Goal: Information Seeking & Learning: Learn about a topic

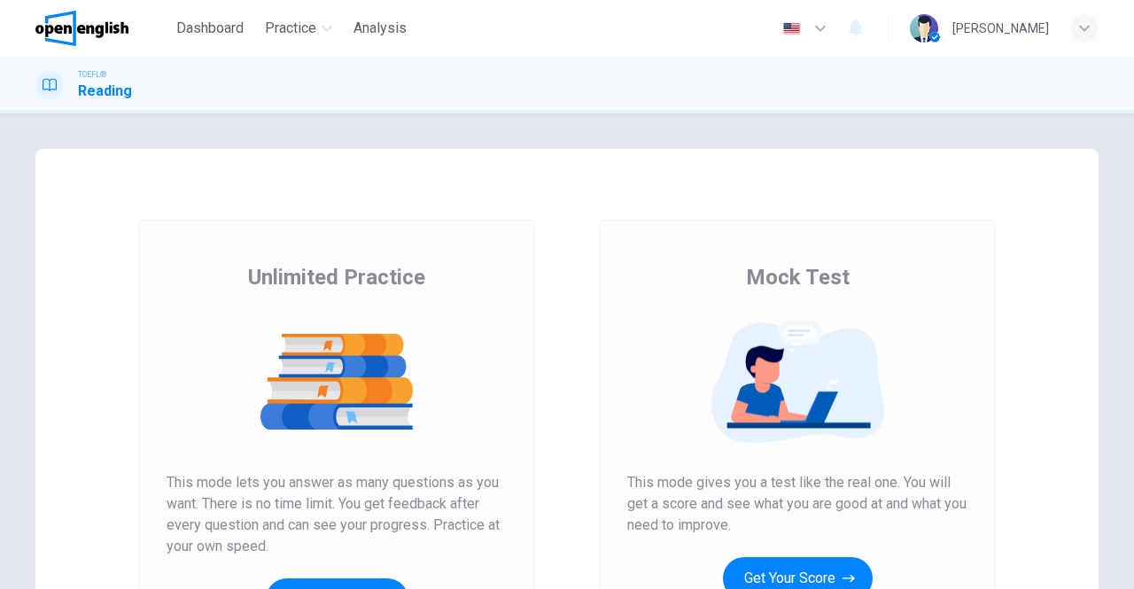
scroll to position [268, 0]
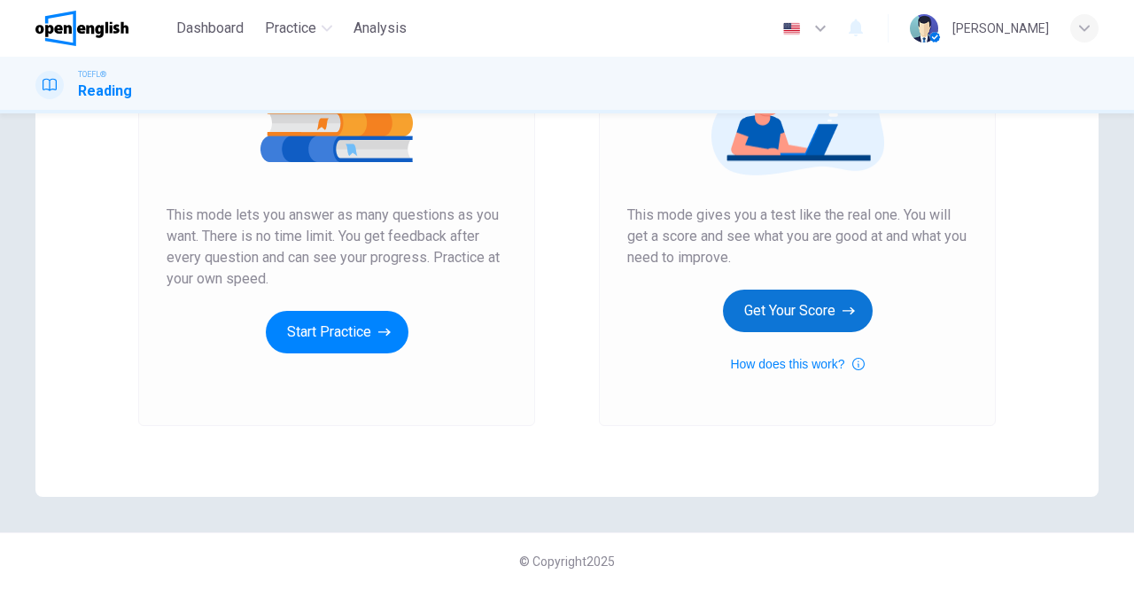
click at [766, 302] on button "Get Your Score" at bounding box center [798, 311] width 150 height 43
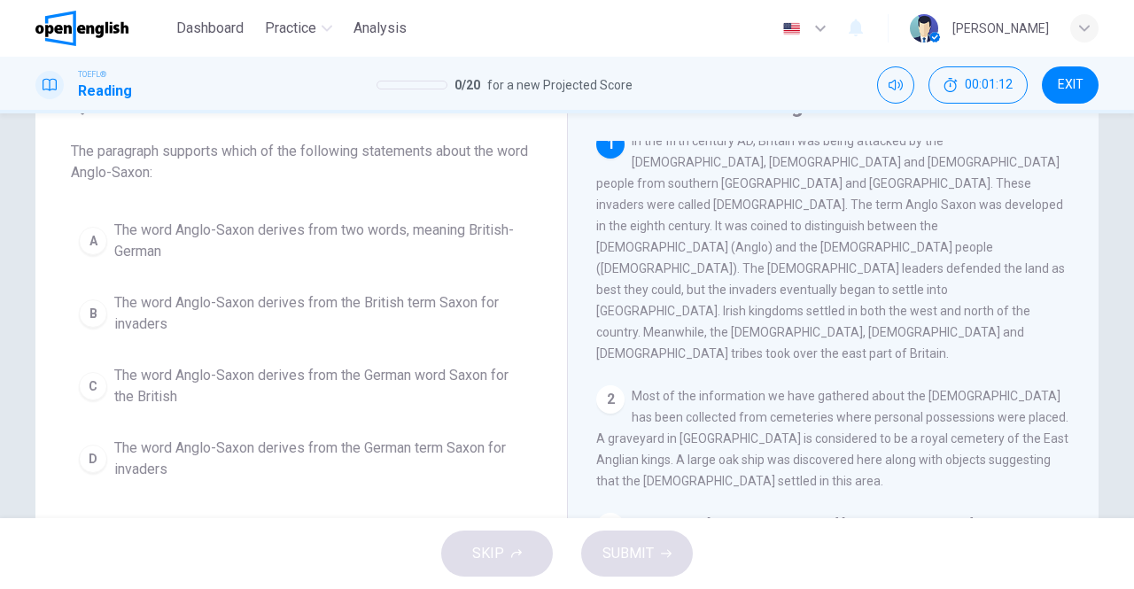
scroll to position [0, 0]
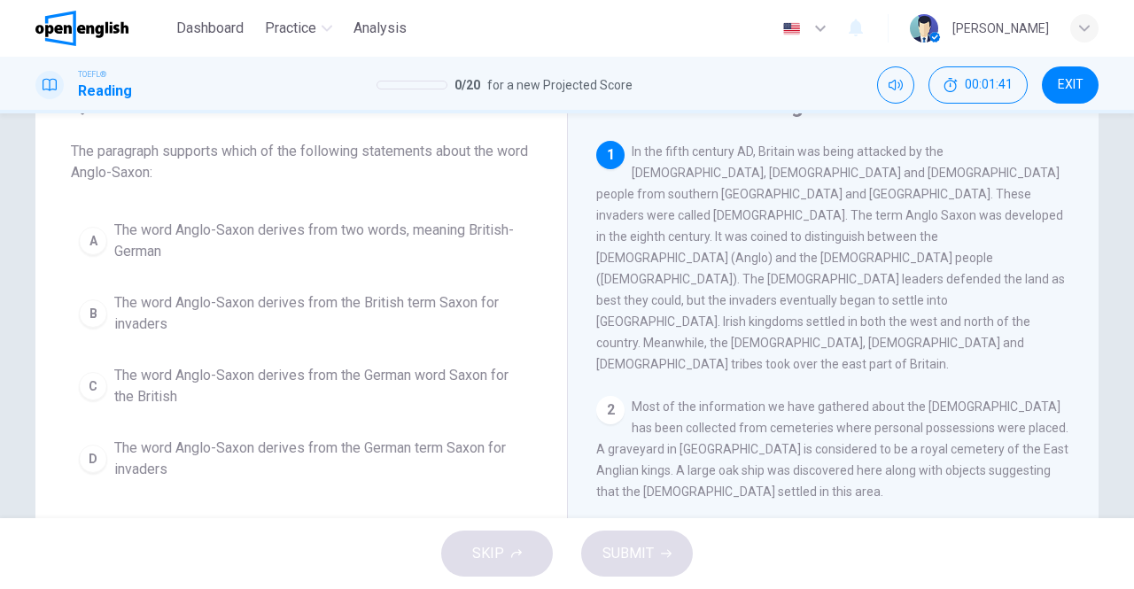
click at [86, 234] on div "A" at bounding box center [93, 241] width 28 height 28
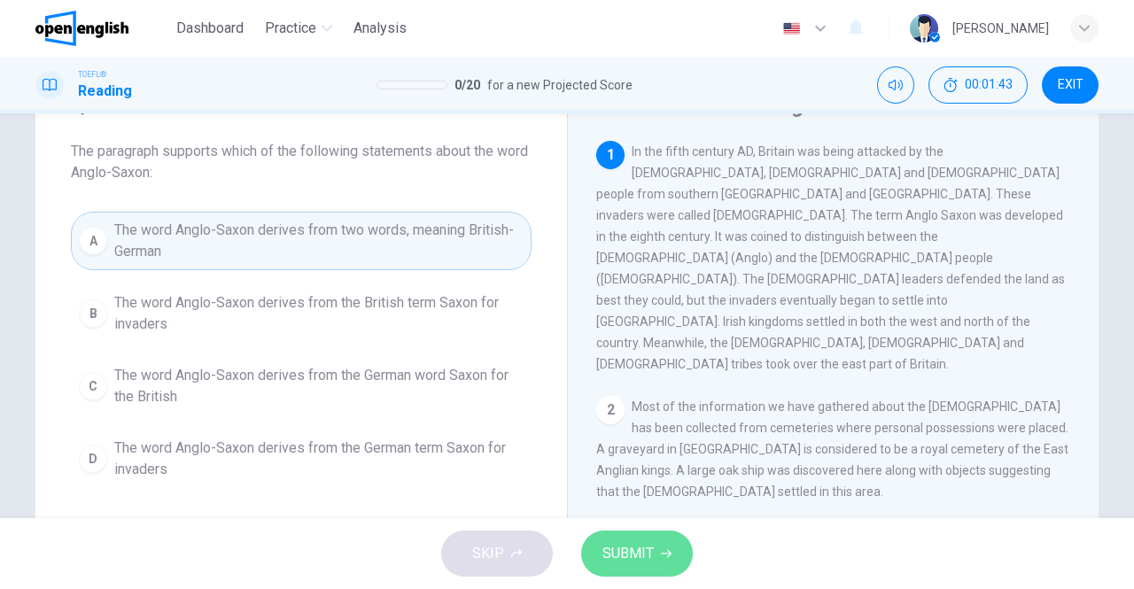
click at [608, 551] on span "SUBMIT" at bounding box center [628, 553] width 51 height 25
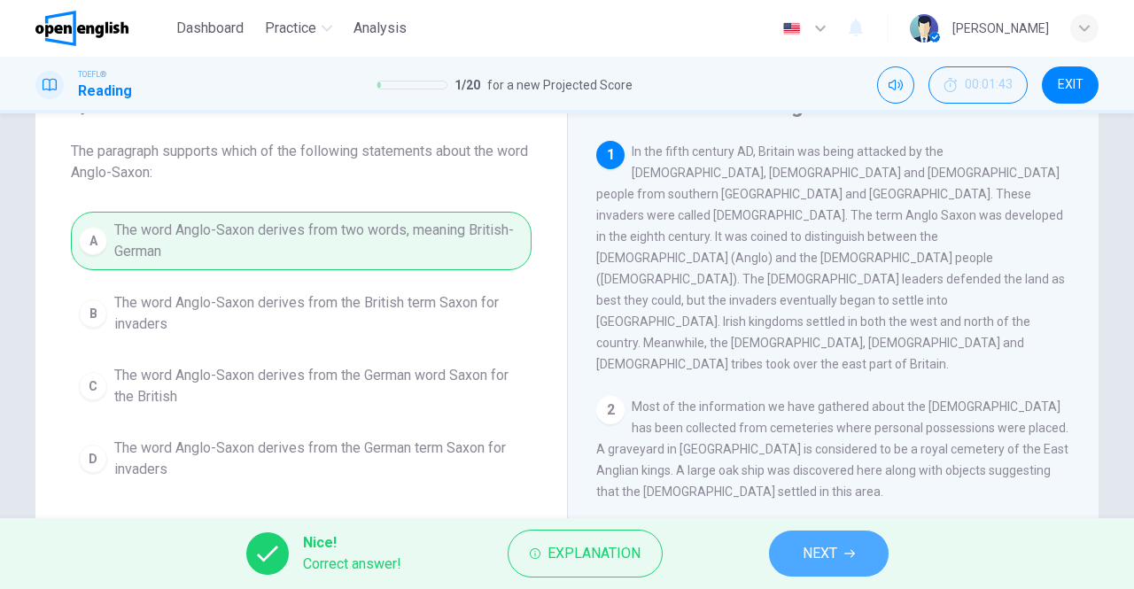
click at [803, 543] on span "NEXT" at bounding box center [820, 553] width 35 height 25
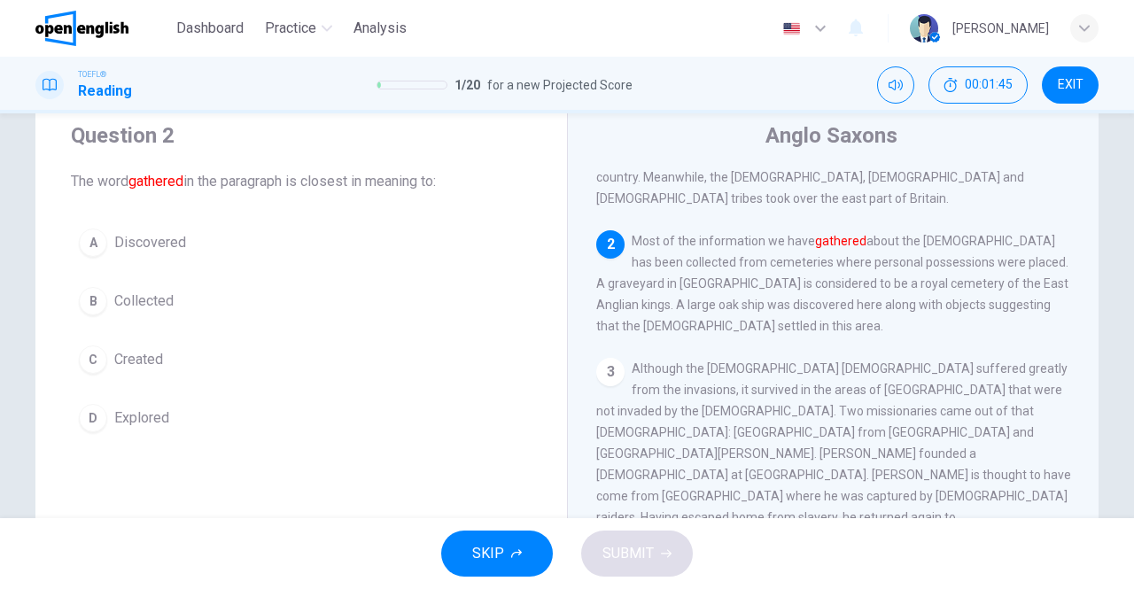
scroll to position [54, 0]
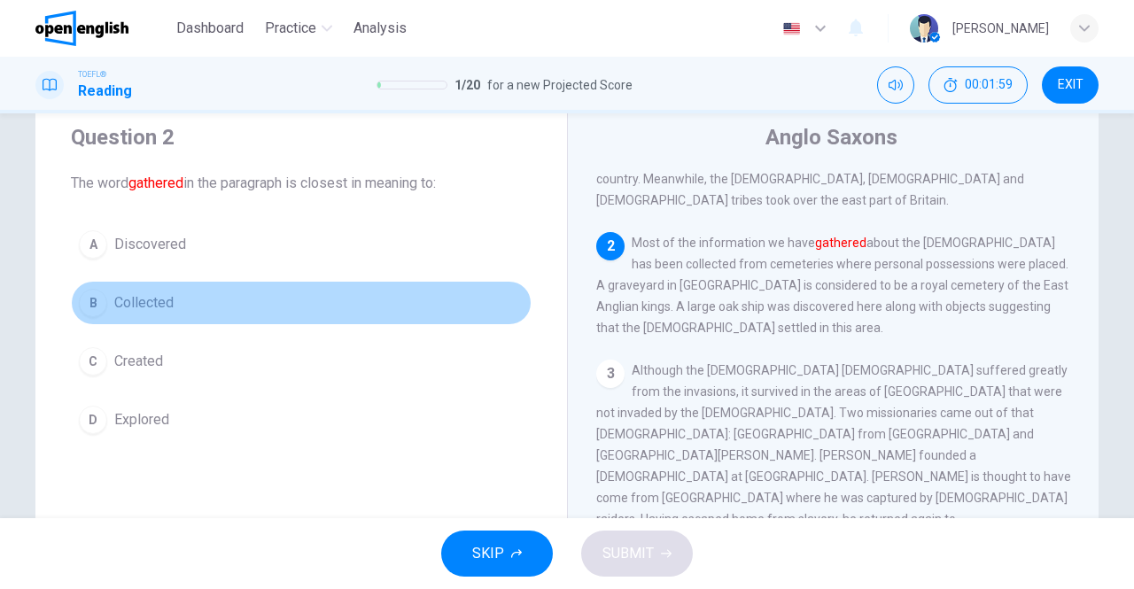
click at [96, 308] on div "B" at bounding box center [93, 303] width 28 height 28
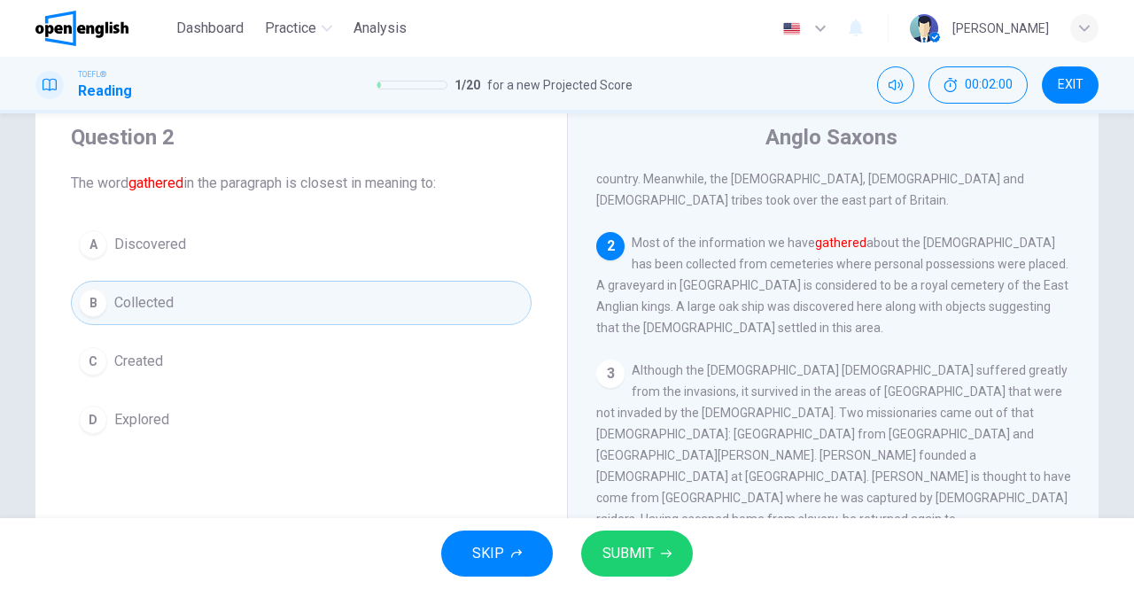
click at [620, 550] on span "SUBMIT" at bounding box center [628, 553] width 51 height 25
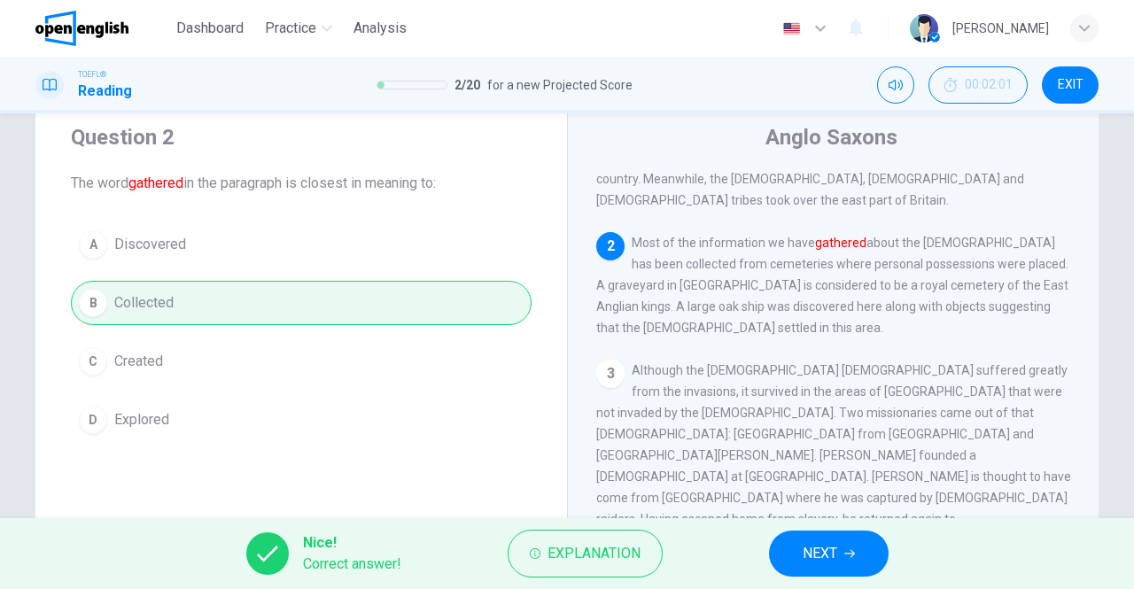
click at [833, 548] on span "NEXT" at bounding box center [820, 553] width 35 height 25
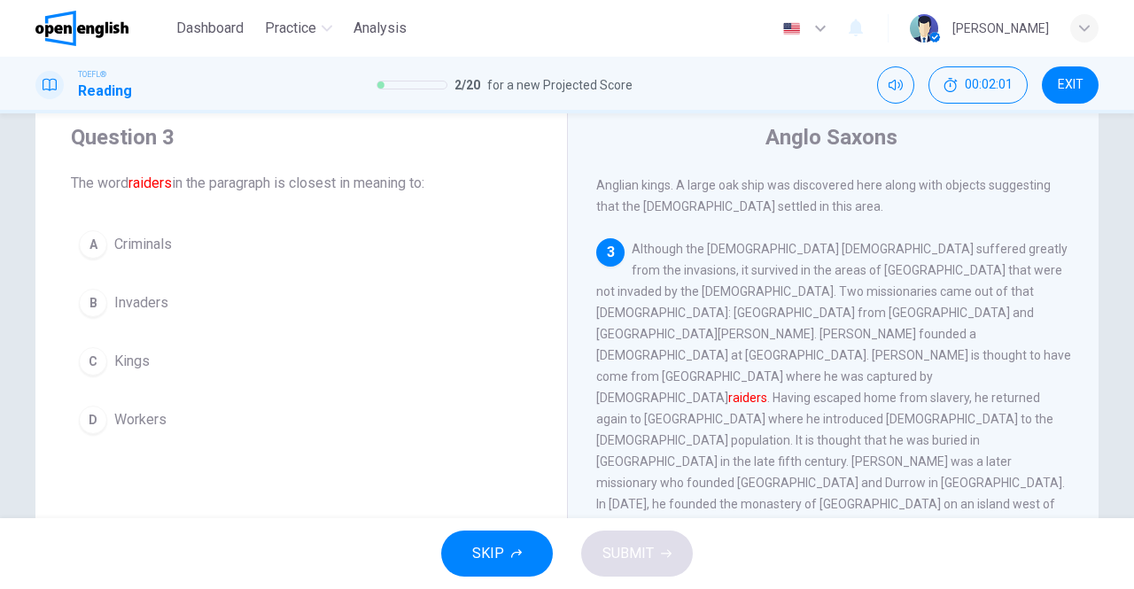
scroll to position [326, 0]
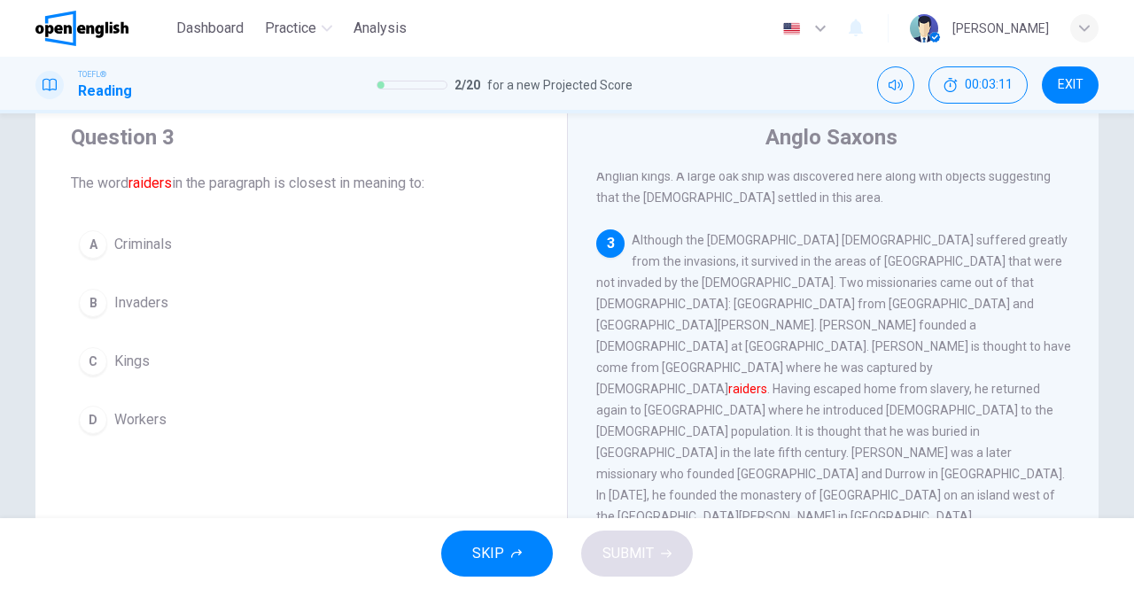
click at [90, 295] on div "B" at bounding box center [93, 303] width 28 height 28
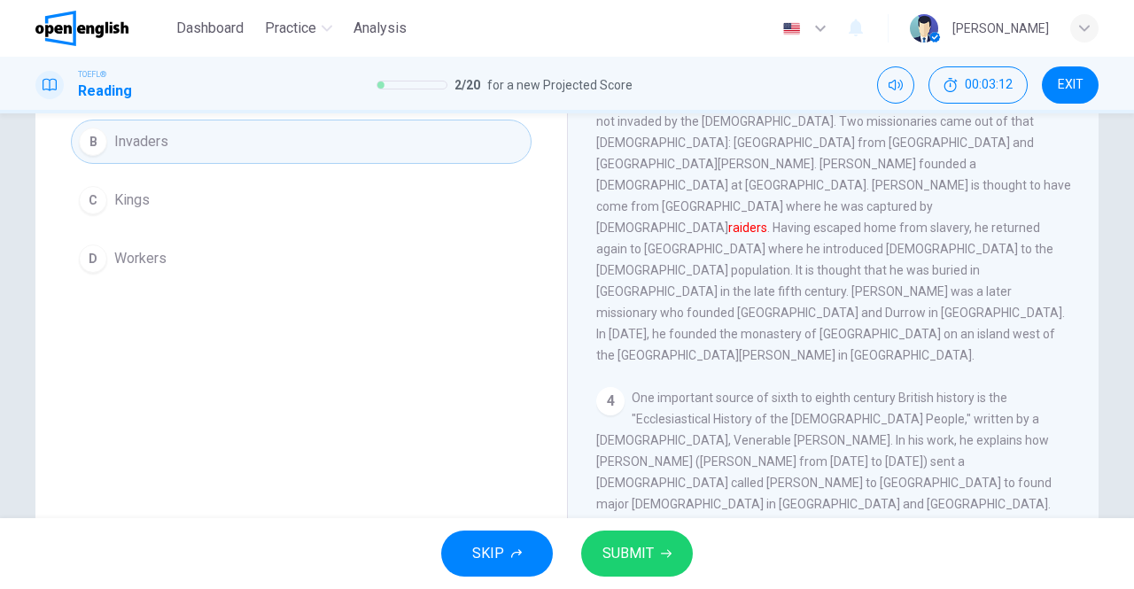
scroll to position [217, 0]
click at [603, 552] on span "SUBMIT" at bounding box center [628, 553] width 51 height 25
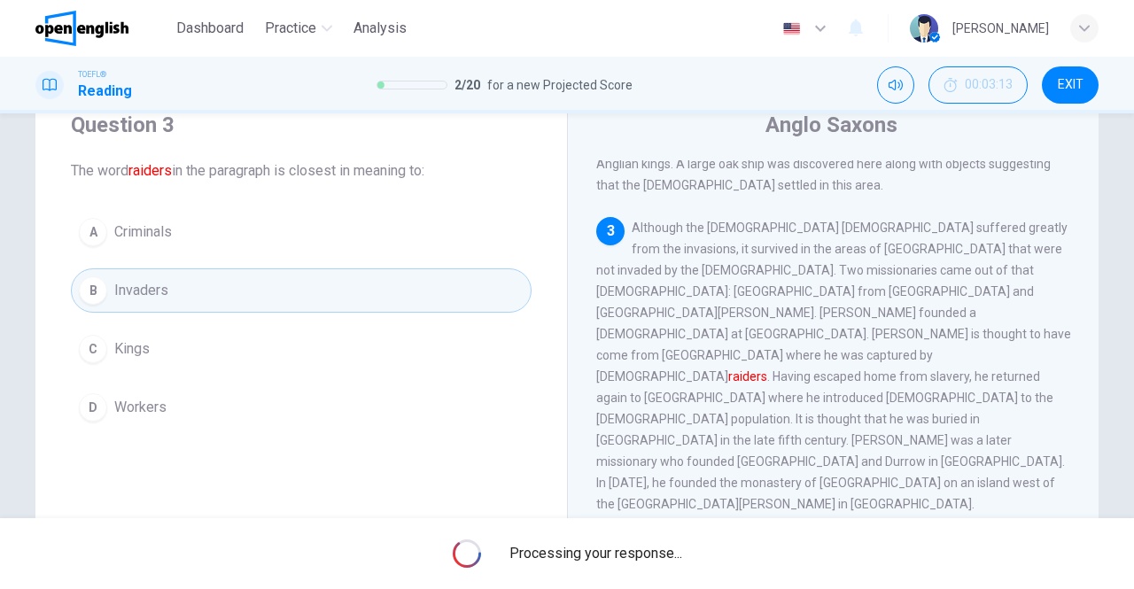
scroll to position [63, 0]
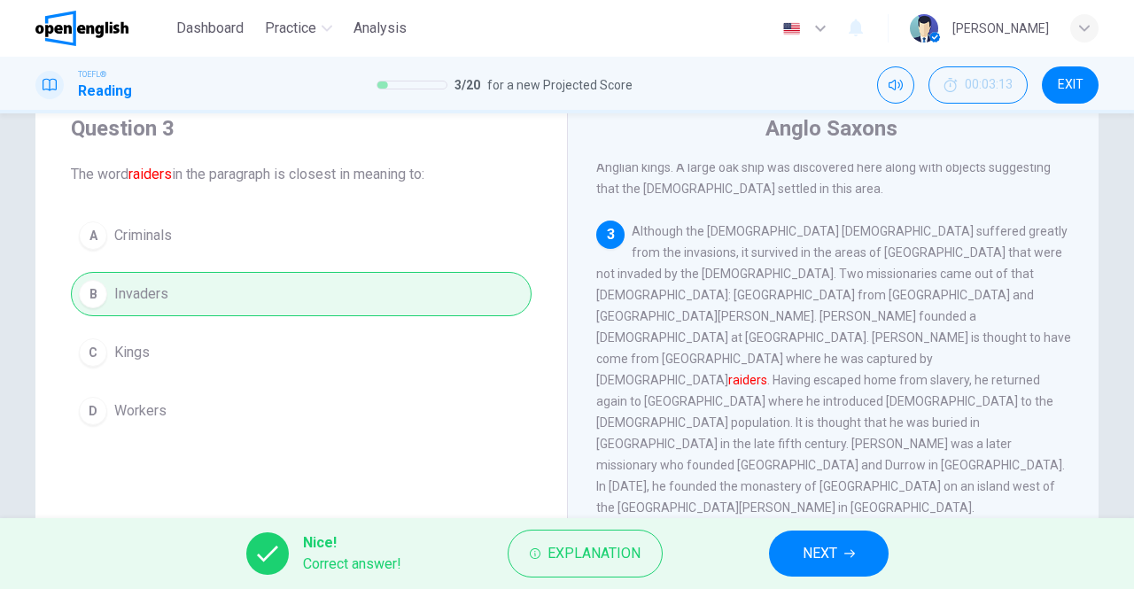
click at [800, 548] on button "NEXT" at bounding box center [829, 554] width 120 height 46
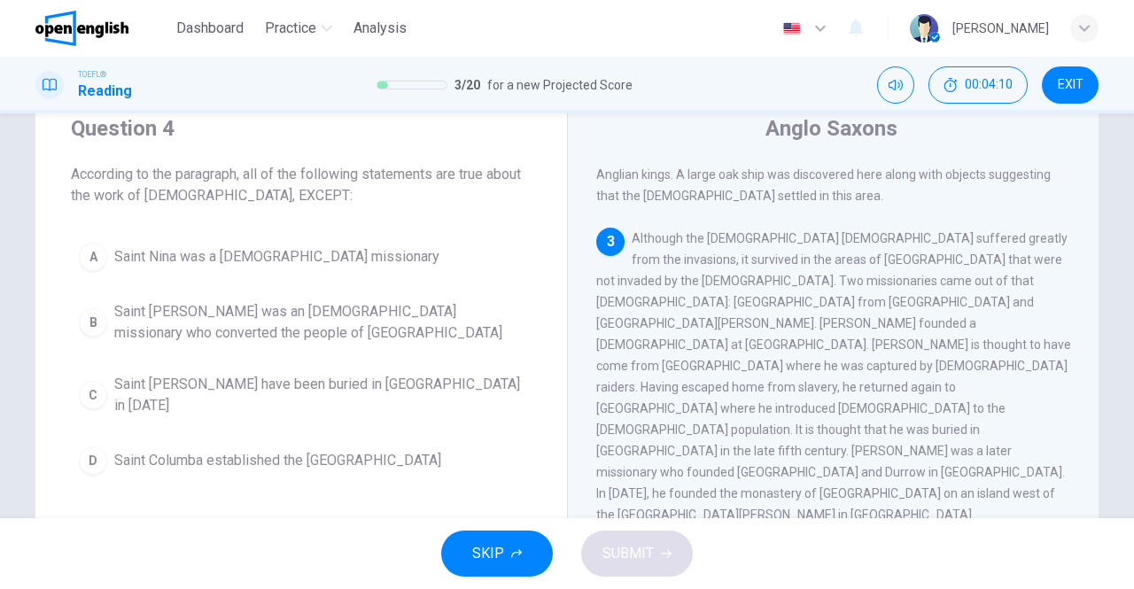
scroll to position [319, 0]
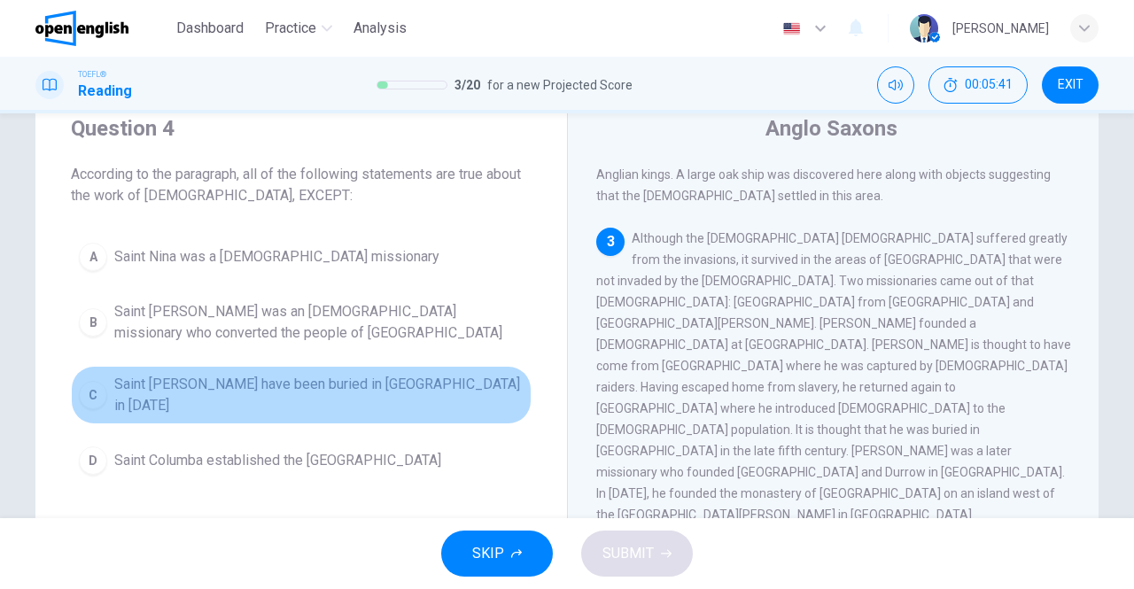
click at [209, 387] on span "Saint Patrick may have been buried in Country Down in 590 AD" at bounding box center [318, 395] width 409 height 43
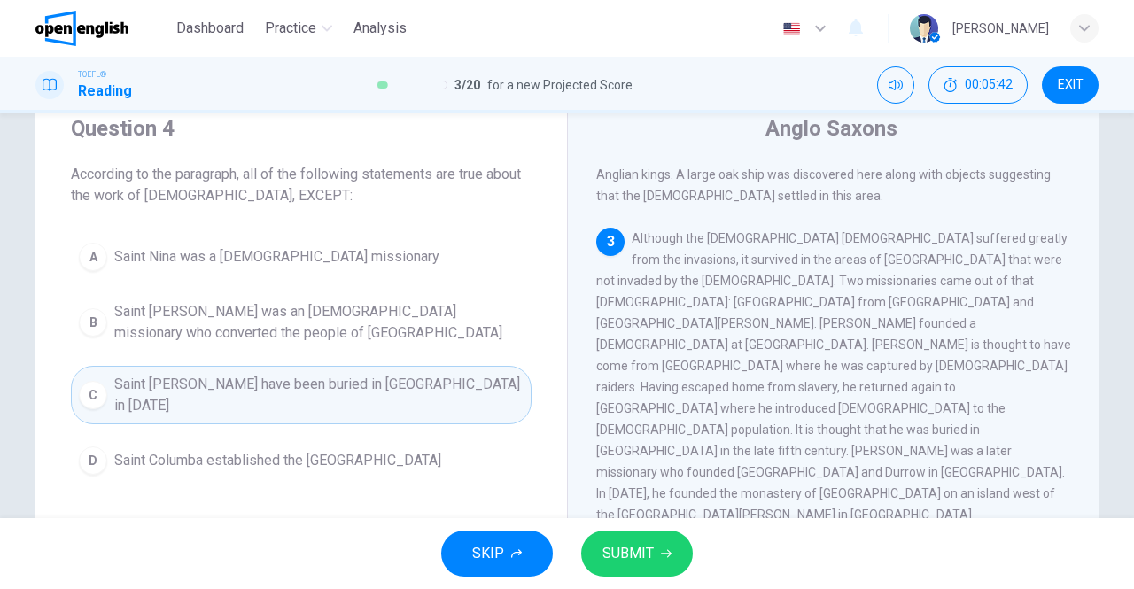
click at [642, 543] on span "SUBMIT" at bounding box center [628, 553] width 51 height 25
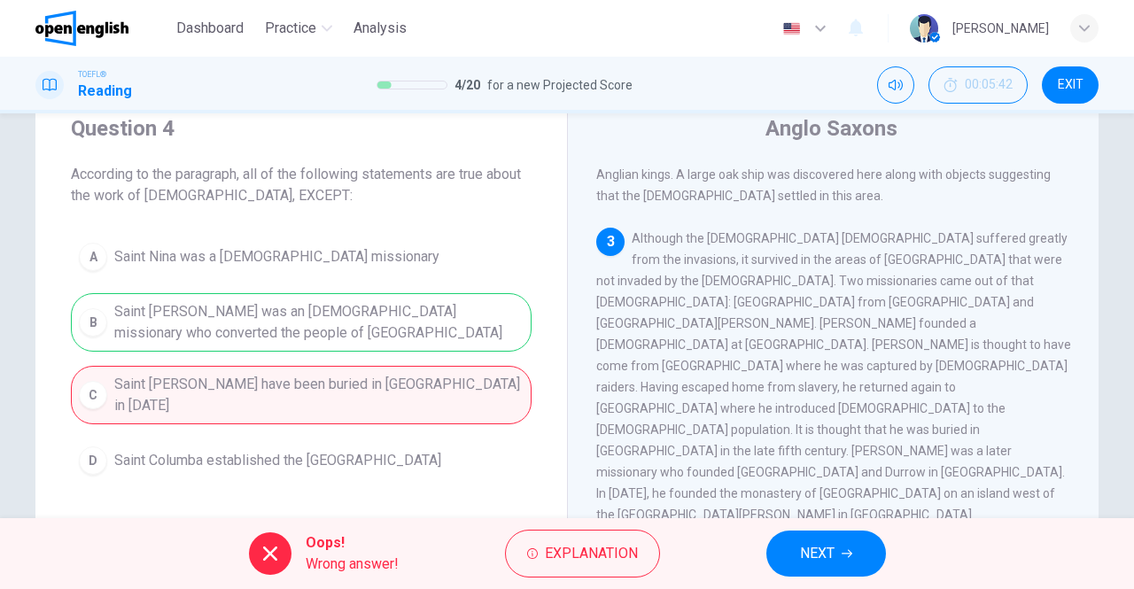
click at [805, 556] on span "NEXT" at bounding box center [817, 553] width 35 height 25
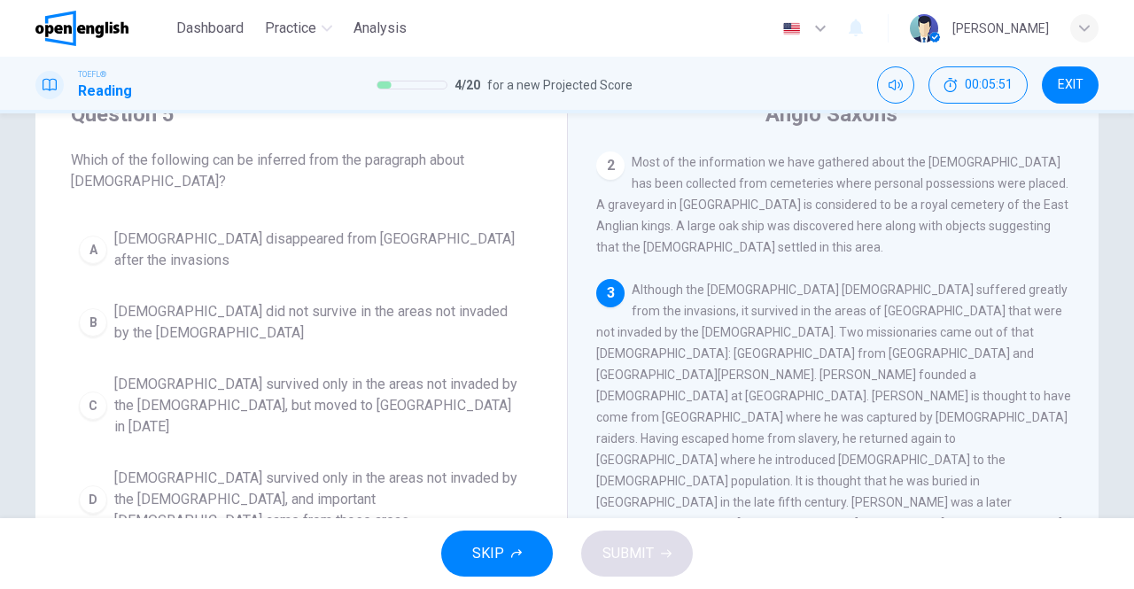
scroll to position [262, 0]
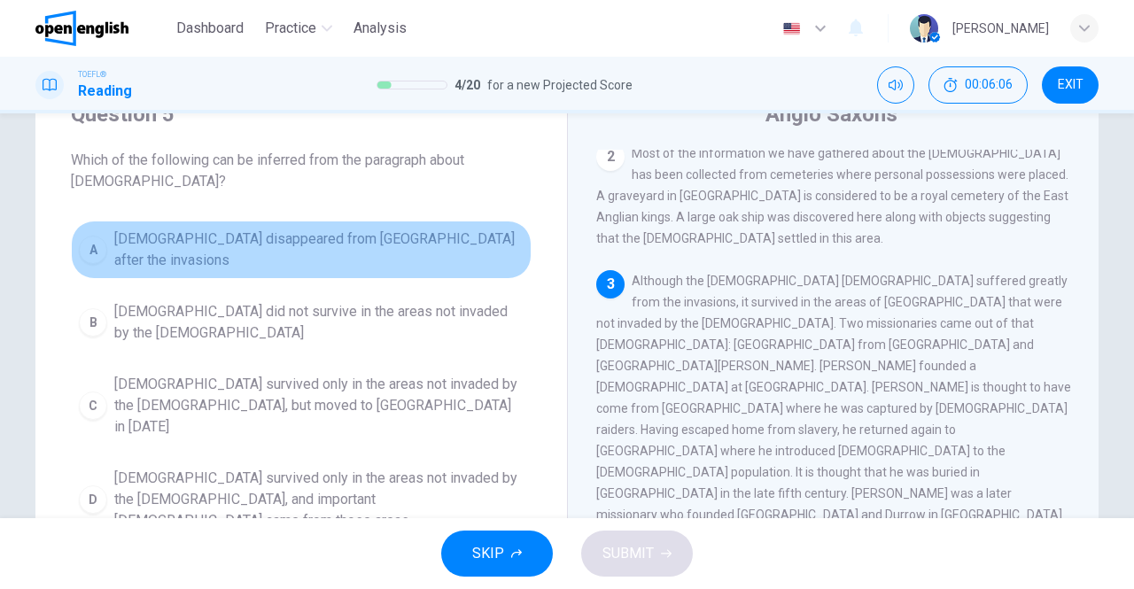
click at [234, 242] on span "Christianity disappeared from Britain after the invasions" at bounding box center [318, 250] width 409 height 43
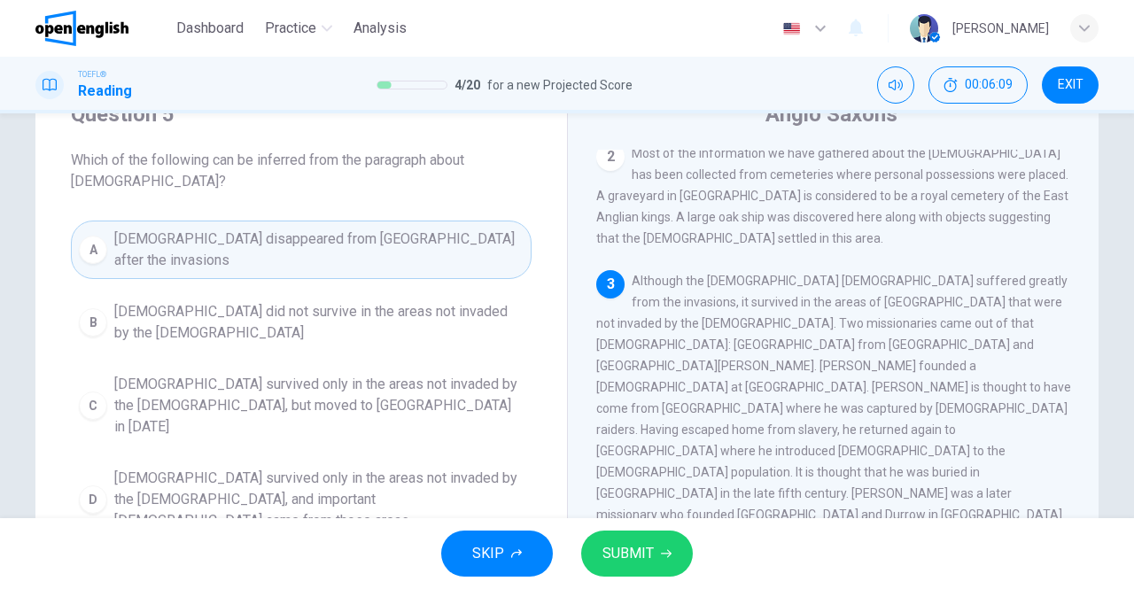
click at [629, 552] on span "SUBMIT" at bounding box center [628, 553] width 51 height 25
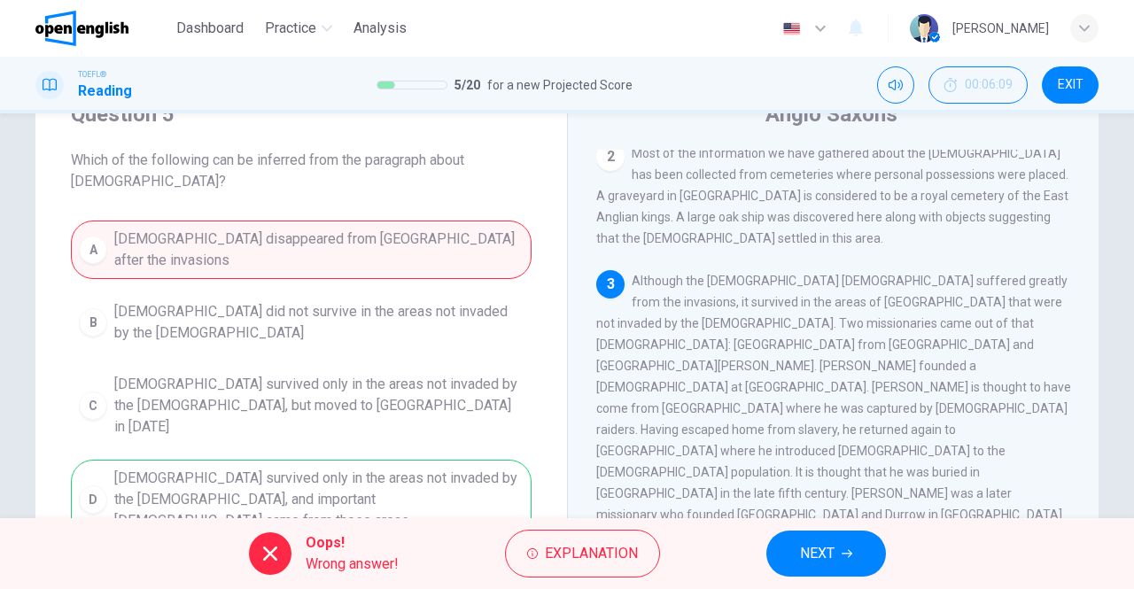
click at [796, 541] on button "NEXT" at bounding box center [826, 554] width 120 height 46
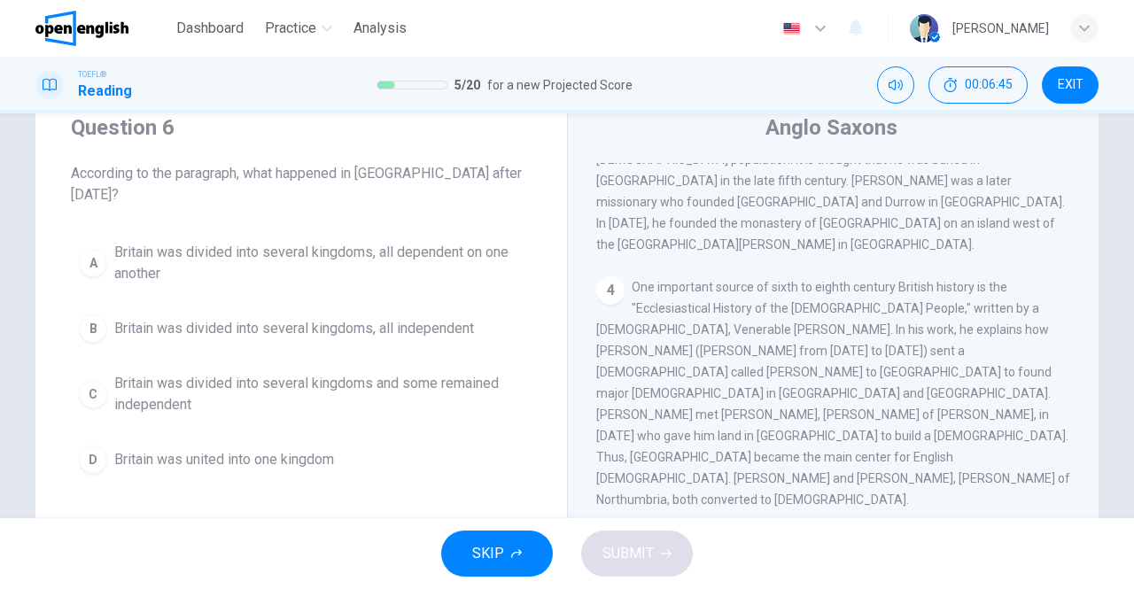
scroll to position [63, 0]
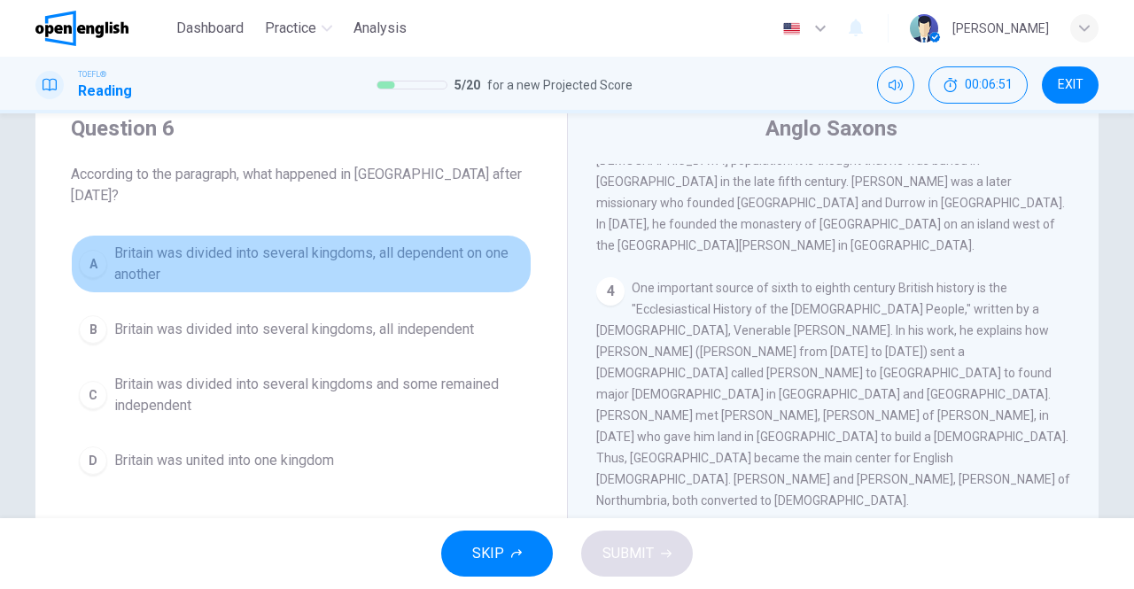
click at [232, 243] on span "Britain was divided into several kingdoms, all dependent on one another" at bounding box center [318, 264] width 409 height 43
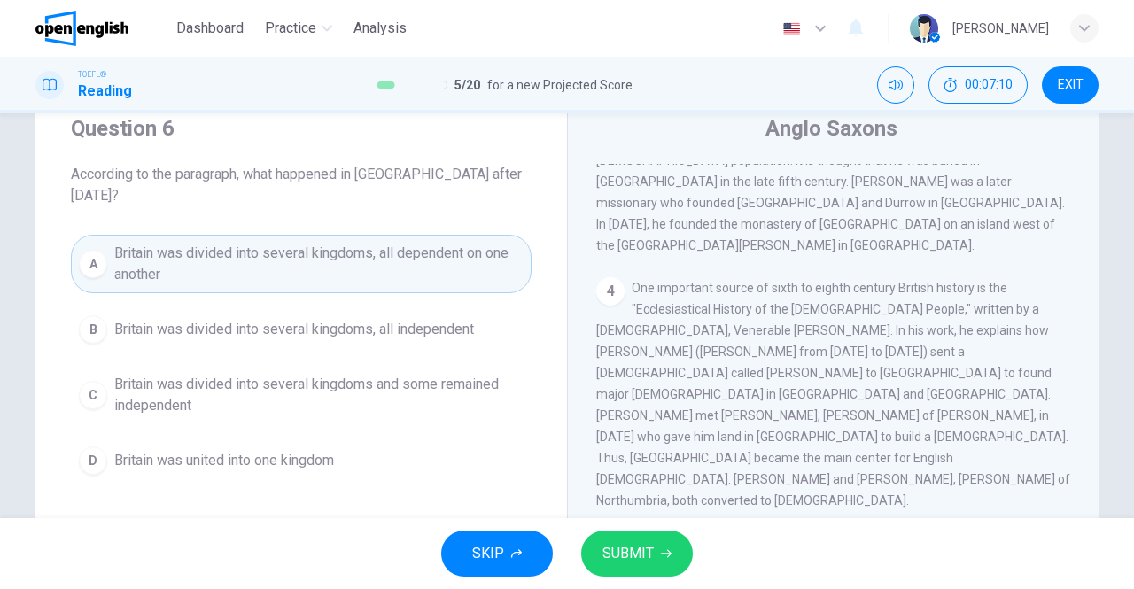
click at [210, 374] on span "Britain was divided into several kingdoms and some remained independent" at bounding box center [318, 395] width 409 height 43
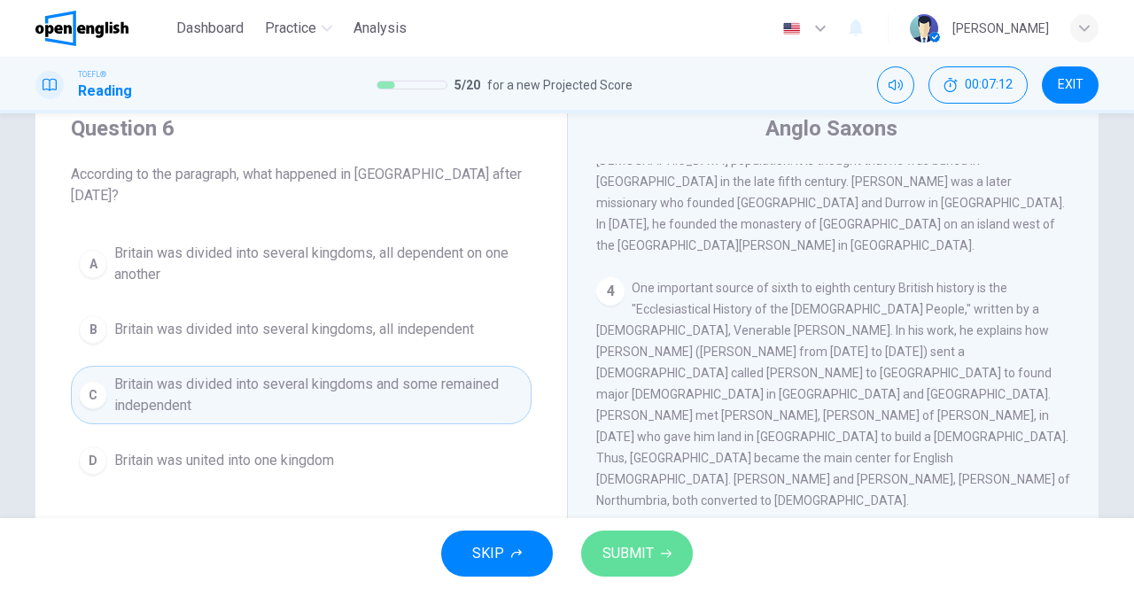
click at [615, 536] on button "SUBMIT" at bounding box center [637, 554] width 112 height 46
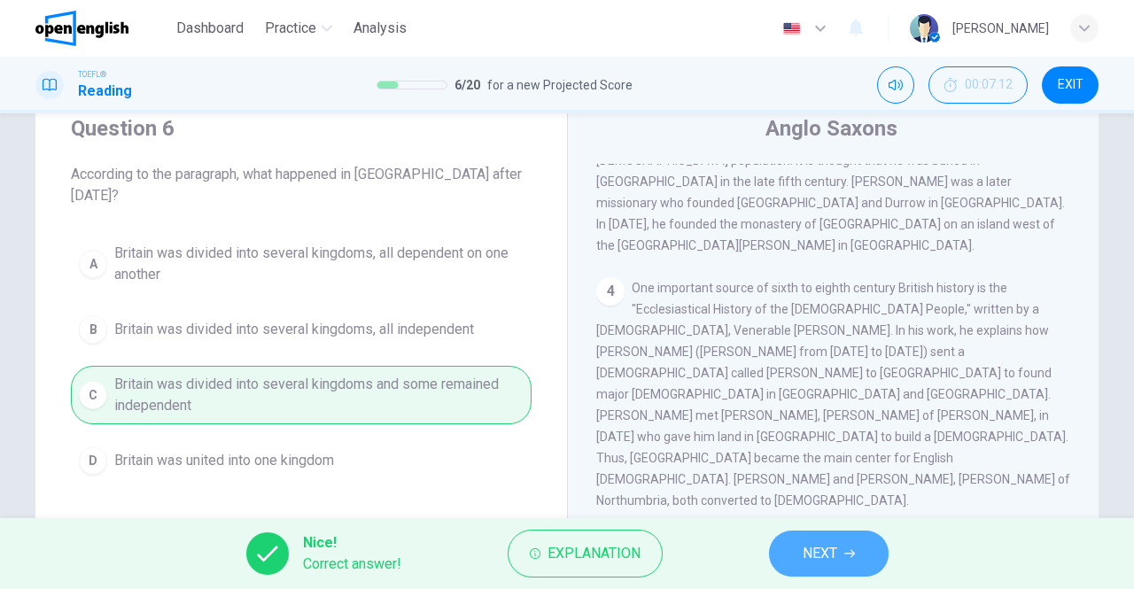
click at [836, 556] on span "NEXT" at bounding box center [820, 553] width 35 height 25
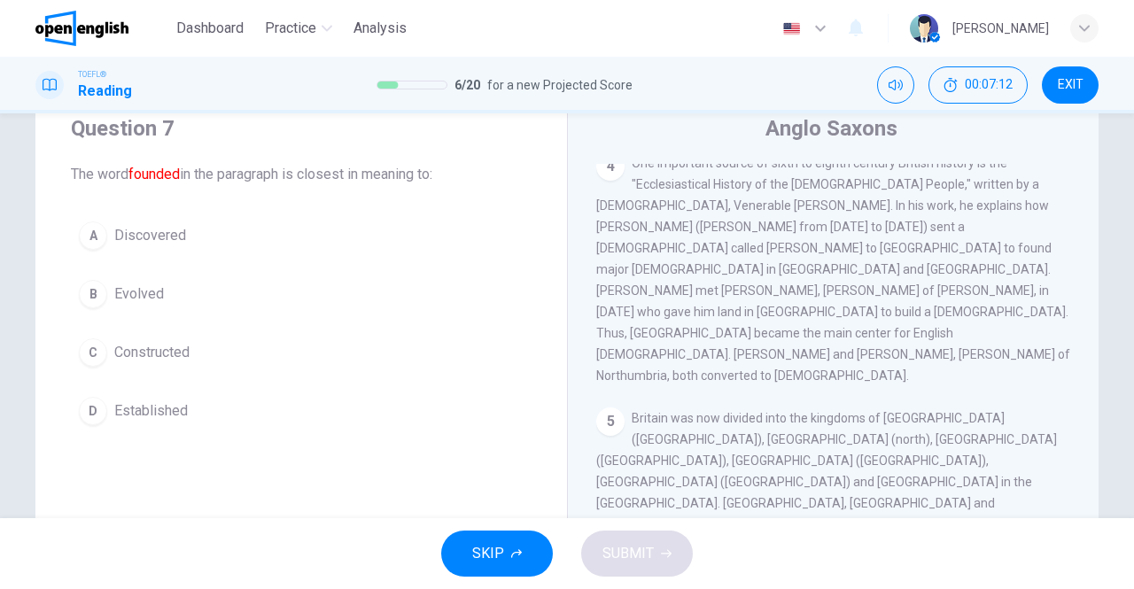
scroll to position [732, 0]
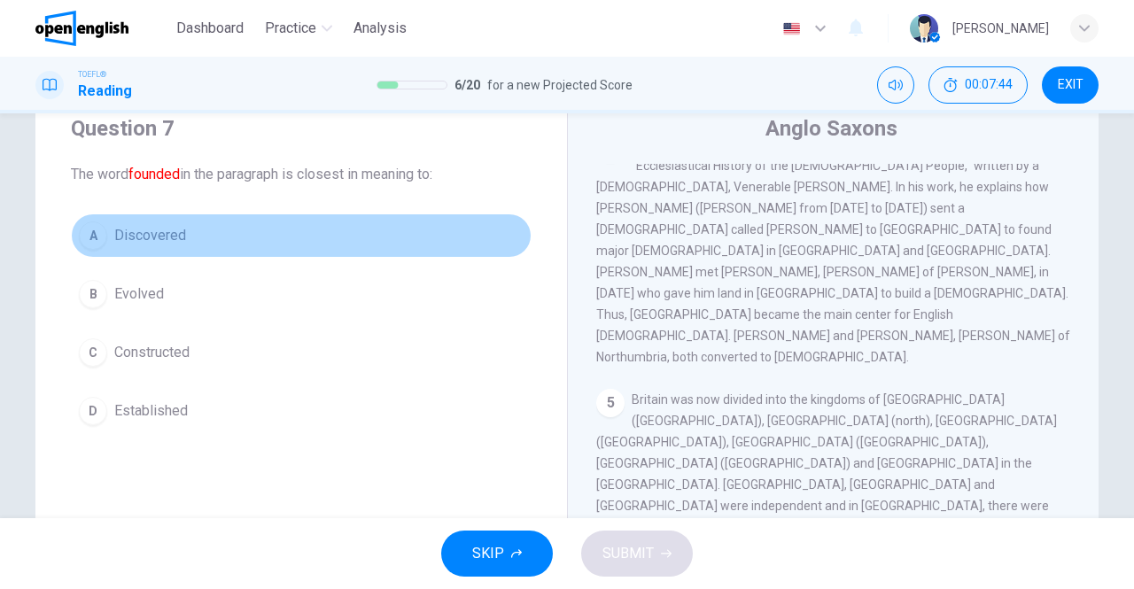
click at [123, 231] on span "Discovered" at bounding box center [150, 235] width 72 height 21
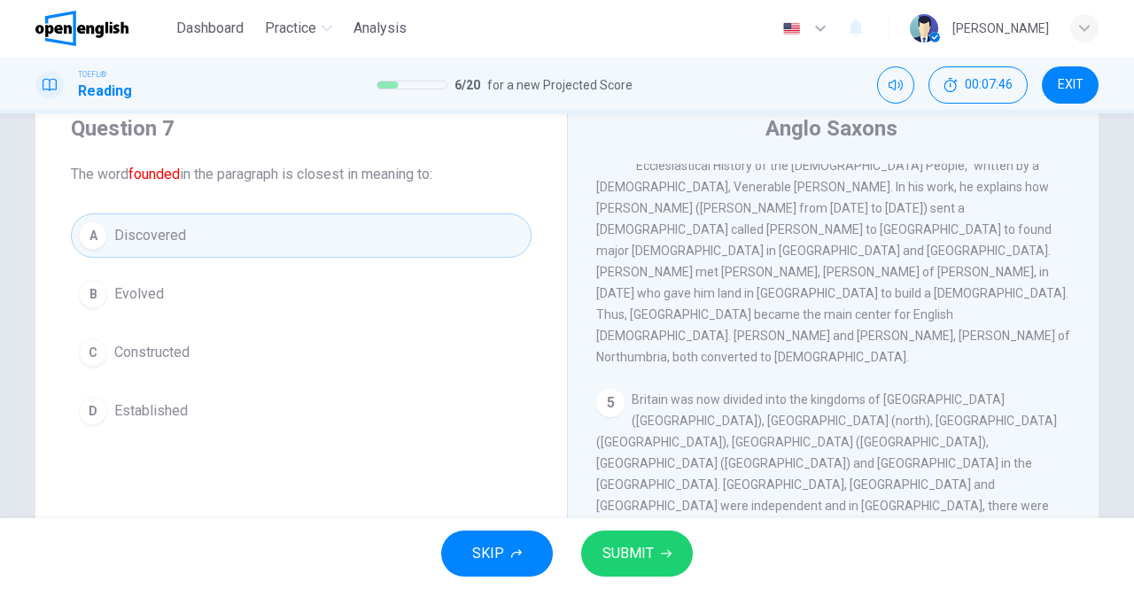
click at [603, 549] on span "SUBMIT" at bounding box center [628, 553] width 51 height 25
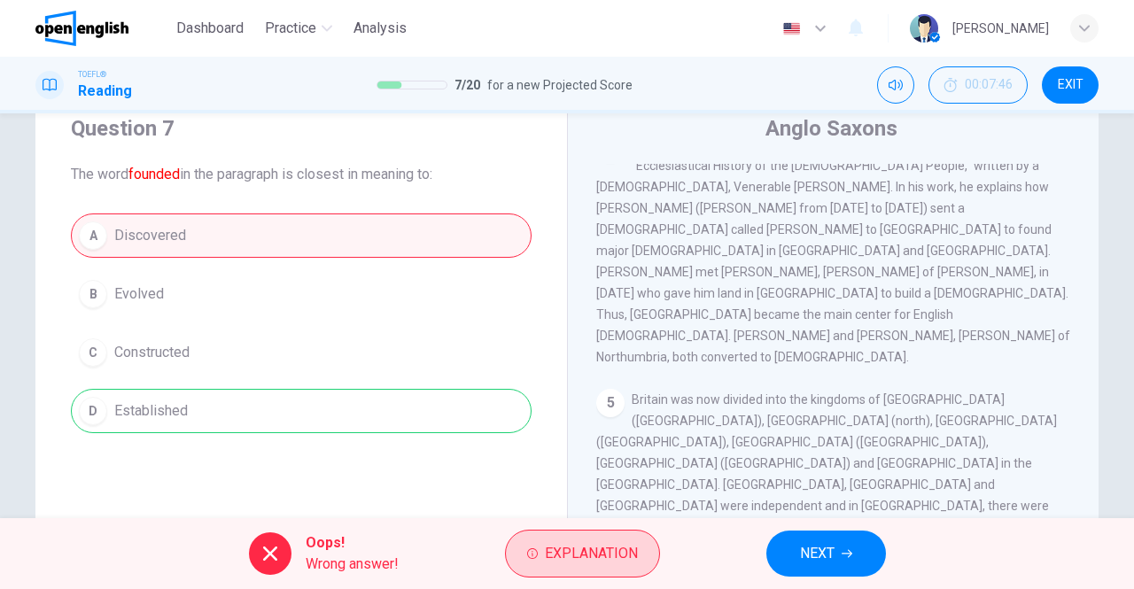
click at [581, 550] on span "Explanation" at bounding box center [591, 553] width 93 height 25
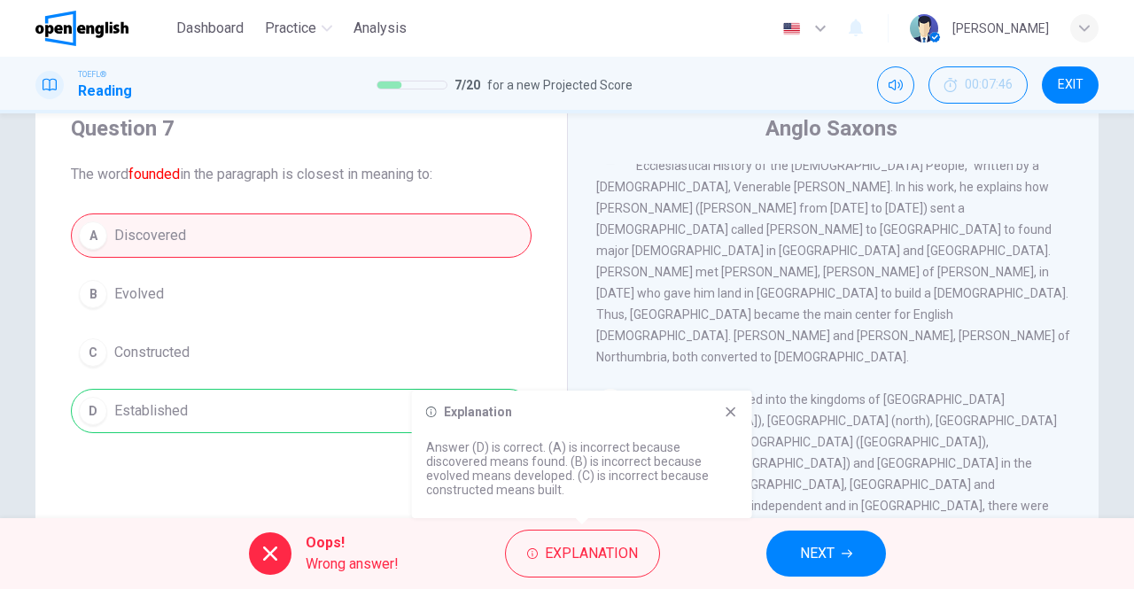
click at [432, 410] on icon at bounding box center [431, 412] width 11 height 11
click at [831, 574] on button "NEXT" at bounding box center [826, 554] width 120 height 46
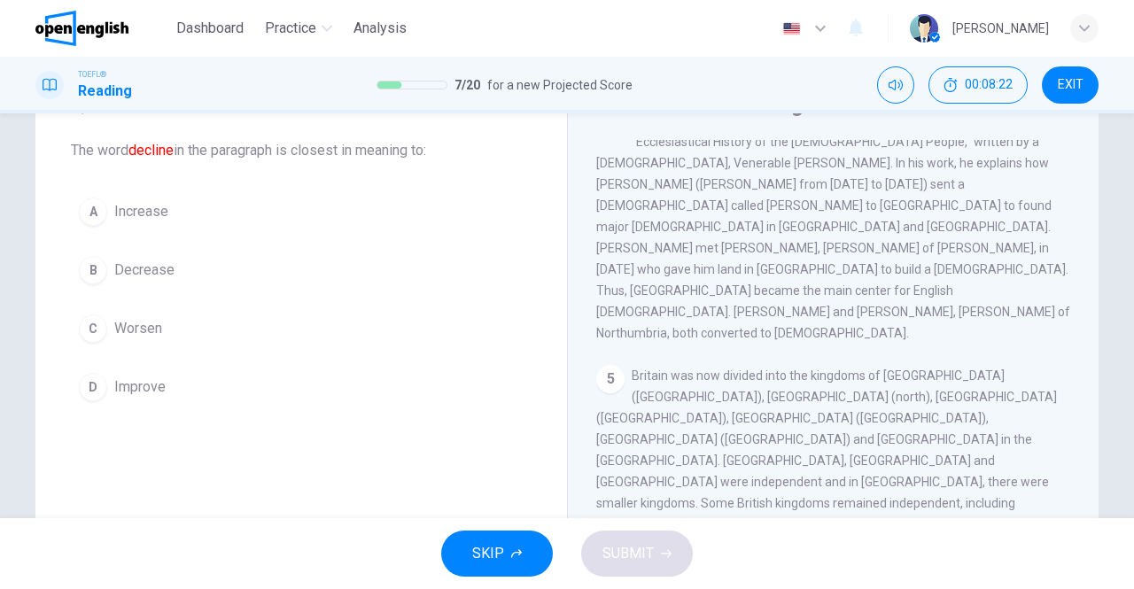
scroll to position [96, 0]
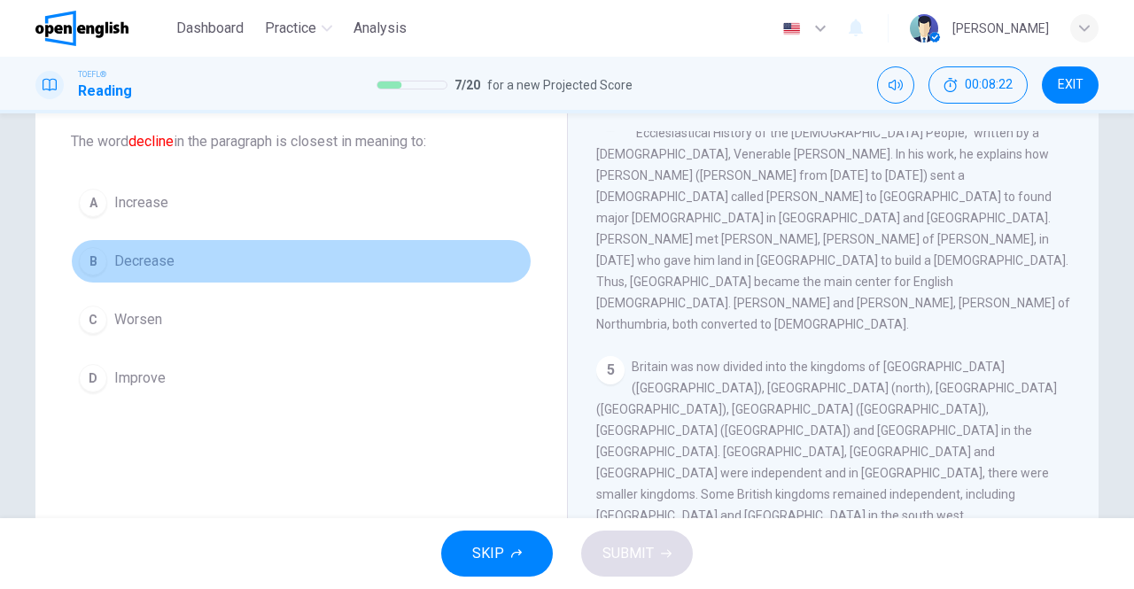
click at [87, 253] on div "B" at bounding box center [93, 261] width 28 height 28
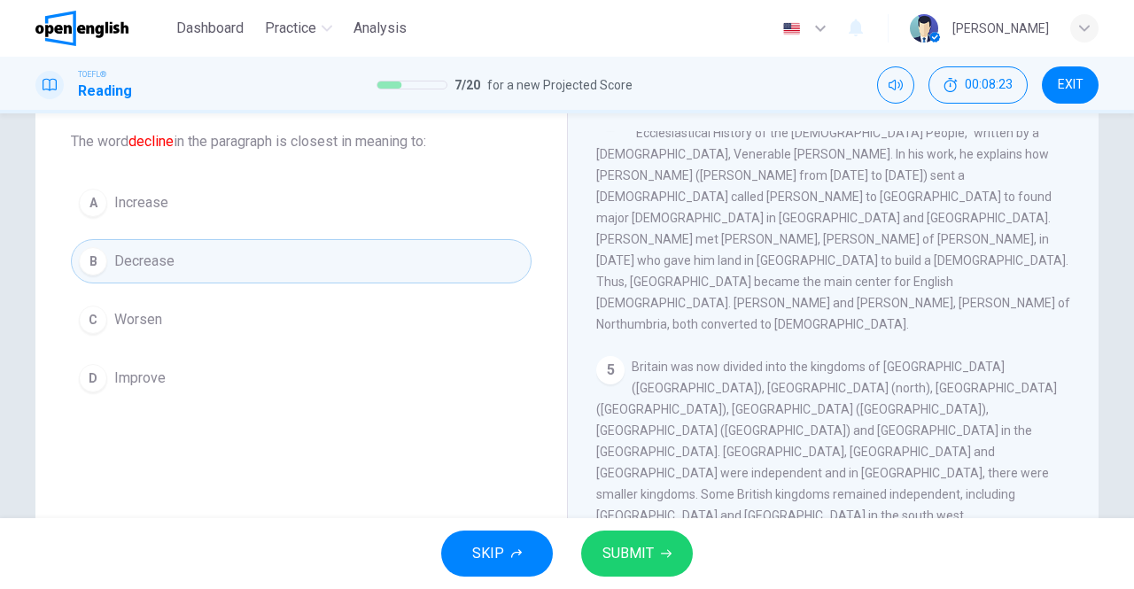
click at [623, 547] on span "SUBMIT" at bounding box center [628, 553] width 51 height 25
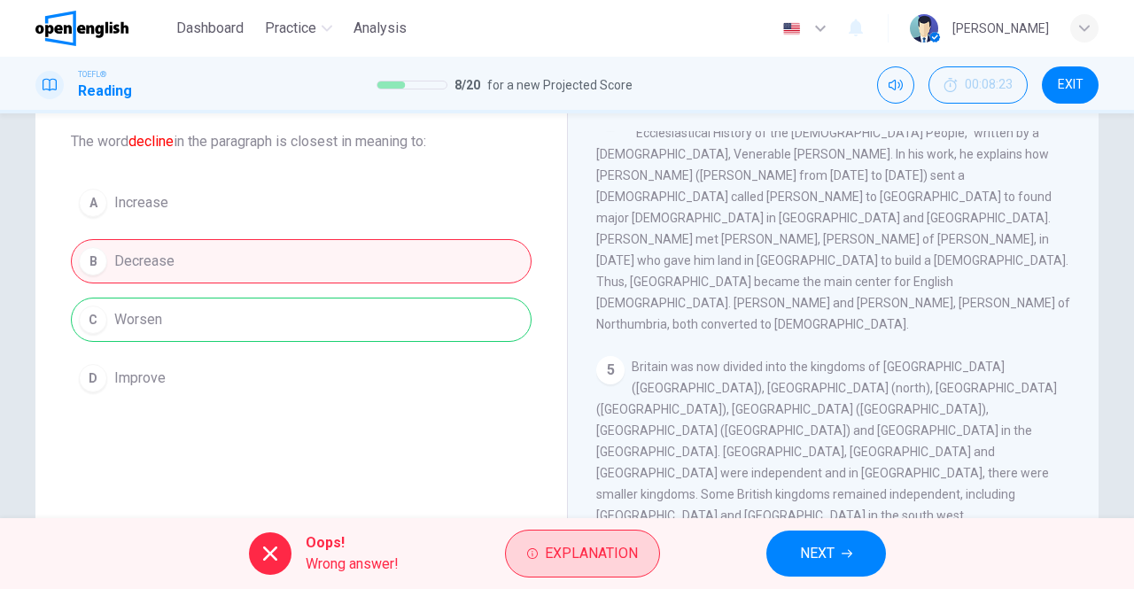
click at [563, 541] on span "Explanation" at bounding box center [591, 553] width 93 height 25
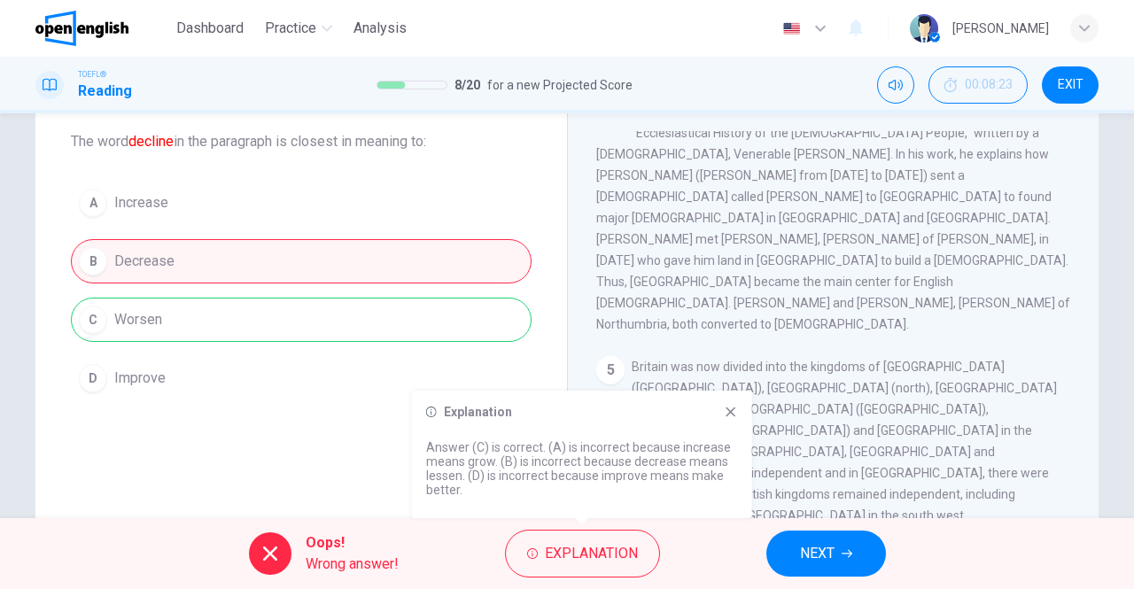
click at [796, 543] on button "NEXT" at bounding box center [826, 554] width 120 height 46
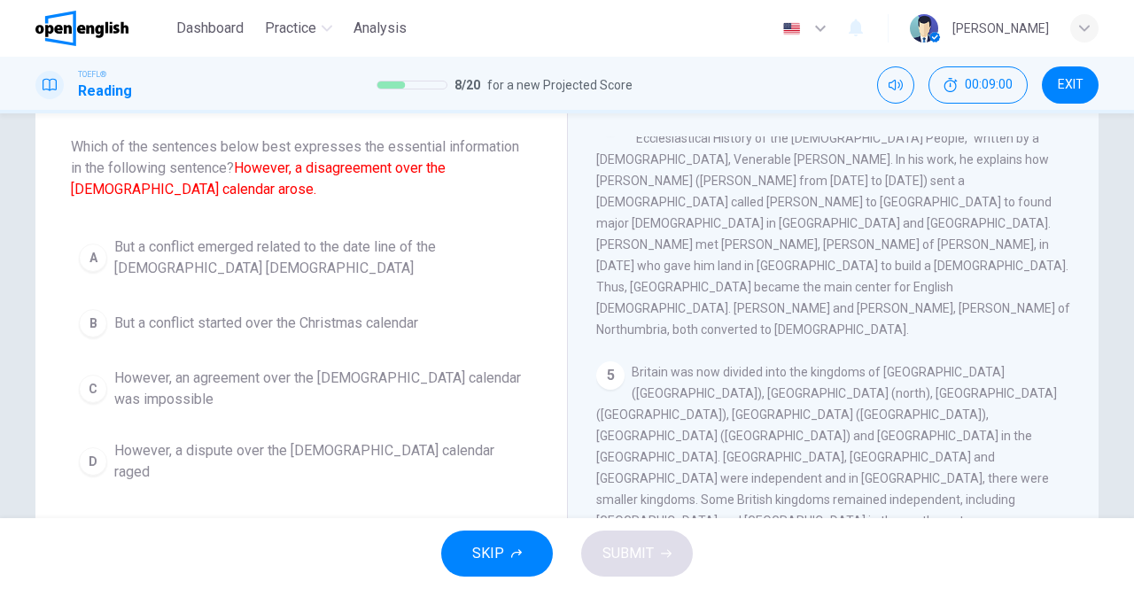
scroll to position [94, 0]
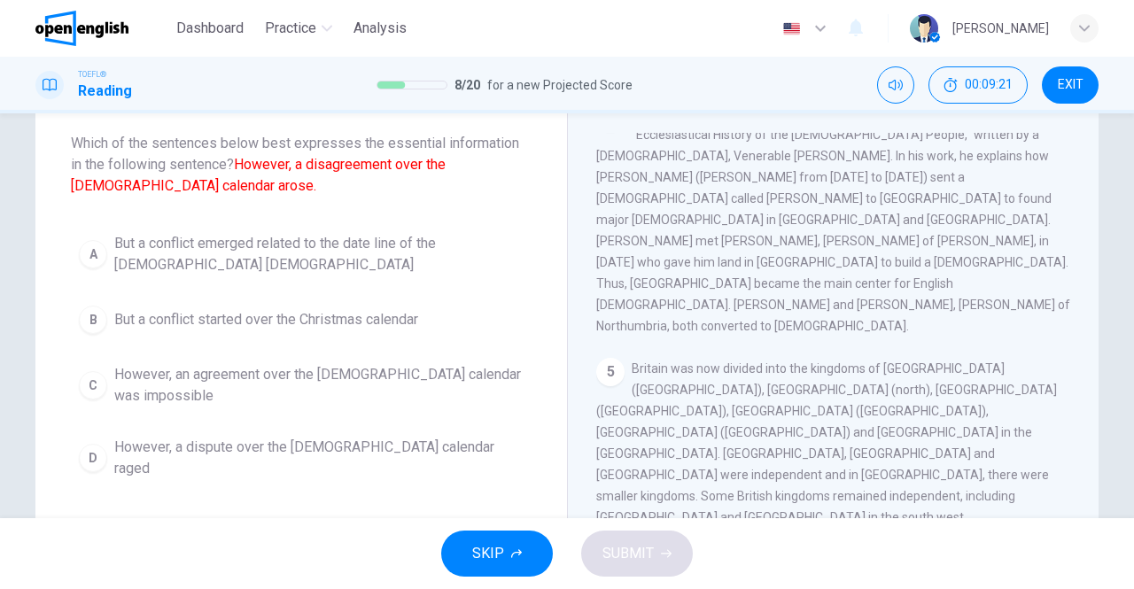
click at [195, 240] on span "But a conflict emerged related to the date line of the Christian church" at bounding box center [318, 254] width 409 height 43
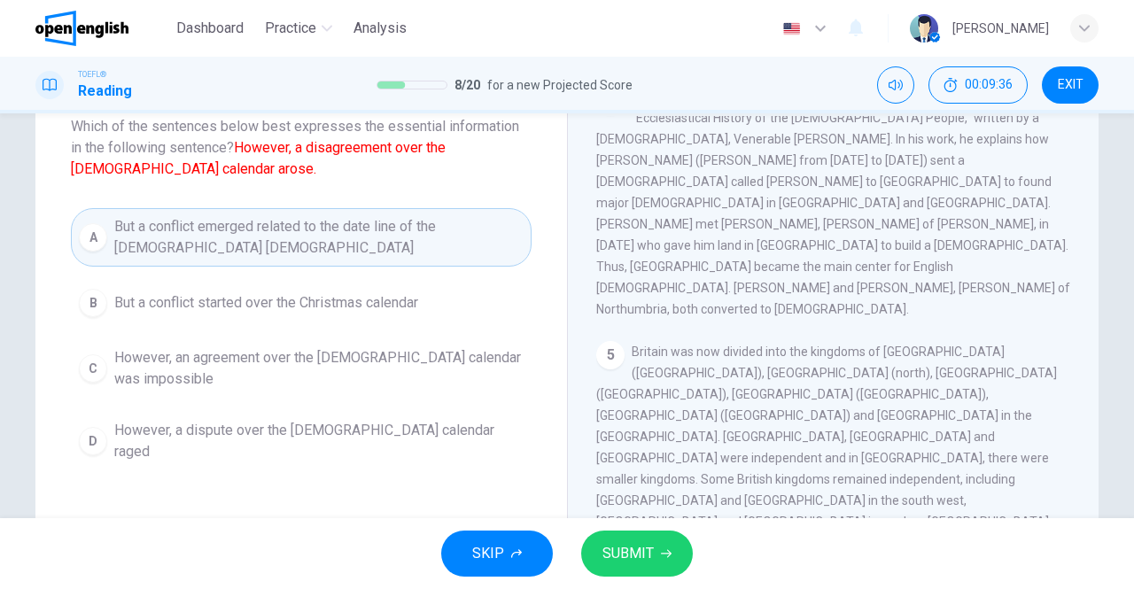
scroll to position [112, 0]
click at [270, 435] on span "However, a dispute over the Christian calendar raged" at bounding box center [318, 440] width 409 height 43
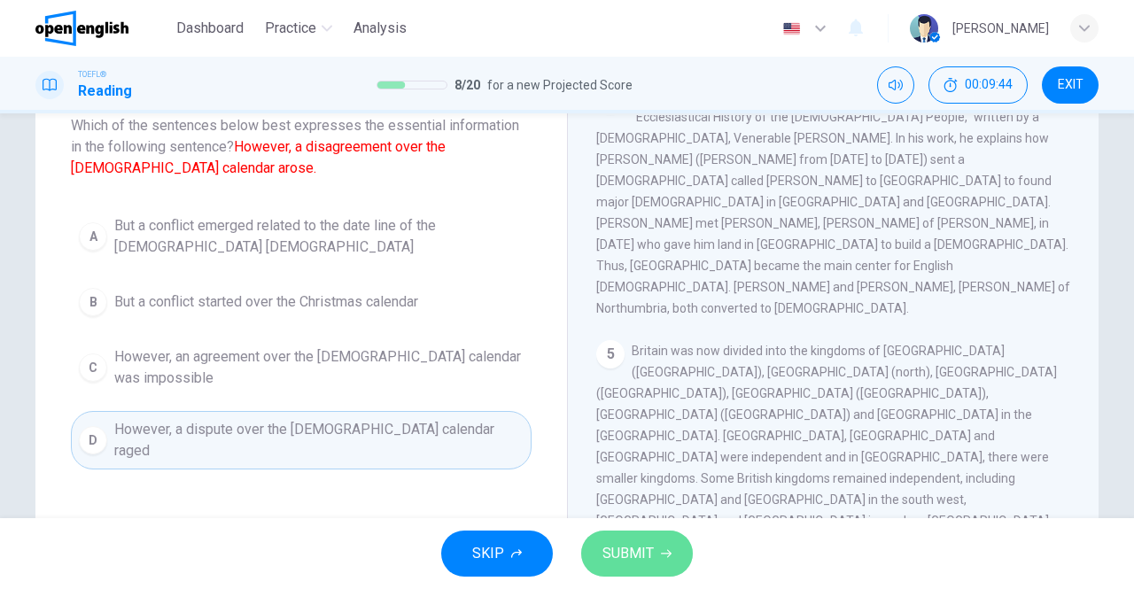
click at [661, 552] on icon "button" at bounding box center [666, 553] width 11 height 11
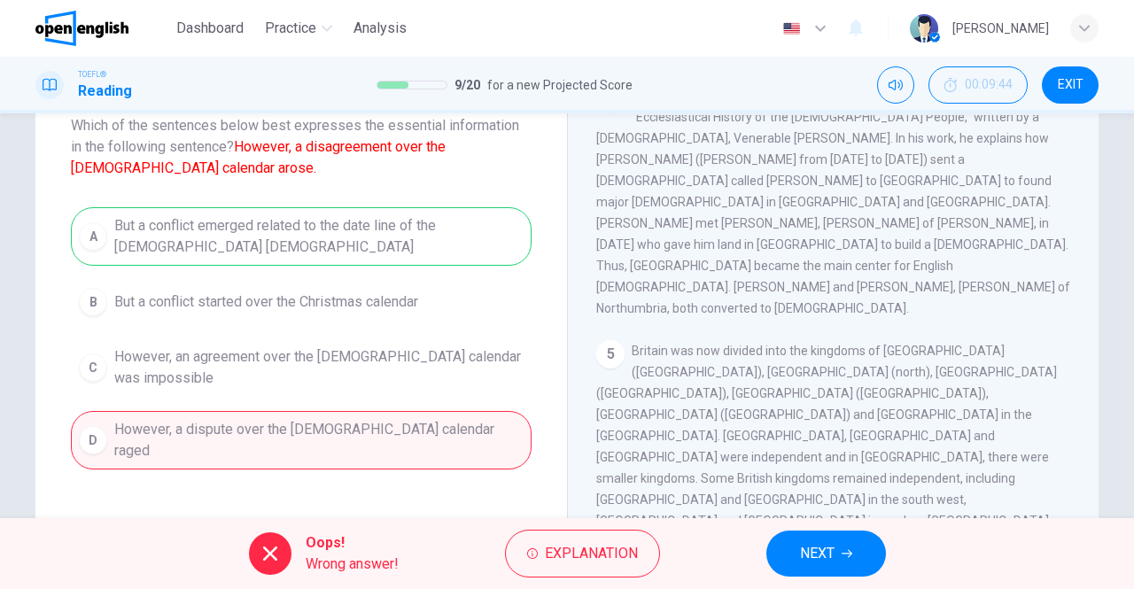
click at [809, 561] on span "NEXT" at bounding box center [817, 553] width 35 height 25
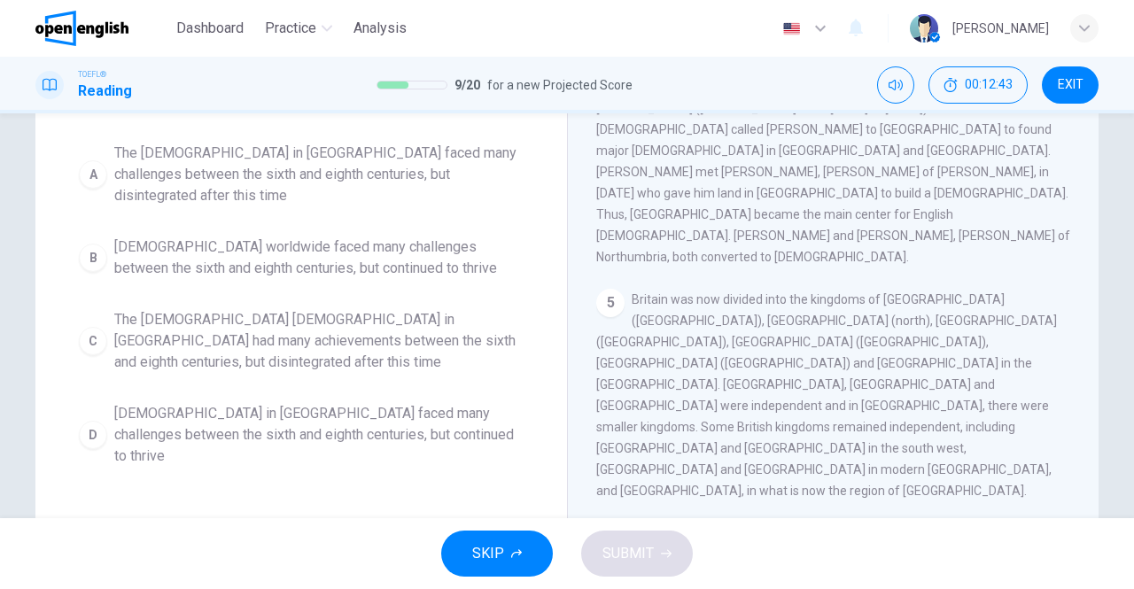
scroll to position [159, 0]
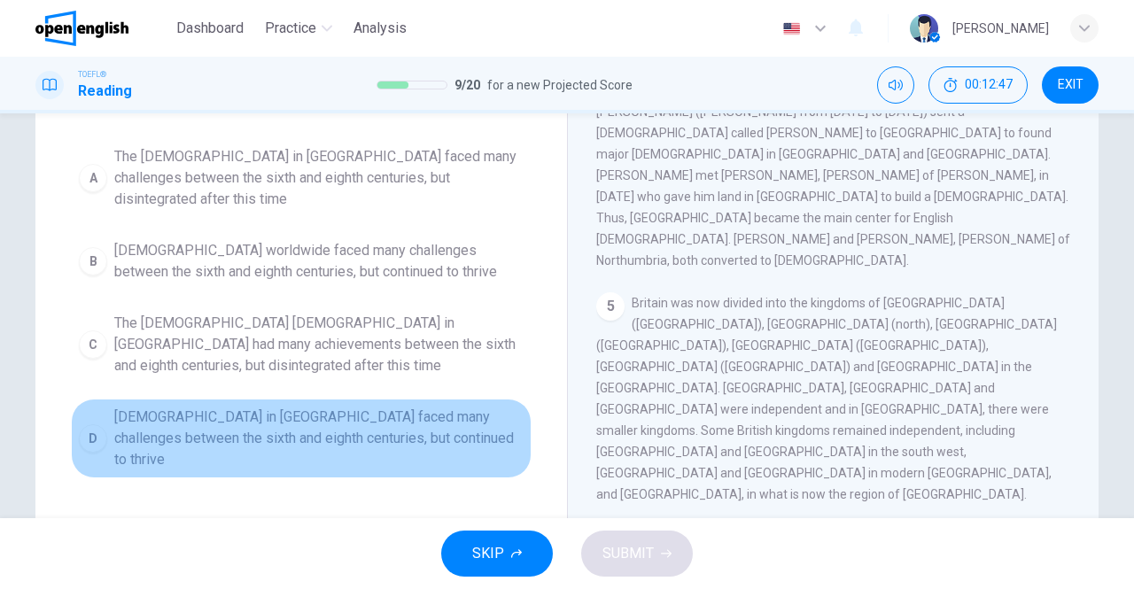
click at [278, 407] on span "The Christian church in Britain faced many challenges between the sixth and eig…" at bounding box center [318, 439] width 409 height 64
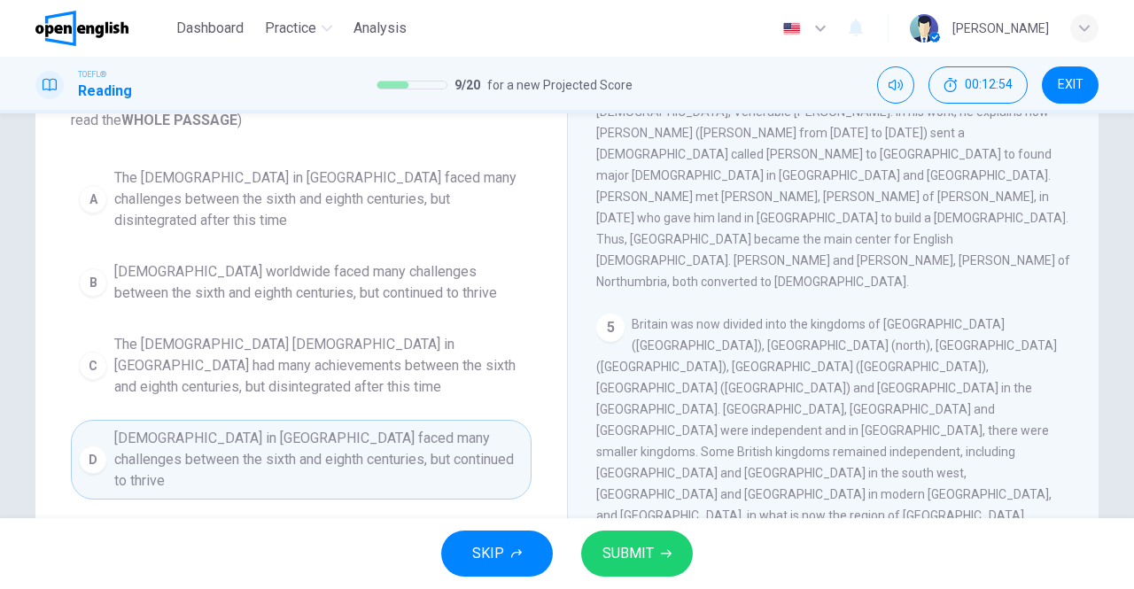
scroll to position [136, 0]
click at [636, 563] on span "SUBMIT" at bounding box center [628, 553] width 51 height 25
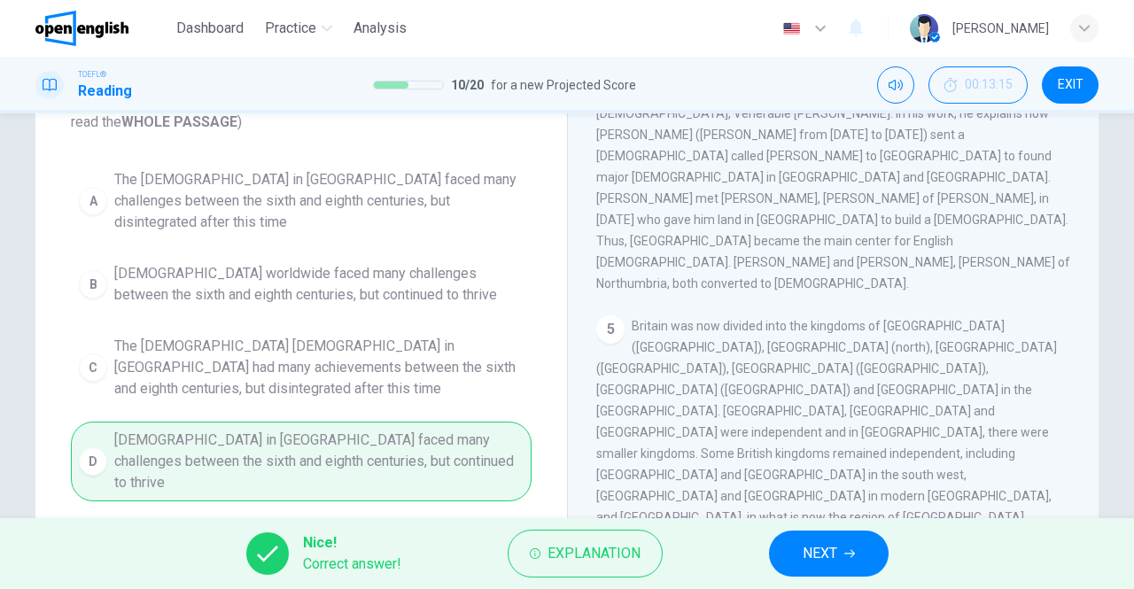
click at [824, 545] on span "NEXT" at bounding box center [820, 553] width 35 height 25
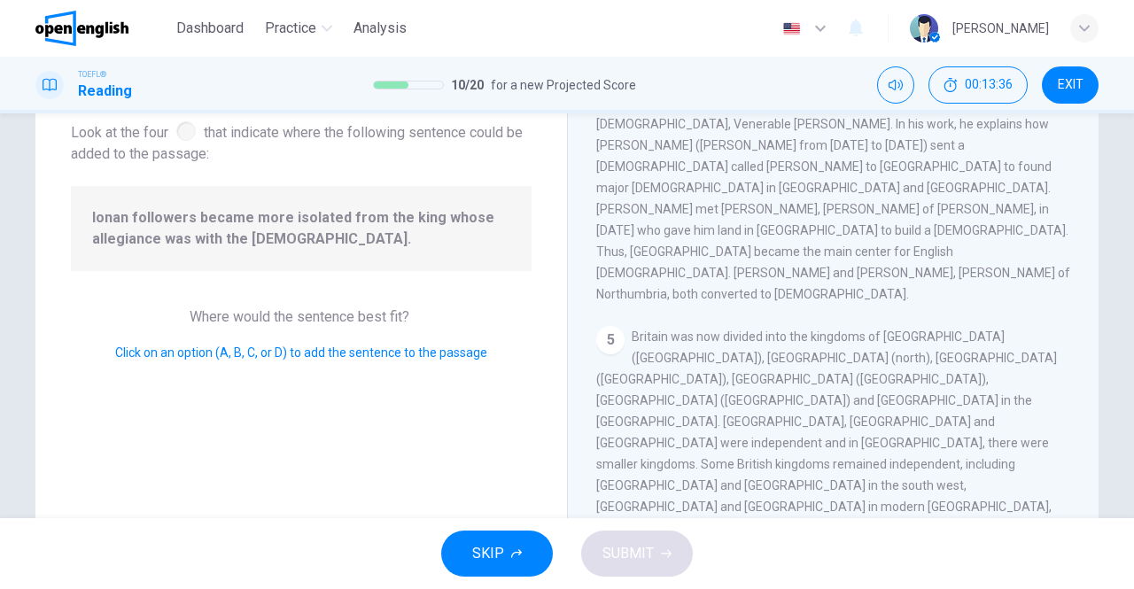
scroll to position [123, 0]
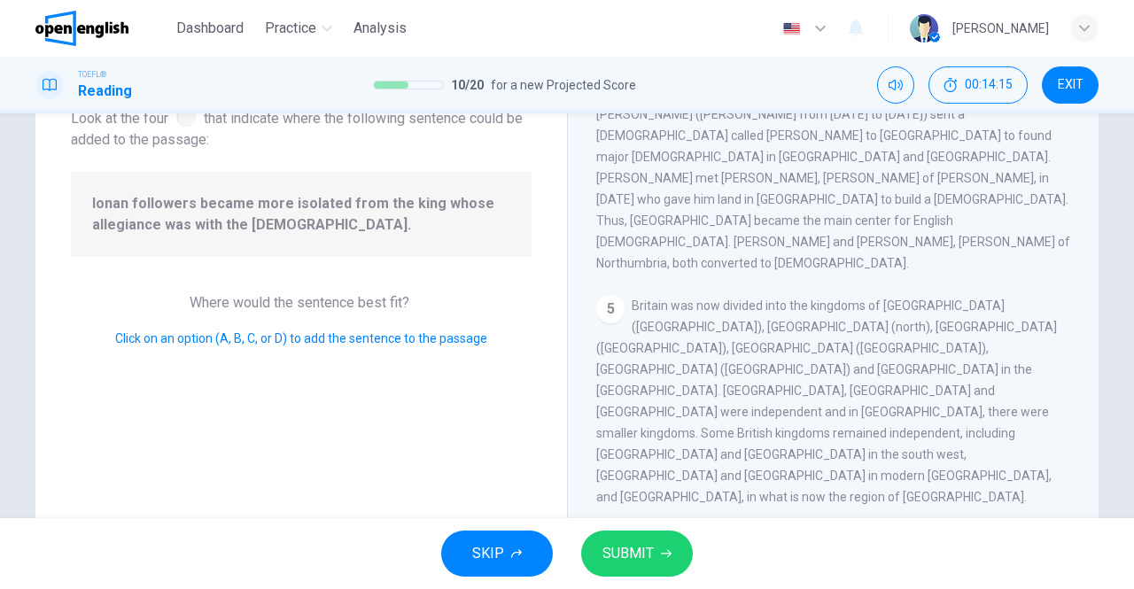
scroll to position [770, 0]
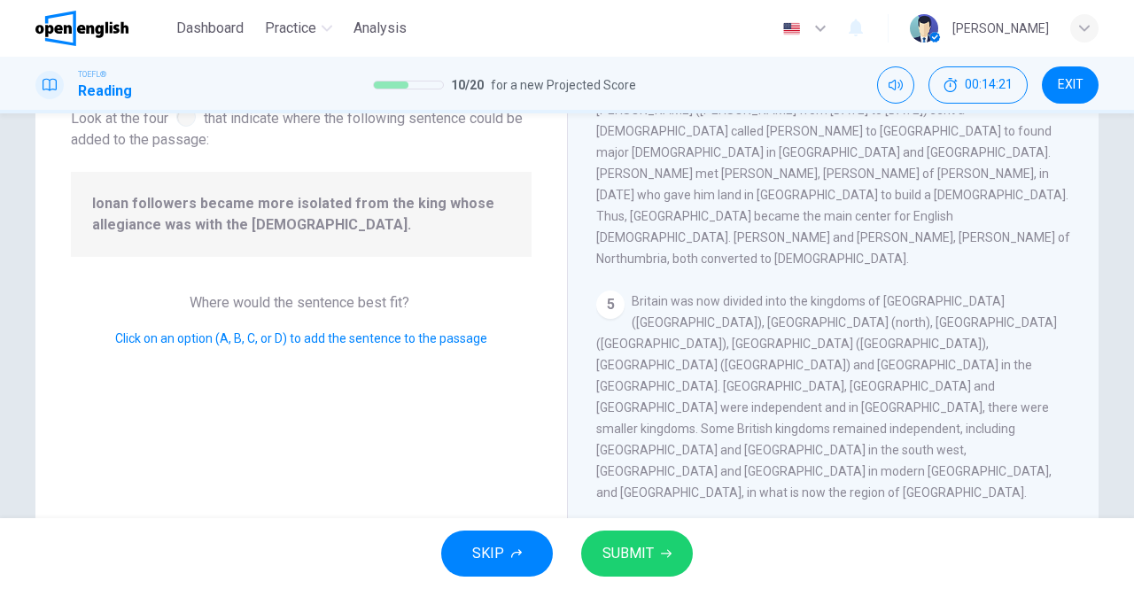
click at [616, 545] on span "SUBMIT" at bounding box center [628, 553] width 51 height 25
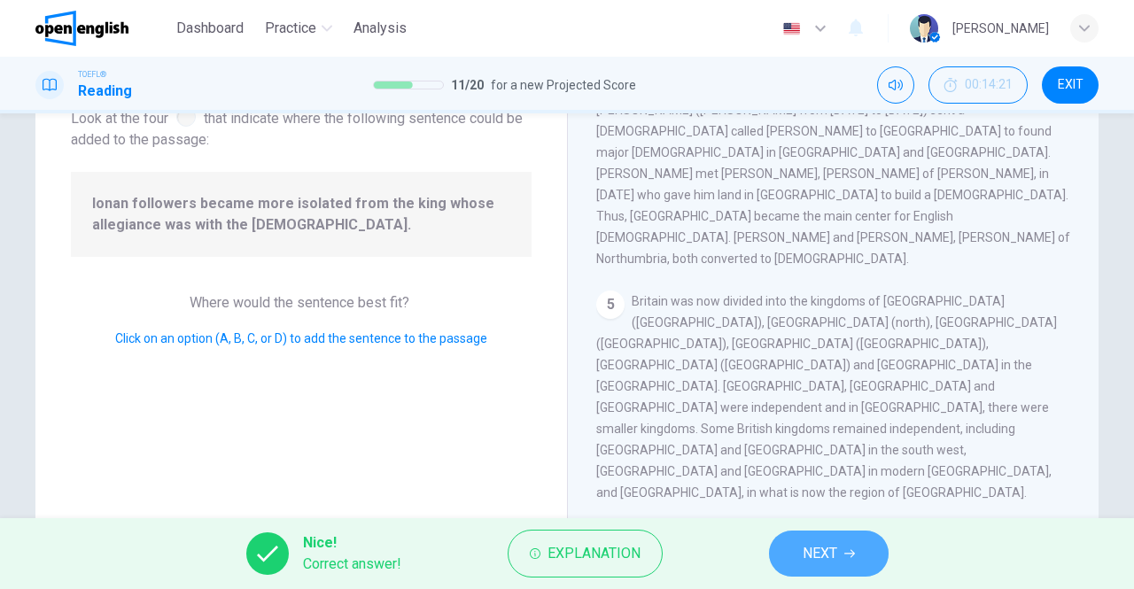
click at [815, 545] on span "NEXT" at bounding box center [820, 553] width 35 height 25
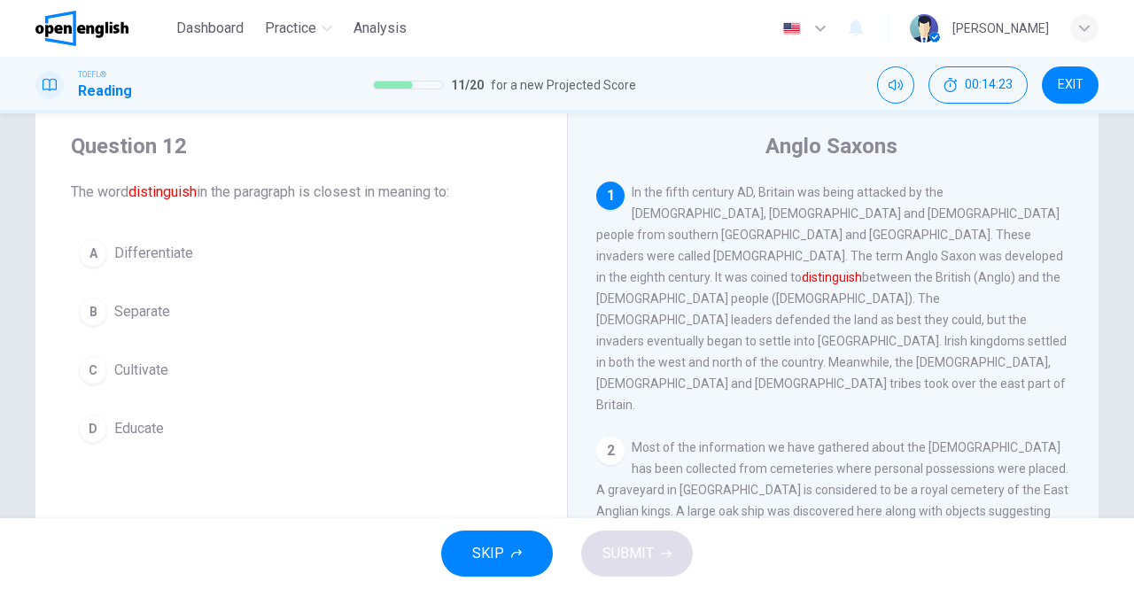
scroll to position [40, 0]
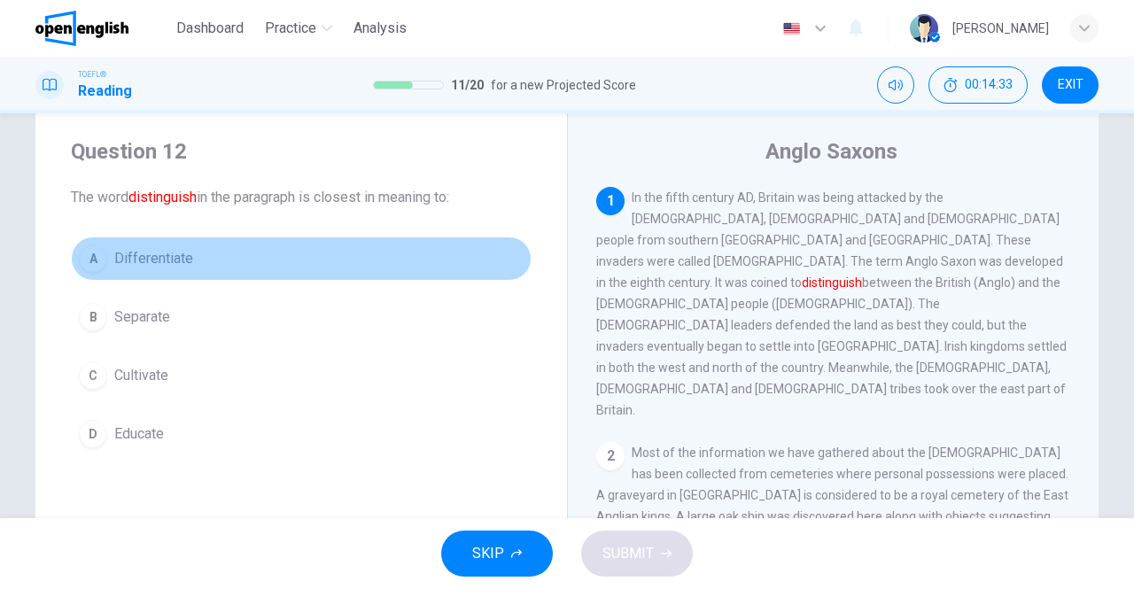
click at [165, 256] on span "Differentiate" at bounding box center [153, 258] width 79 height 21
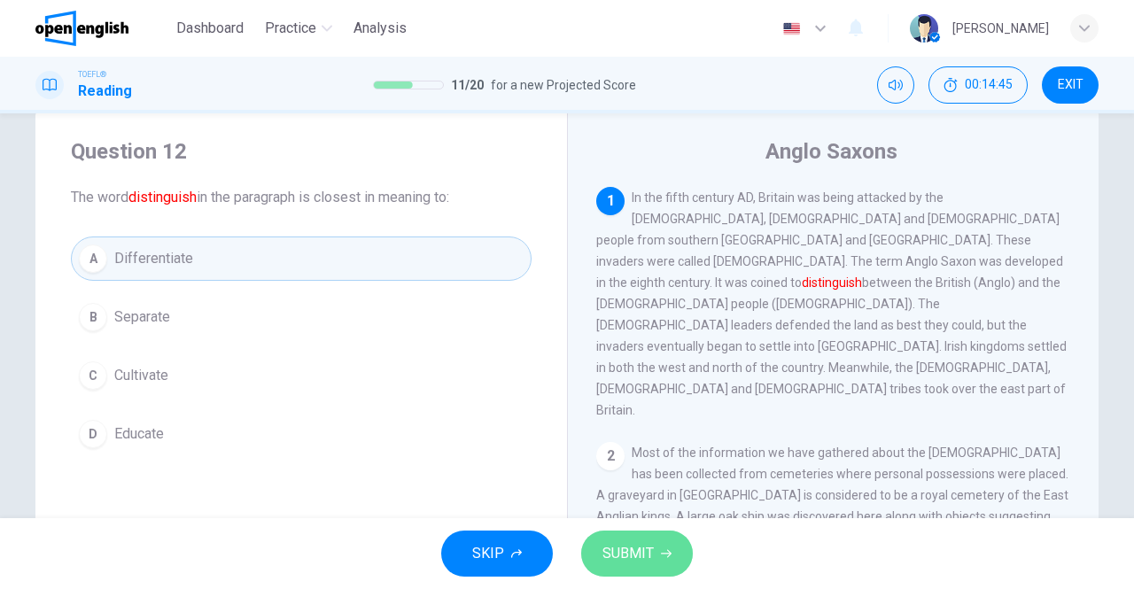
click at [642, 541] on span "SUBMIT" at bounding box center [628, 553] width 51 height 25
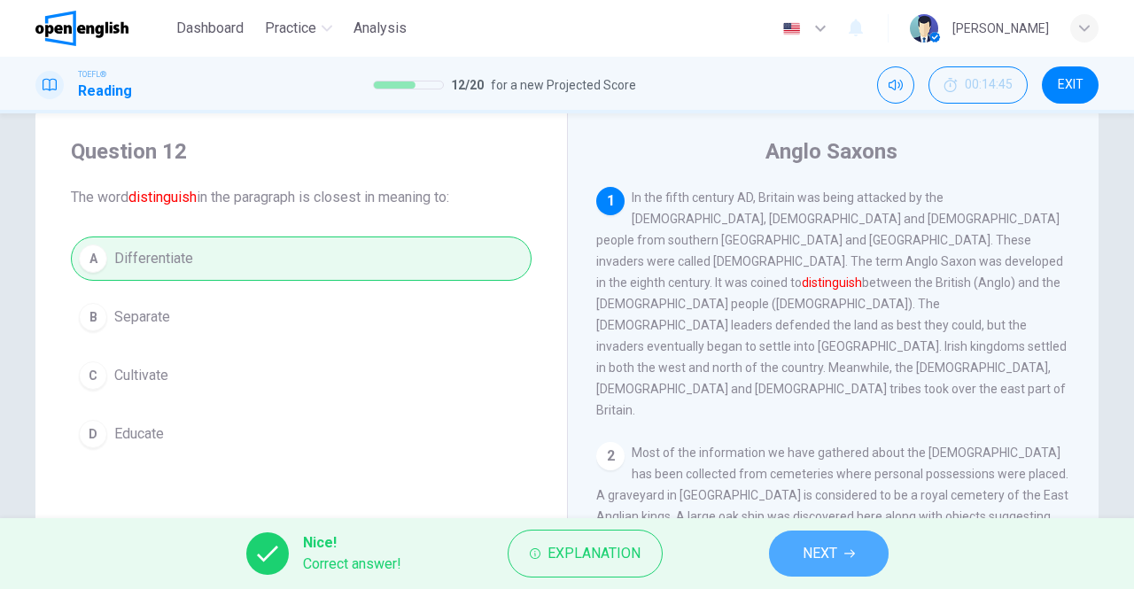
click at [805, 544] on span "NEXT" at bounding box center [820, 553] width 35 height 25
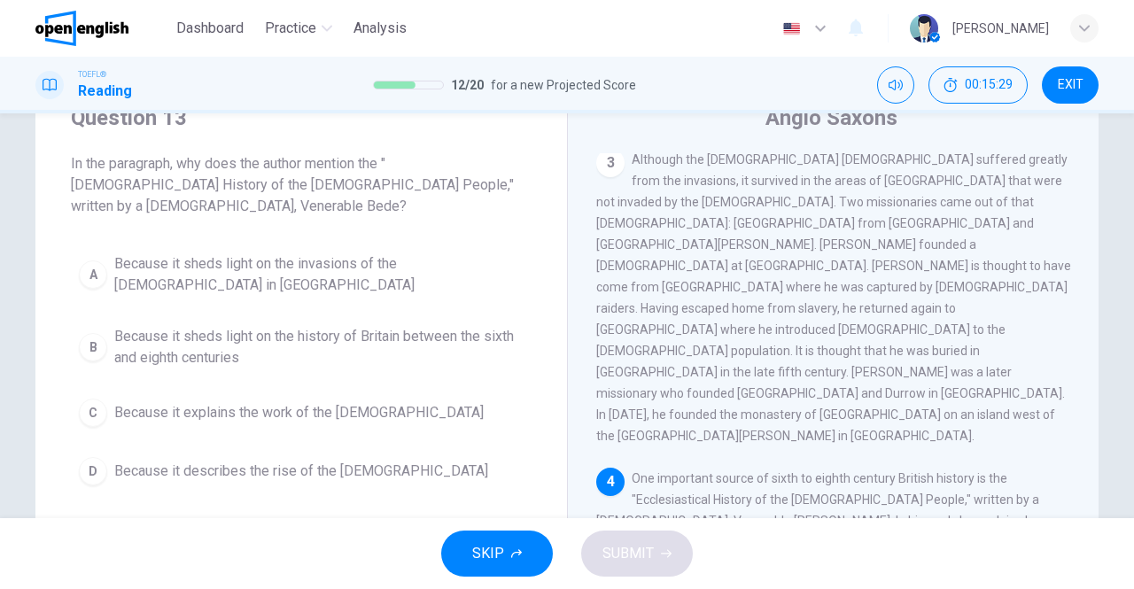
scroll to position [79, 0]
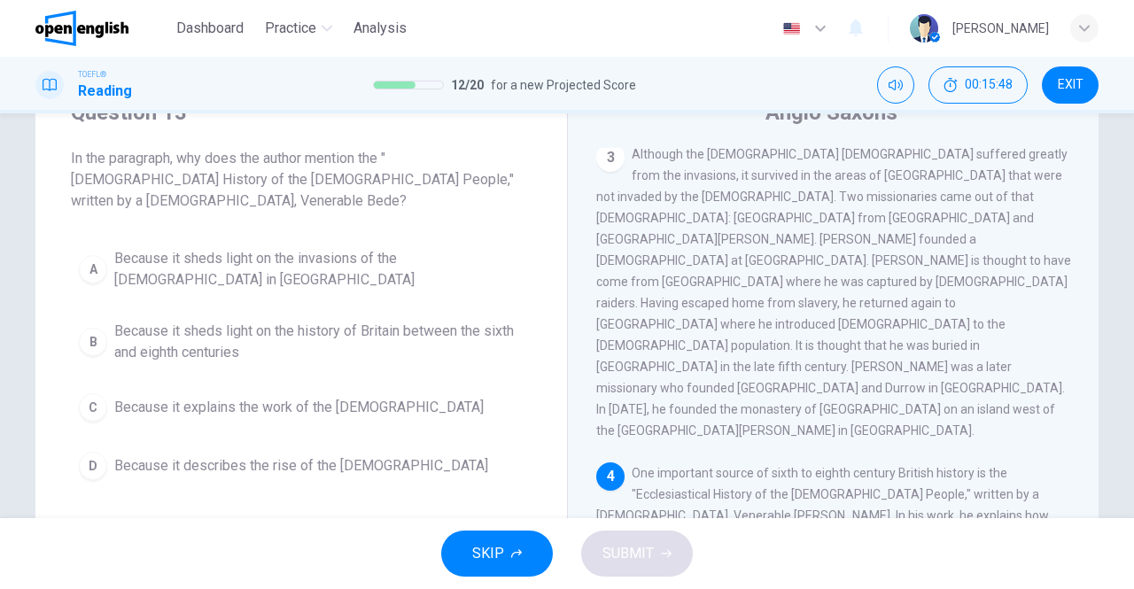
click at [173, 397] on span "Because it explains the work of the missionaries" at bounding box center [298, 407] width 369 height 21
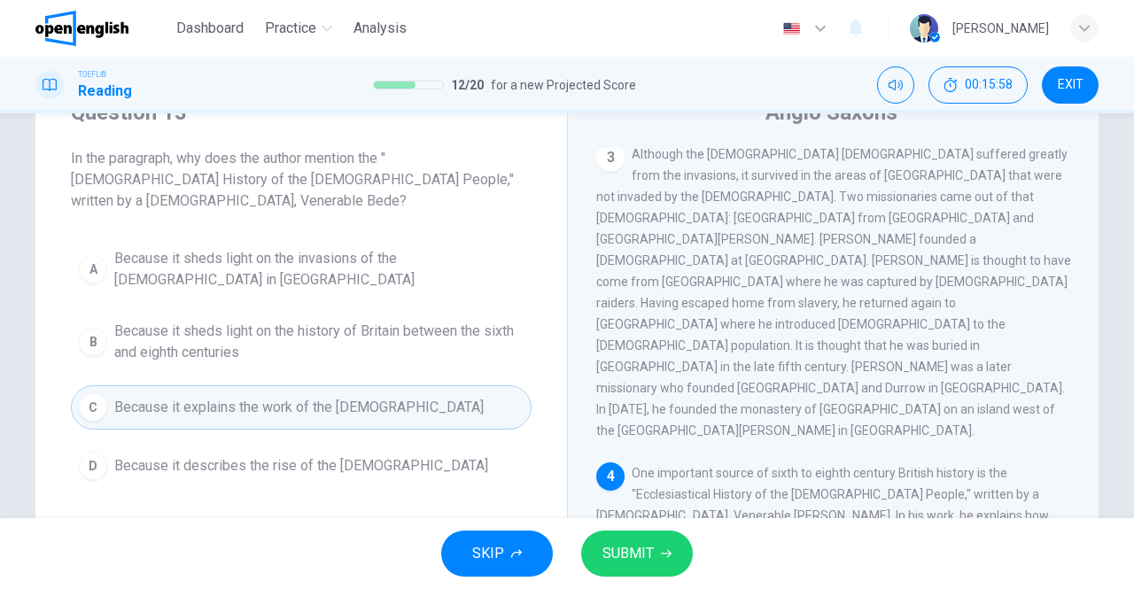
click at [611, 543] on span "SUBMIT" at bounding box center [628, 553] width 51 height 25
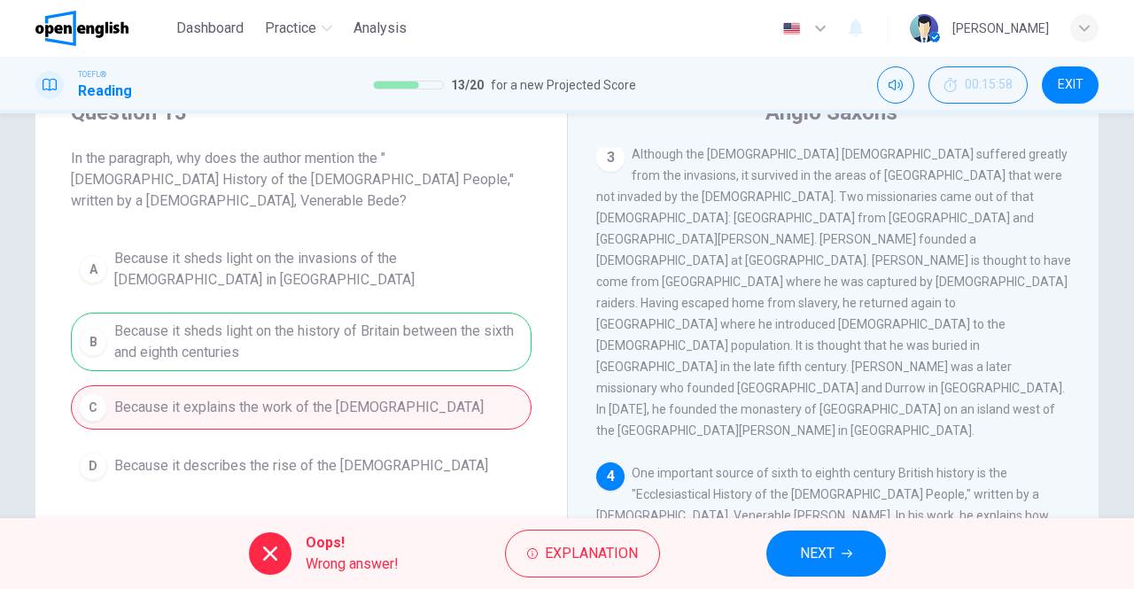
click at [830, 541] on span "NEXT" at bounding box center [817, 553] width 35 height 25
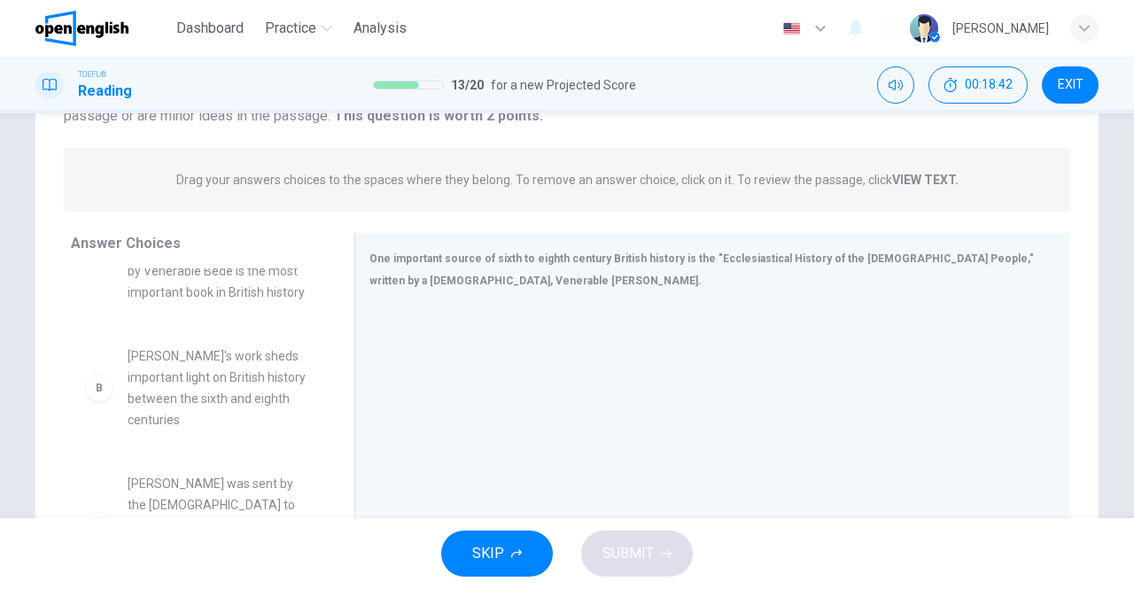
scroll to position [87, 0]
click at [99, 382] on div "B" at bounding box center [99, 387] width 28 height 28
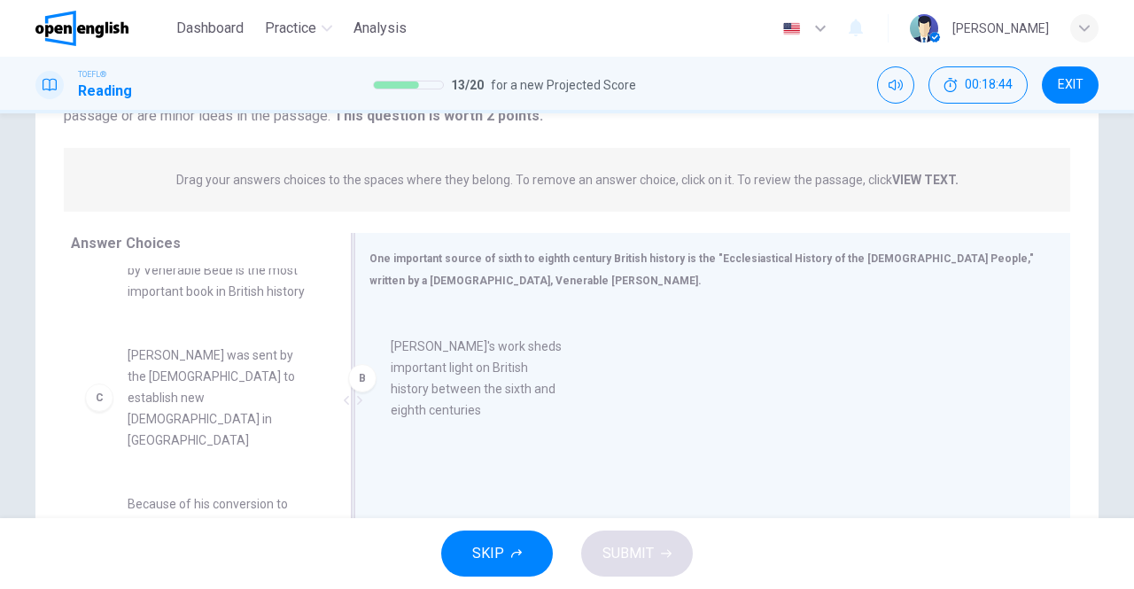
drag, startPoint x: 90, startPoint y: 377, endPoint x: 441, endPoint y: 329, distance: 354.3
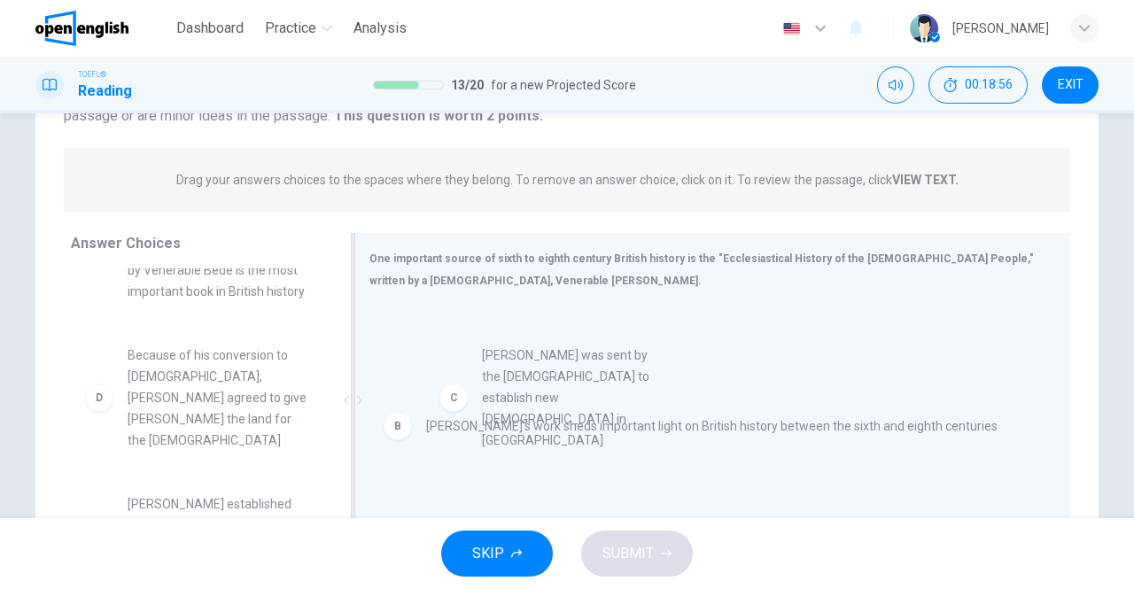
drag, startPoint x: 99, startPoint y: 375, endPoint x: 478, endPoint y: 377, distance: 379.2
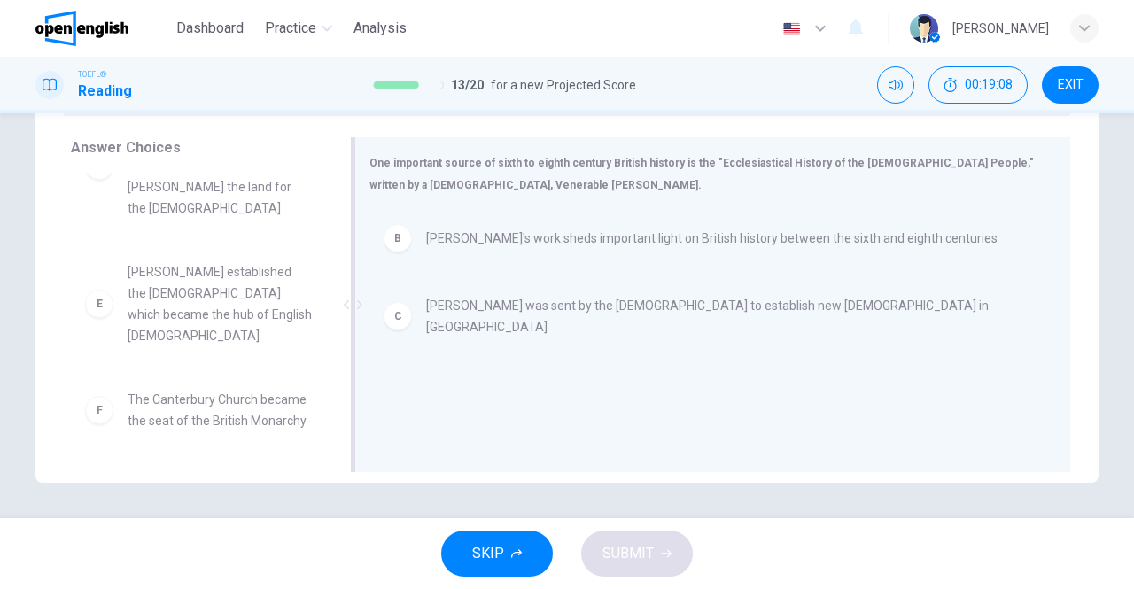
scroll to position [0, 0]
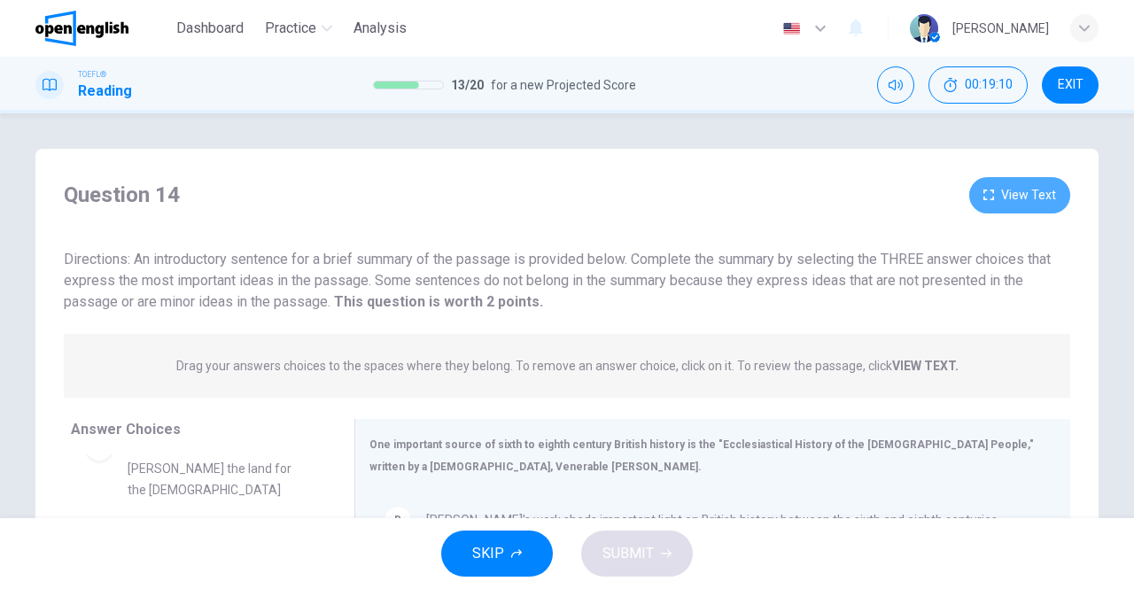
click at [993, 205] on button "View Text" at bounding box center [1019, 195] width 101 height 36
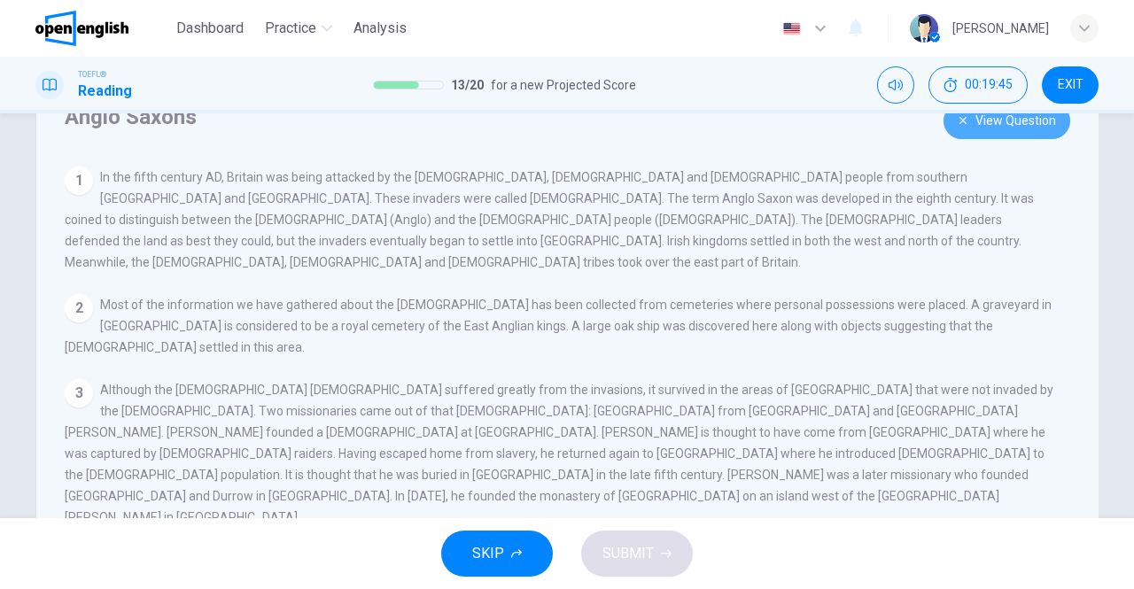
click at [1010, 130] on button "View Question" at bounding box center [1007, 121] width 127 height 36
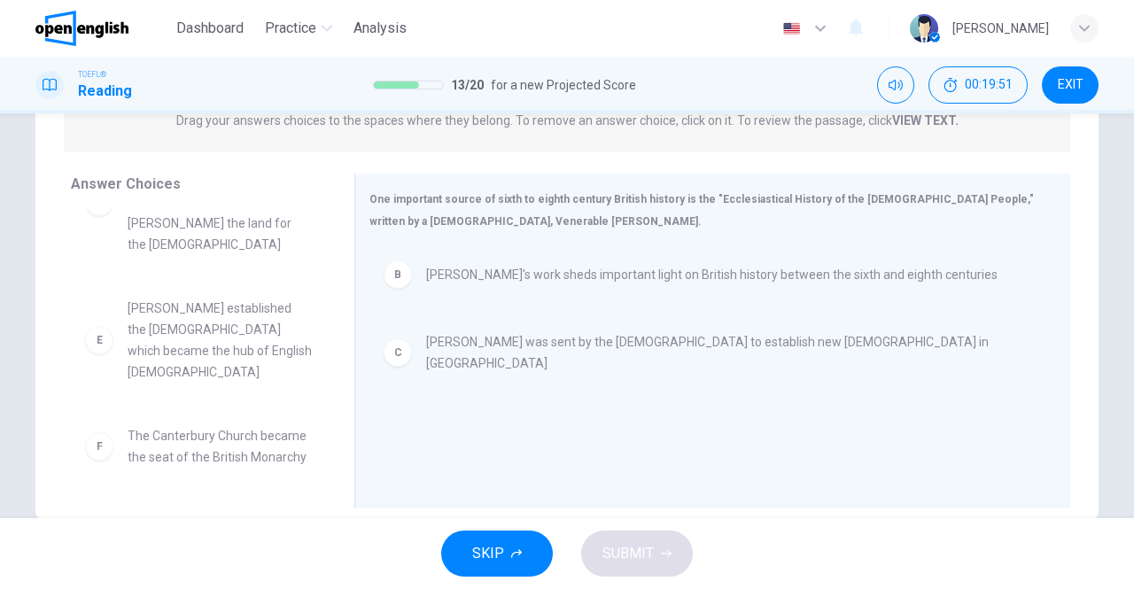
scroll to position [259, 0]
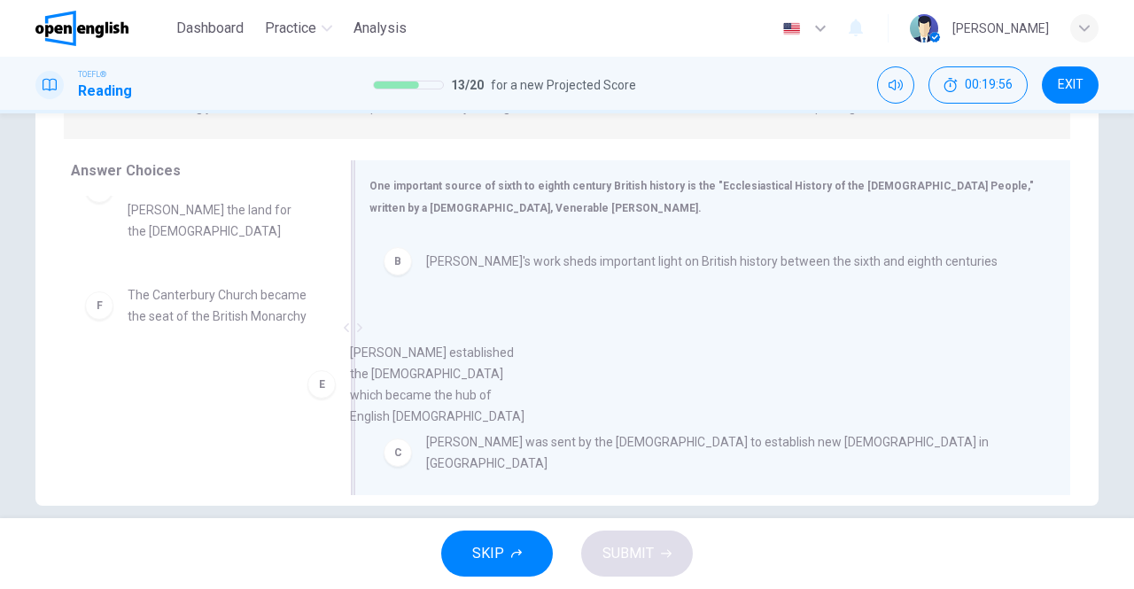
drag, startPoint x: 241, startPoint y: 312, endPoint x: 502, endPoint y: 389, distance: 271.7
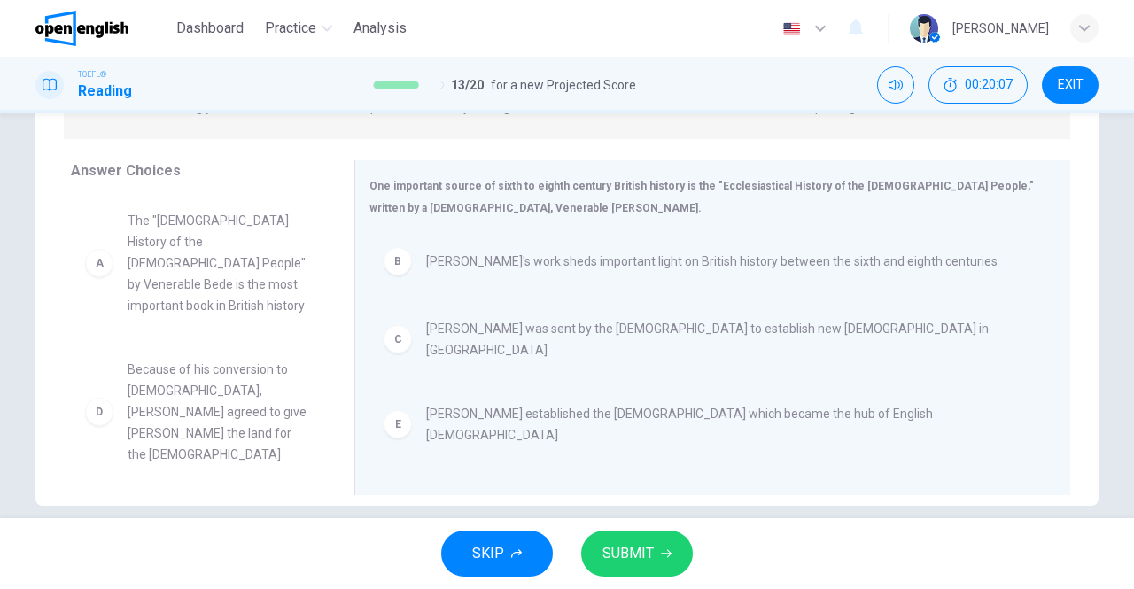
scroll to position [96, 0]
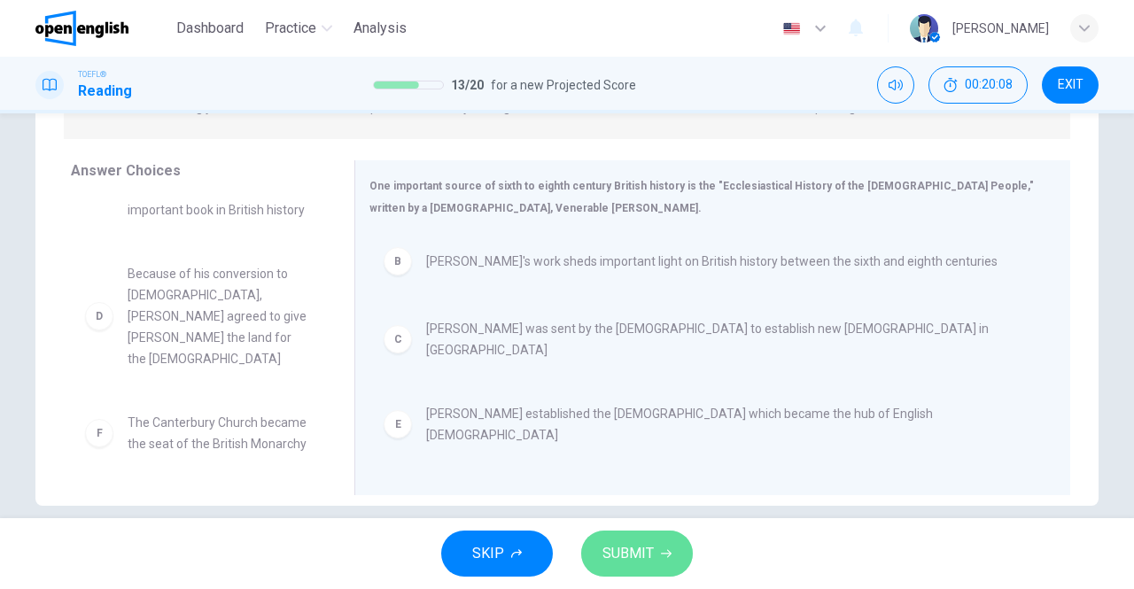
click at [638, 547] on span "SUBMIT" at bounding box center [628, 553] width 51 height 25
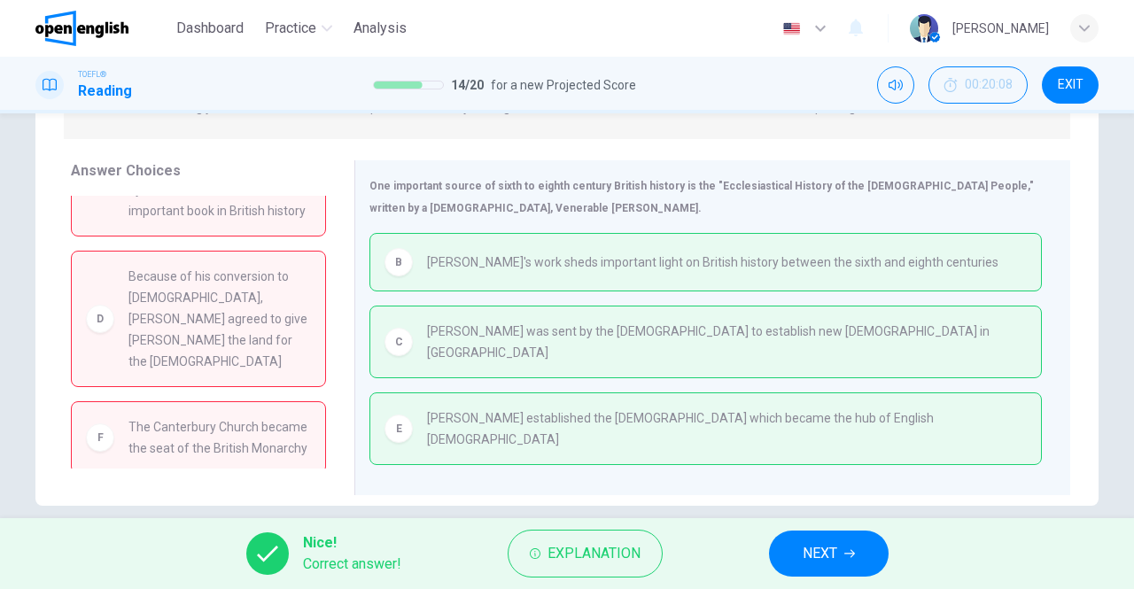
click at [833, 561] on span "NEXT" at bounding box center [820, 553] width 35 height 25
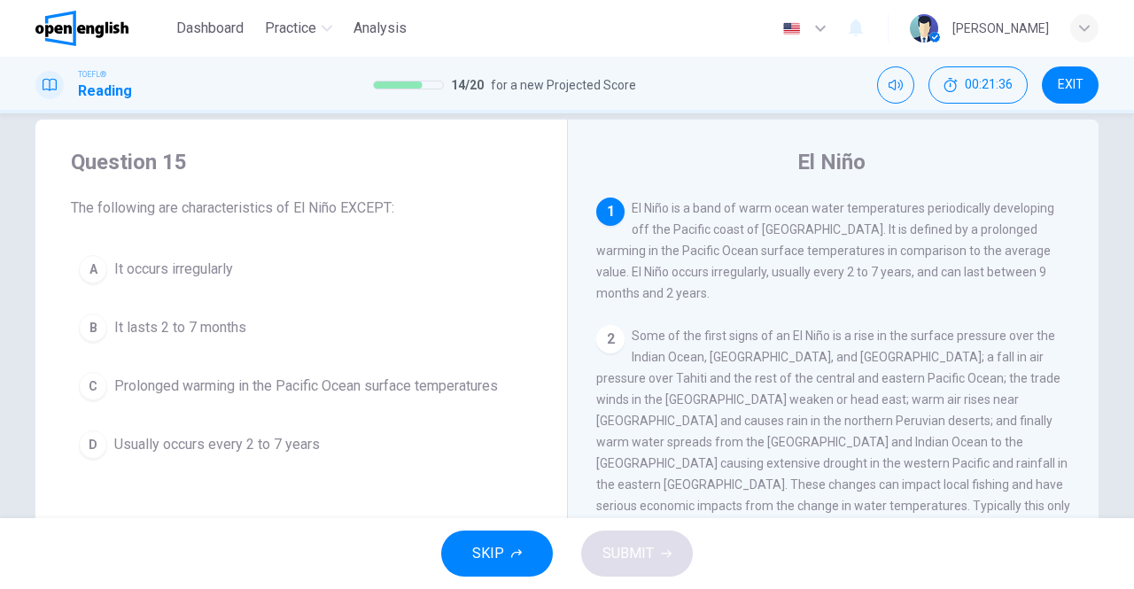
scroll to position [31, 0]
click at [150, 327] on span "It lasts 2 to 7 months" at bounding box center [180, 325] width 132 height 21
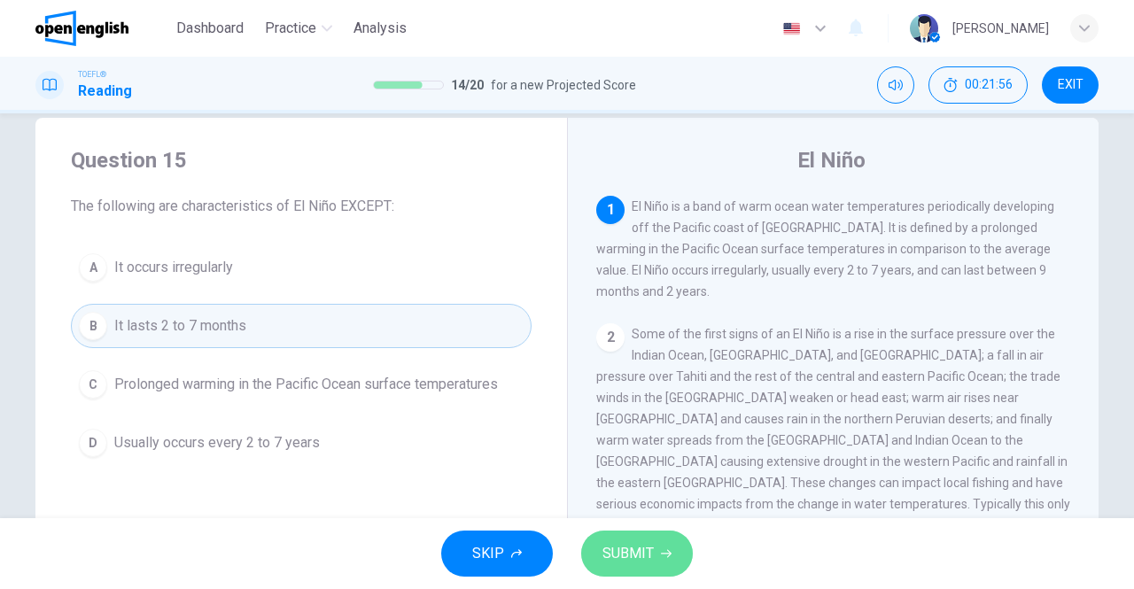
click at [643, 553] on span "SUBMIT" at bounding box center [628, 553] width 51 height 25
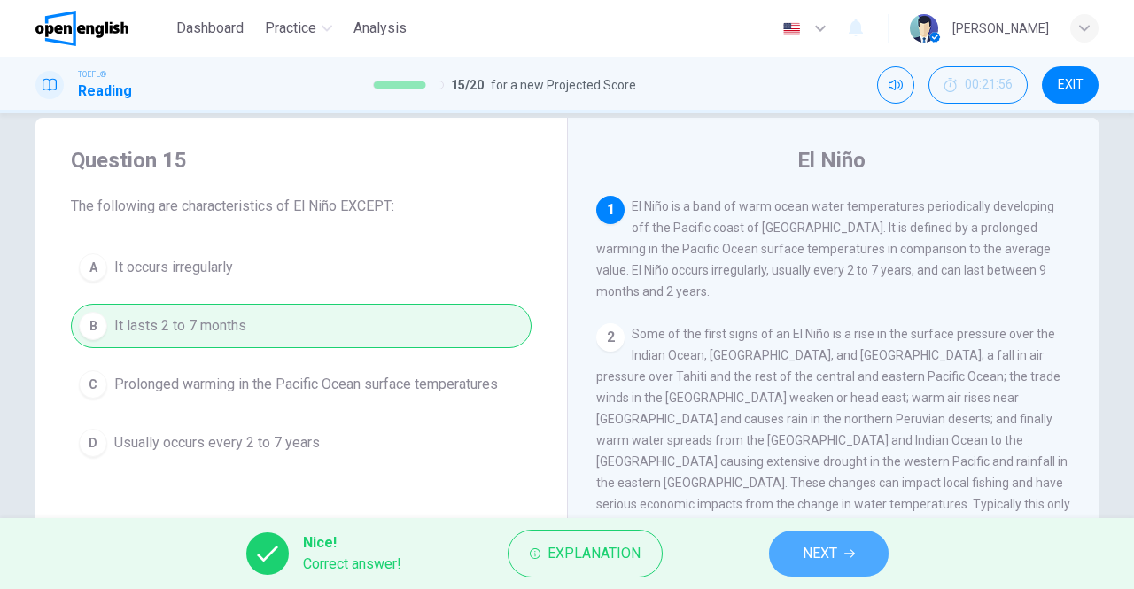
click at [858, 550] on button "NEXT" at bounding box center [829, 554] width 120 height 46
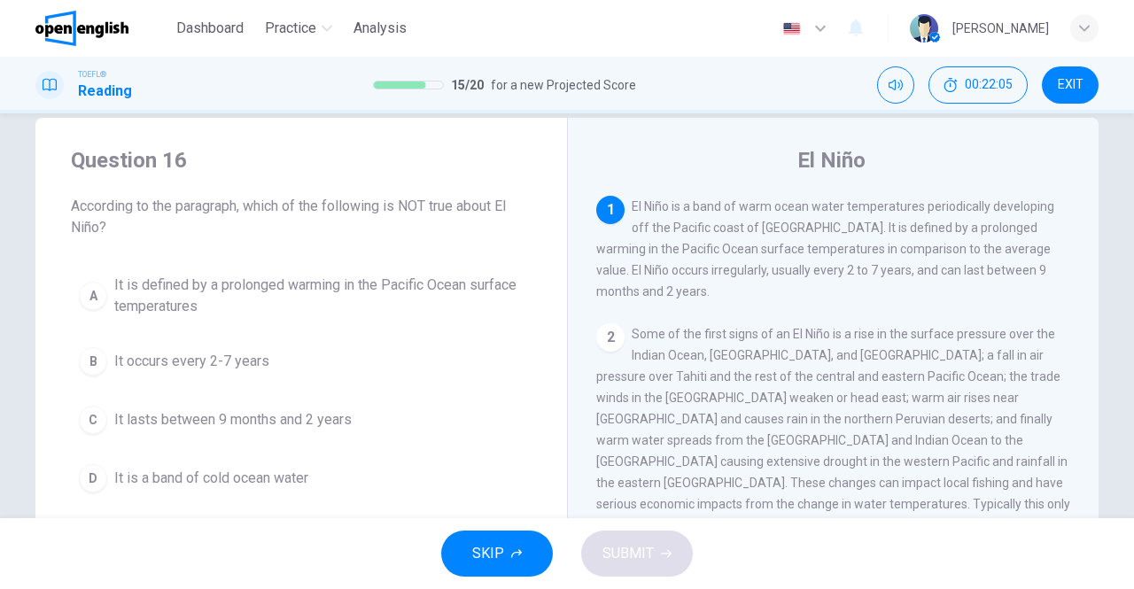
click at [186, 355] on span "It occurs every 2-7 years" at bounding box center [191, 361] width 155 height 21
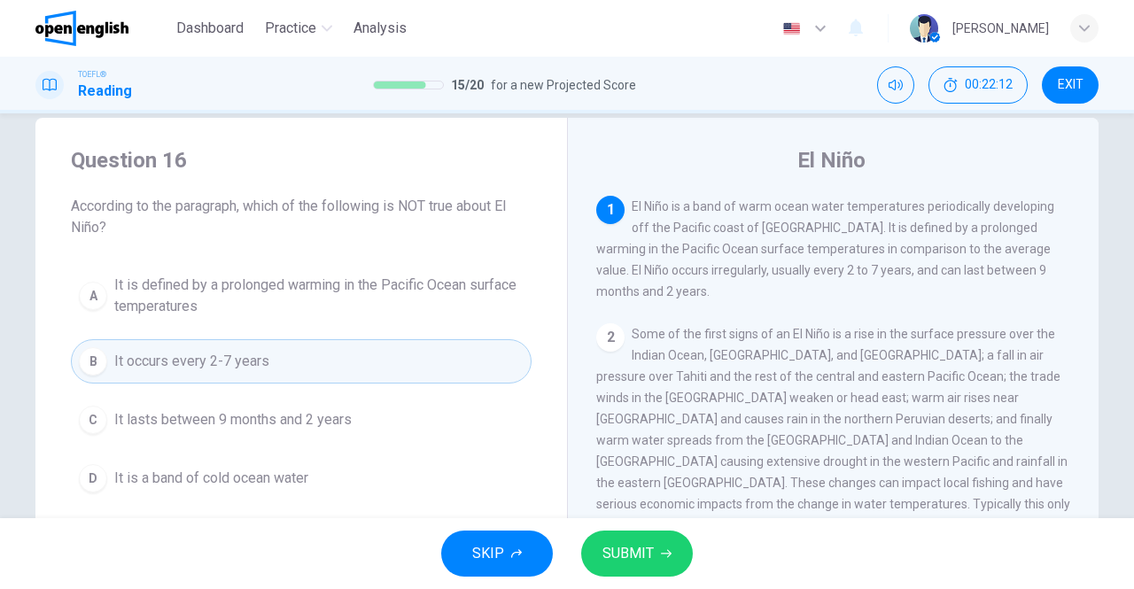
click at [215, 473] on span "It is a band of cold ocean water" at bounding box center [211, 478] width 194 height 21
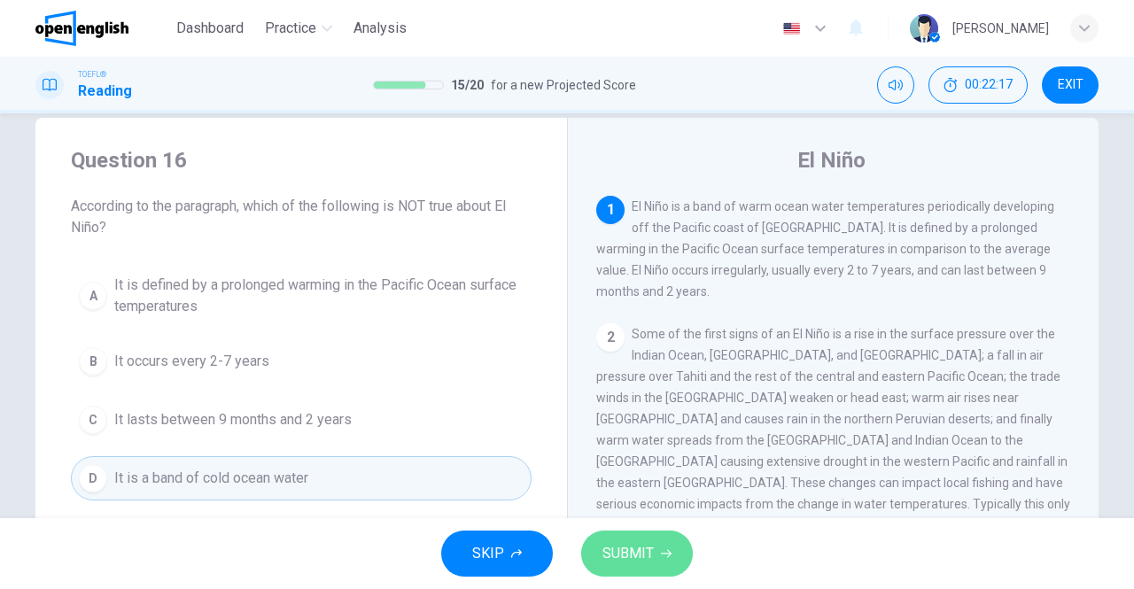
click at [628, 547] on span "SUBMIT" at bounding box center [628, 553] width 51 height 25
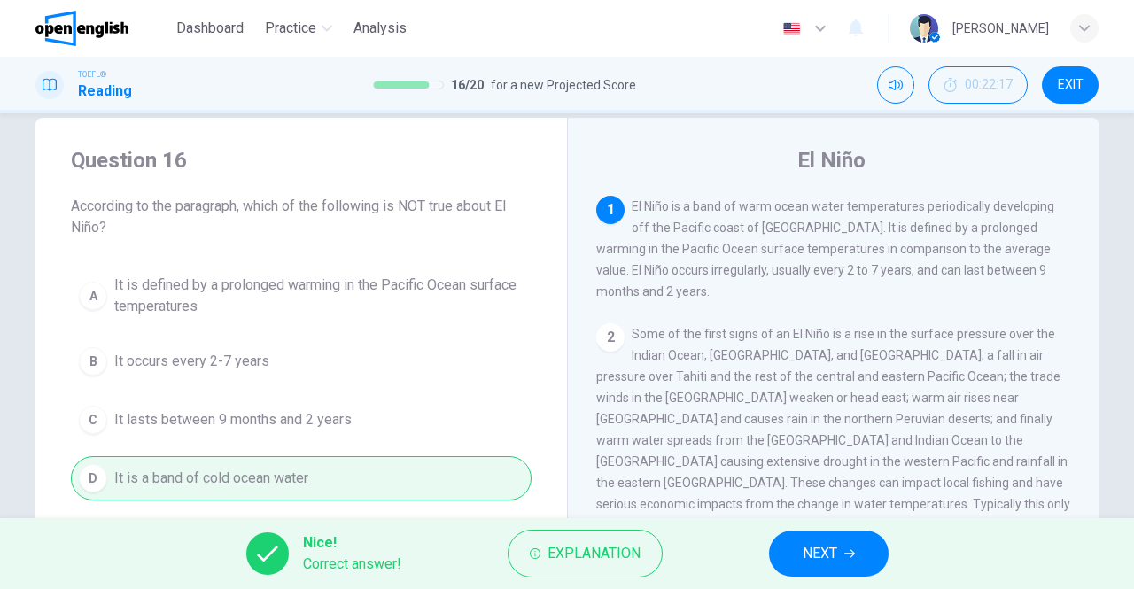
click at [820, 556] on span "NEXT" at bounding box center [820, 553] width 35 height 25
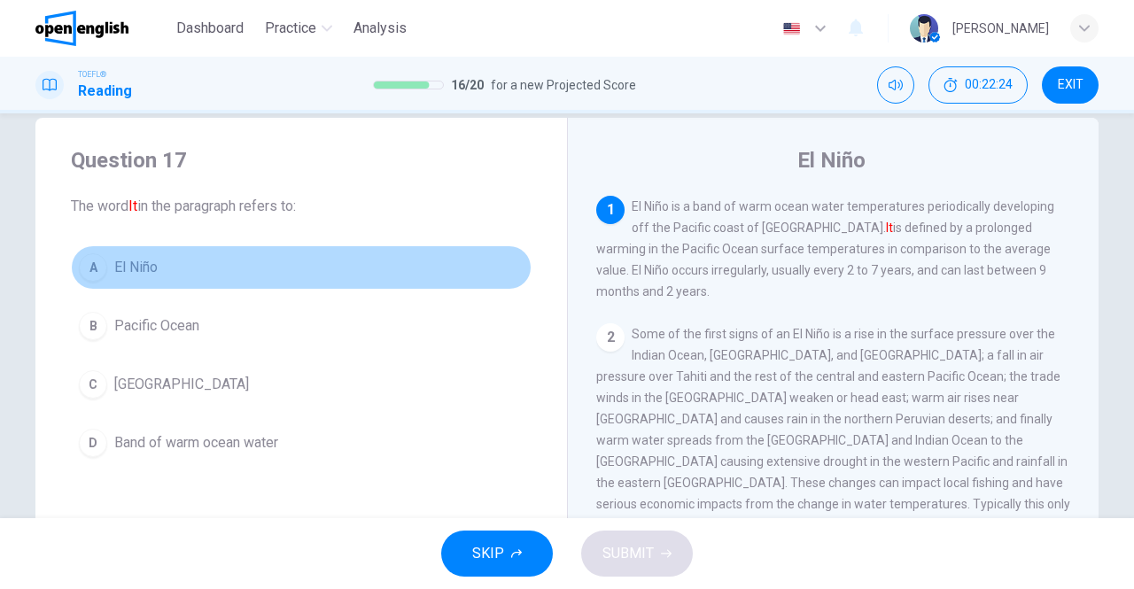
click at [87, 266] on div "A" at bounding box center [93, 267] width 28 height 28
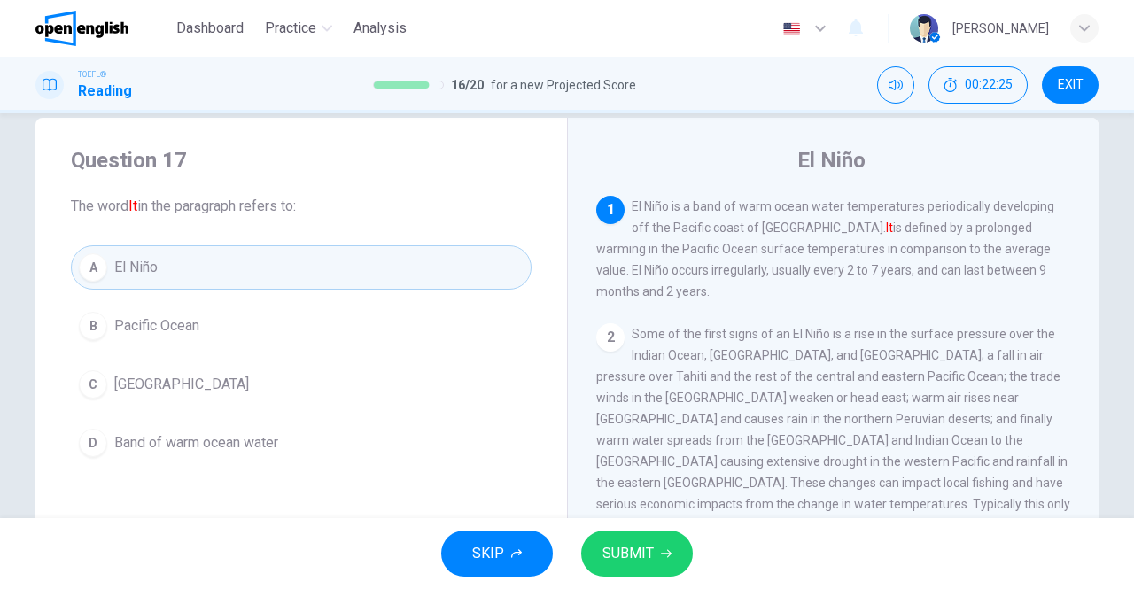
click at [642, 529] on div "SKIP SUBMIT" at bounding box center [567, 553] width 1134 height 71
click at [634, 540] on button "SUBMIT" at bounding box center [637, 554] width 112 height 46
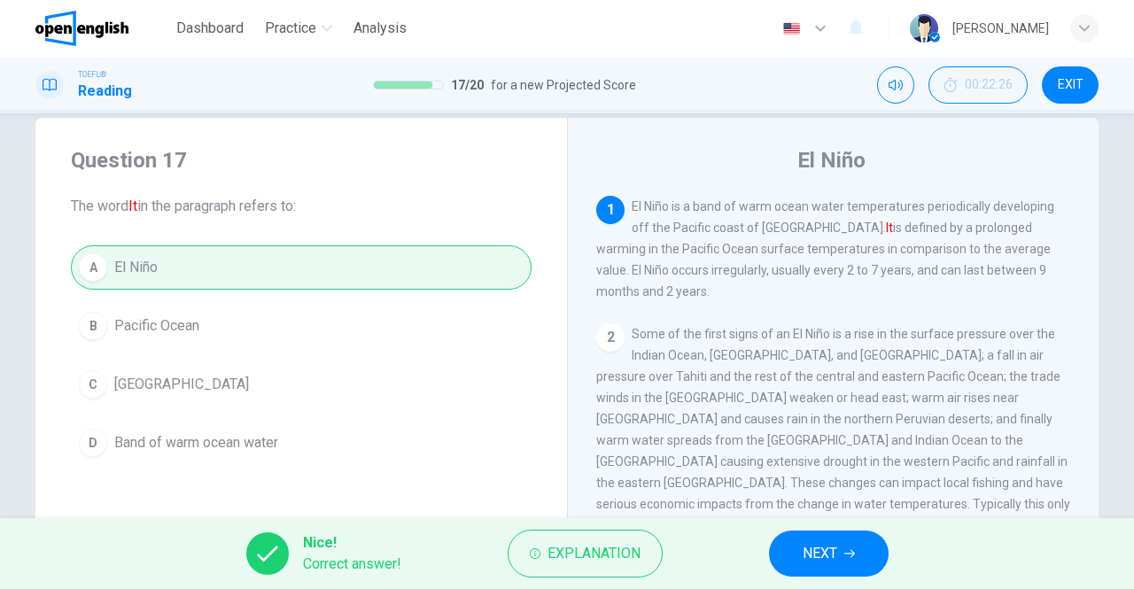
click at [856, 541] on button "NEXT" at bounding box center [829, 554] width 120 height 46
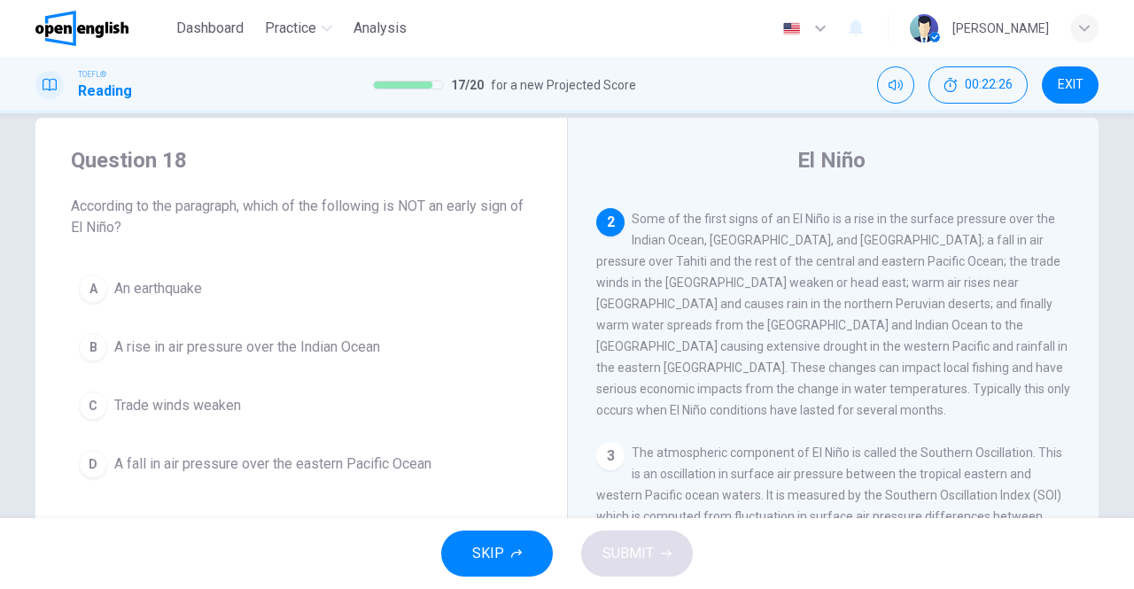
scroll to position [130, 0]
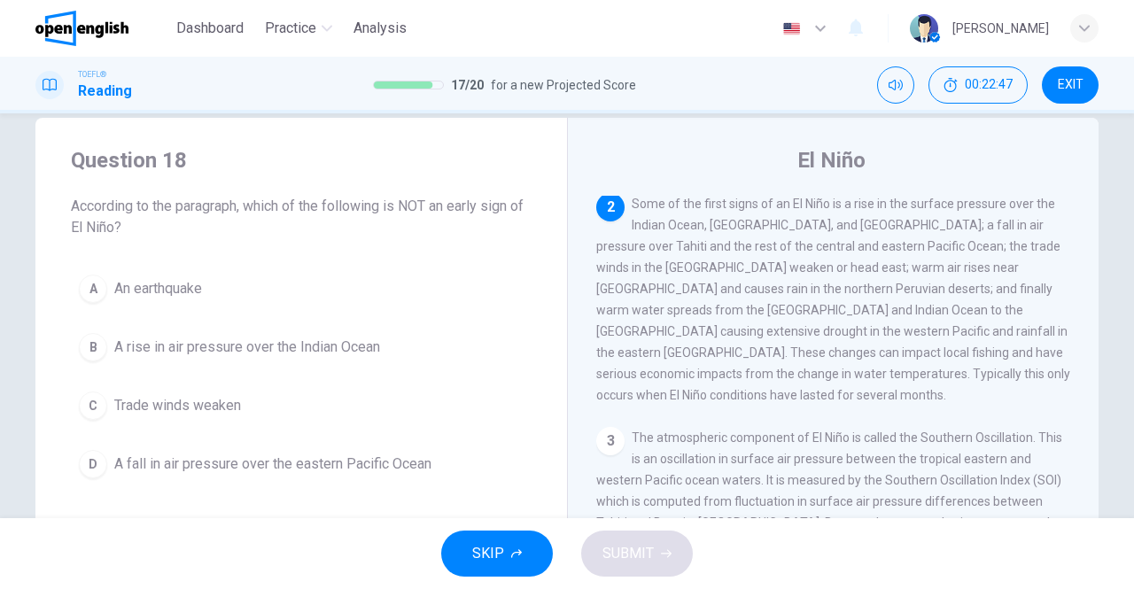
click at [223, 347] on span "A rise in air pressure over the Indian Ocean" at bounding box center [247, 347] width 266 height 21
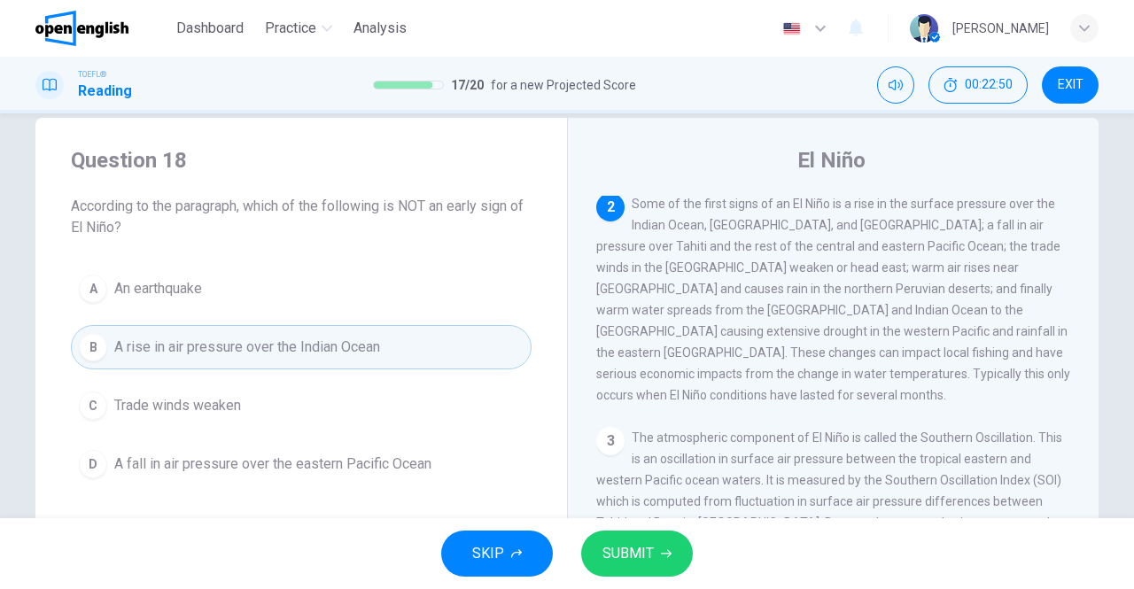
click at [644, 545] on span "SUBMIT" at bounding box center [628, 553] width 51 height 25
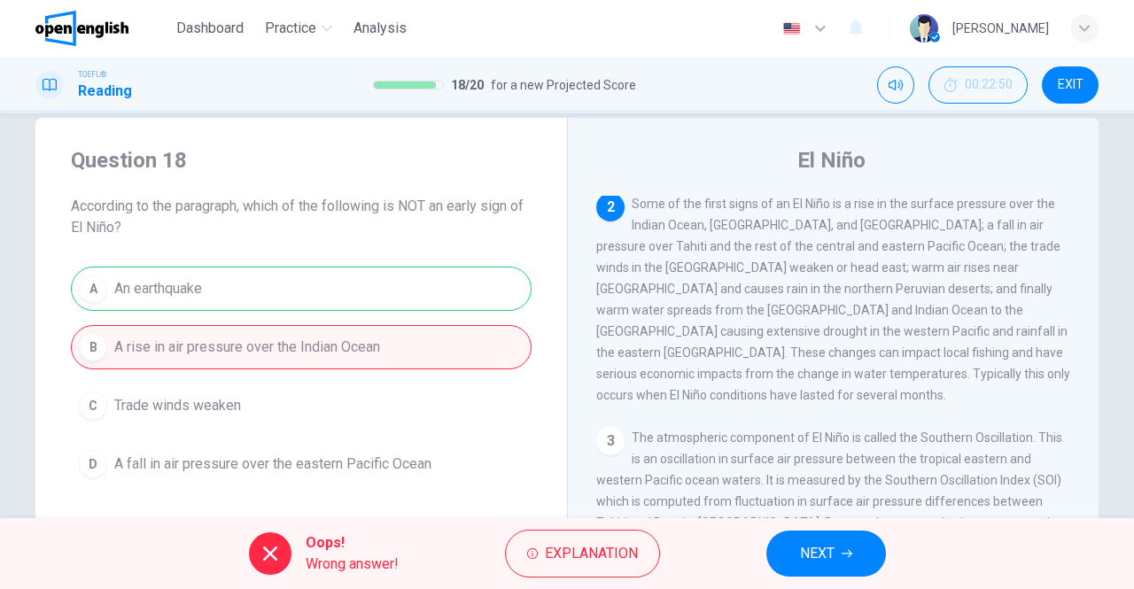
click at [810, 543] on span "NEXT" at bounding box center [817, 553] width 35 height 25
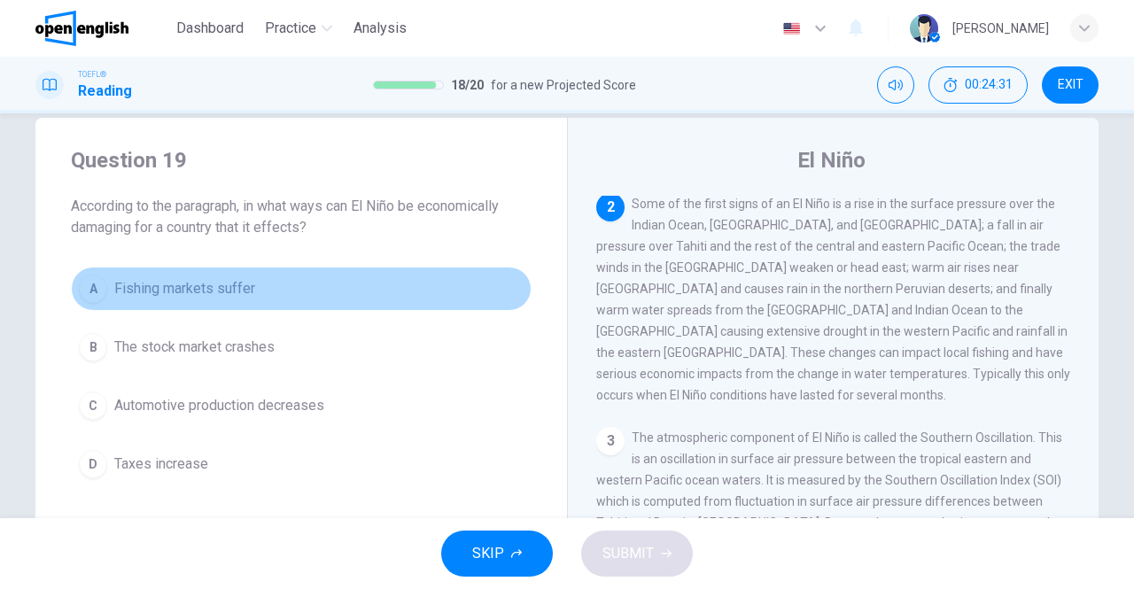
click at [220, 287] on span "Fishing markets suffer" at bounding box center [184, 288] width 141 height 21
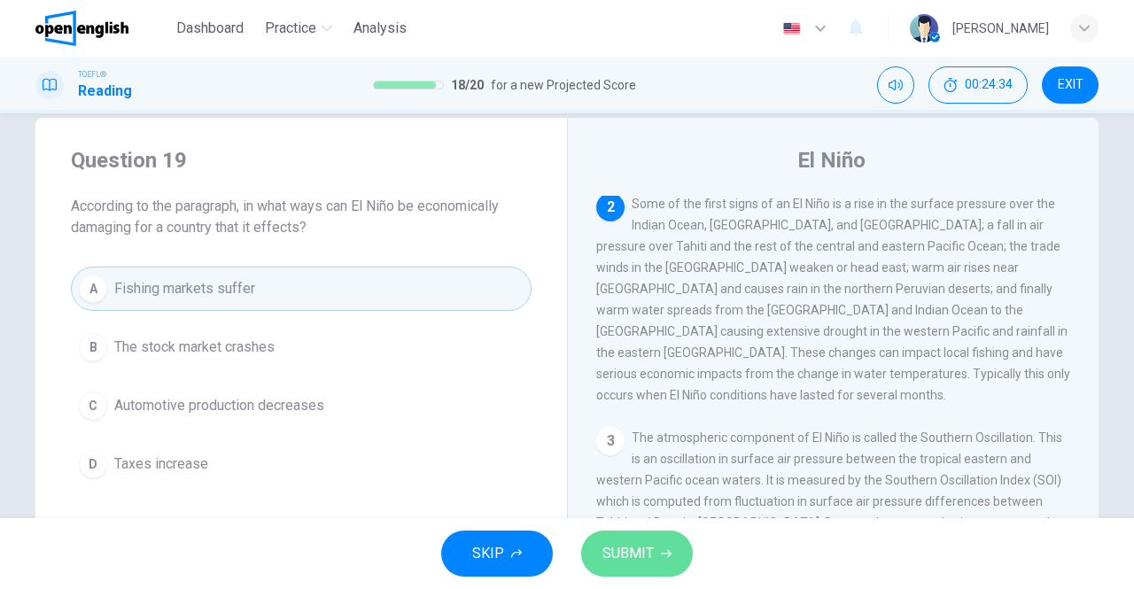
click at [630, 543] on span "SUBMIT" at bounding box center [628, 553] width 51 height 25
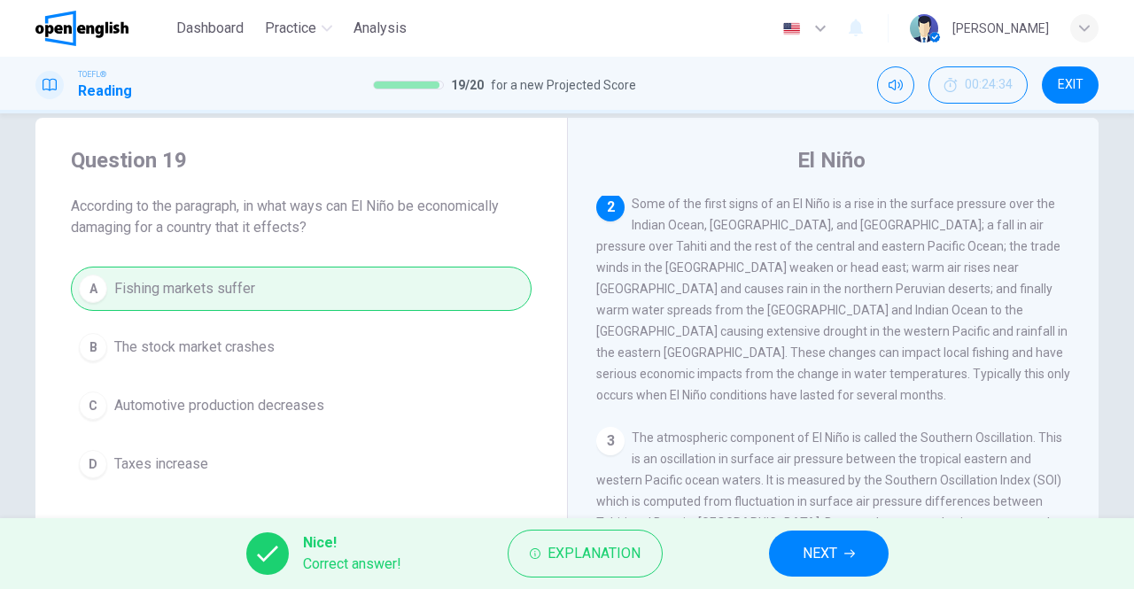
click at [810, 543] on span "NEXT" at bounding box center [820, 553] width 35 height 25
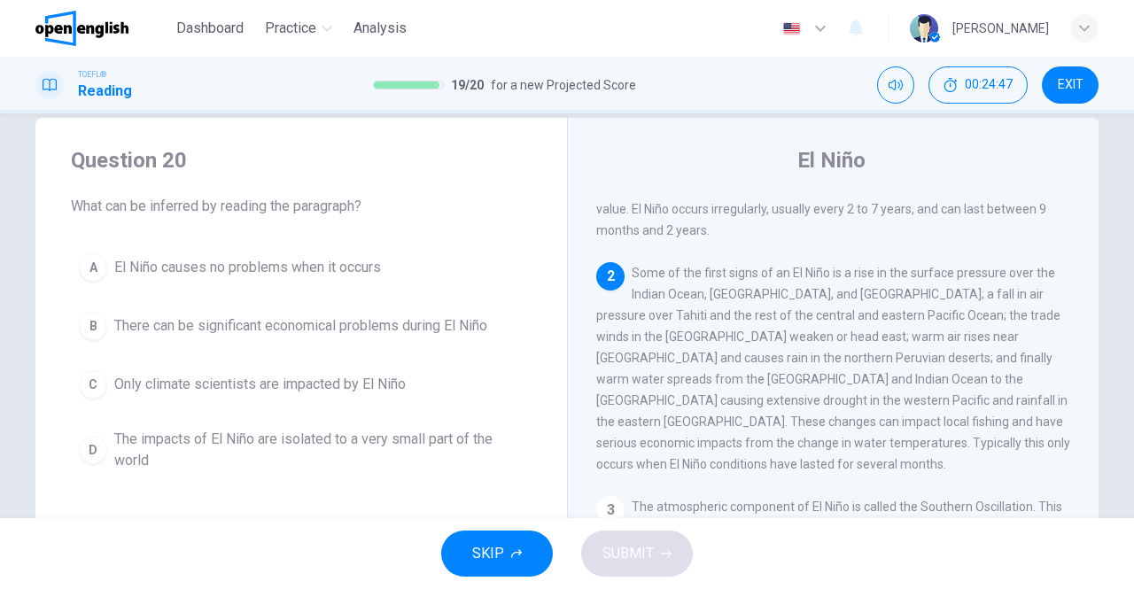
scroll to position [62, 0]
click at [229, 320] on span "There can be significant economical problems during El Niño" at bounding box center [300, 325] width 373 height 21
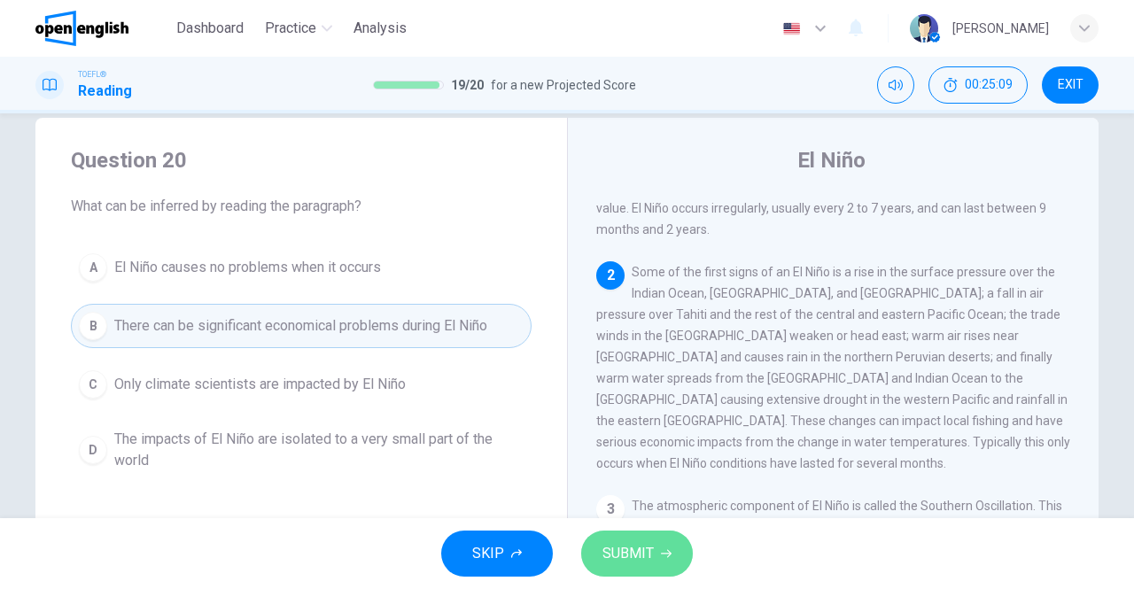
click at [638, 554] on span "SUBMIT" at bounding box center [628, 553] width 51 height 25
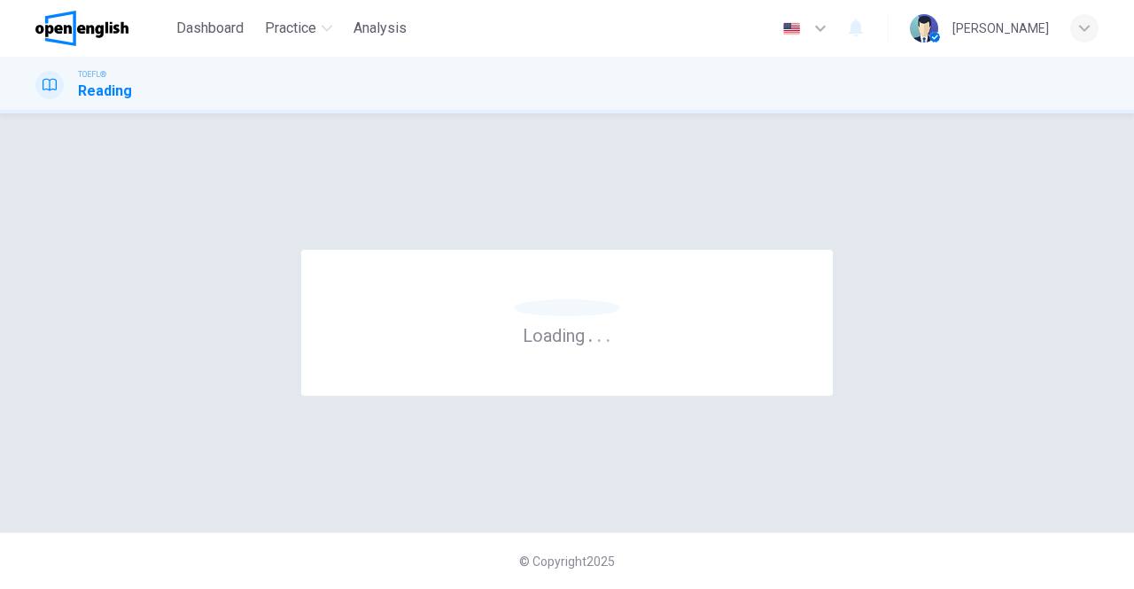
scroll to position [0, 0]
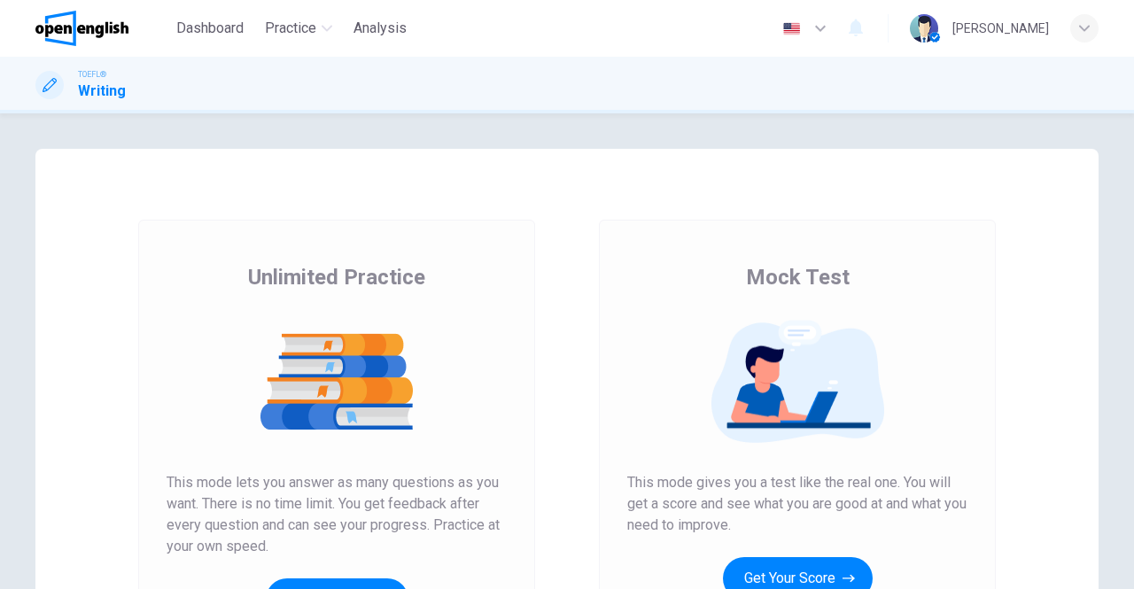
scroll to position [268, 0]
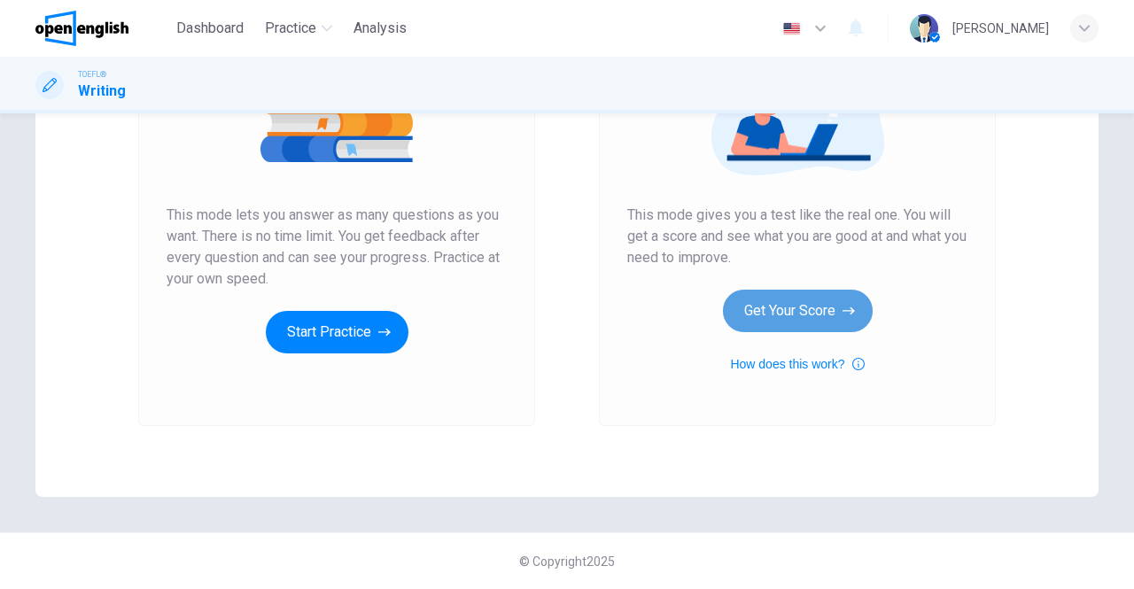
click at [808, 309] on button "Get Your Score" at bounding box center [798, 311] width 150 height 43
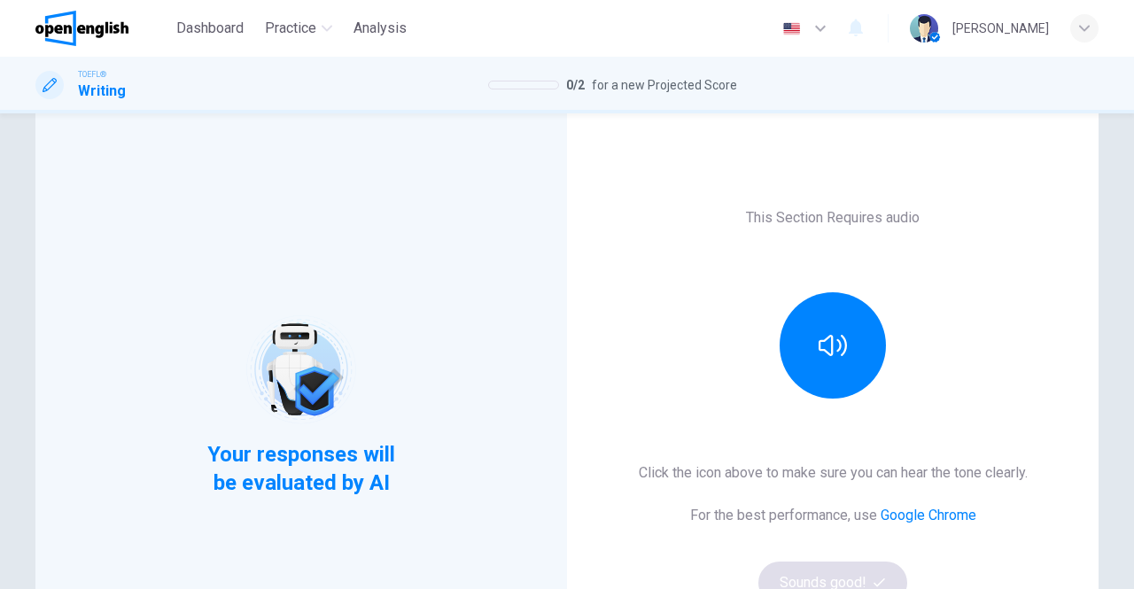
scroll to position [74, 0]
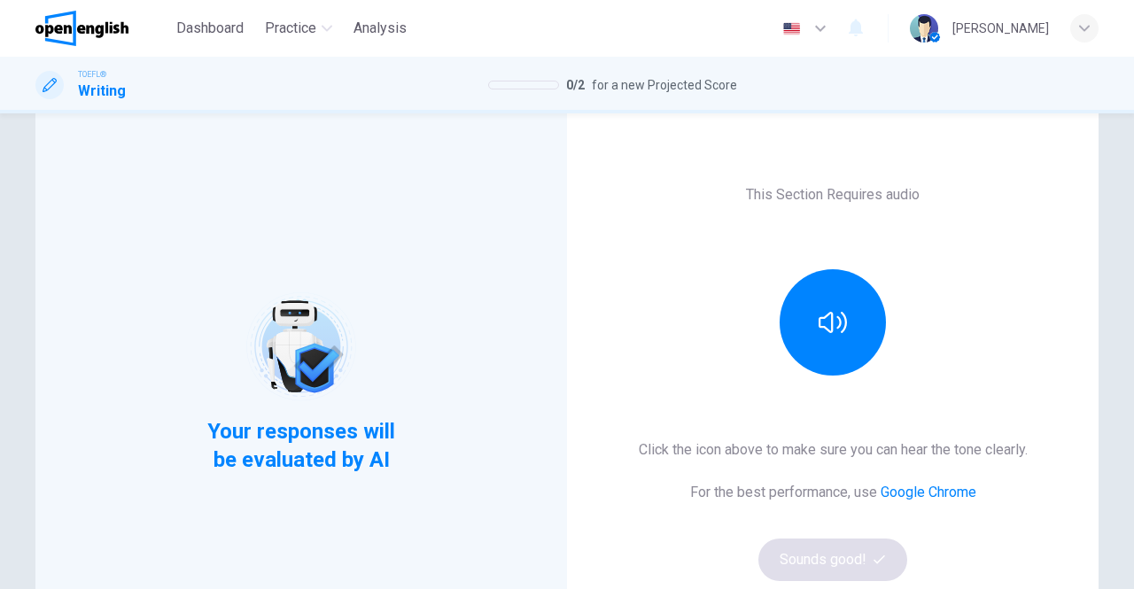
click at [721, 249] on div "This Section Requires audio Click the icon above to make sure you can hear the …" at bounding box center [833, 382] width 532 height 616
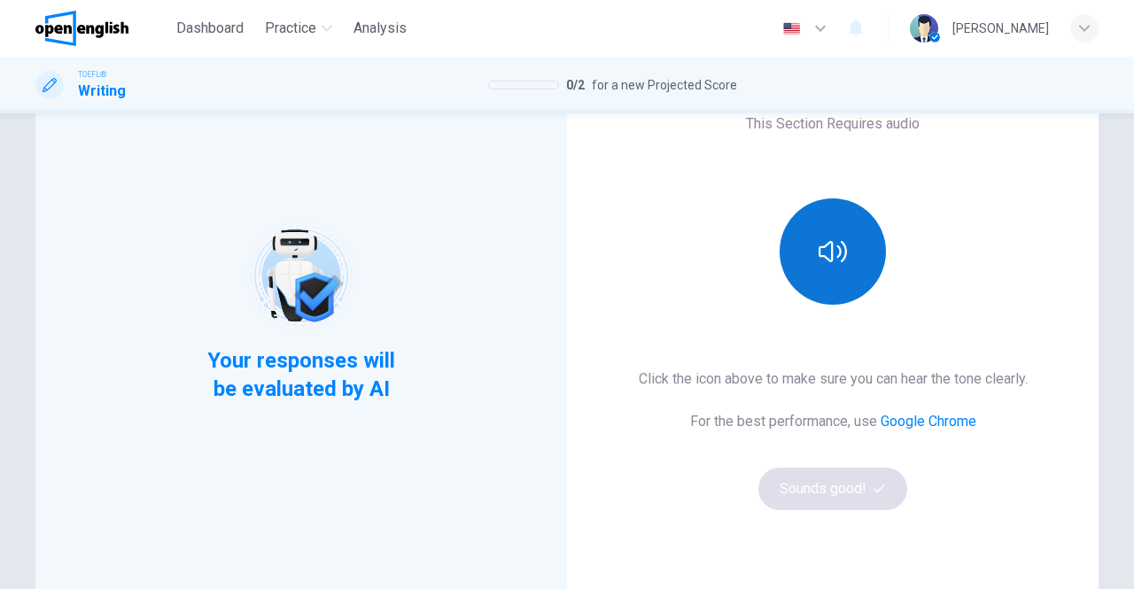
scroll to position [151, 0]
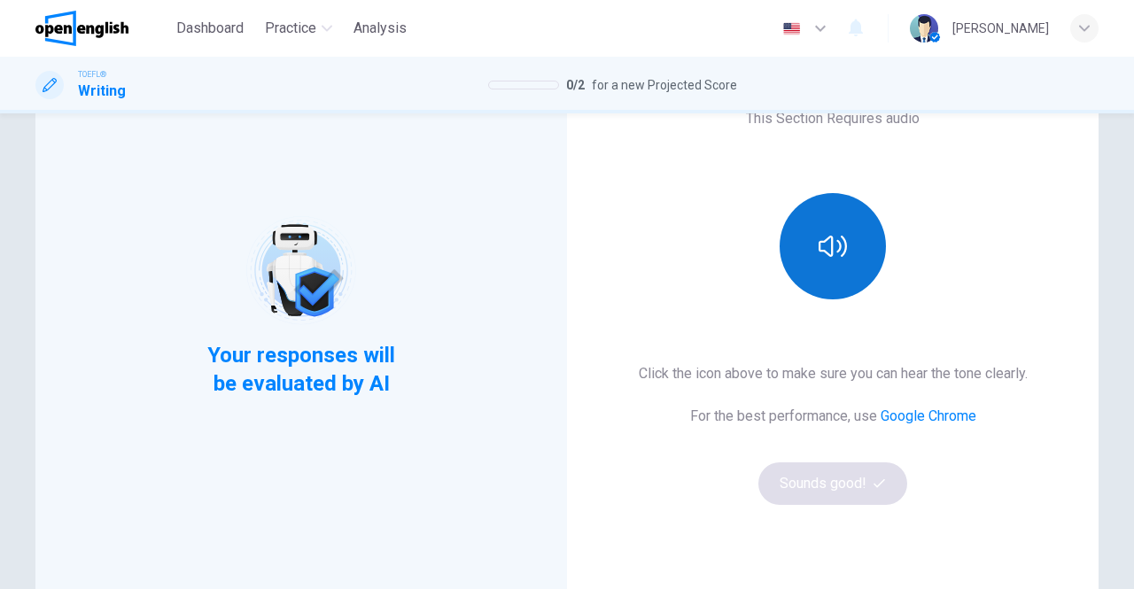
click at [824, 260] on icon "button" at bounding box center [833, 246] width 28 height 28
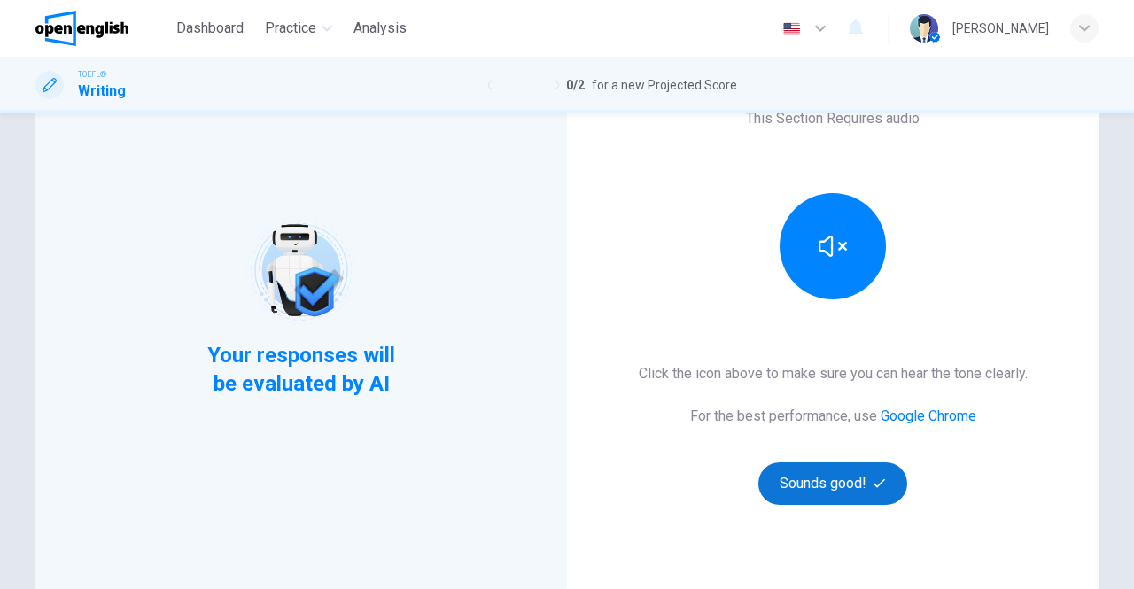
click at [836, 486] on button "Sounds good!" at bounding box center [832, 484] width 149 height 43
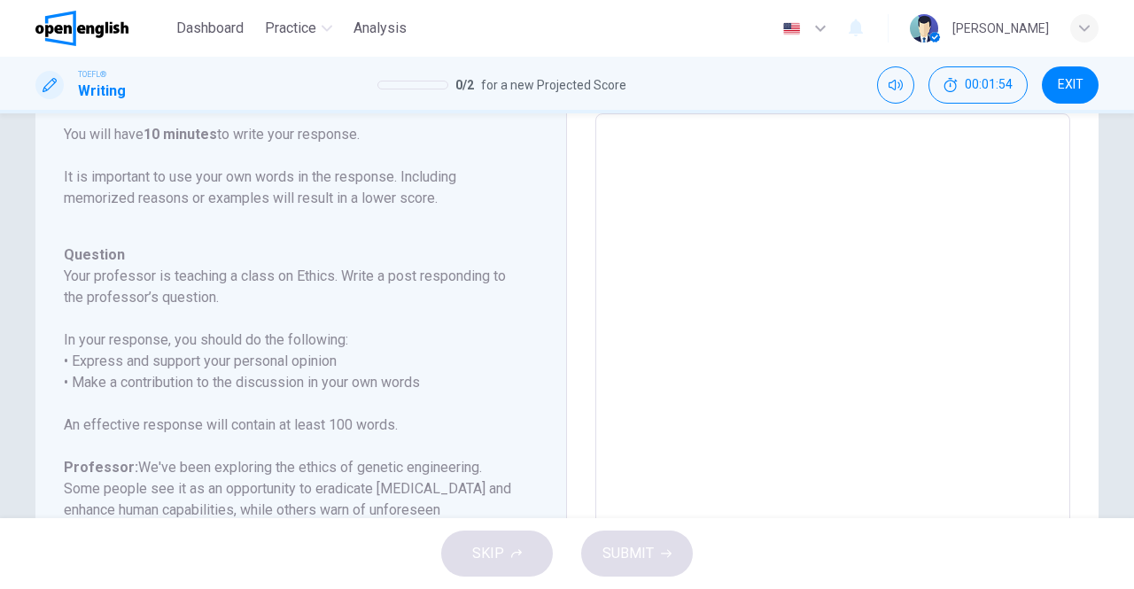
scroll to position [0, 0]
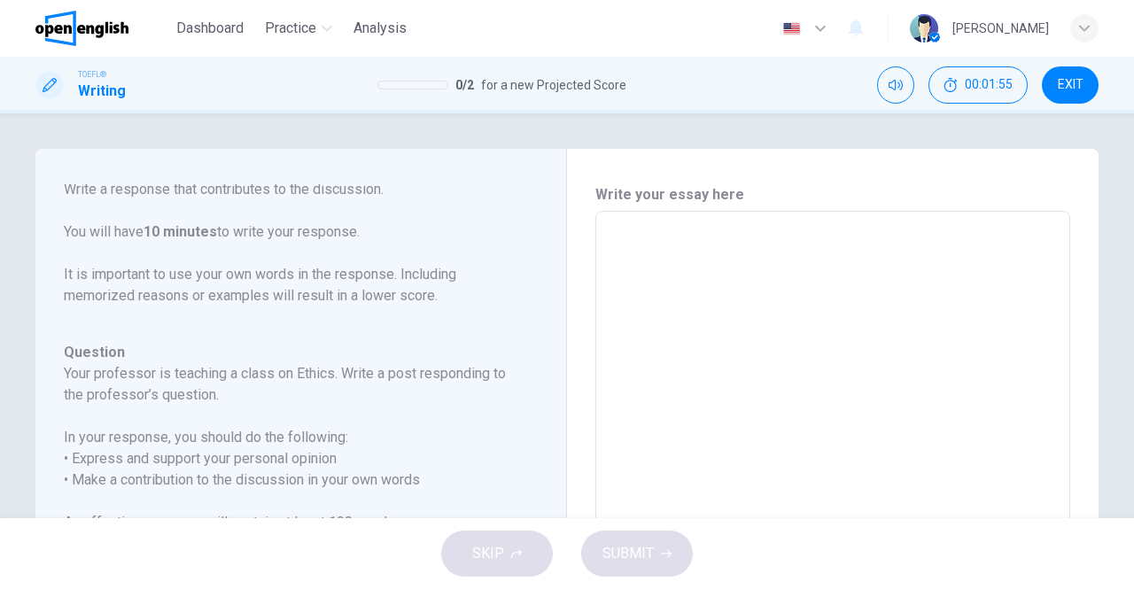
click at [634, 238] on textarea at bounding box center [833, 507] width 450 height 563
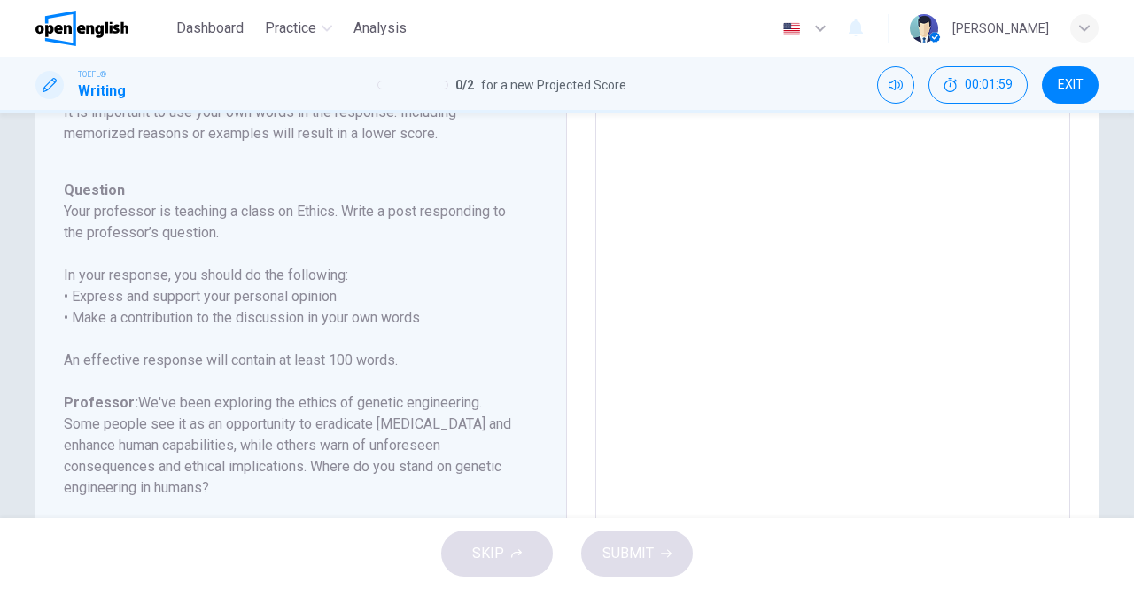
scroll to position [66, 0]
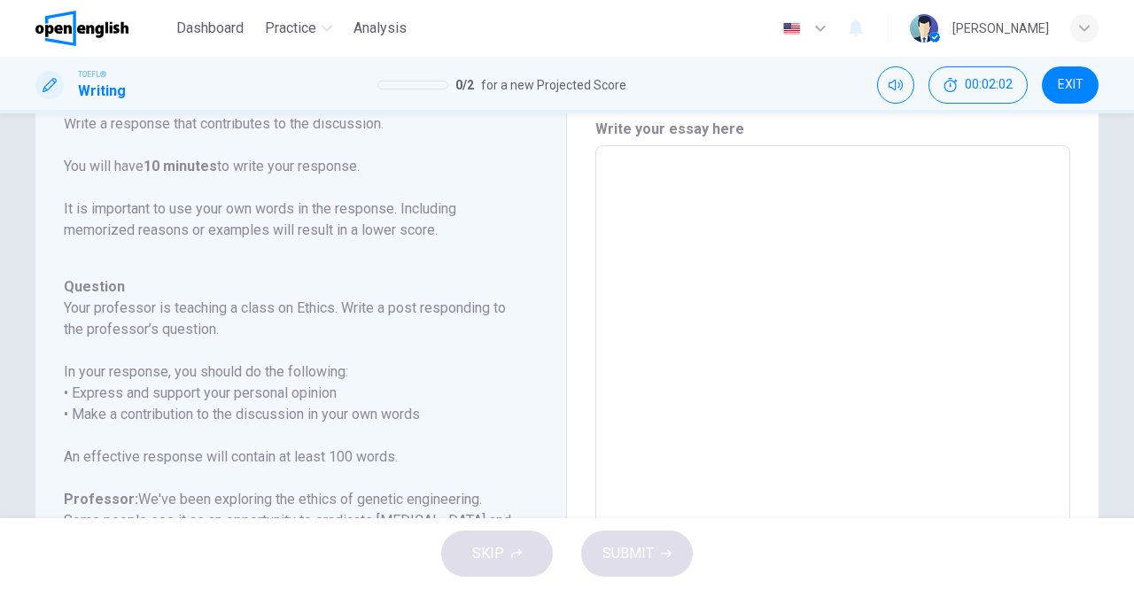
type textarea "*"
type textarea "**"
type textarea "*"
type textarea "***"
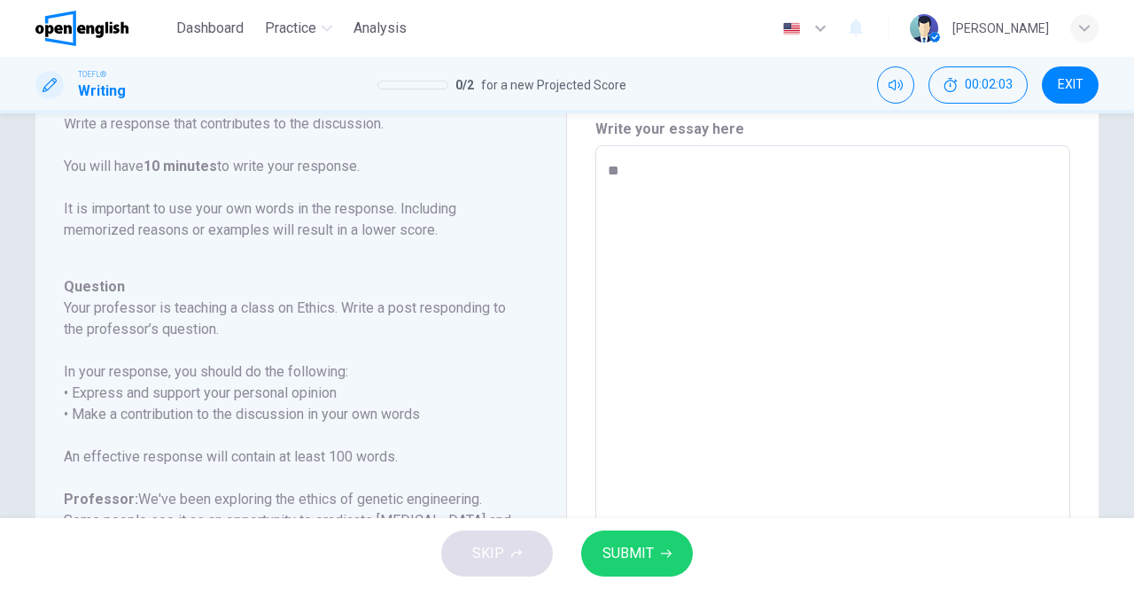
type textarea "*"
type textarea "****"
type textarea "*"
type textarea "****"
type textarea "*"
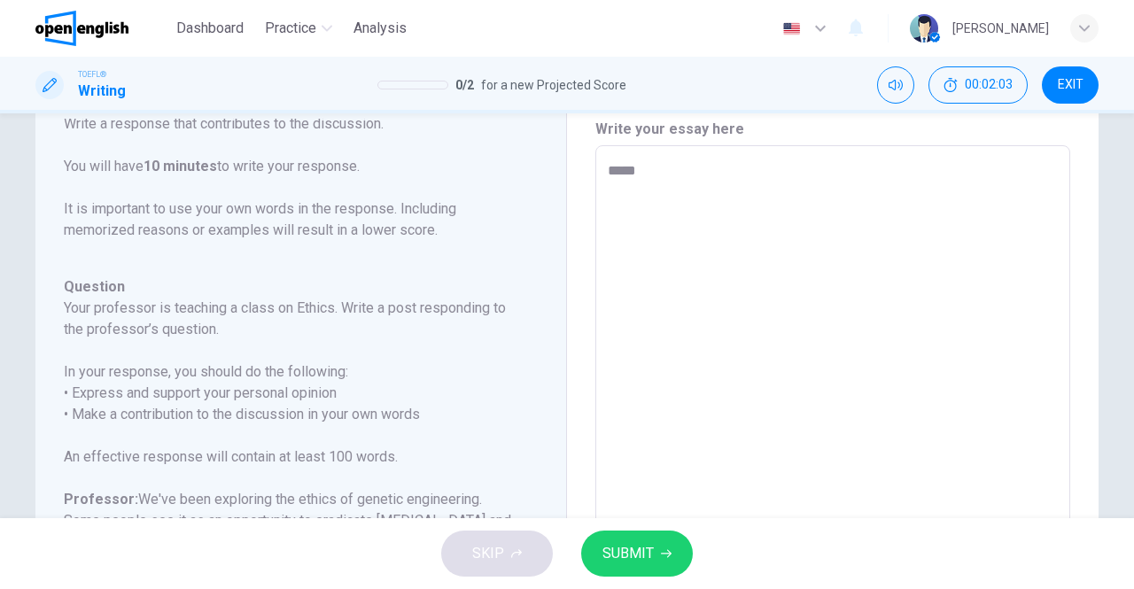
type textarea "******"
type textarea "*"
type textarea "*******"
type textarea "*"
type textarea "********"
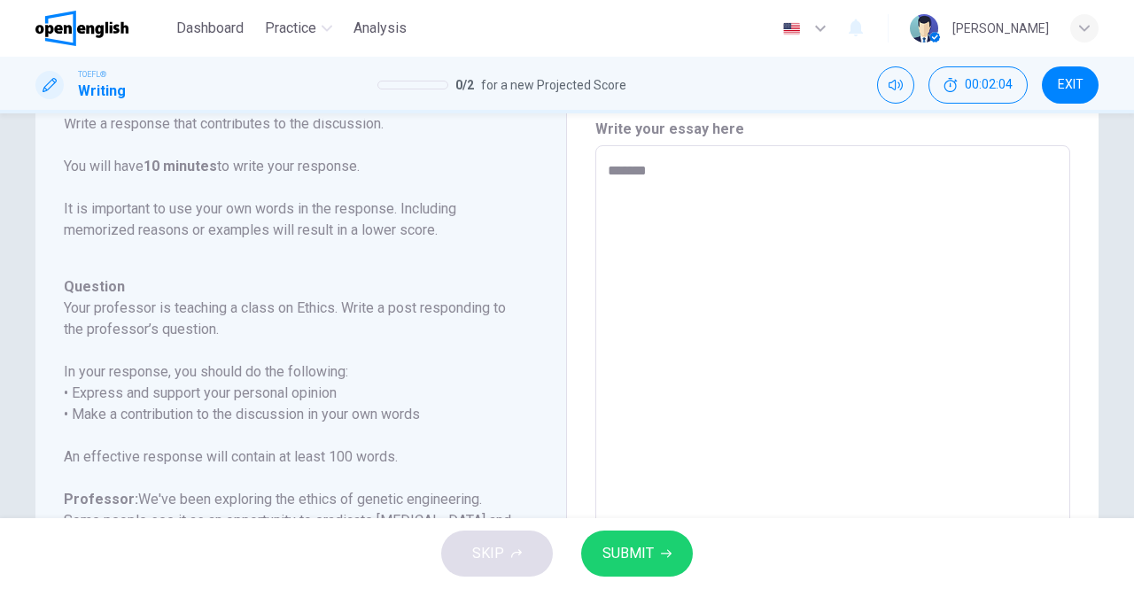
type textarea "*"
type textarea "*********"
type textarea "*"
type textarea "**********"
type textarea "*"
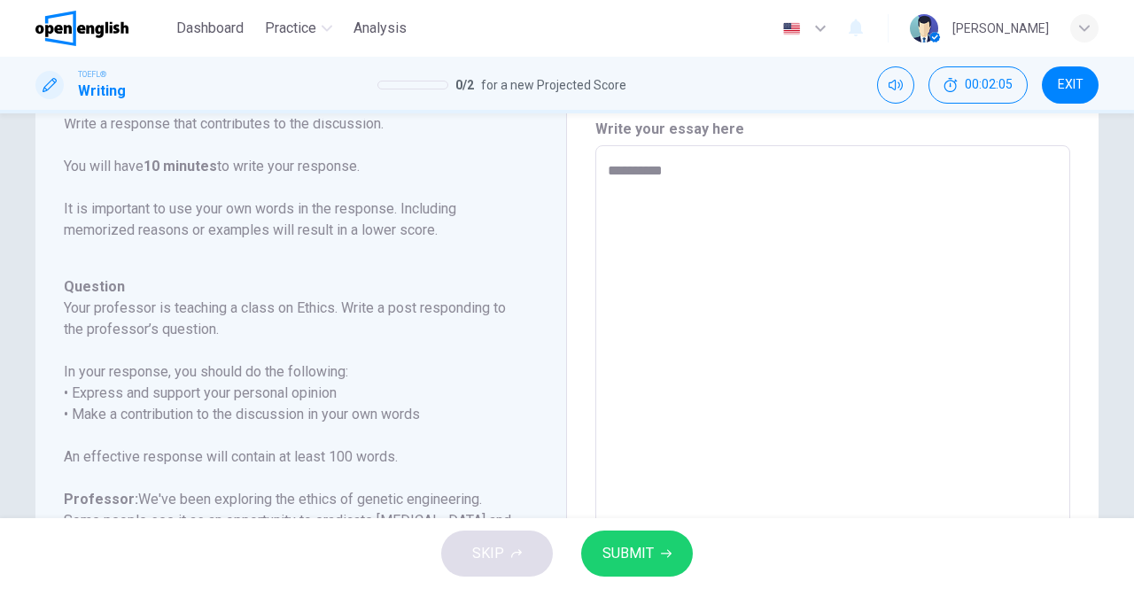
type textarea "**********"
type textarea "*"
type textarea "**********"
type textarea "*"
type textarea "**********"
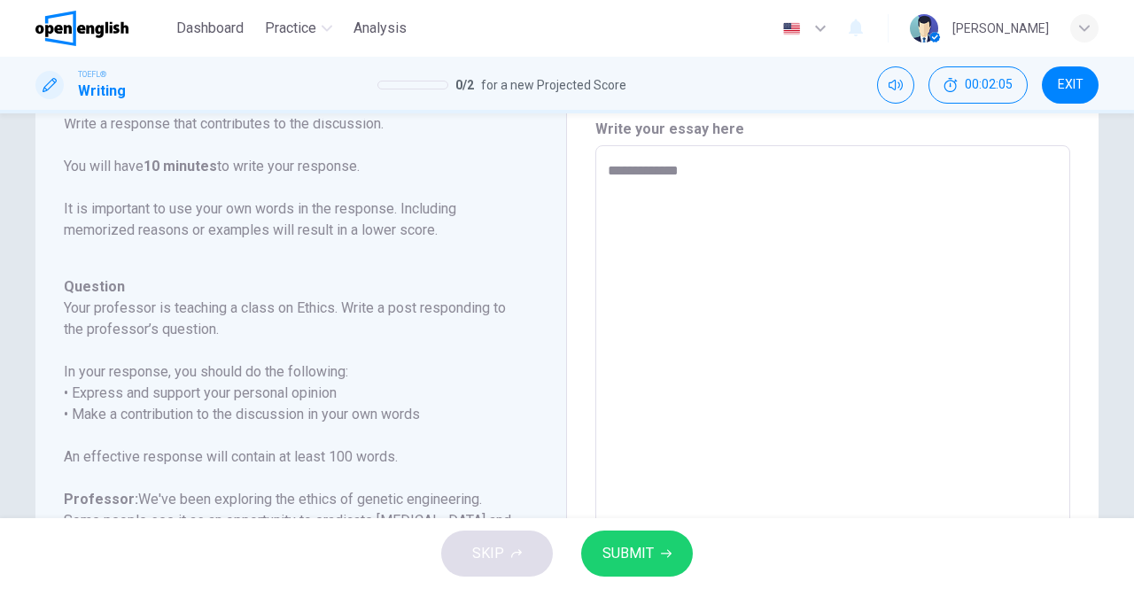
type textarea "*"
type textarea "**********"
type textarea "*"
type textarea "**********"
type textarea "*"
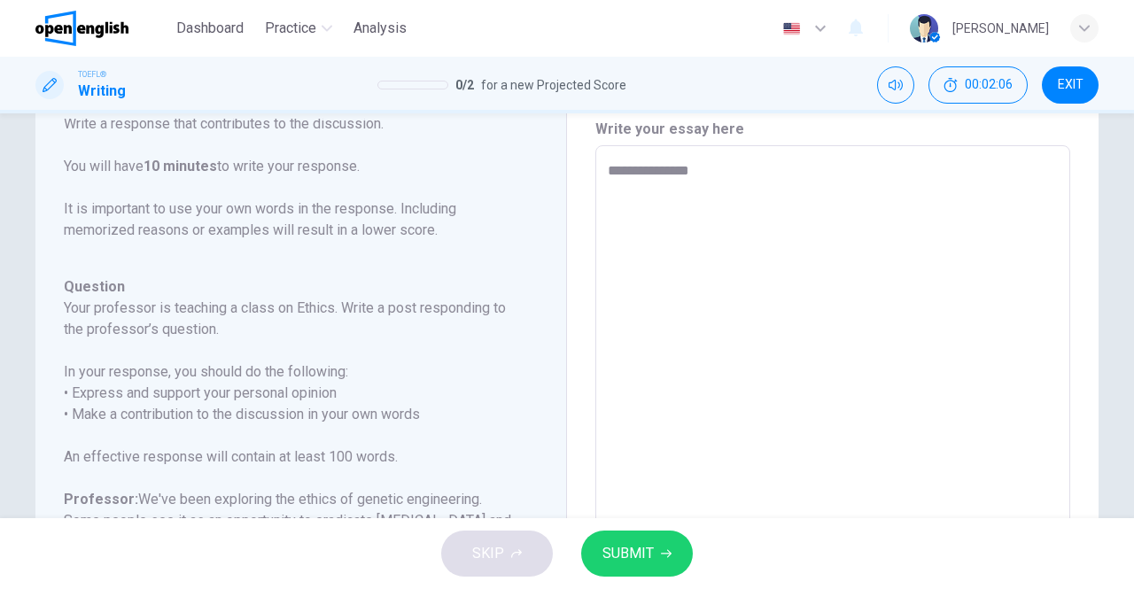
type textarea "**********"
type textarea "*"
type textarea "**********"
type textarea "*"
type textarea "**********"
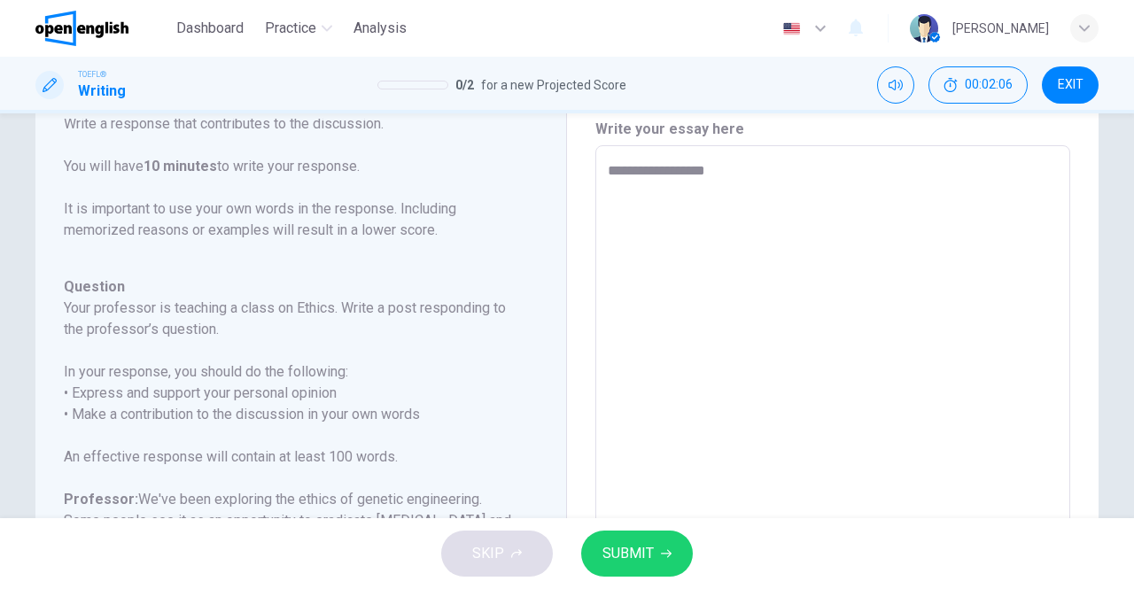
type textarea "*"
type textarea "**********"
type textarea "*"
type textarea "**********"
type textarea "*"
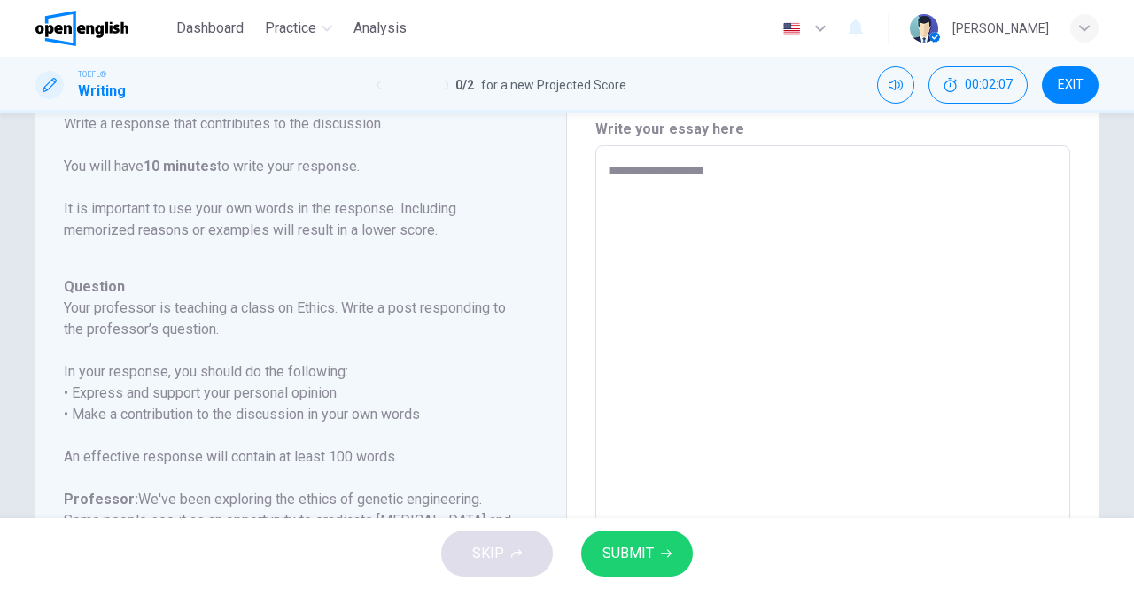
type textarea "**********"
type textarea "*"
type textarea "**********"
type textarea "*"
type textarea "**********"
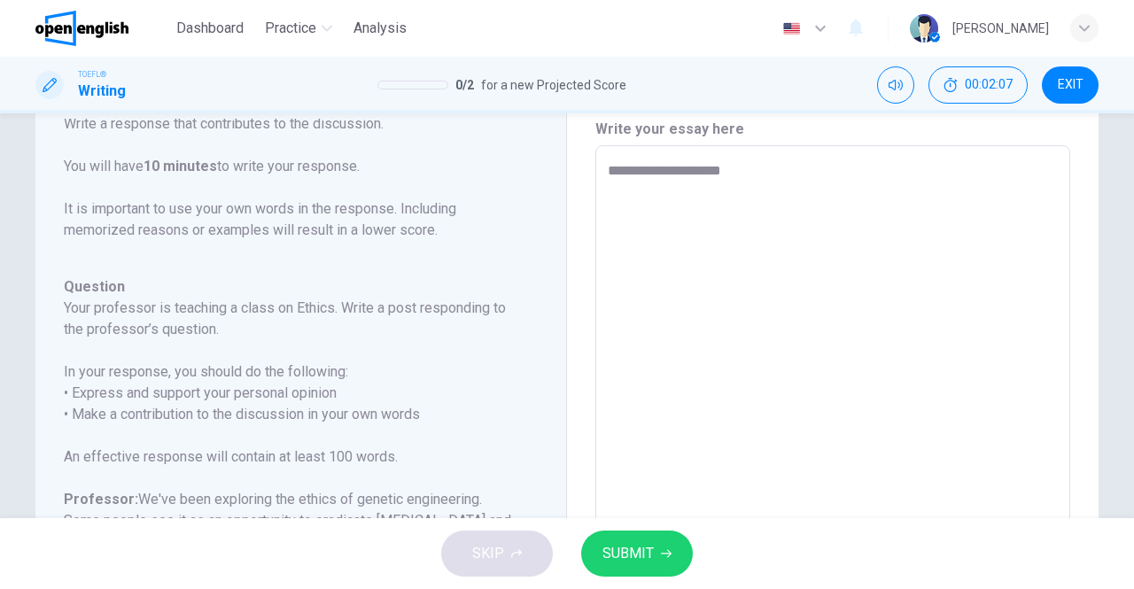
type textarea "*"
type textarea "**********"
type textarea "*"
type textarea "**********"
type textarea "*"
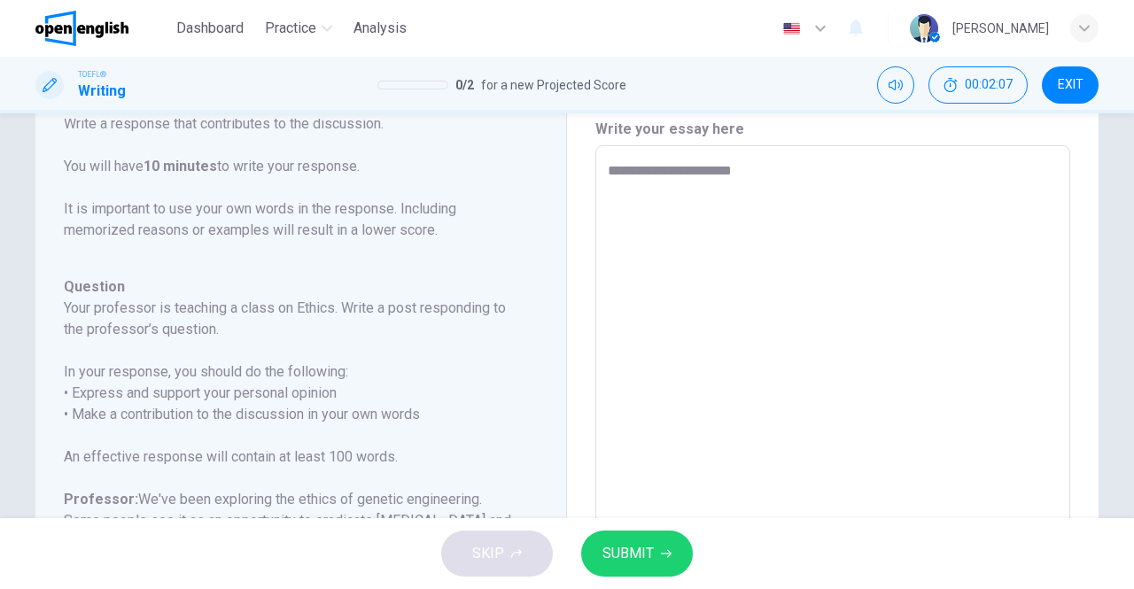
type textarea "**********"
type textarea "*"
type textarea "**********"
type textarea "*"
type textarea "**********"
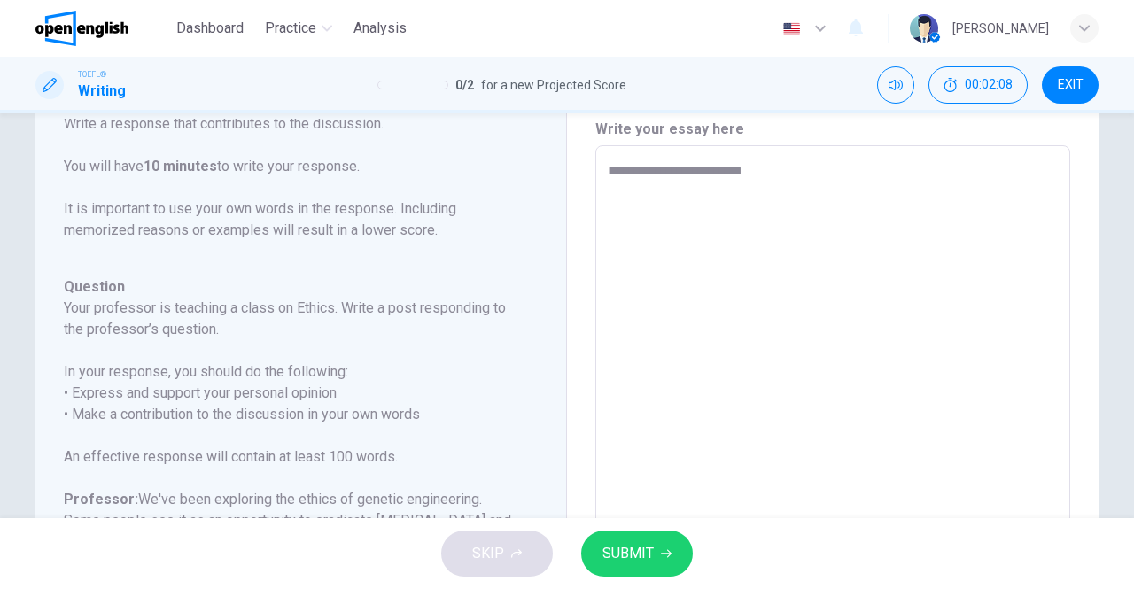
type textarea "*"
type textarea "**********"
type textarea "*"
type textarea "**********"
type textarea "*"
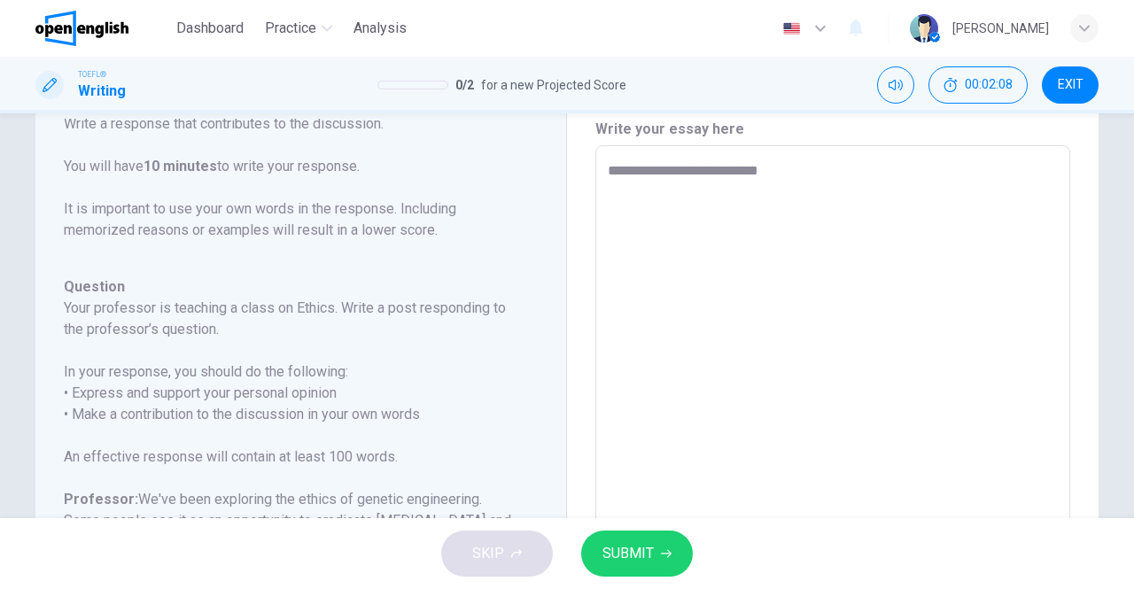
type textarea "**********"
type textarea "*"
type textarea "**********"
type textarea "*"
type textarea "**********"
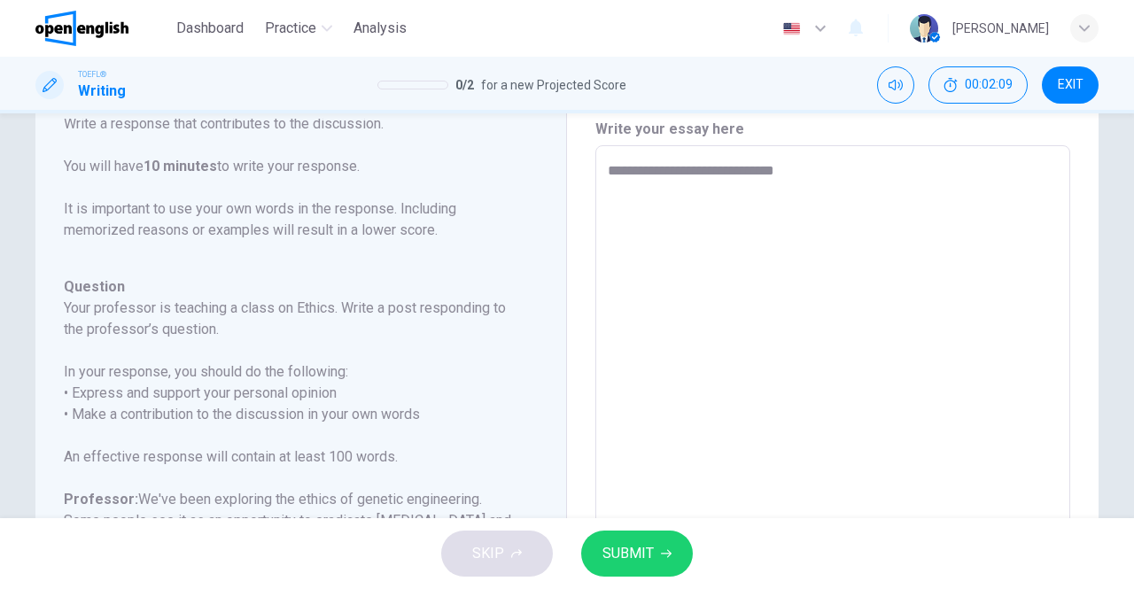
type textarea "*"
type textarea "**********"
type textarea "*"
type textarea "**********"
type textarea "*"
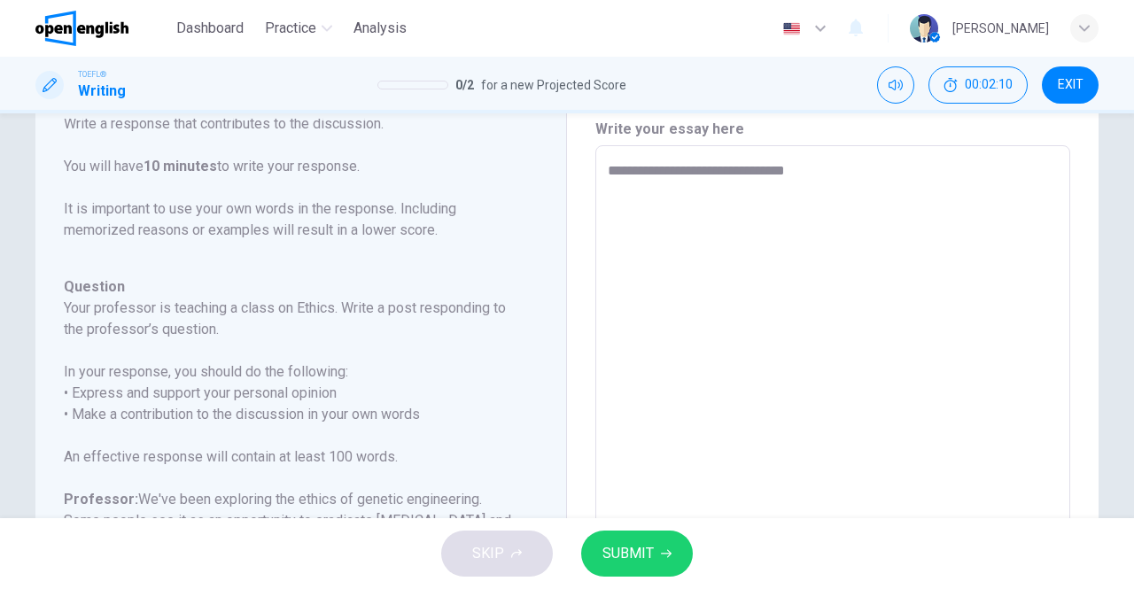
type textarea "**********"
type textarea "*"
type textarea "**********"
type textarea "*"
type textarea "**********"
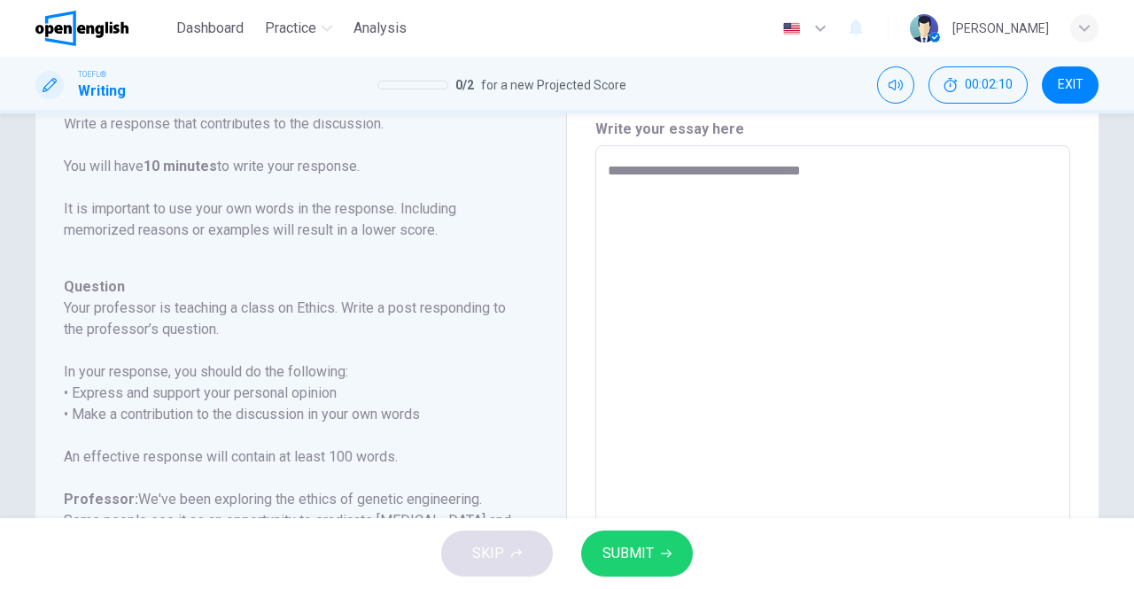
type textarea "*"
type textarea "**********"
type textarea "*"
type textarea "**********"
type textarea "*"
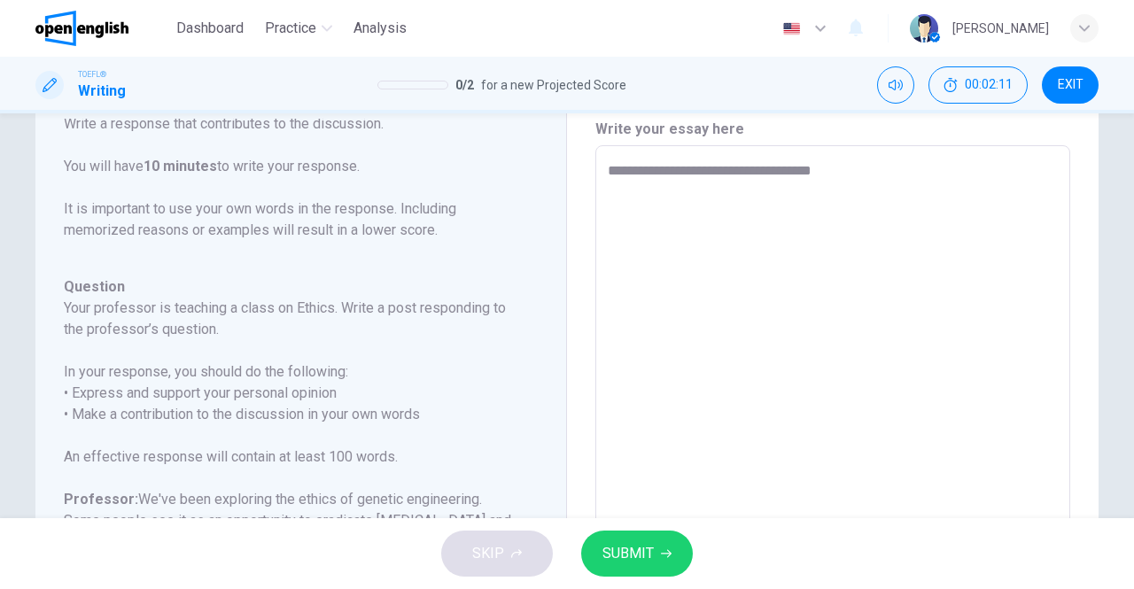
type textarea "**********"
type textarea "*"
type textarea "**********"
type textarea "*"
type textarea "**********"
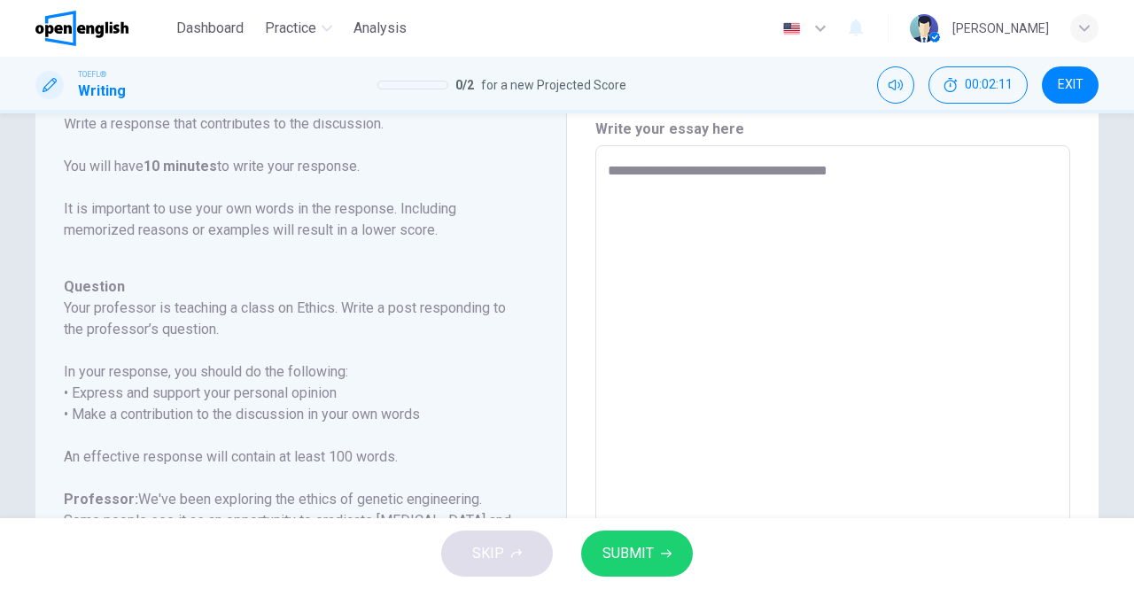
type textarea "*"
type textarea "**********"
type textarea "*"
type textarea "**********"
type textarea "*"
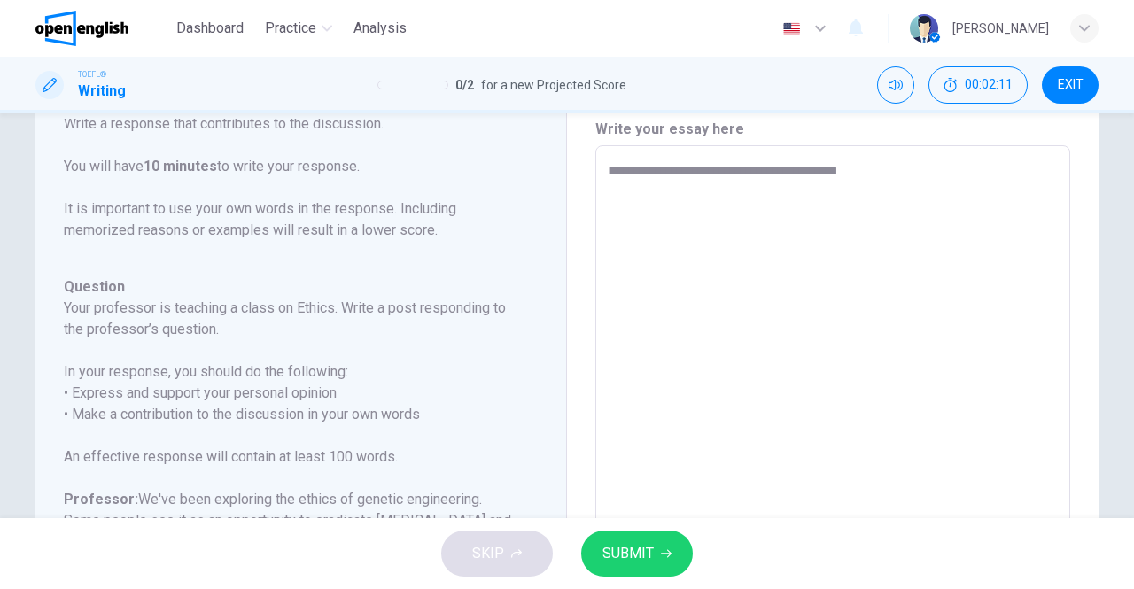
type textarea "**********"
type textarea "*"
type textarea "**********"
type textarea "*"
type textarea "**********"
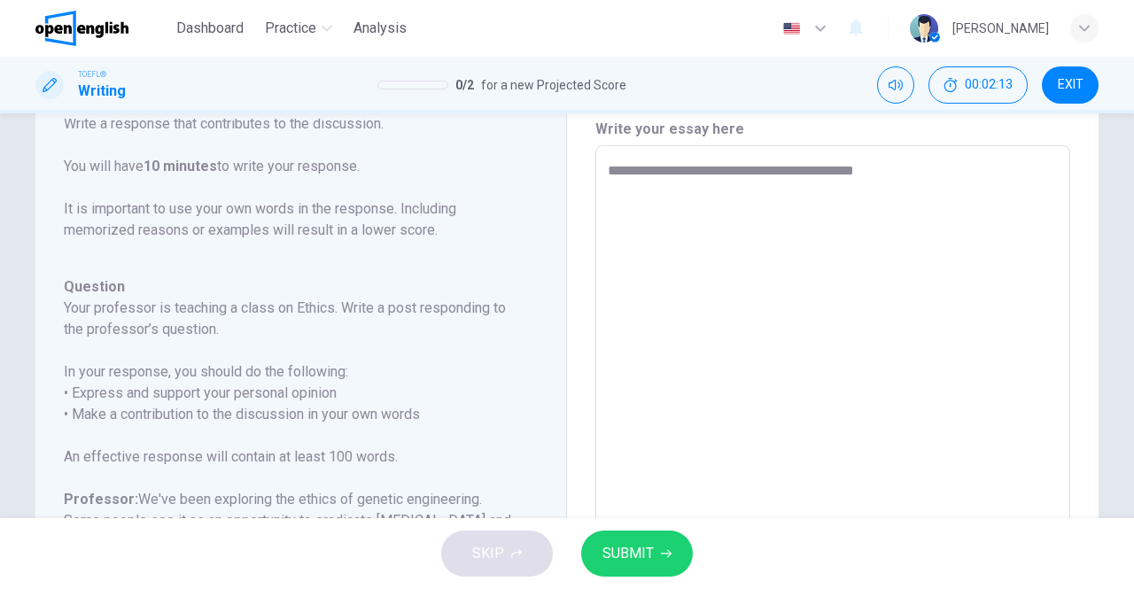
type textarea "*"
type textarea "**********"
type textarea "*"
type textarea "**********"
type textarea "*"
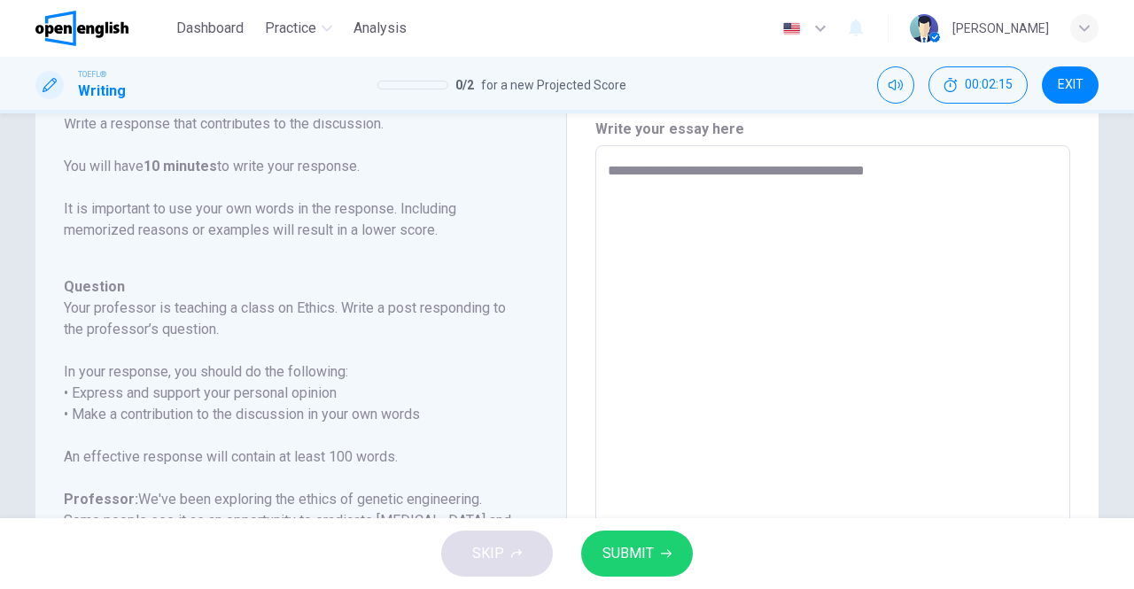
type textarea "**********"
type textarea "*"
type textarea "**********"
type textarea "*"
type textarea "**********"
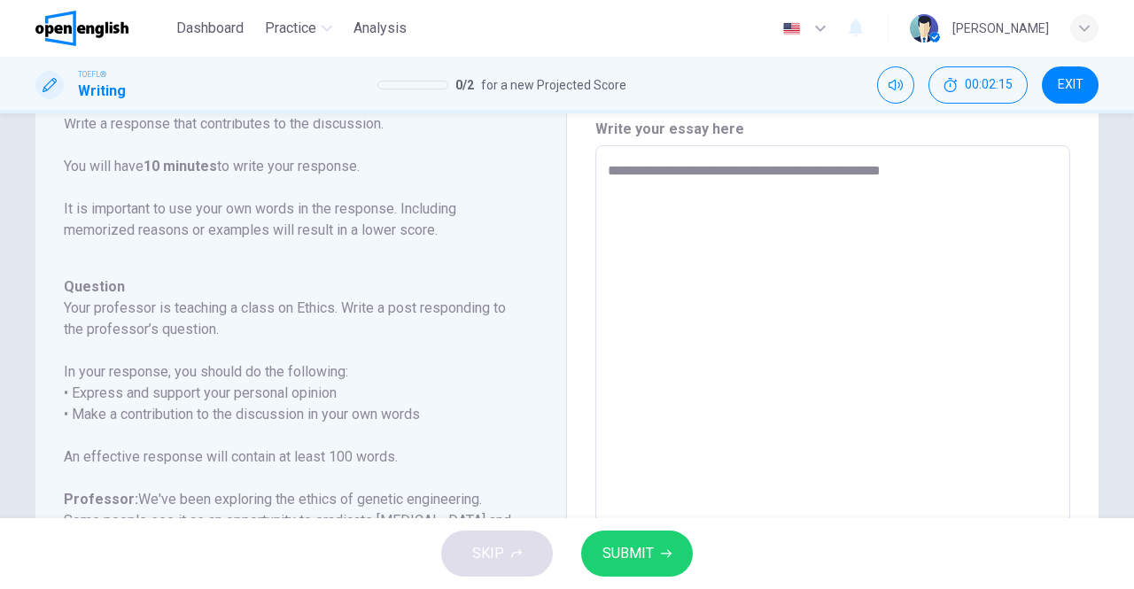
type textarea "*"
type textarea "**********"
type textarea "*"
type textarea "**********"
type textarea "*"
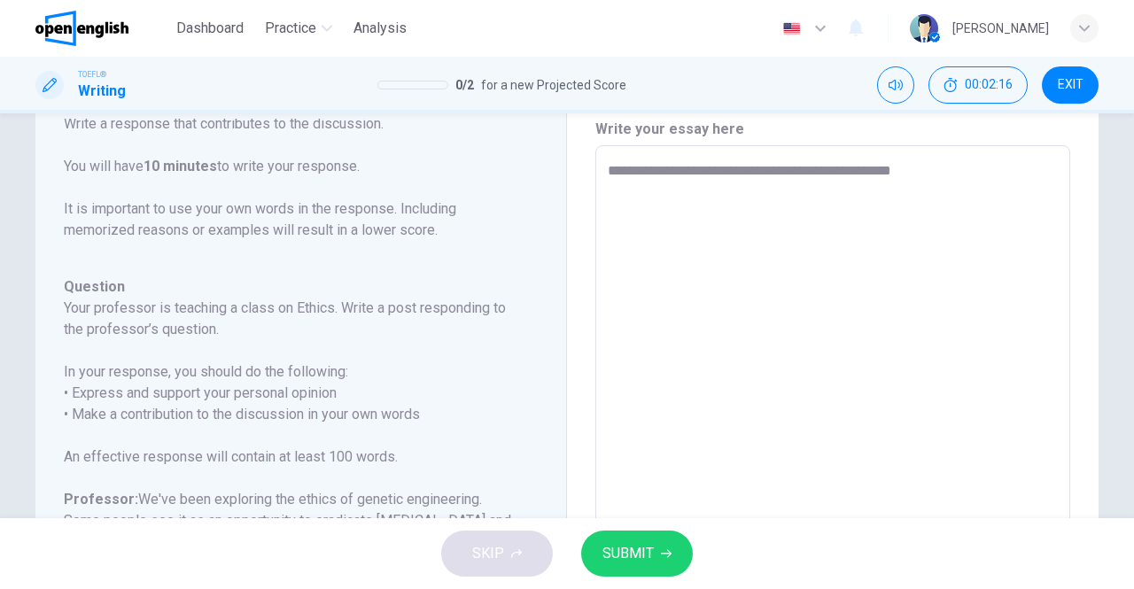
type textarea "**********"
type textarea "*"
type textarea "**********"
type textarea "*"
type textarea "**********"
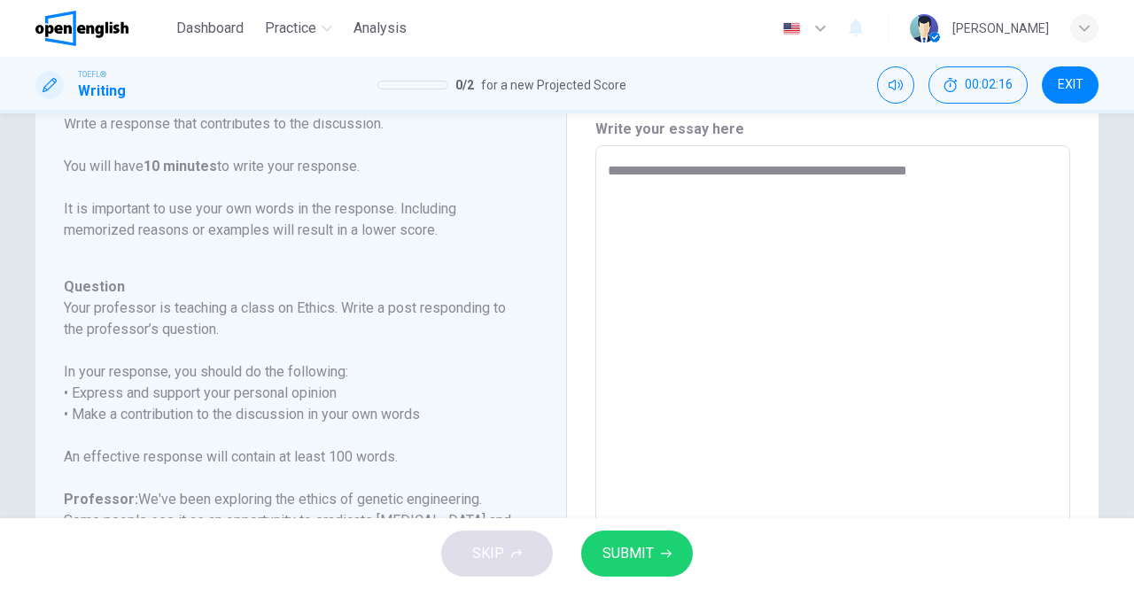
type textarea "*"
type textarea "**********"
type textarea "*"
type textarea "**********"
type textarea "*"
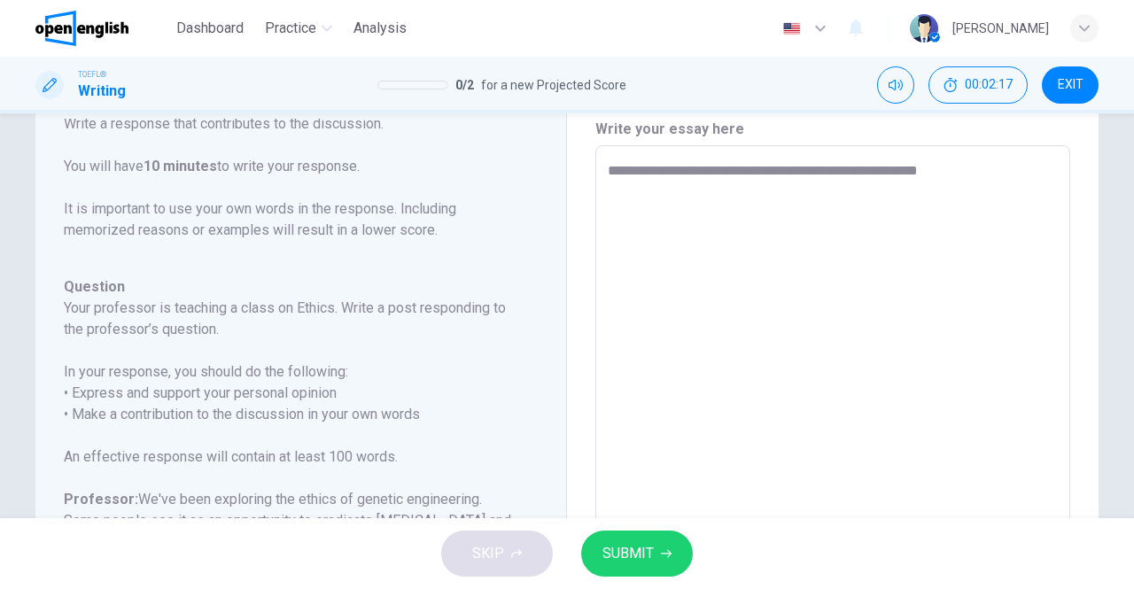
type textarea "**********"
type textarea "*"
type textarea "**********"
type textarea "*"
type textarea "**********"
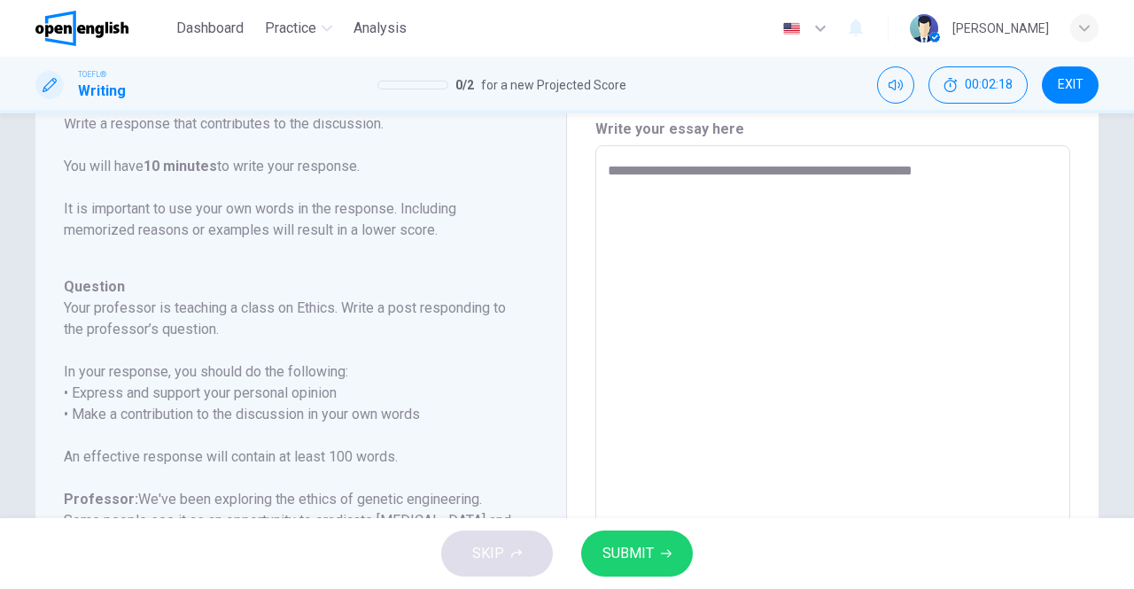
type textarea "*"
type textarea "**********"
type textarea "*"
type textarea "**********"
type textarea "*"
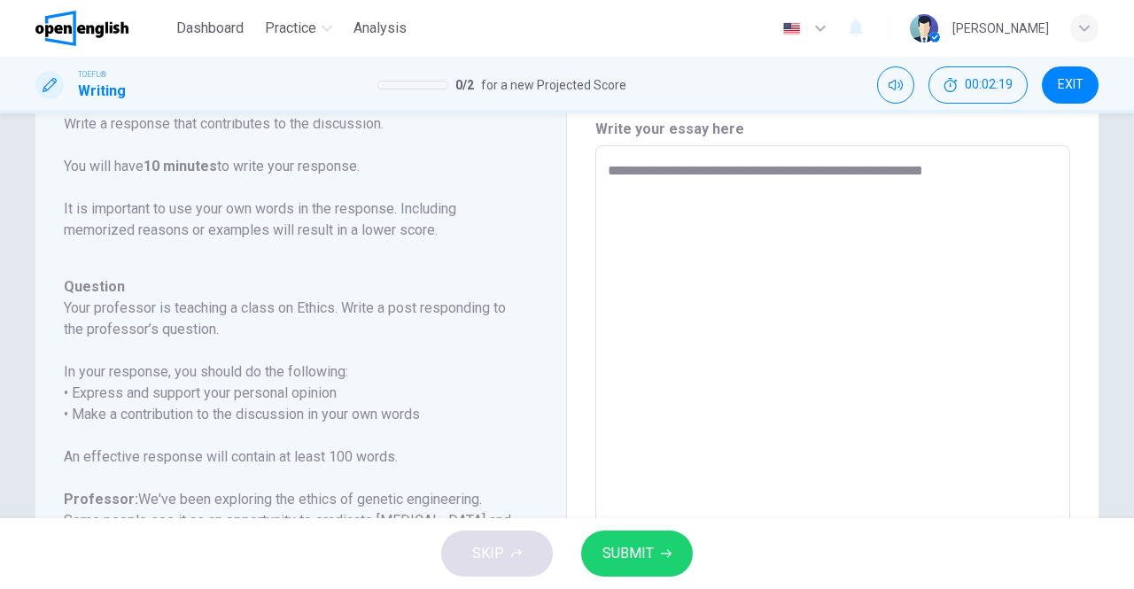
type textarea "**********"
type textarea "*"
type textarea "**********"
type textarea "*"
type textarea "**********"
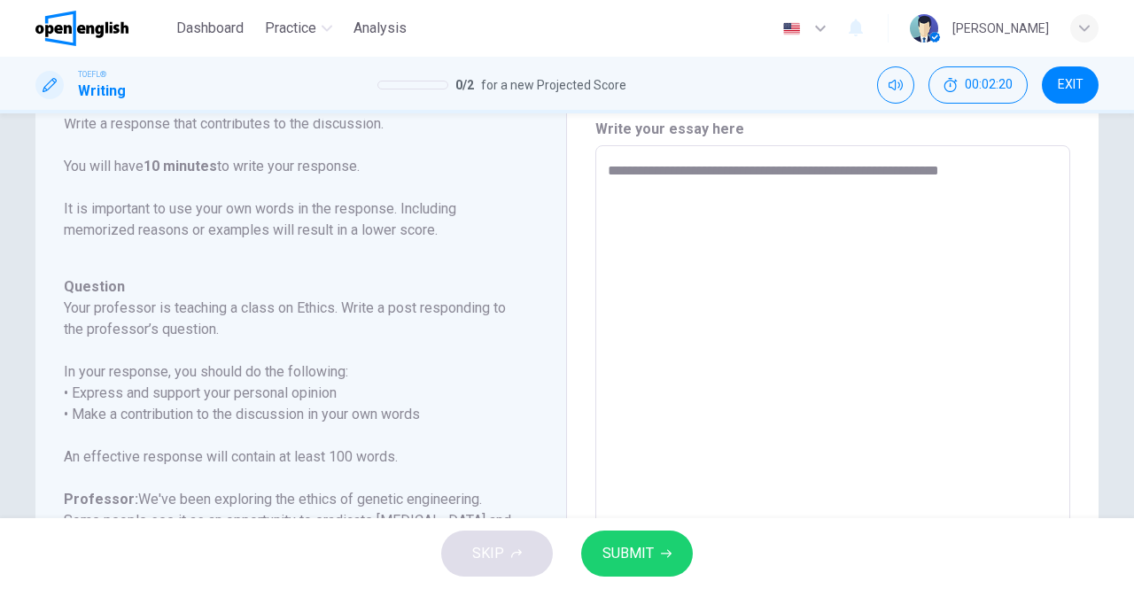
type textarea "*"
type textarea "**********"
type textarea "*"
type textarea "**********"
type textarea "*"
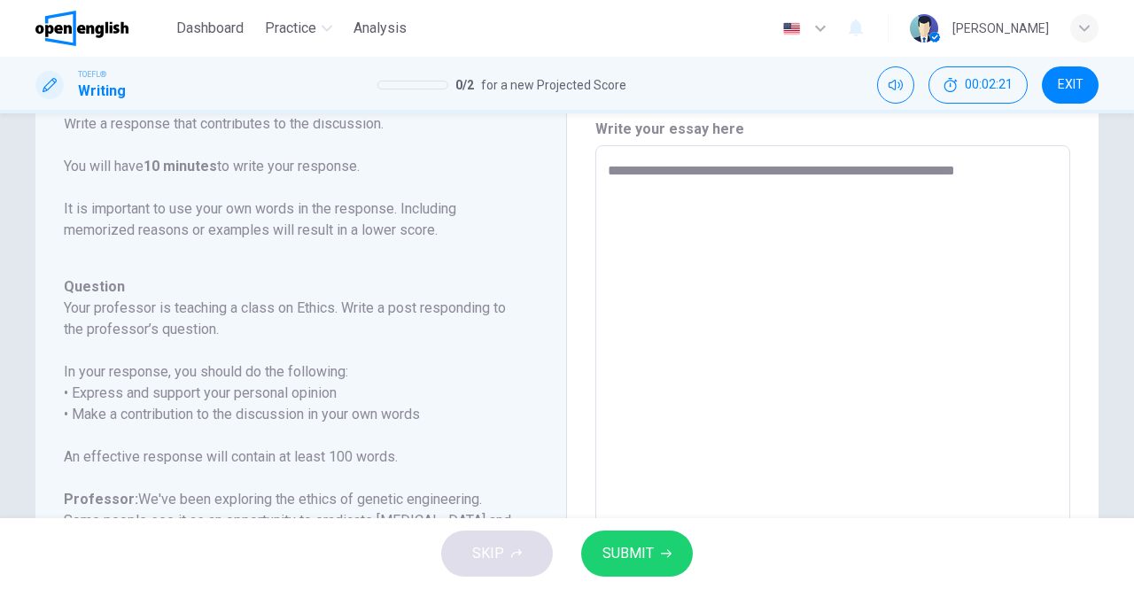
type textarea "**********"
type textarea "*"
type textarea "**********"
type textarea "*"
type textarea "**********"
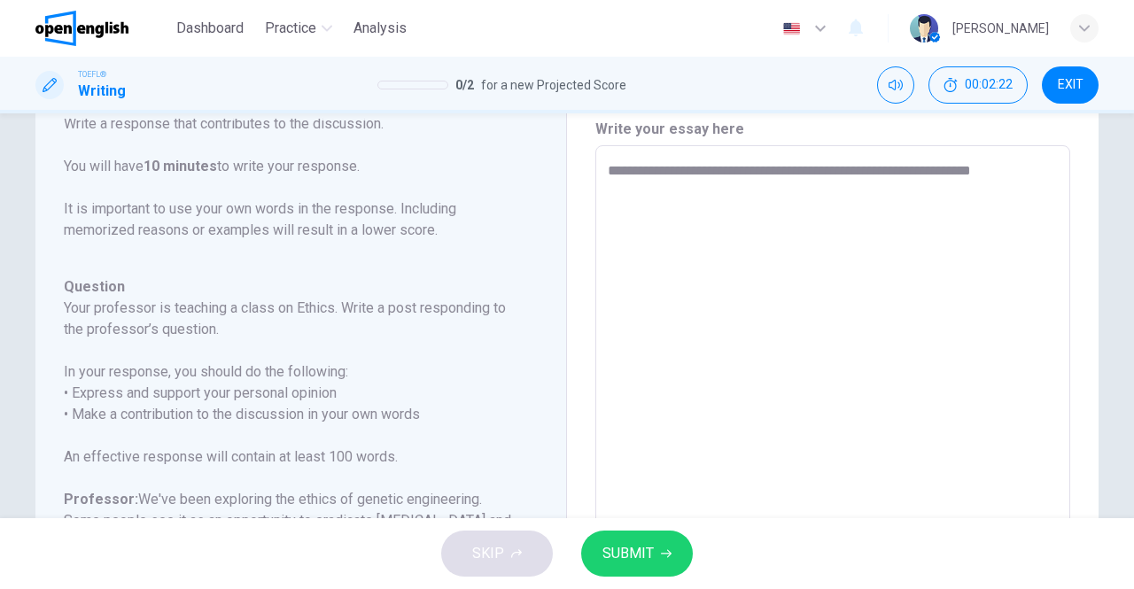
type textarea "*"
type textarea "**********"
type textarea "*"
type textarea "**********"
type textarea "*"
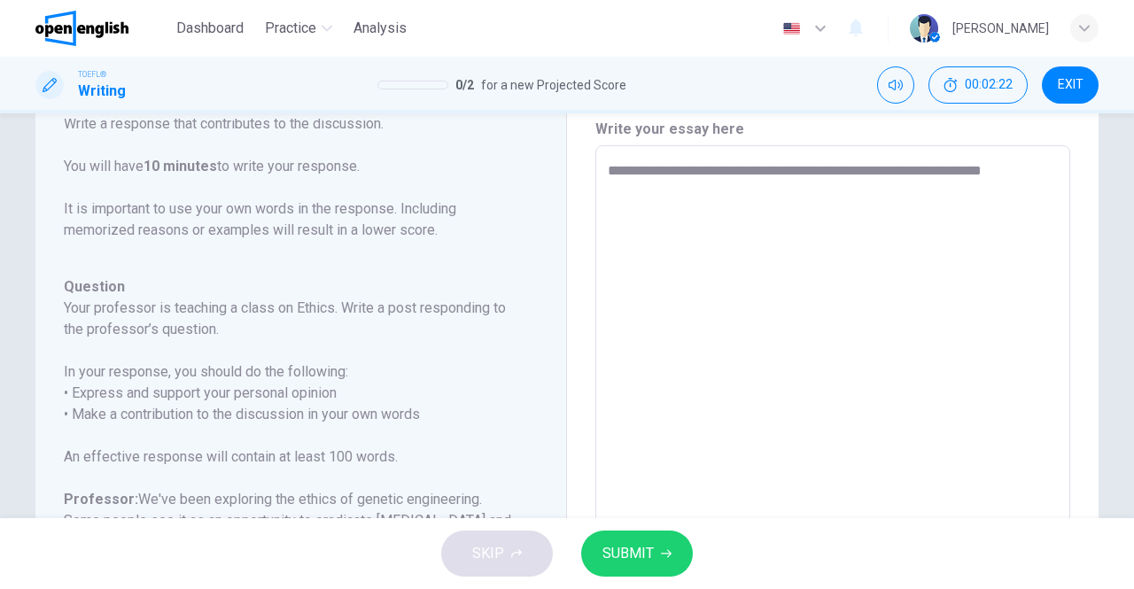
type textarea "**********"
type textarea "*"
type textarea "**********"
type textarea "*"
type textarea "**********"
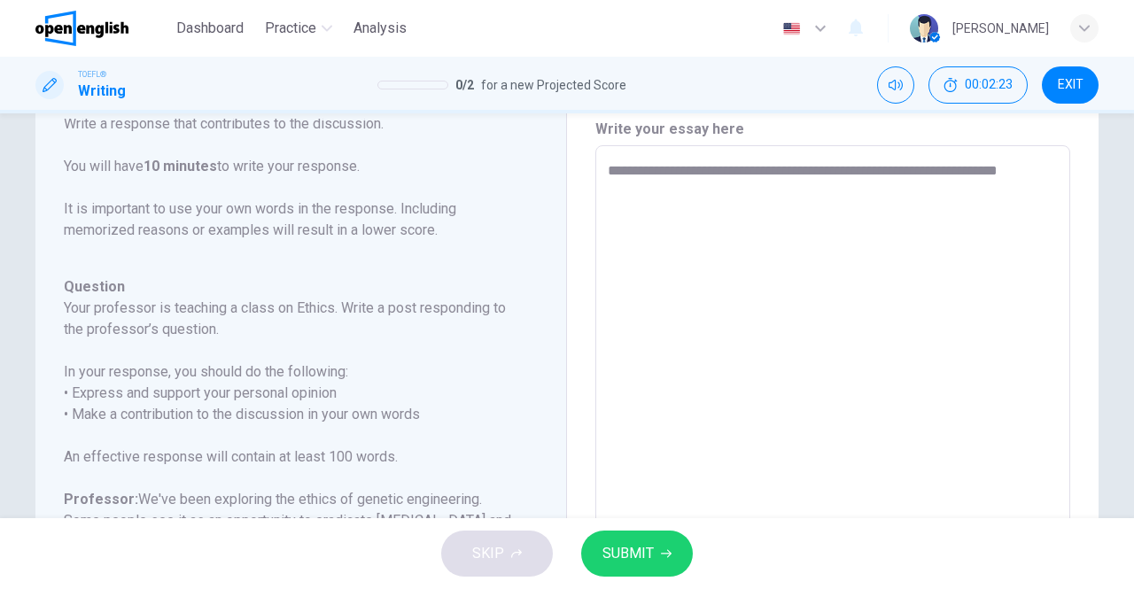
type textarea "*"
type textarea "**********"
type textarea "*"
type textarea "**********"
type textarea "*"
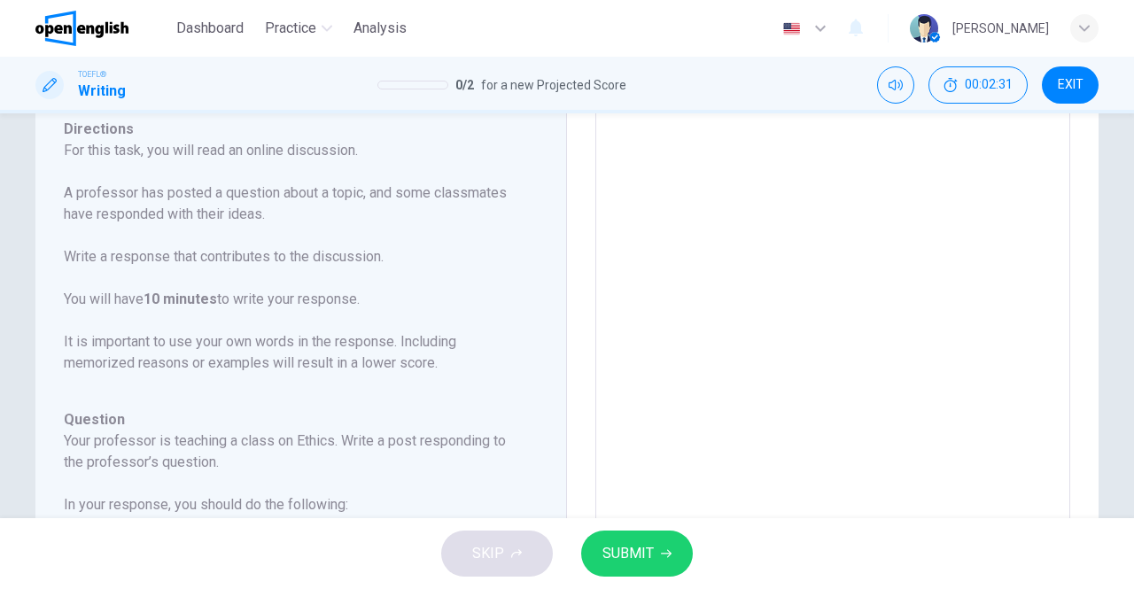
scroll to position [0, 0]
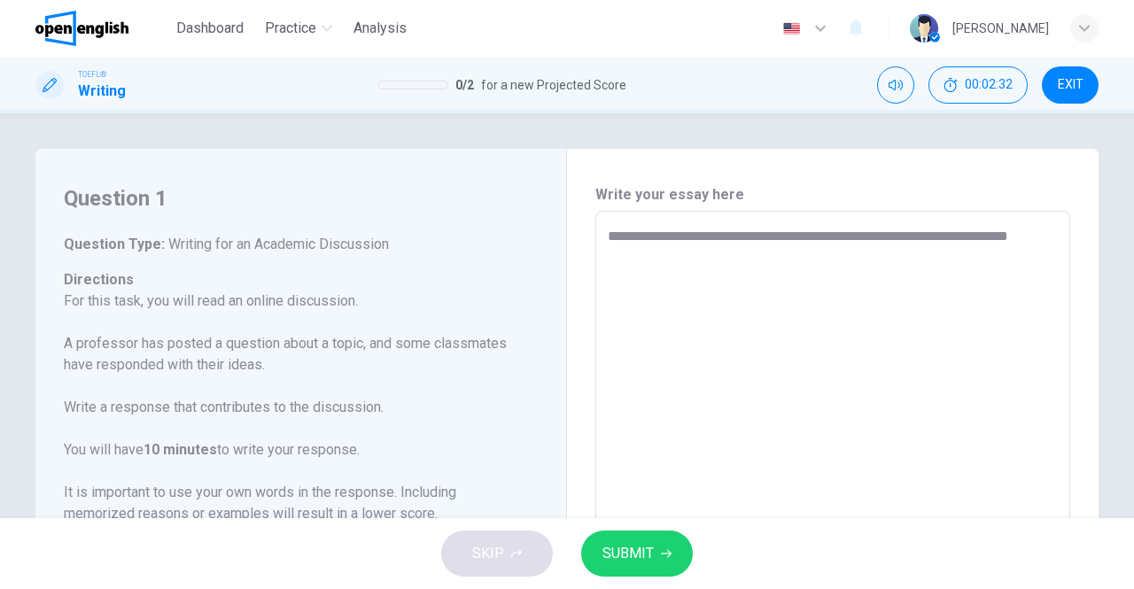
type textarea "**********"
type textarea "*"
type textarea "**********"
type textarea "*"
type textarea "**********"
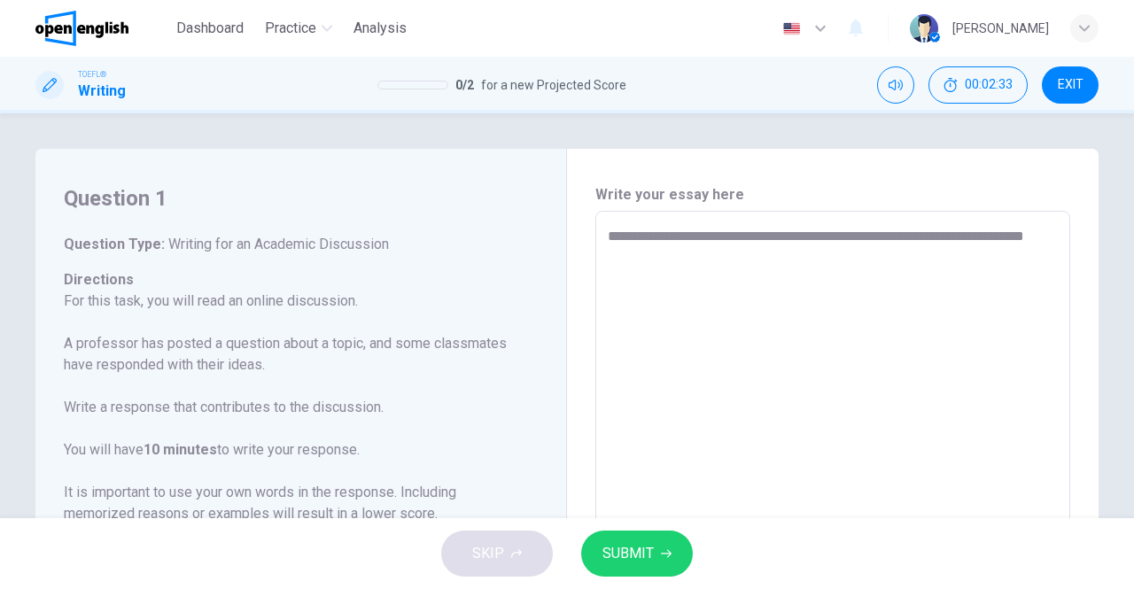
type textarea "*"
type textarea "**********"
type textarea "*"
type textarea "**********"
type textarea "*"
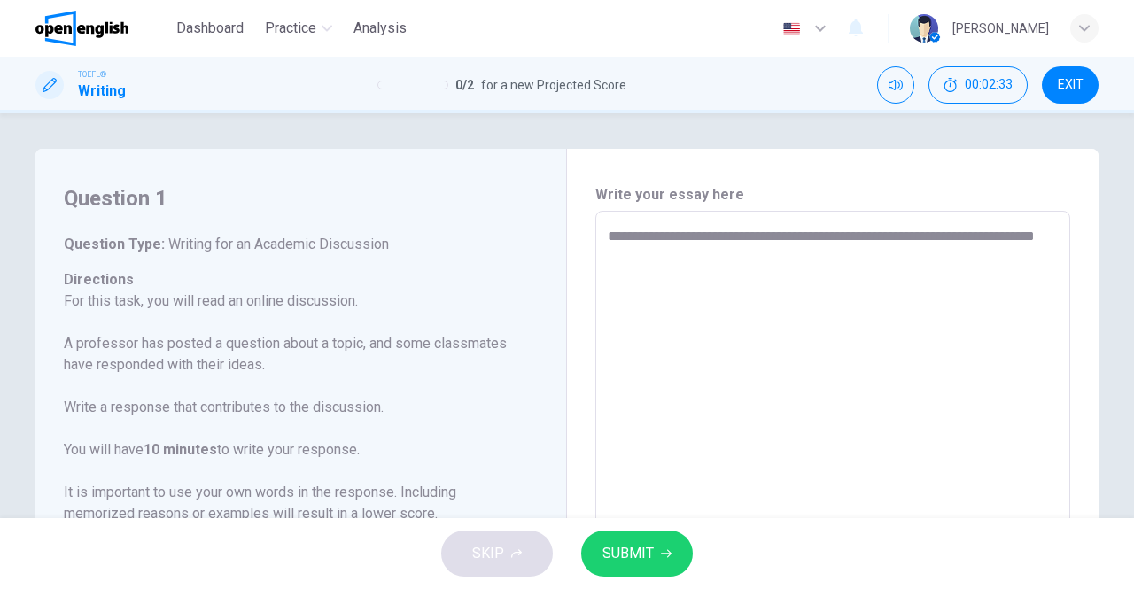
type textarea "**********"
type textarea "*"
type textarea "**********"
type textarea "*"
type textarea "**********"
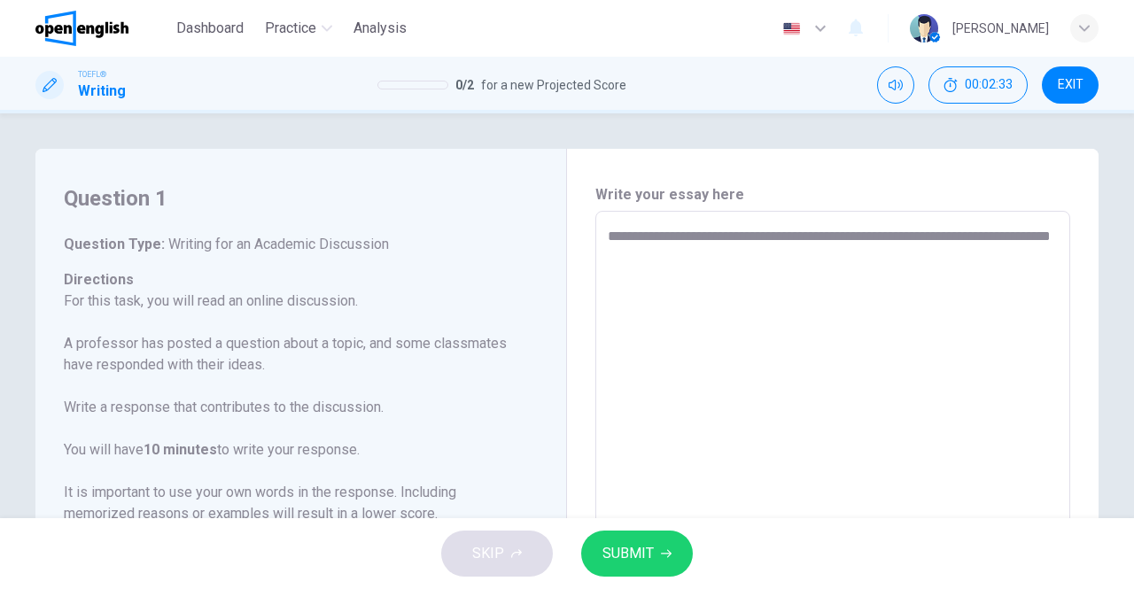
type textarea "*"
type textarea "**********"
type textarea "*"
type textarea "**********"
type textarea "*"
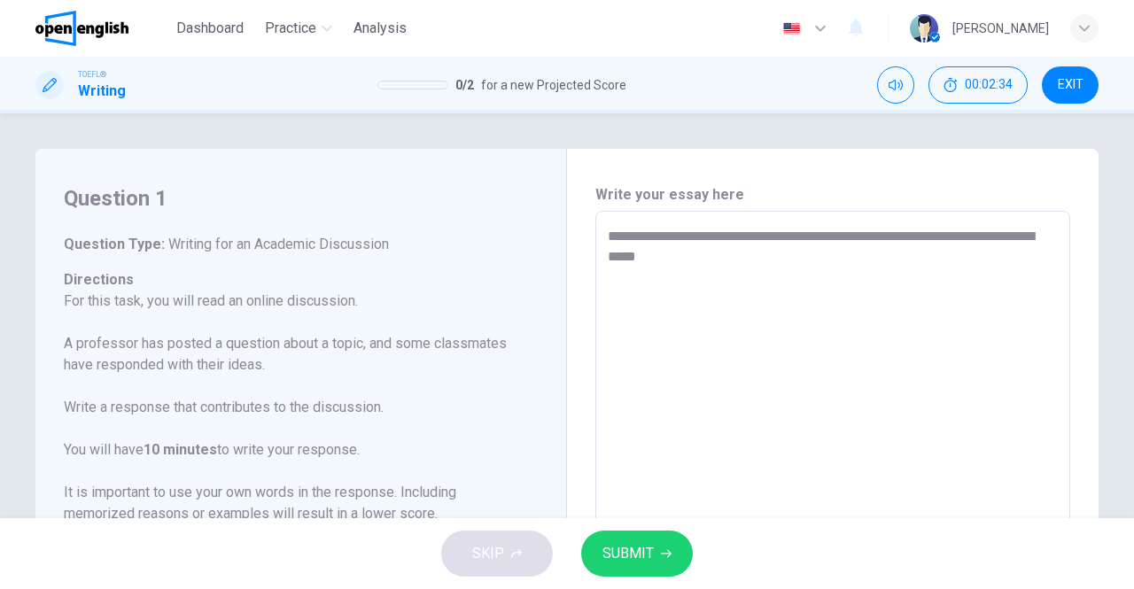
type textarea "**********"
type textarea "*"
type textarea "**********"
type textarea "*"
type textarea "**********"
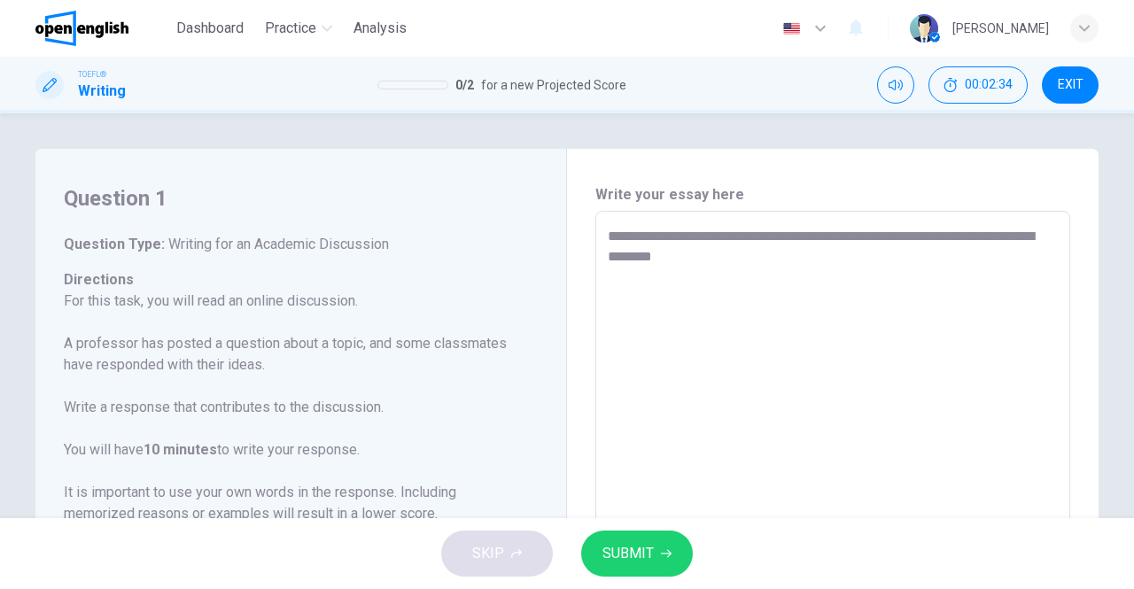
type textarea "*"
type textarea "**********"
type textarea "*"
type textarea "**********"
type textarea "*"
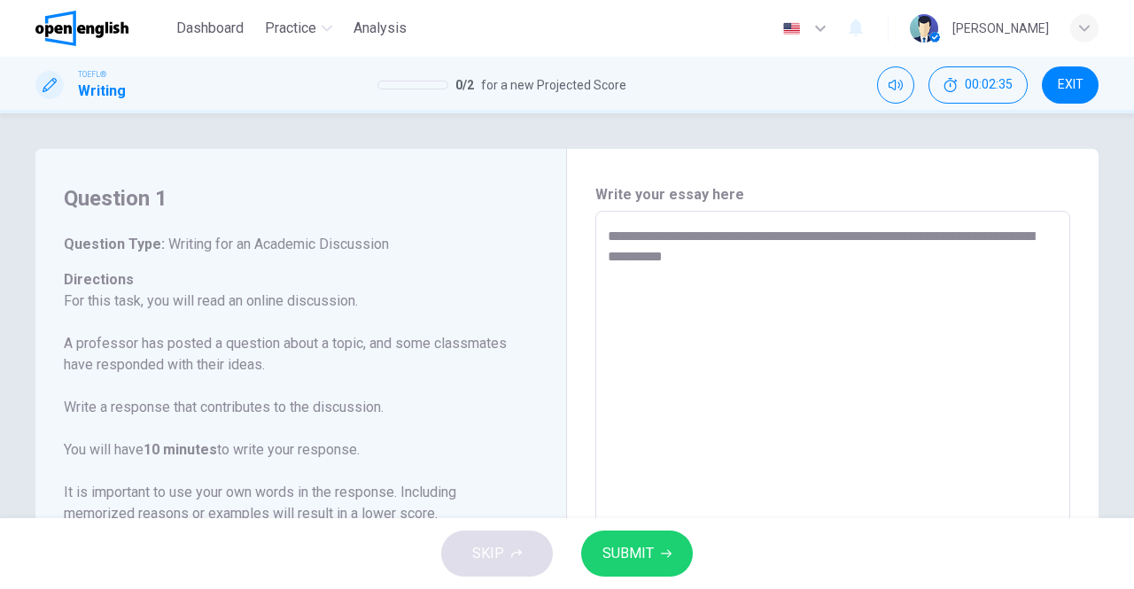
type textarea "**********"
type textarea "*"
type textarea "**********"
type textarea "*"
type textarea "**********"
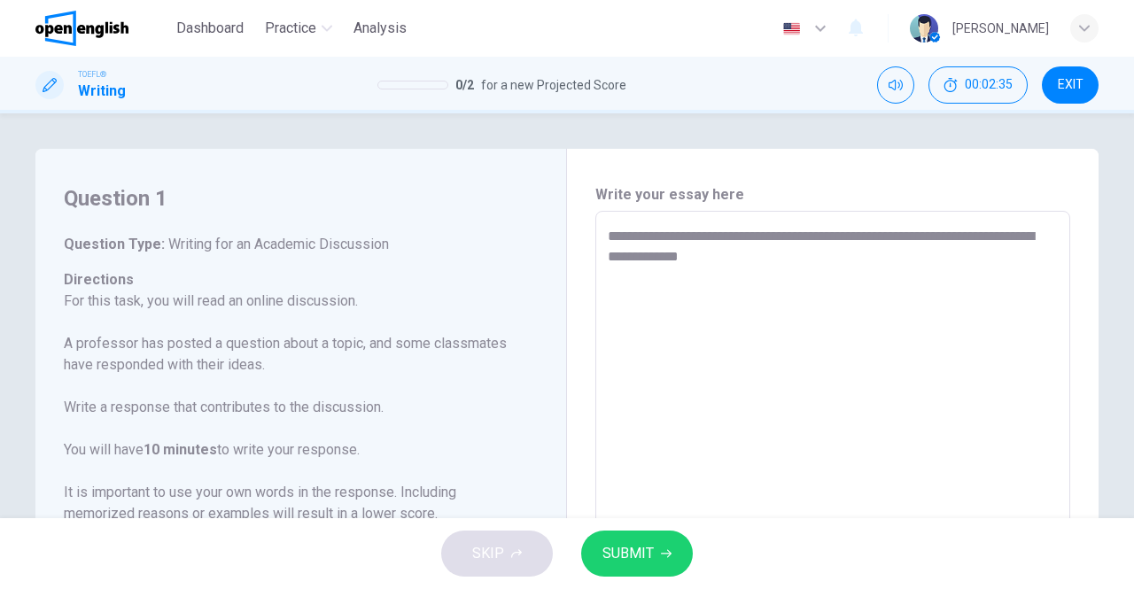
type textarea "*"
type textarea "**********"
type textarea "*"
type textarea "**********"
type textarea "*"
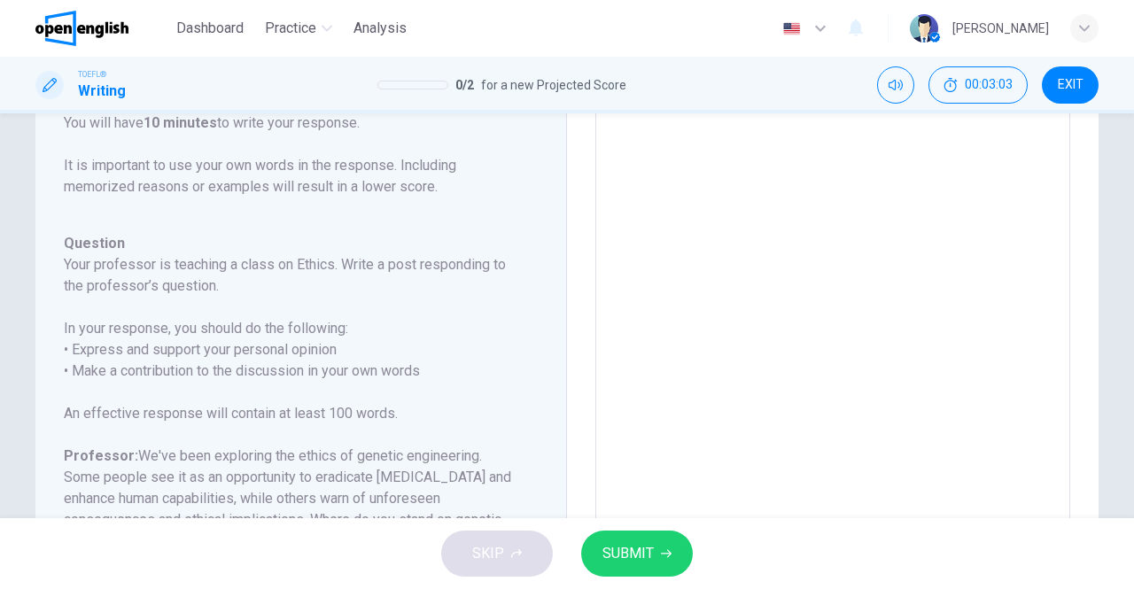
scroll to position [173, 0]
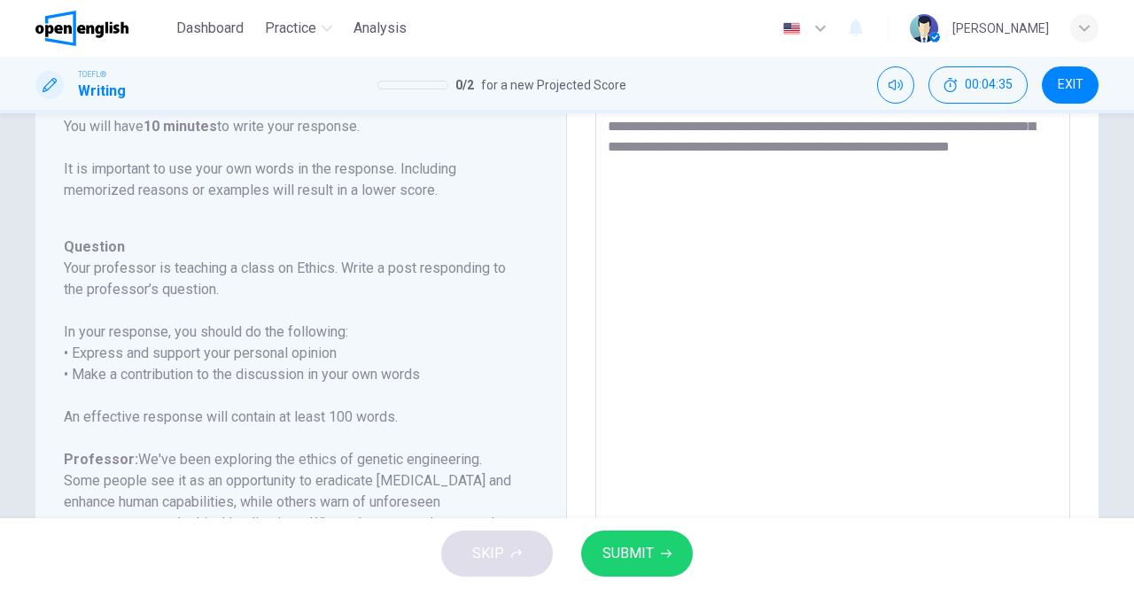
click at [716, 166] on textarea "**********" at bounding box center [833, 356] width 450 height 563
click at [834, 168] on textarea "**********" at bounding box center [833, 356] width 450 height 563
click at [887, 171] on textarea "**********" at bounding box center [833, 356] width 450 height 563
click at [905, 166] on textarea "**********" at bounding box center [833, 356] width 450 height 563
click at [969, 160] on textarea "**********" at bounding box center [833, 356] width 450 height 563
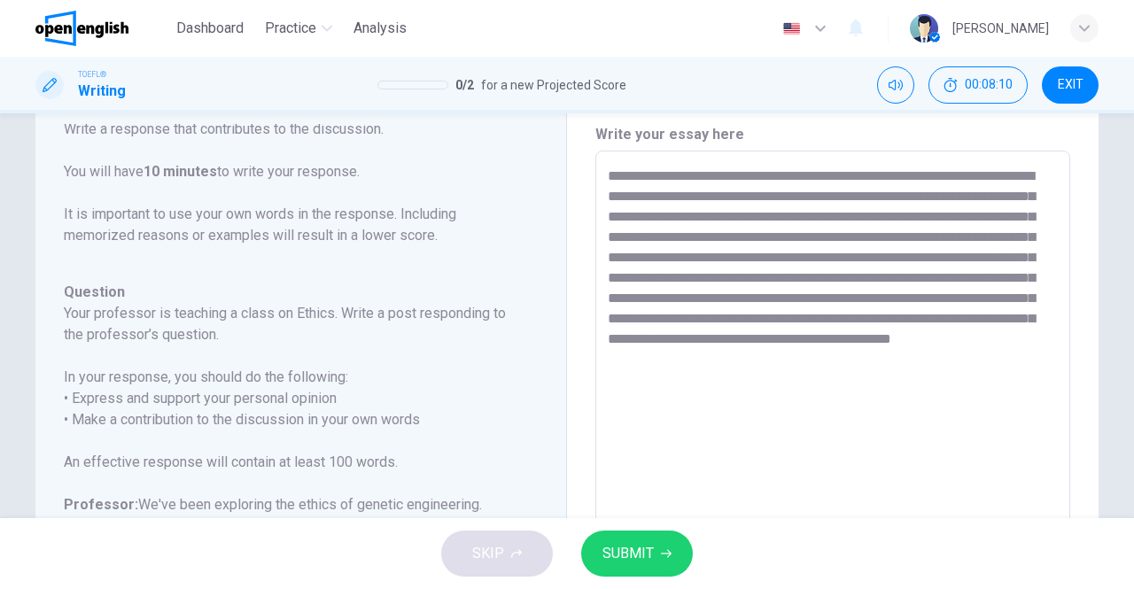
scroll to position [0, 0]
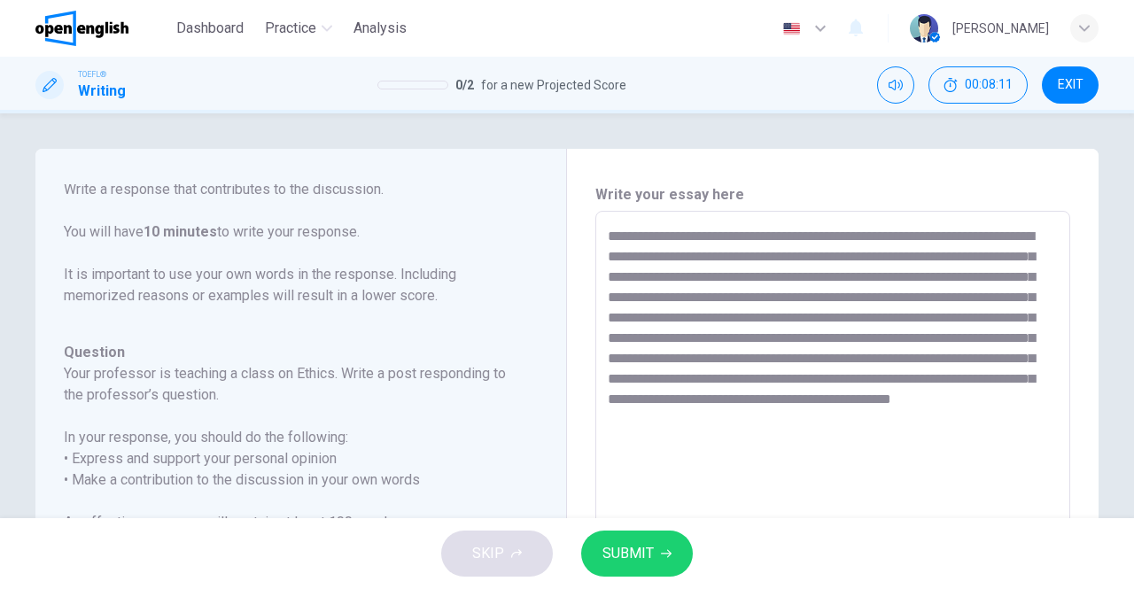
click at [642, 540] on button "SUBMIT" at bounding box center [637, 554] width 112 height 46
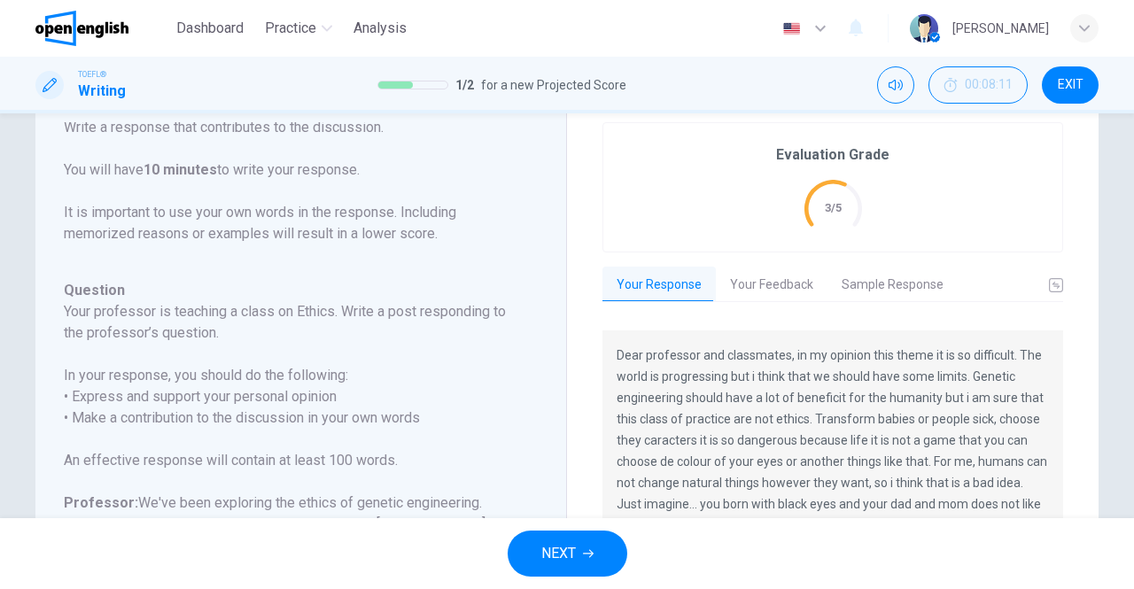
scroll to position [58, 0]
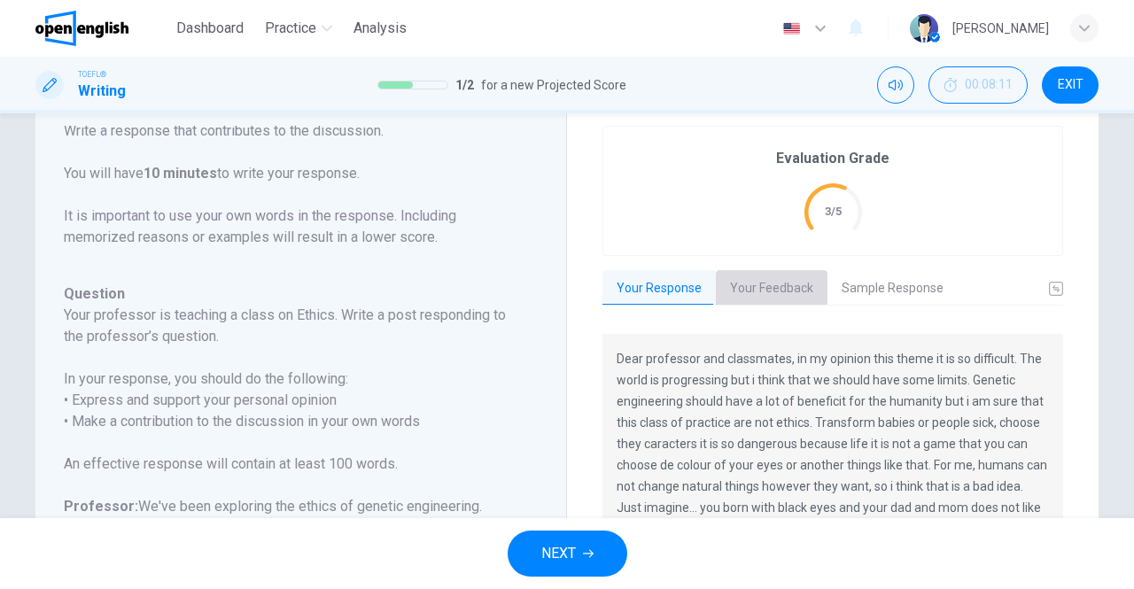
click at [743, 286] on button "Your Feedback" at bounding box center [772, 288] width 112 height 37
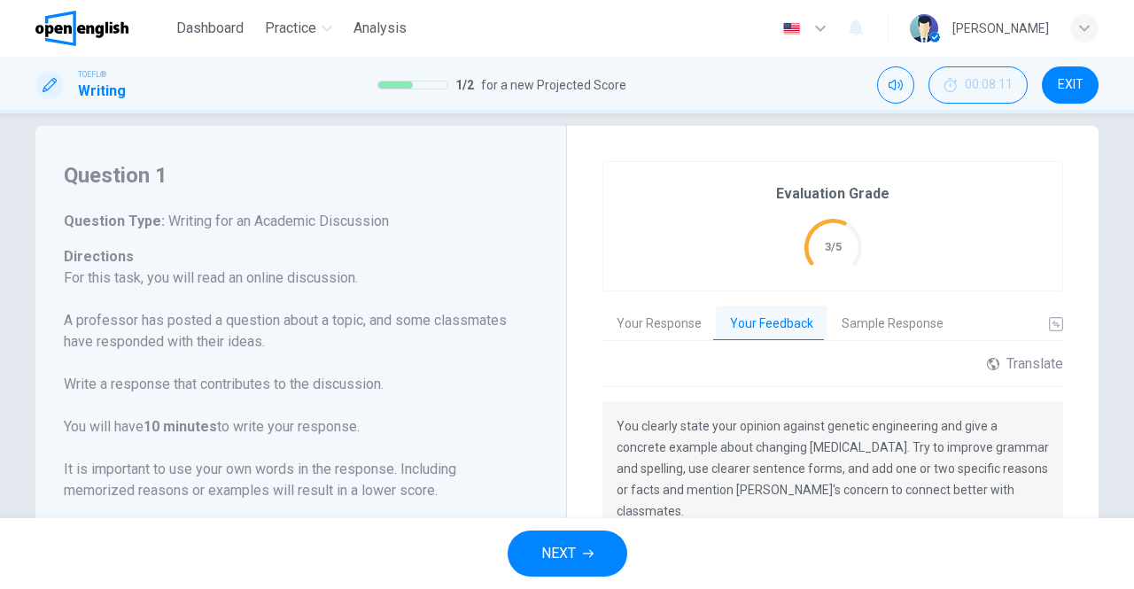
scroll to position [0, 0]
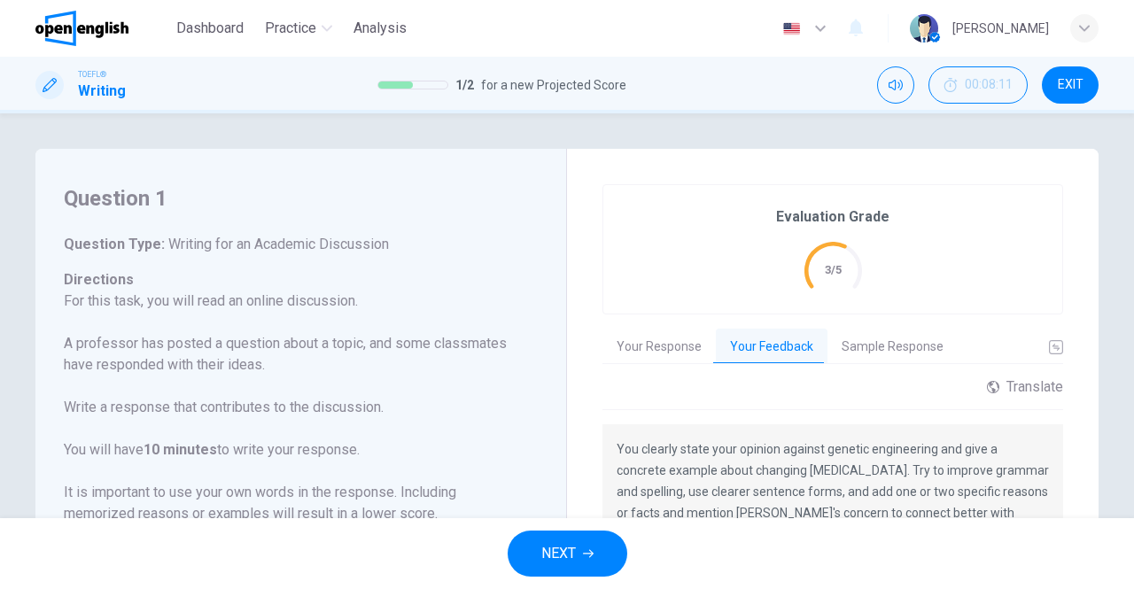
click at [869, 339] on button "Sample Response" at bounding box center [893, 347] width 130 height 37
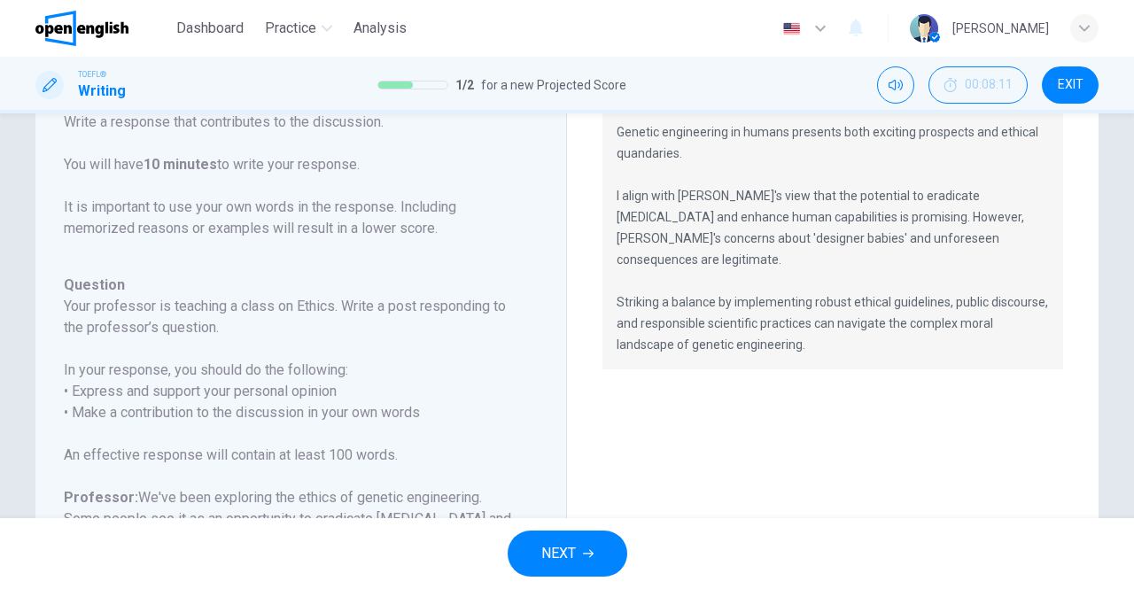
scroll to position [383, 0]
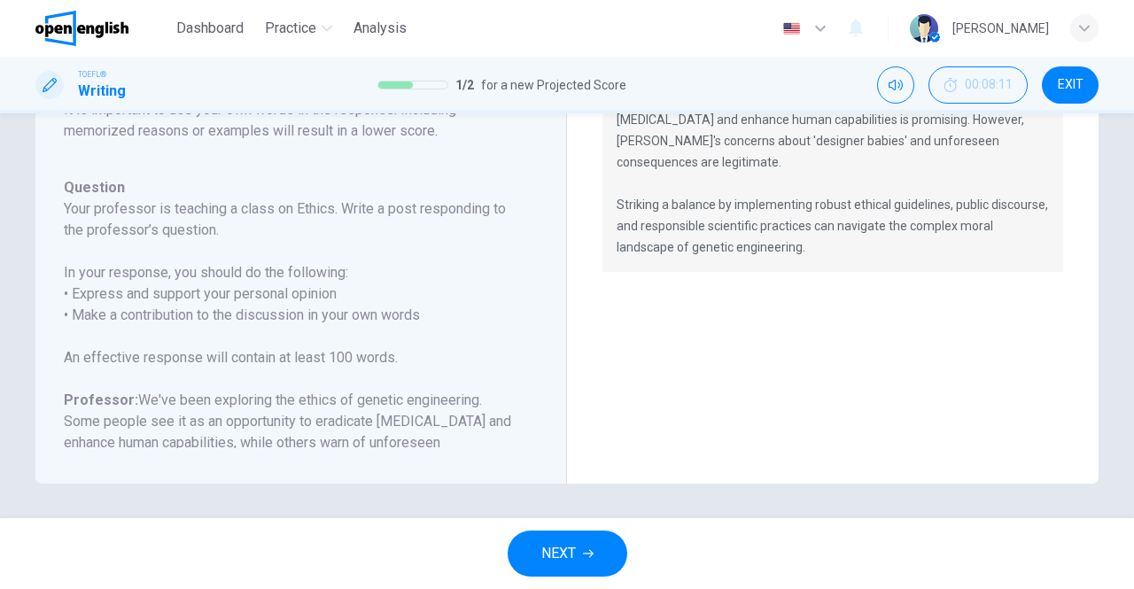
click at [542, 561] on span "NEXT" at bounding box center [558, 553] width 35 height 25
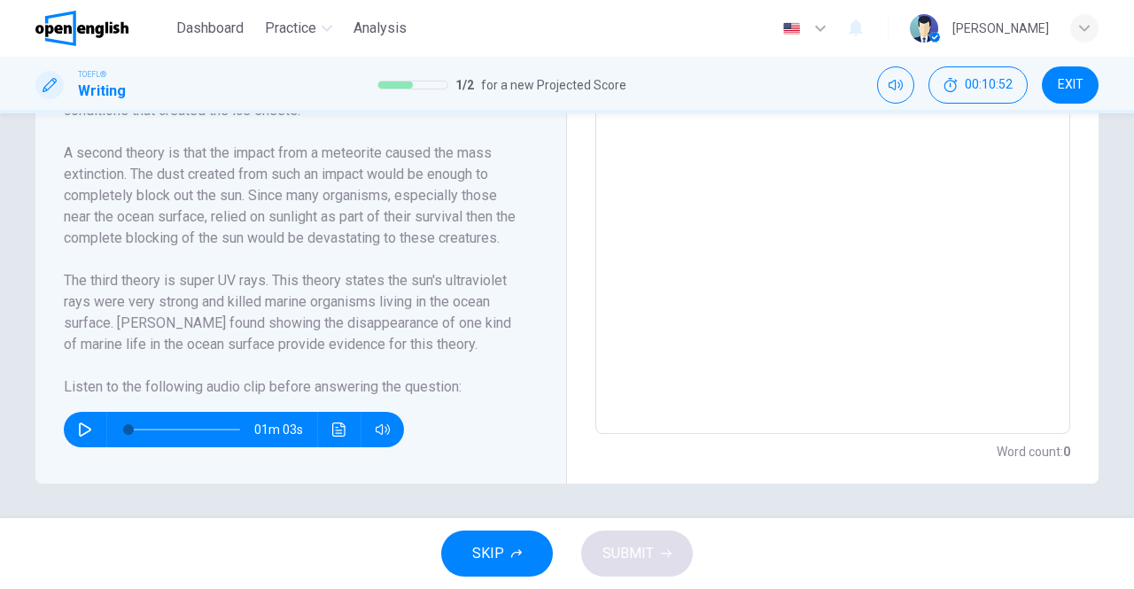
scroll to position [608, 0]
click at [78, 424] on icon "button" at bounding box center [85, 431] width 14 height 14
click at [200, 430] on span at bounding box center [184, 430] width 112 height 25
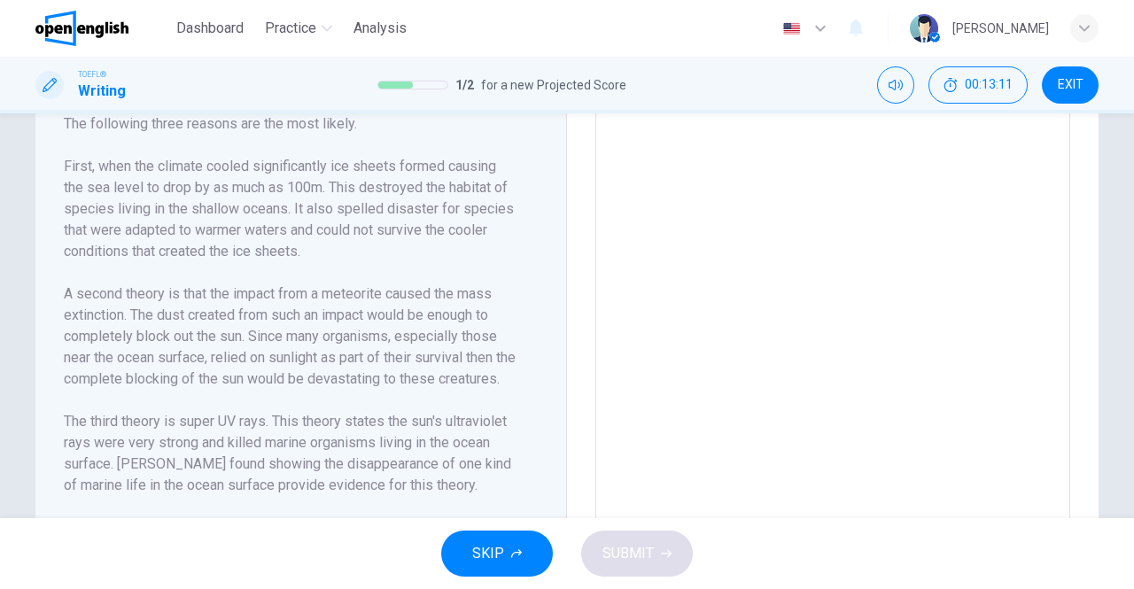
scroll to position [609, 0]
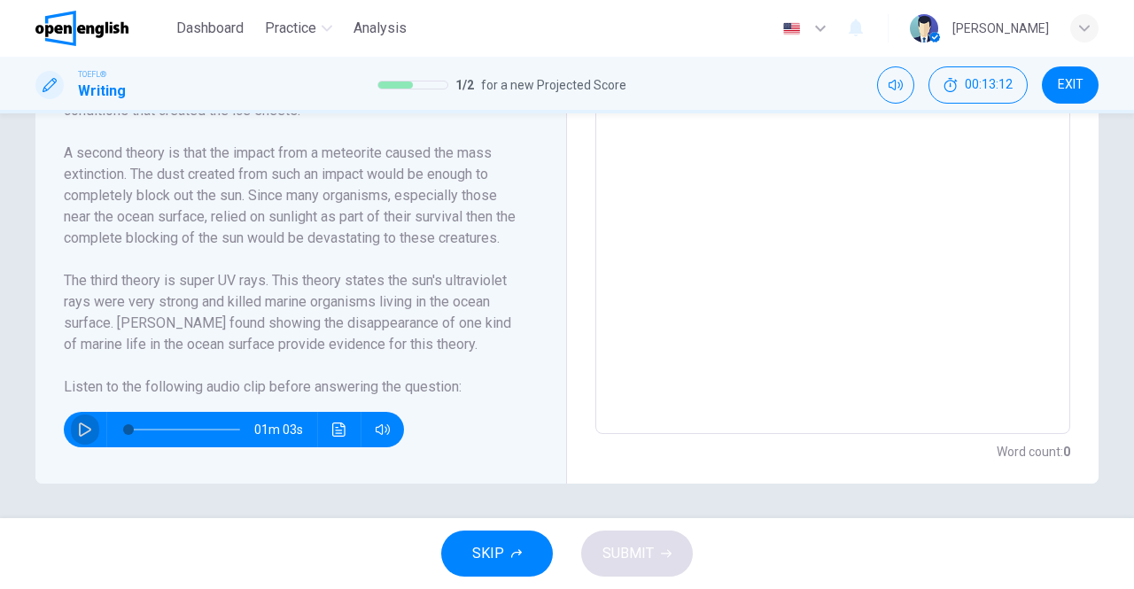
click at [89, 421] on button "button" at bounding box center [85, 429] width 28 height 35
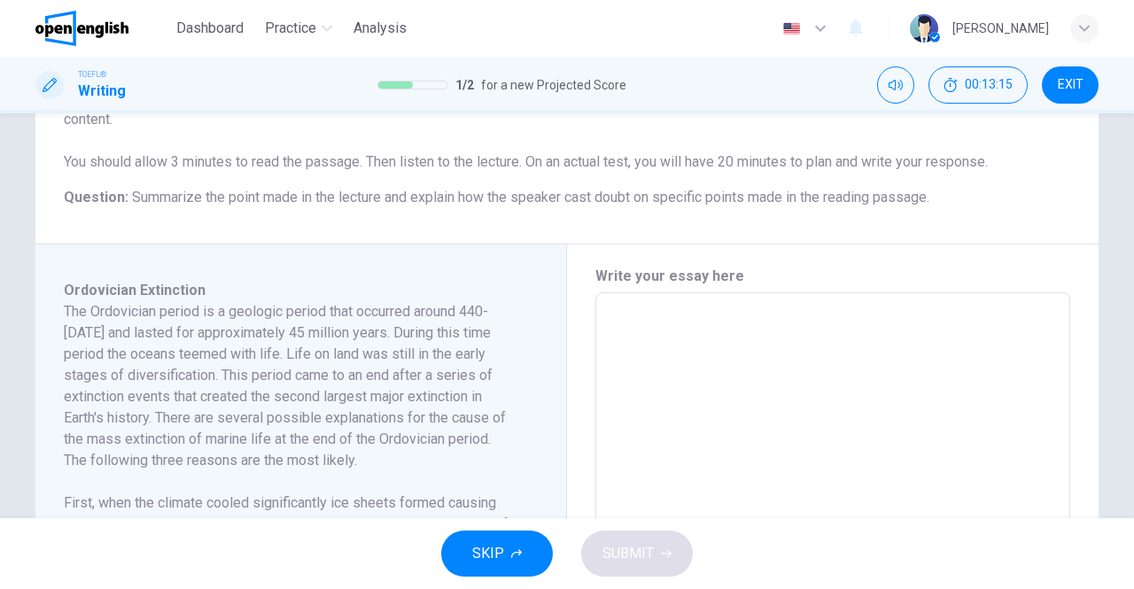
scroll to position [233, 0]
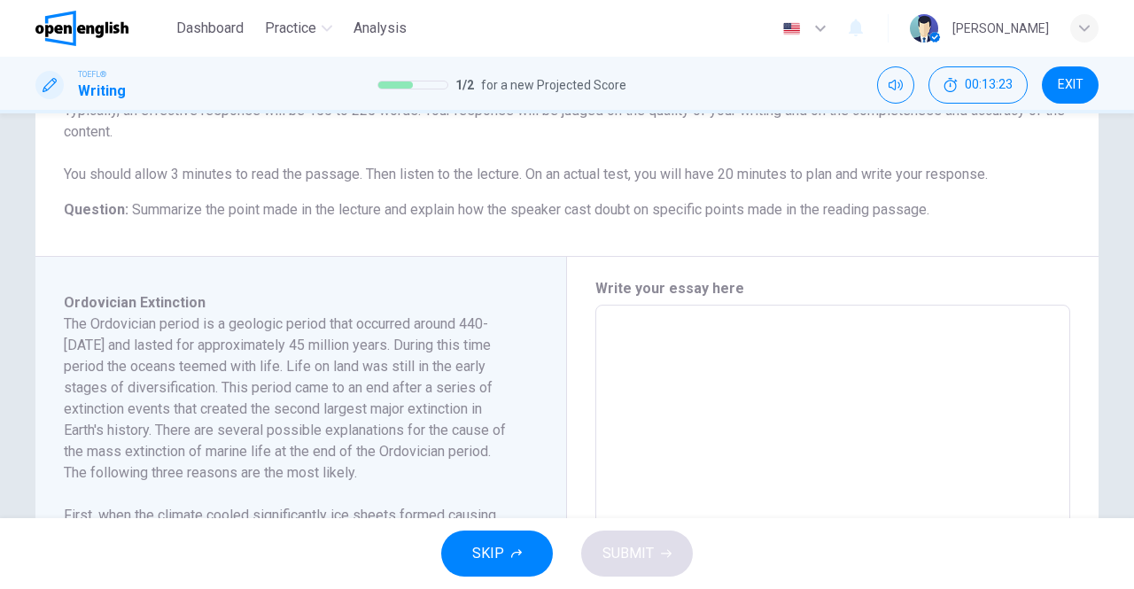
click at [615, 341] on textarea at bounding box center [833, 558] width 450 height 476
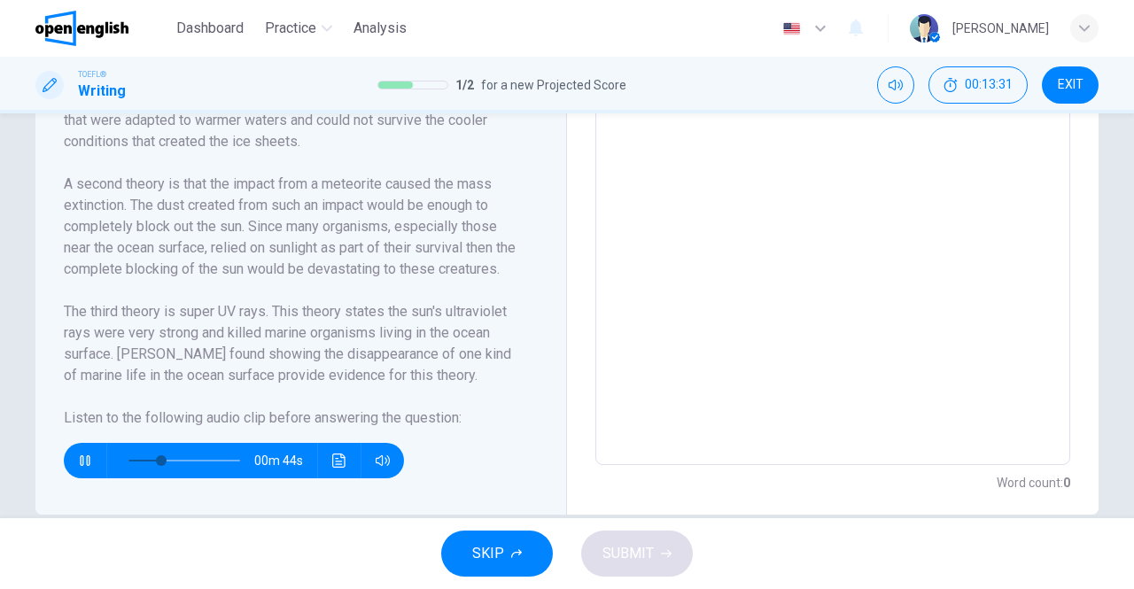
scroll to position [588, 0]
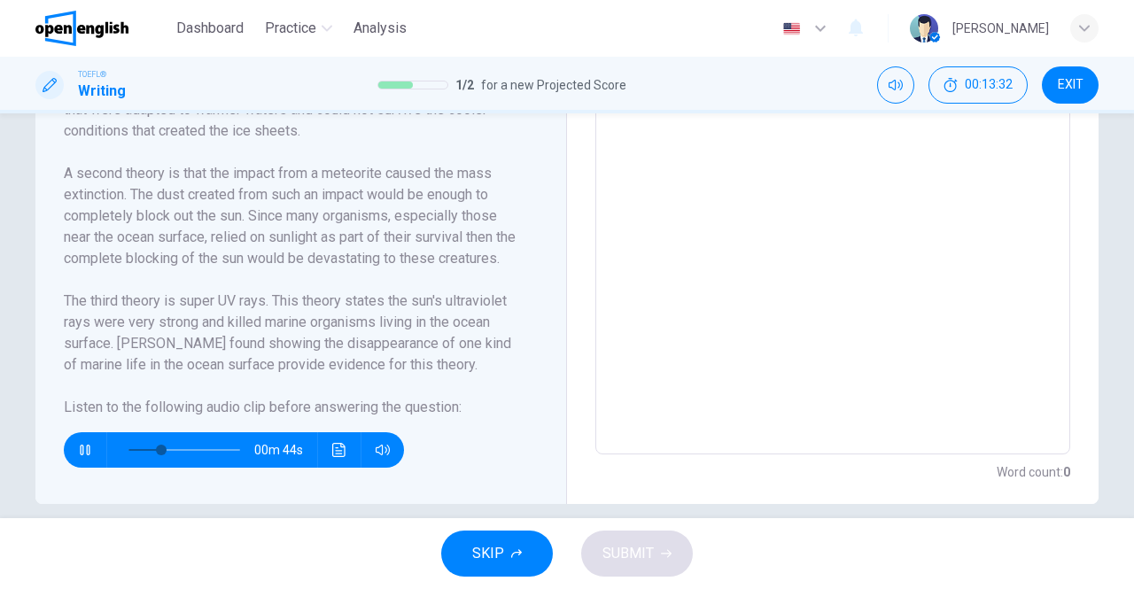
click at [72, 447] on button "button" at bounding box center [85, 449] width 28 height 35
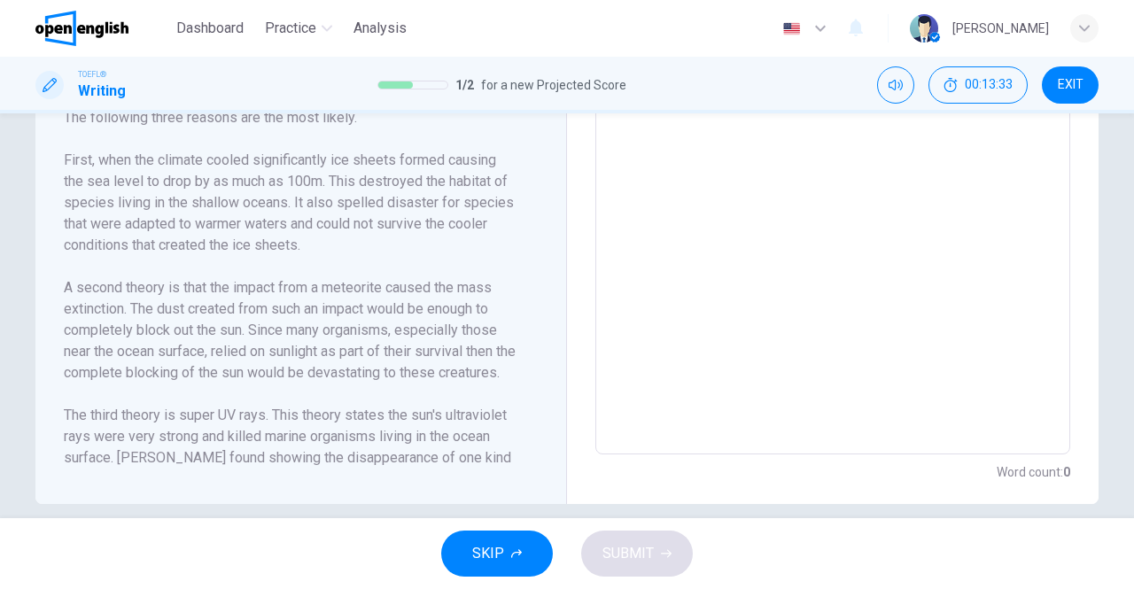
scroll to position [288, 0]
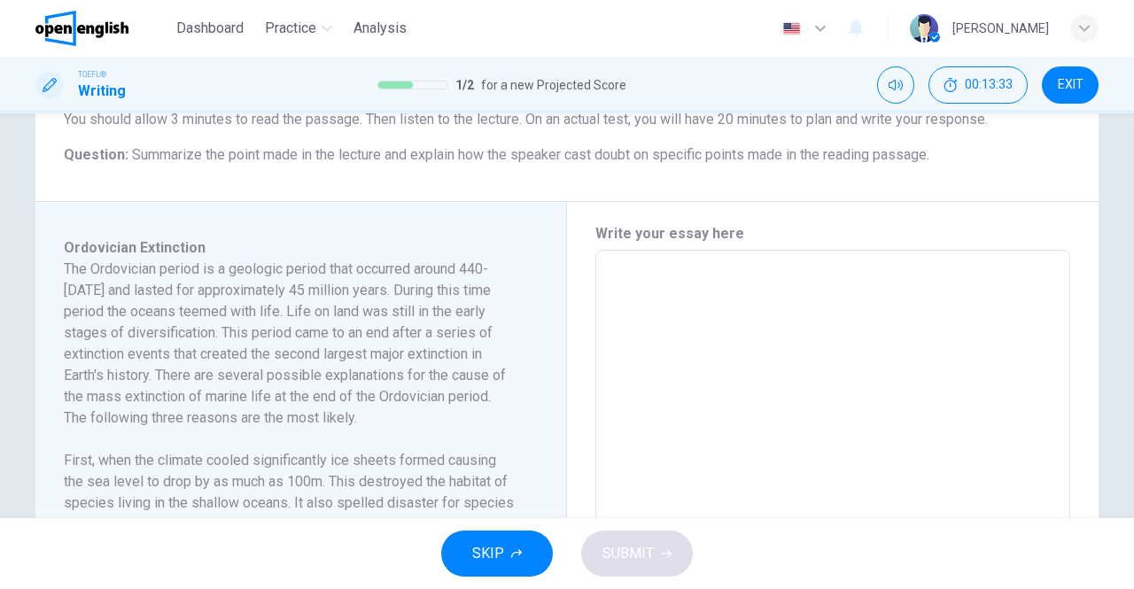
click at [626, 277] on textarea at bounding box center [833, 503] width 450 height 476
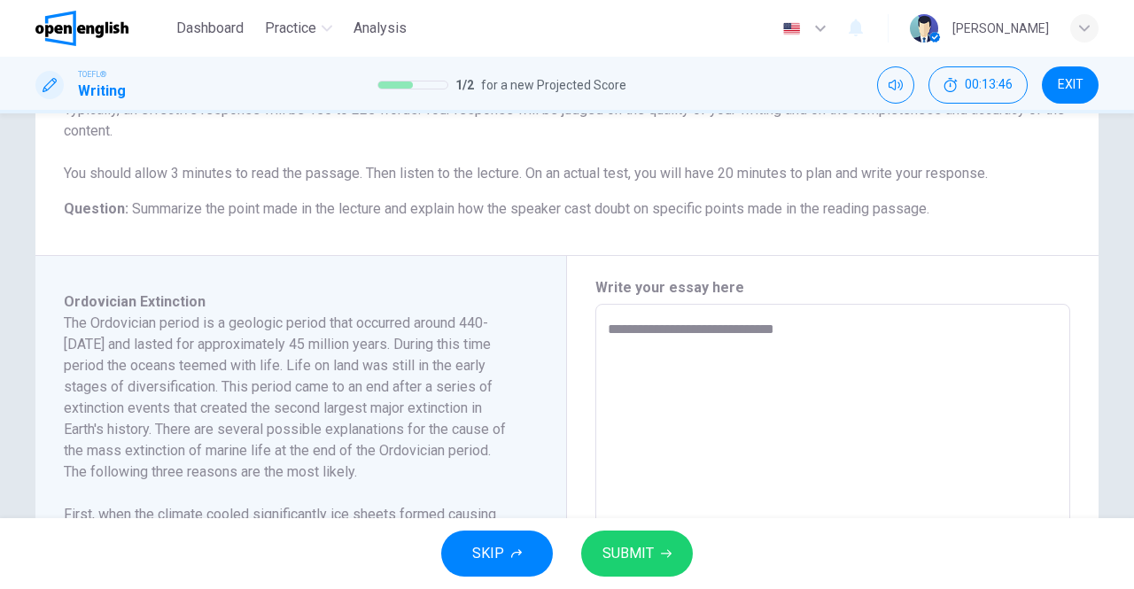
scroll to position [233, 0]
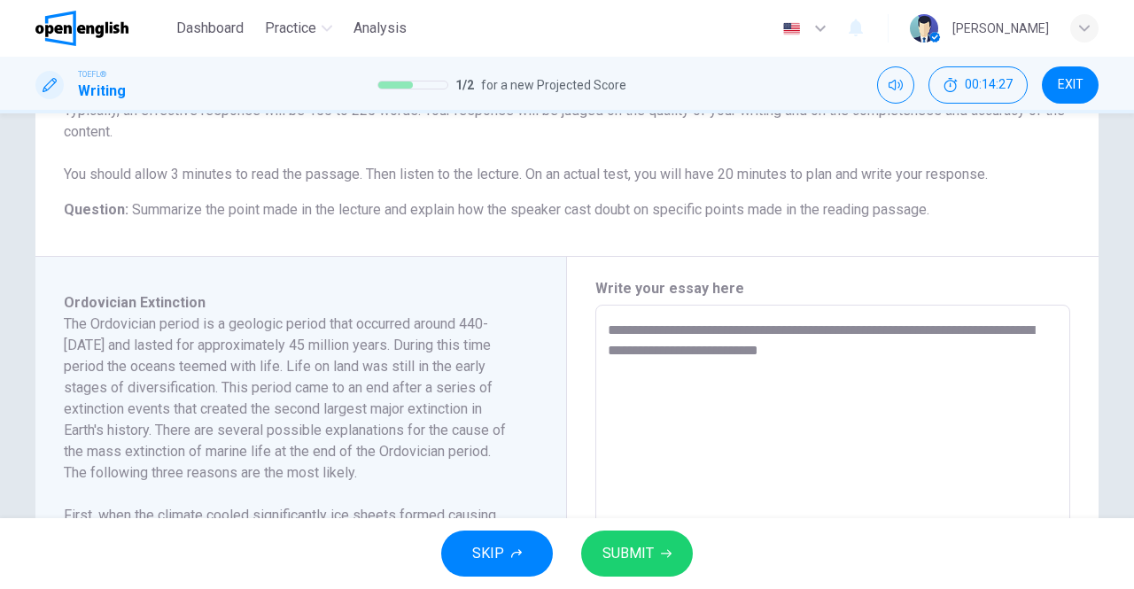
click at [813, 352] on textarea "**********" at bounding box center [833, 558] width 450 height 476
click at [836, 354] on textarea "**********" at bounding box center [833, 558] width 450 height 476
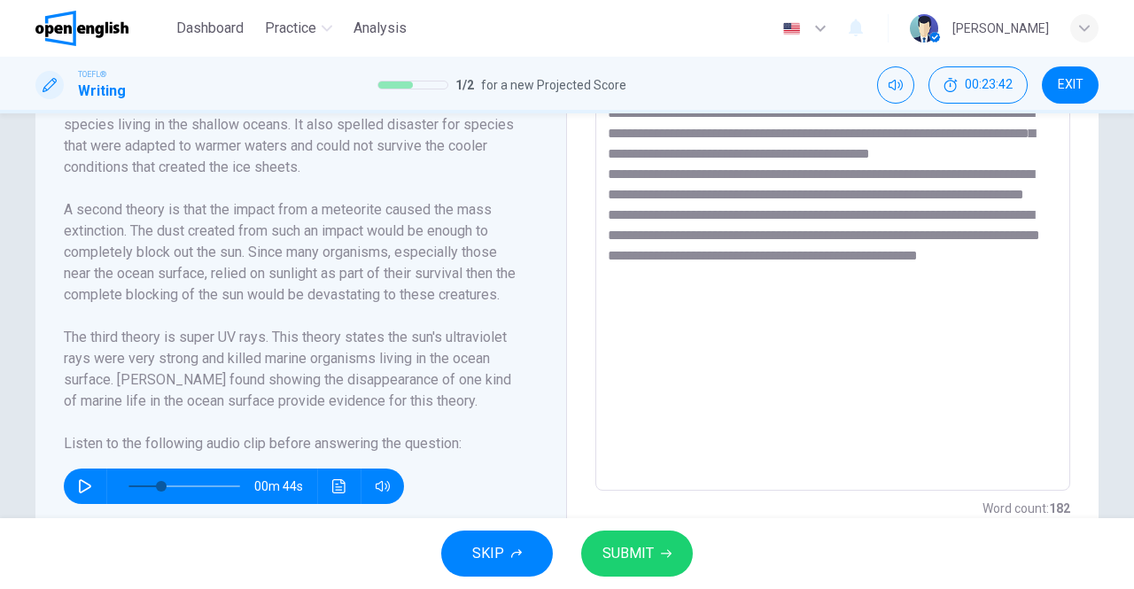
scroll to position [582, 0]
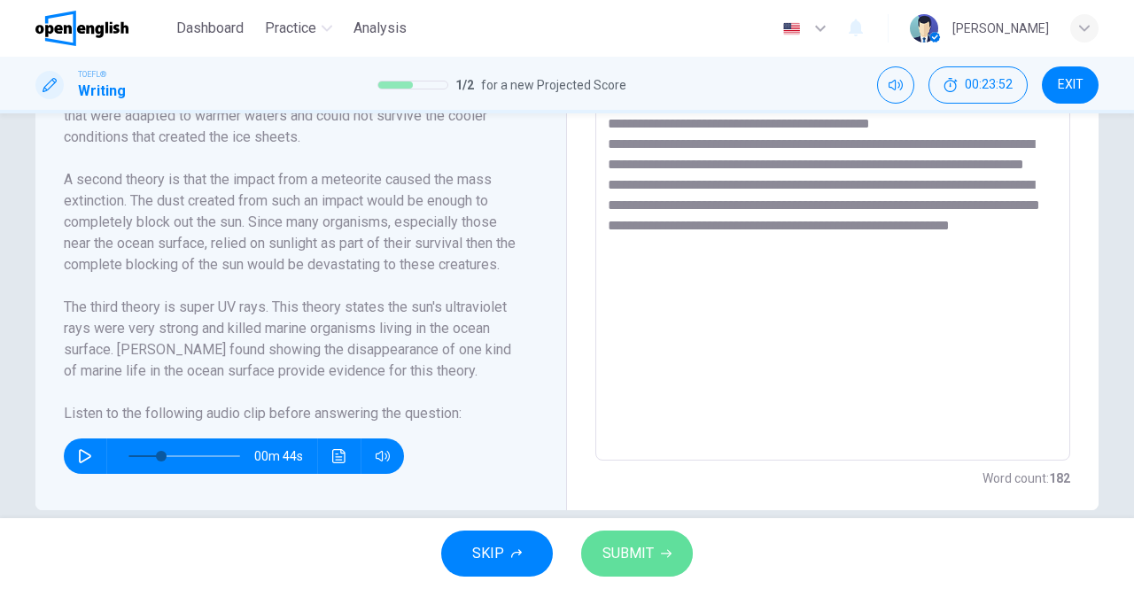
click at [633, 543] on span "SUBMIT" at bounding box center [628, 553] width 51 height 25
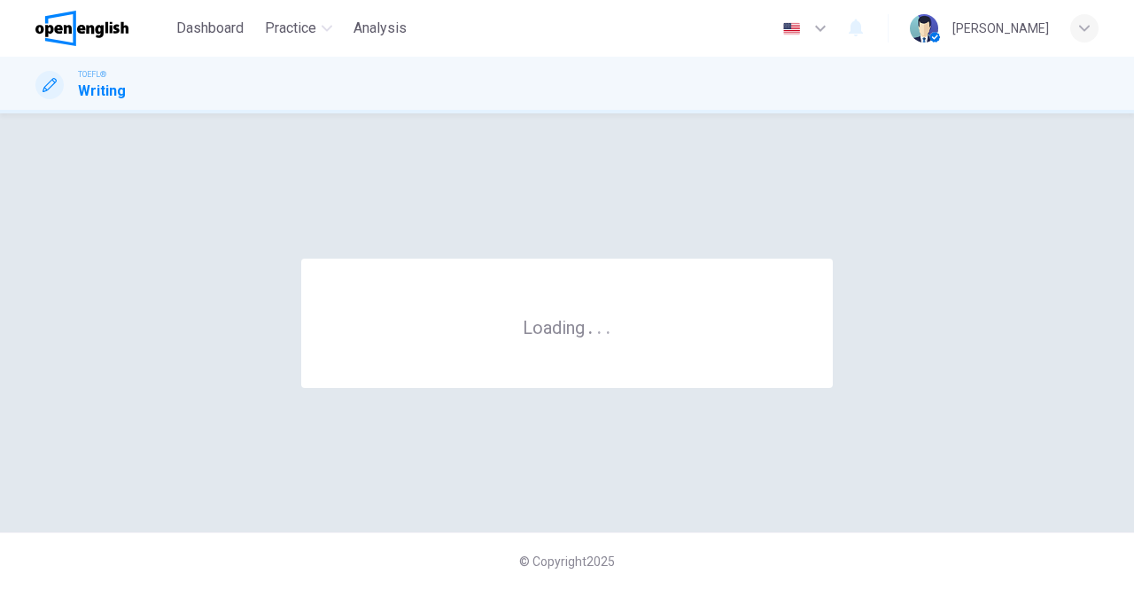
scroll to position [0, 0]
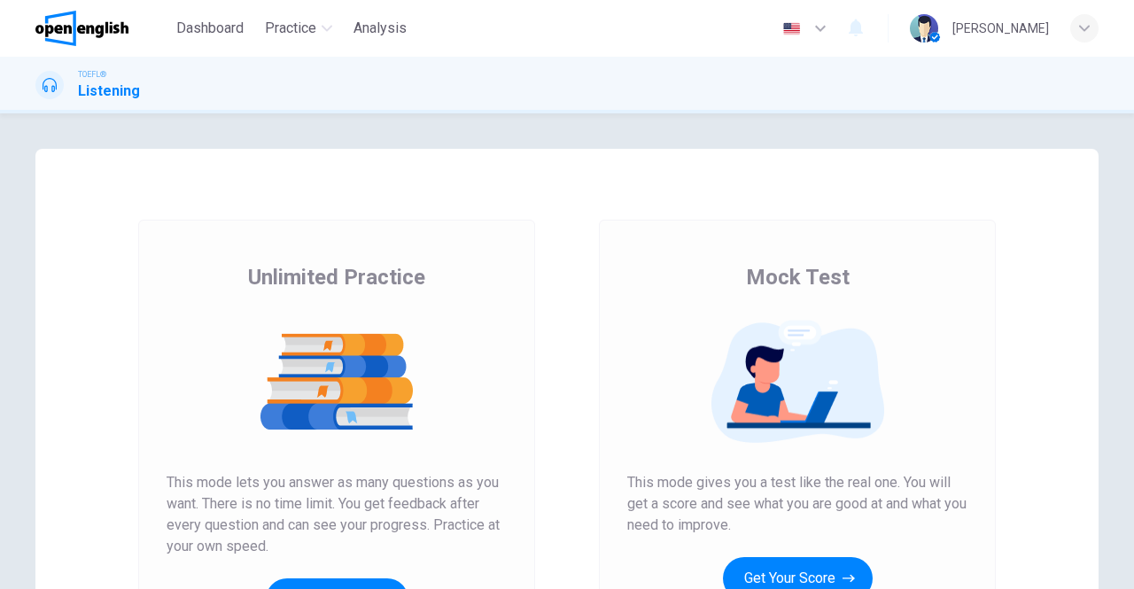
scroll to position [89, 0]
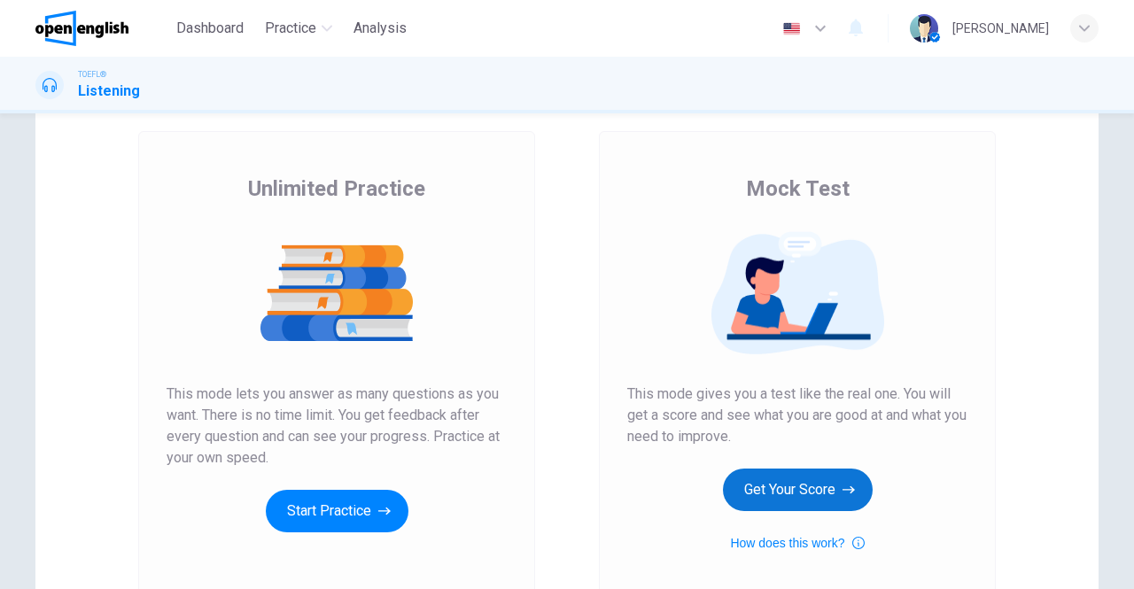
click at [753, 488] on button "Get Your Score" at bounding box center [798, 490] width 150 height 43
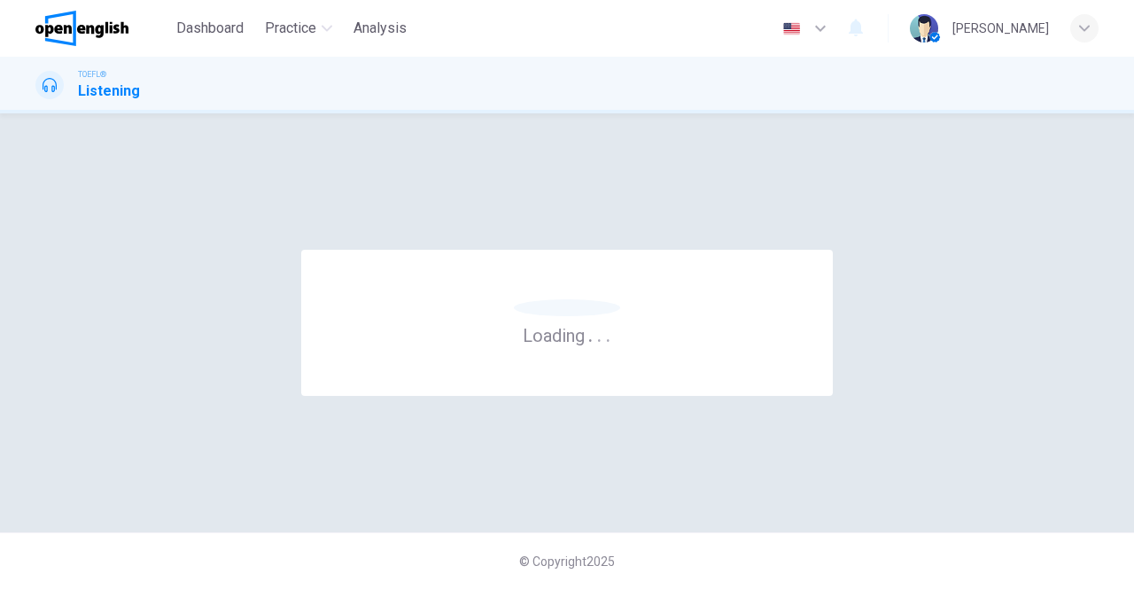
scroll to position [0, 0]
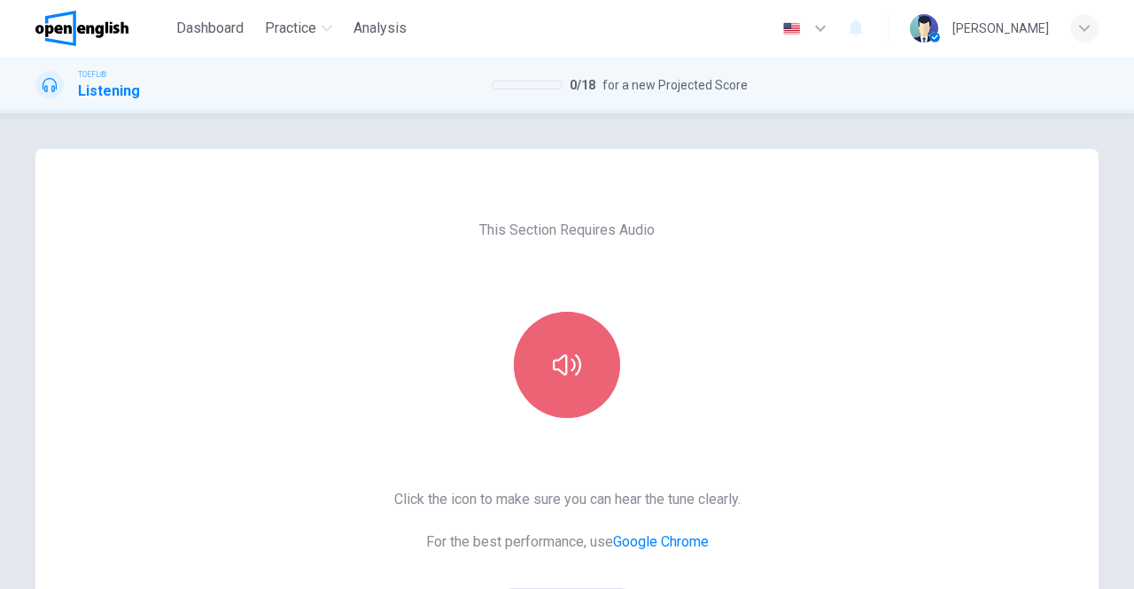
click at [569, 332] on button "button" at bounding box center [567, 365] width 106 height 106
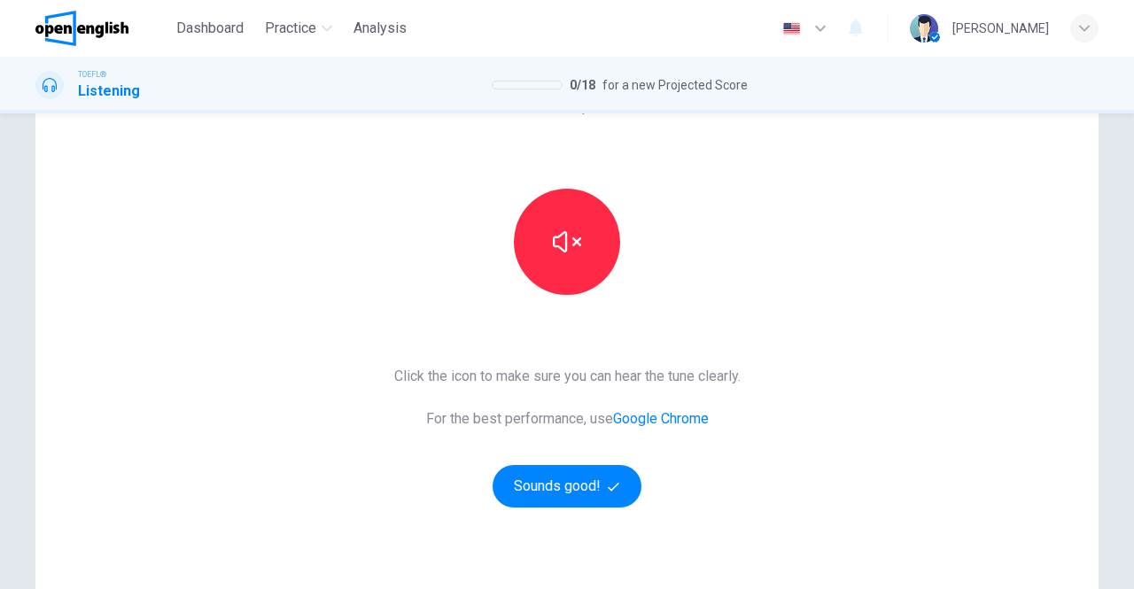
scroll to position [124, 0]
click at [579, 470] on button "Sounds good!" at bounding box center [567, 485] width 149 height 43
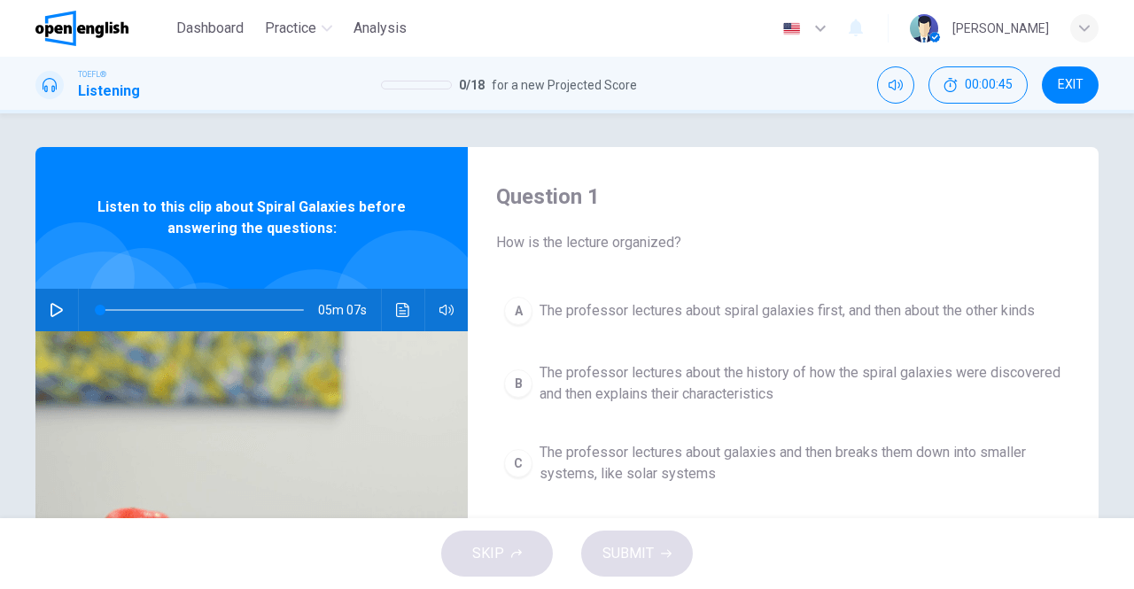
scroll to position [0, 0]
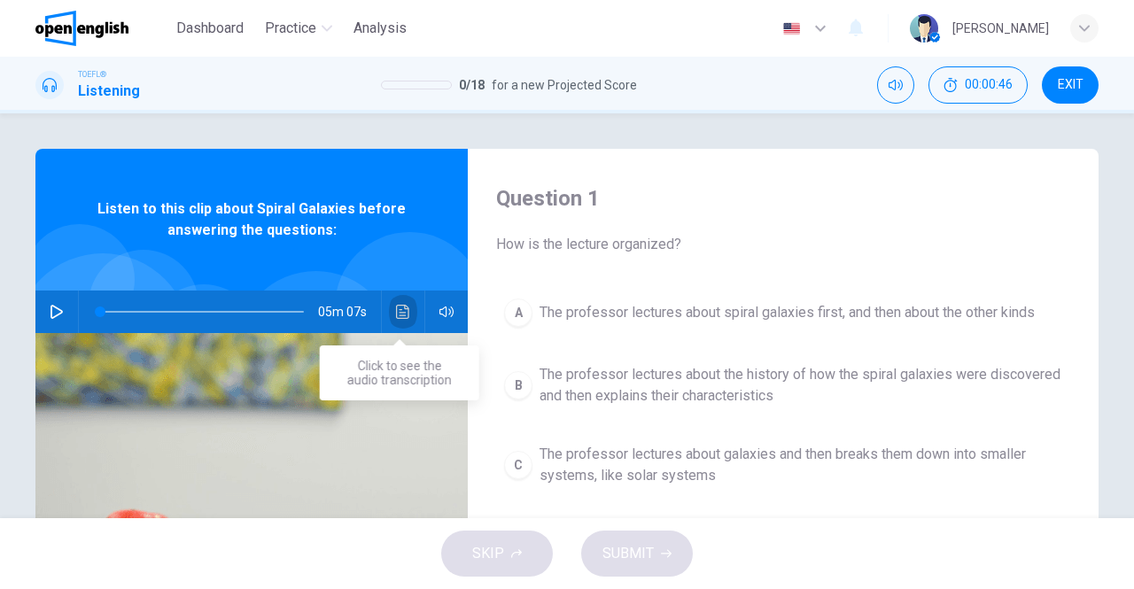
click at [389, 312] on button "Click to see the audio transcription" at bounding box center [403, 312] width 28 height 43
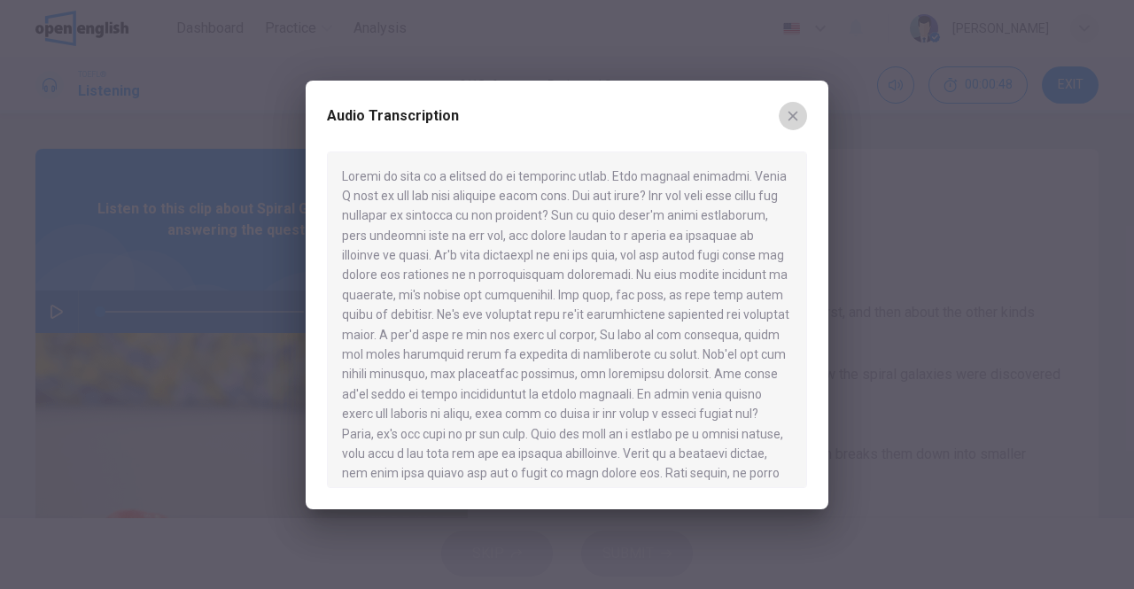
click at [794, 114] on icon "button" at bounding box center [794, 116] width 10 height 10
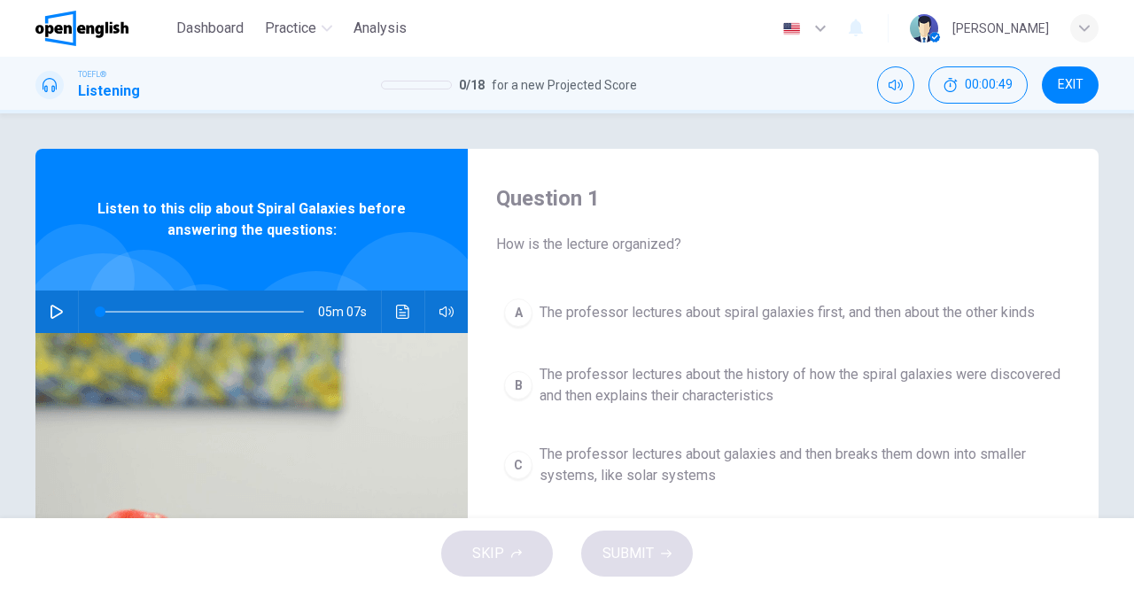
click at [43, 313] on button "button" at bounding box center [57, 312] width 28 height 43
click at [390, 316] on button "Click to see the audio transcription" at bounding box center [403, 312] width 28 height 43
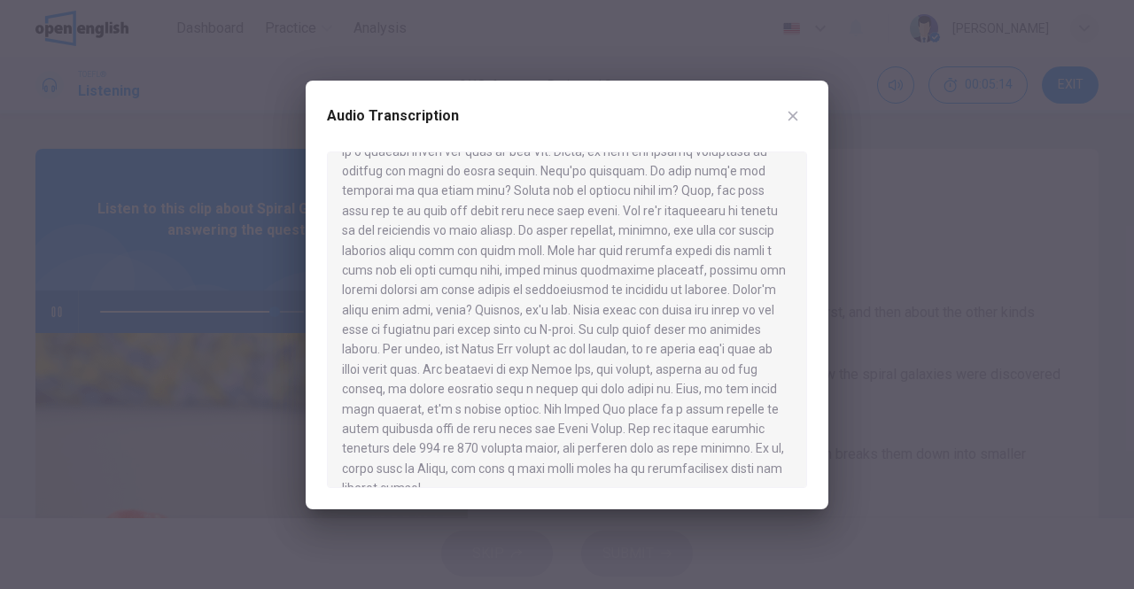
scroll to position [744, 0]
click at [789, 116] on icon "button" at bounding box center [793, 116] width 14 height 14
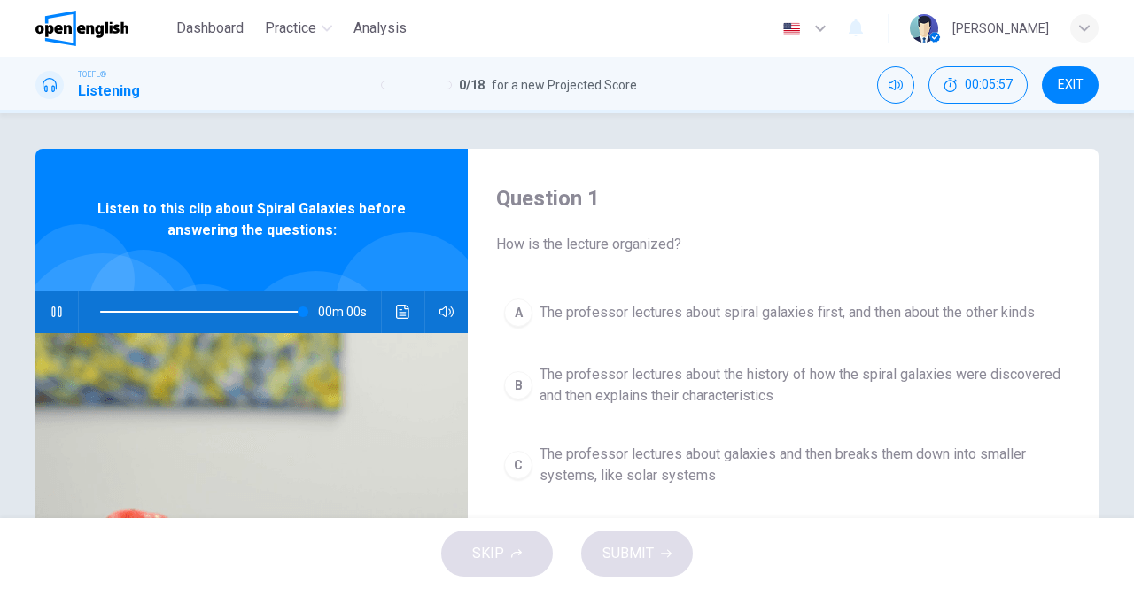
type input "*"
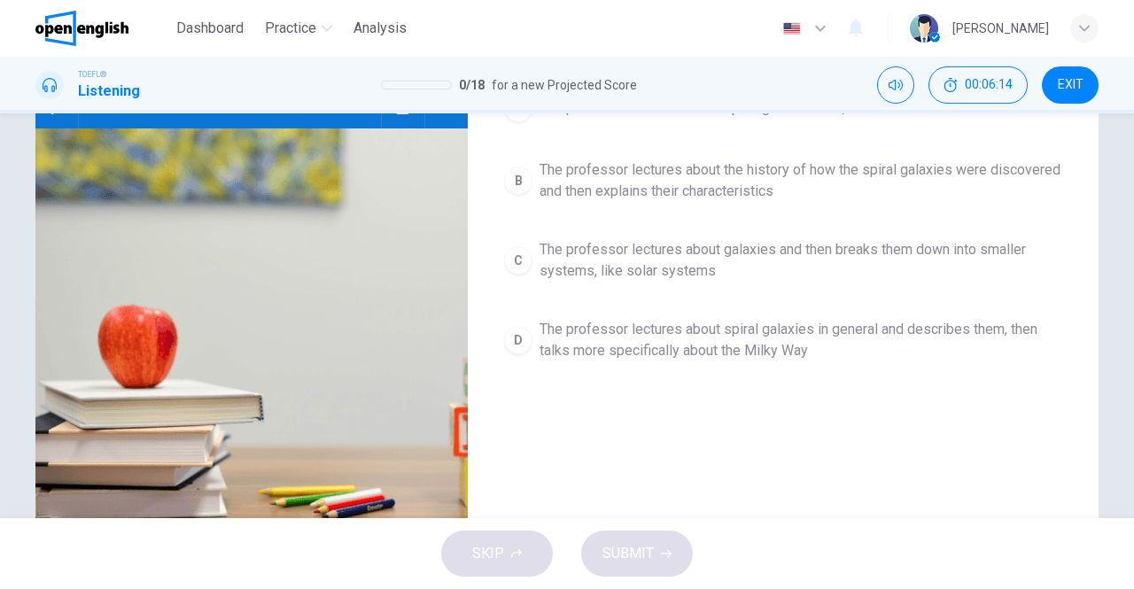
scroll to position [209, 0]
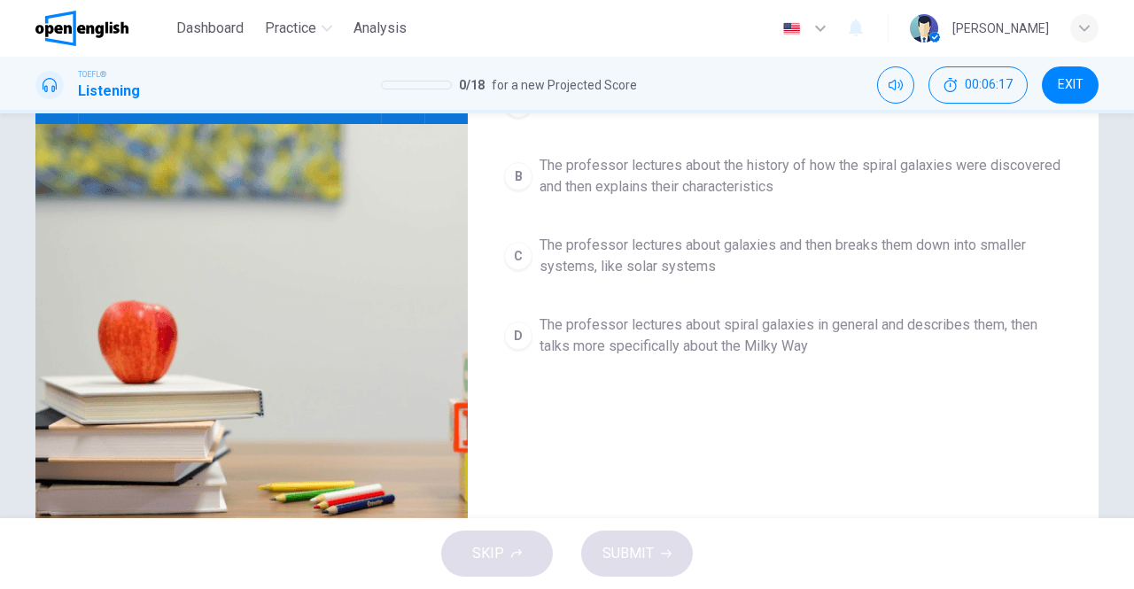
click at [597, 337] on span "The professor lectures about spiral galaxies in general and describes them, the…" at bounding box center [801, 336] width 523 height 43
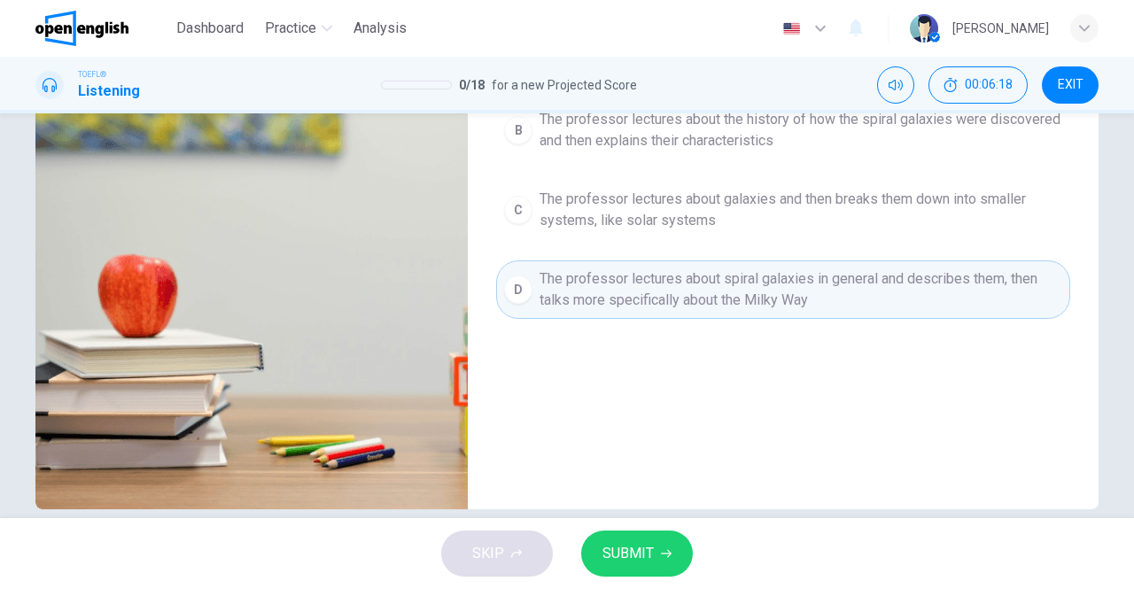
scroll to position [266, 0]
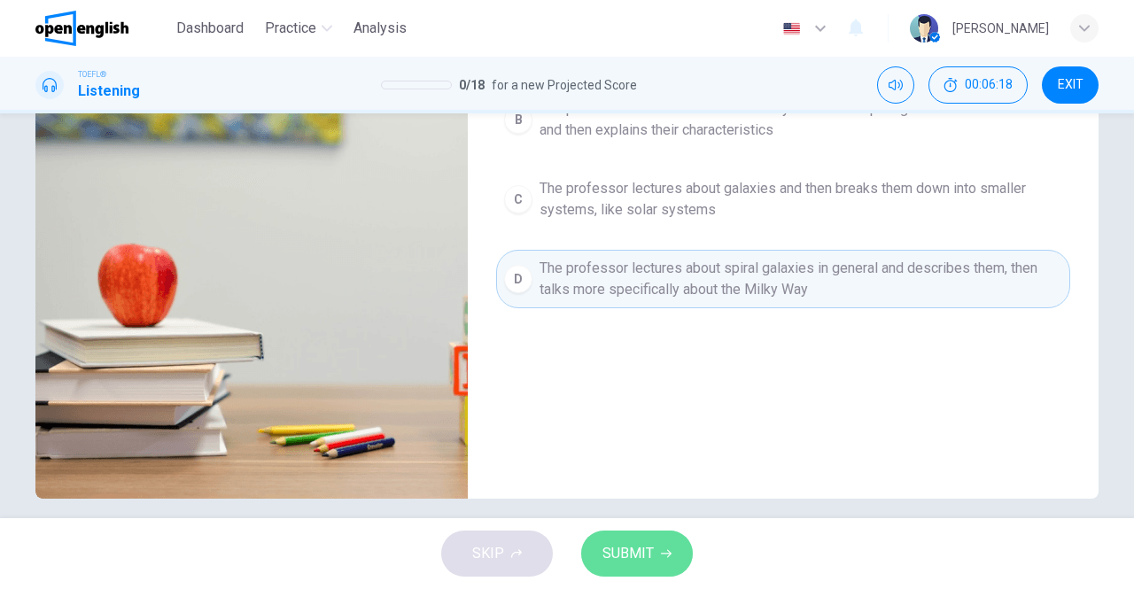
click at [627, 556] on span "SUBMIT" at bounding box center [628, 553] width 51 height 25
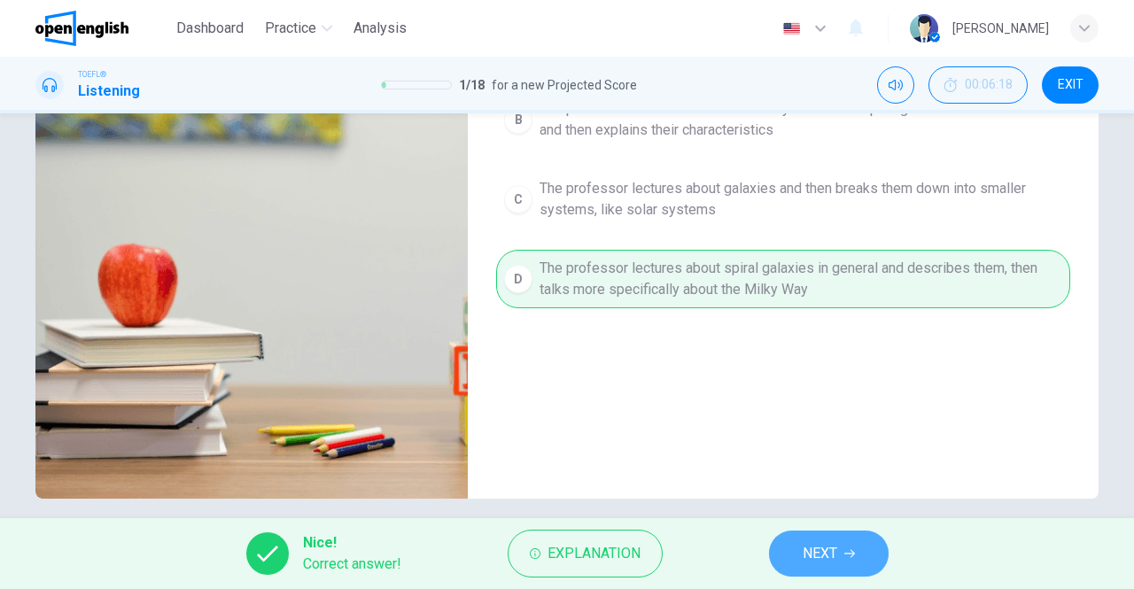
click at [794, 547] on button "NEXT" at bounding box center [829, 554] width 120 height 46
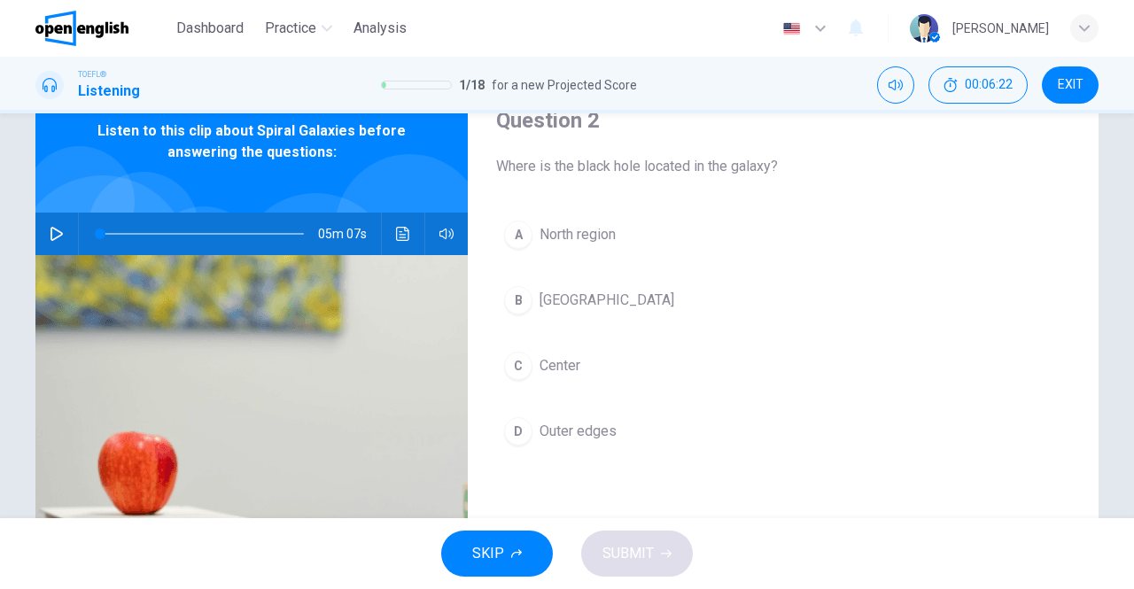
scroll to position [79, 0]
click at [533, 364] on button "C Center" at bounding box center [783, 365] width 574 height 44
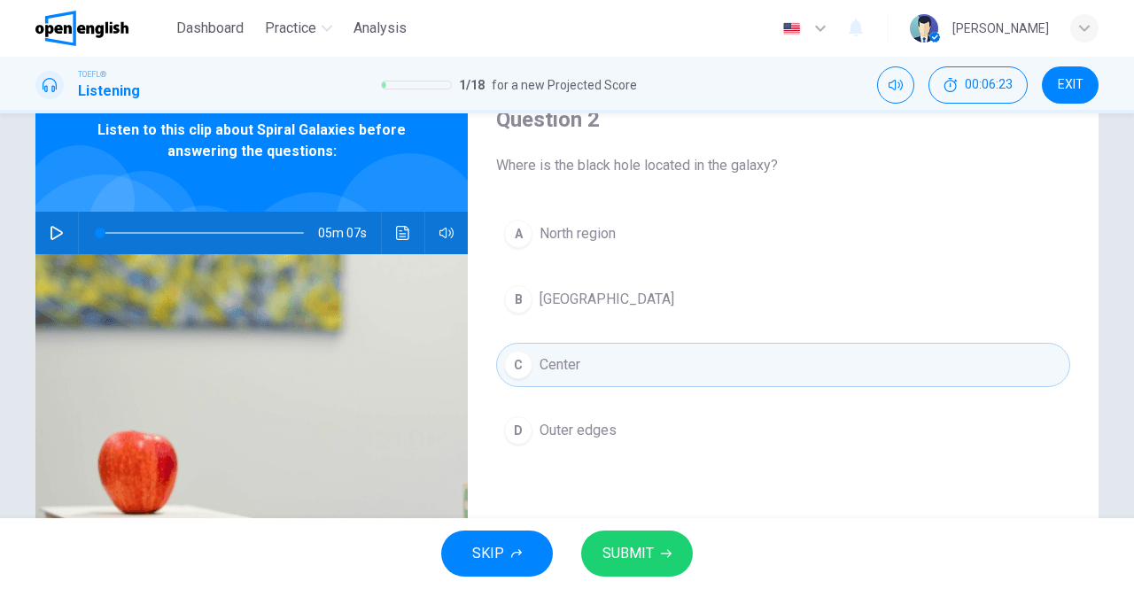
click at [643, 550] on span "SUBMIT" at bounding box center [628, 553] width 51 height 25
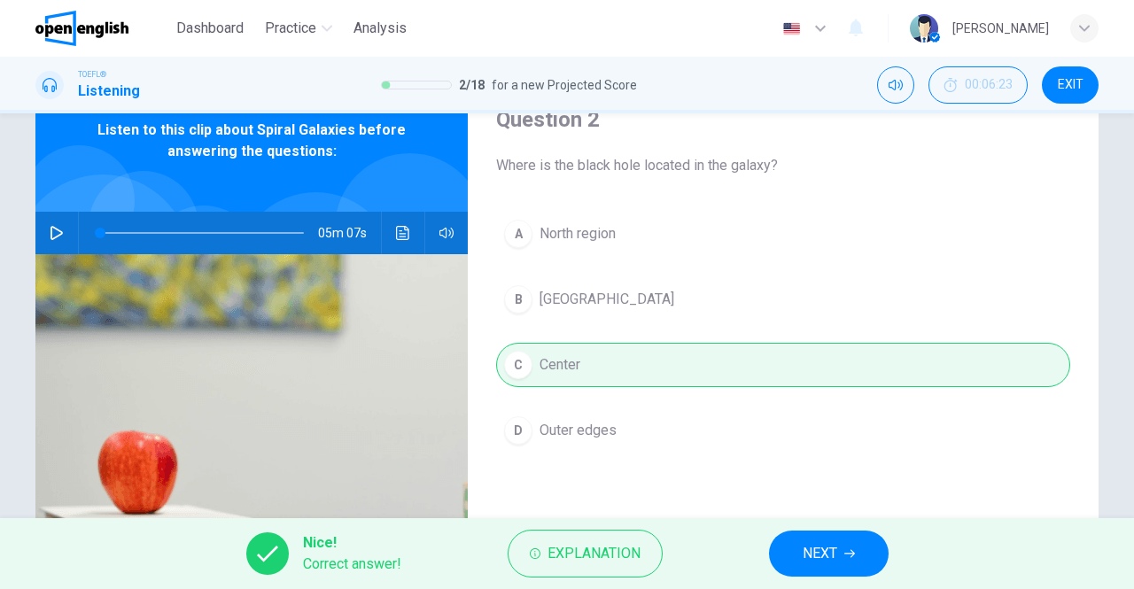
click at [819, 552] on span "NEXT" at bounding box center [820, 553] width 35 height 25
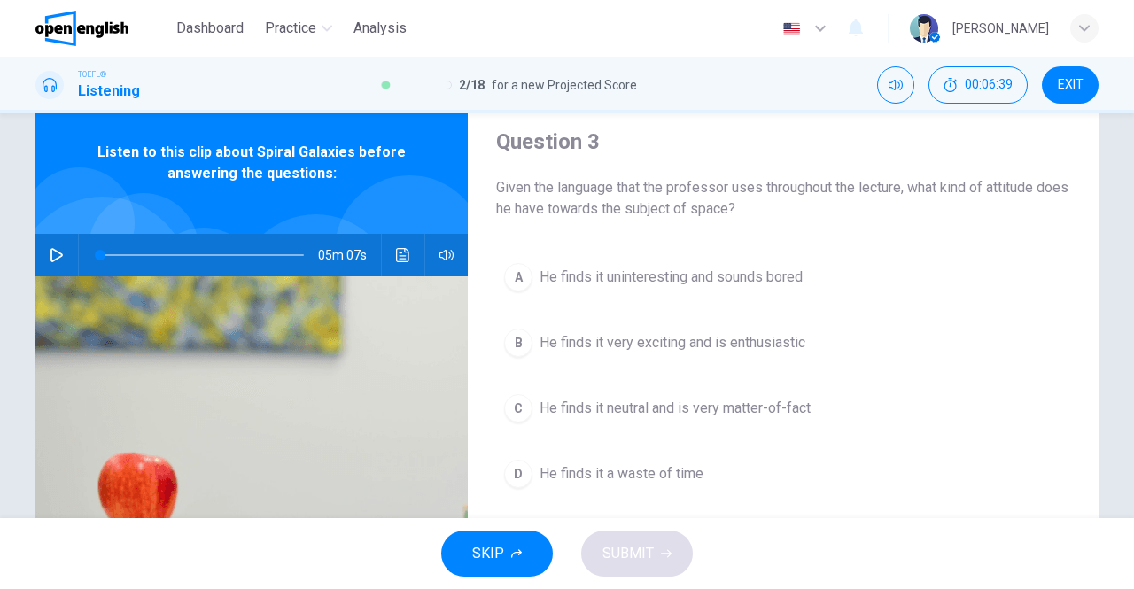
scroll to position [63, 0]
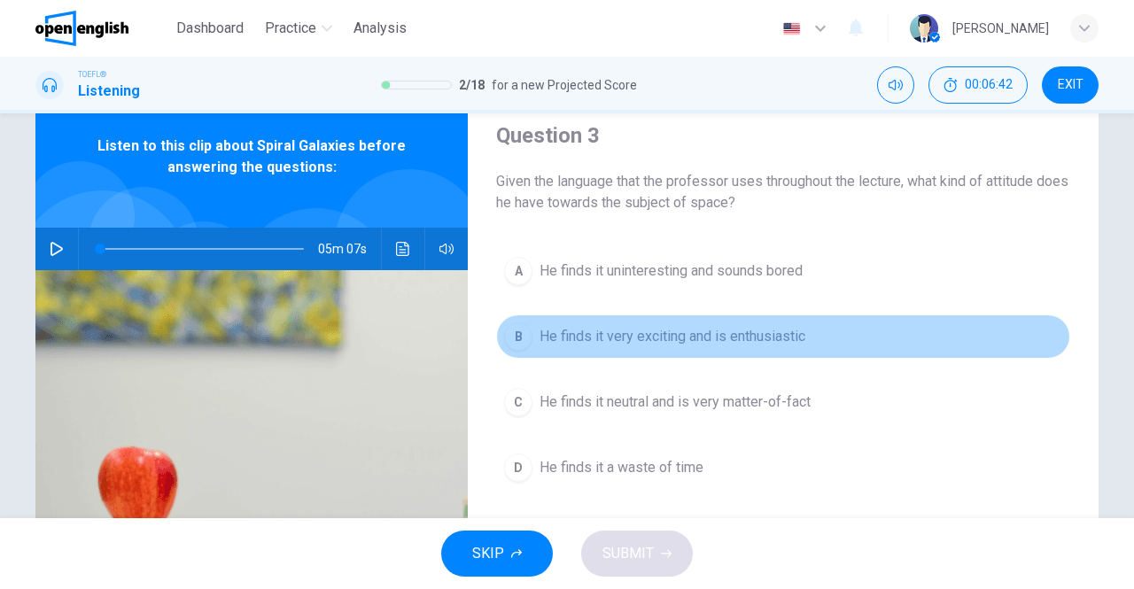
click at [615, 336] on span "He finds it very exciting and is enthusiastic" at bounding box center [673, 336] width 266 height 21
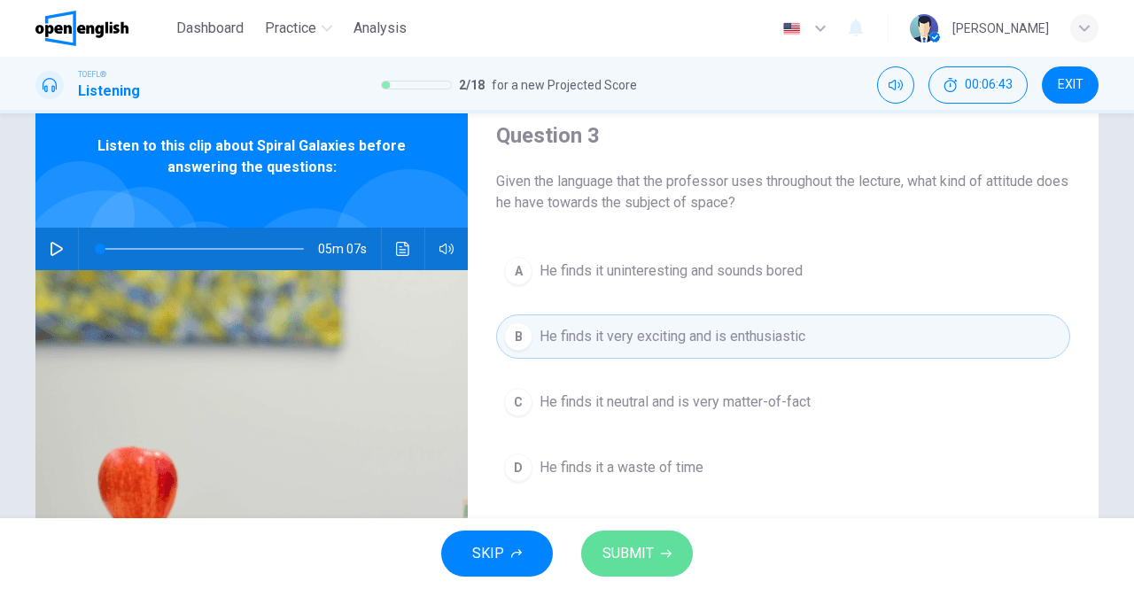
click at [635, 533] on button "SUBMIT" at bounding box center [637, 554] width 112 height 46
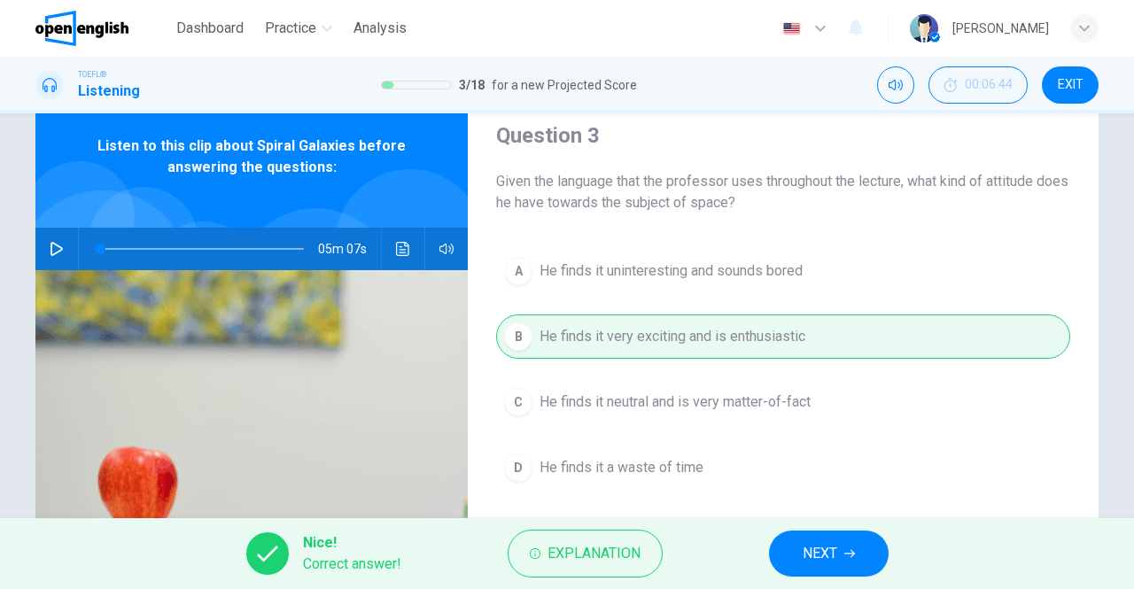
click at [833, 548] on span "NEXT" at bounding box center [820, 553] width 35 height 25
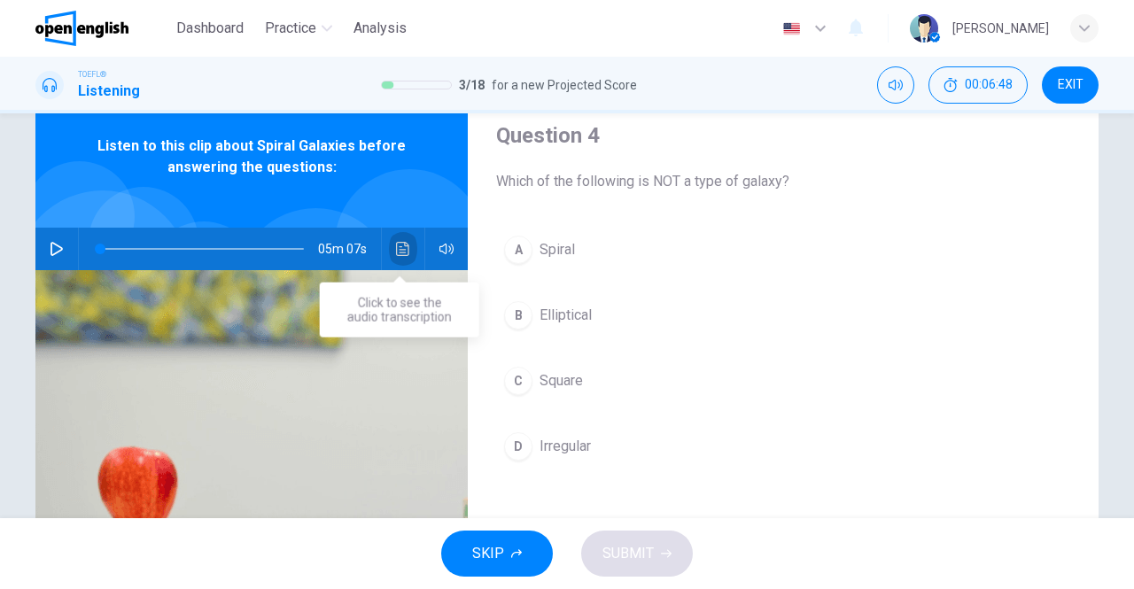
click at [401, 250] on icon "Click to see the audio transcription" at bounding box center [403, 249] width 14 height 14
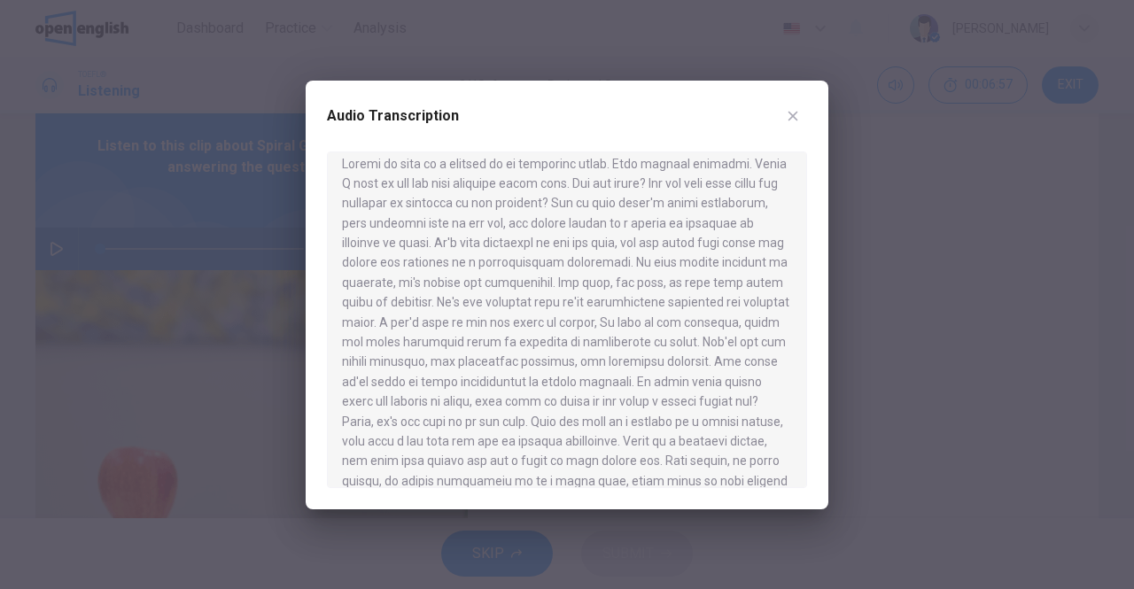
scroll to position [14, 0]
click at [799, 118] on icon "button" at bounding box center [793, 116] width 14 height 14
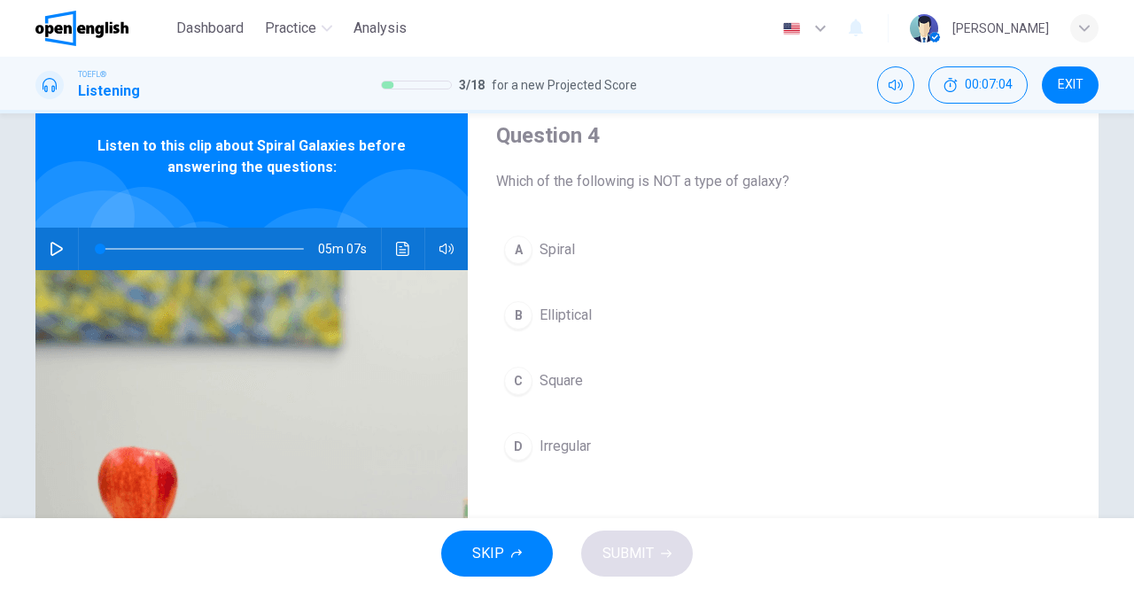
click at [525, 377] on div "C" at bounding box center [518, 381] width 28 height 28
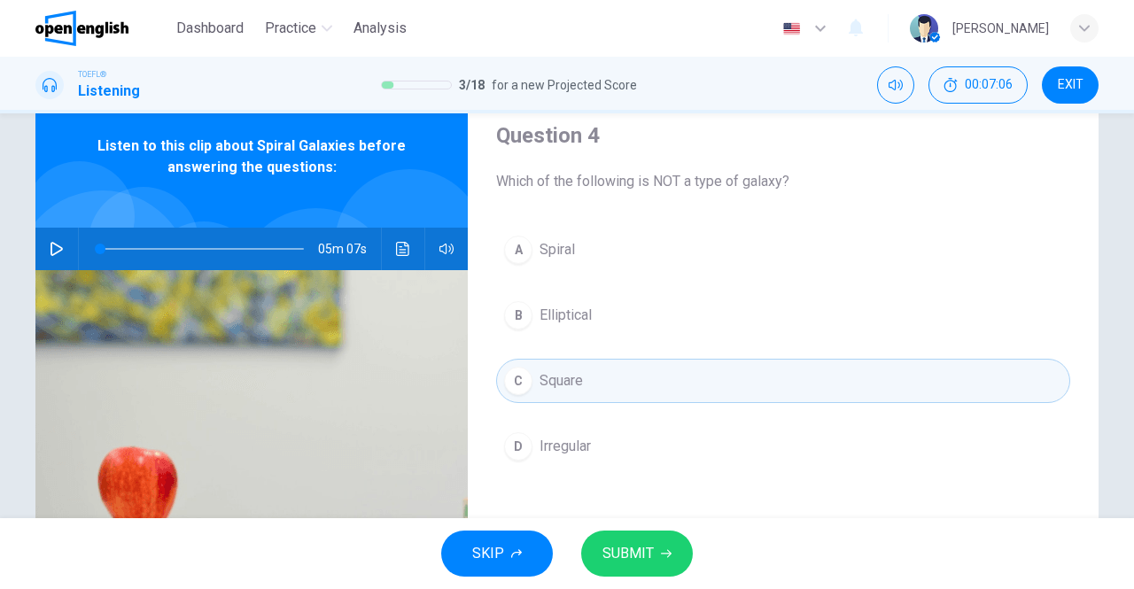
click at [636, 548] on span "SUBMIT" at bounding box center [628, 553] width 51 height 25
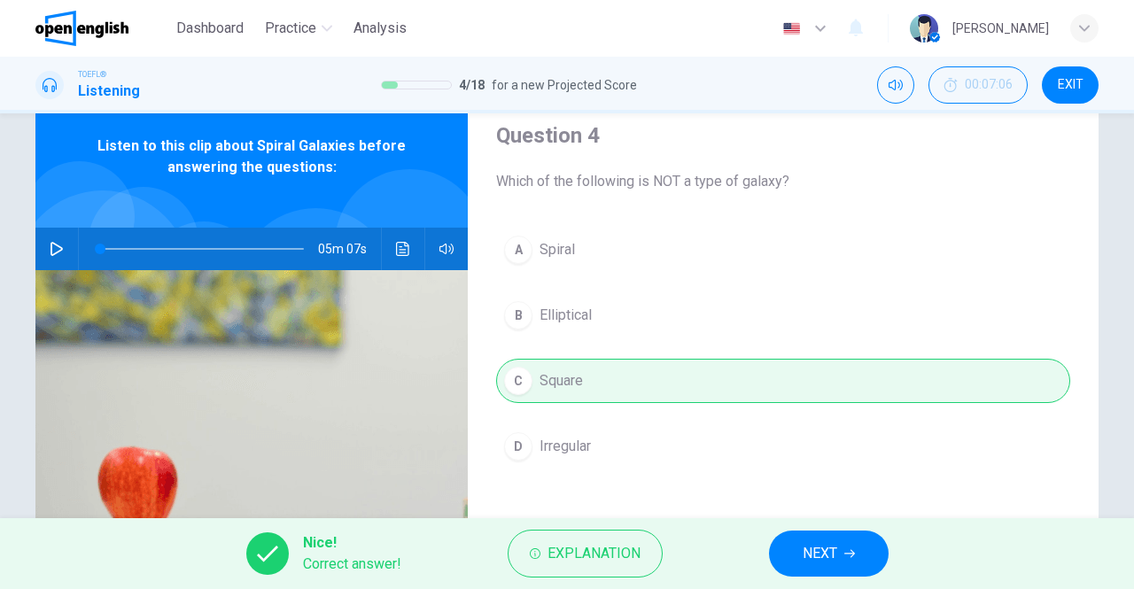
drag, startPoint x: 825, startPoint y: 548, endPoint x: 774, endPoint y: 398, distance: 158.0
click at [774, 398] on div "Dashboard Practice Analysis English ** ​ joaquin v. TOEFL® Listening 4 / 18 for…" at bounding box center [567, 294] width 1134 height 589
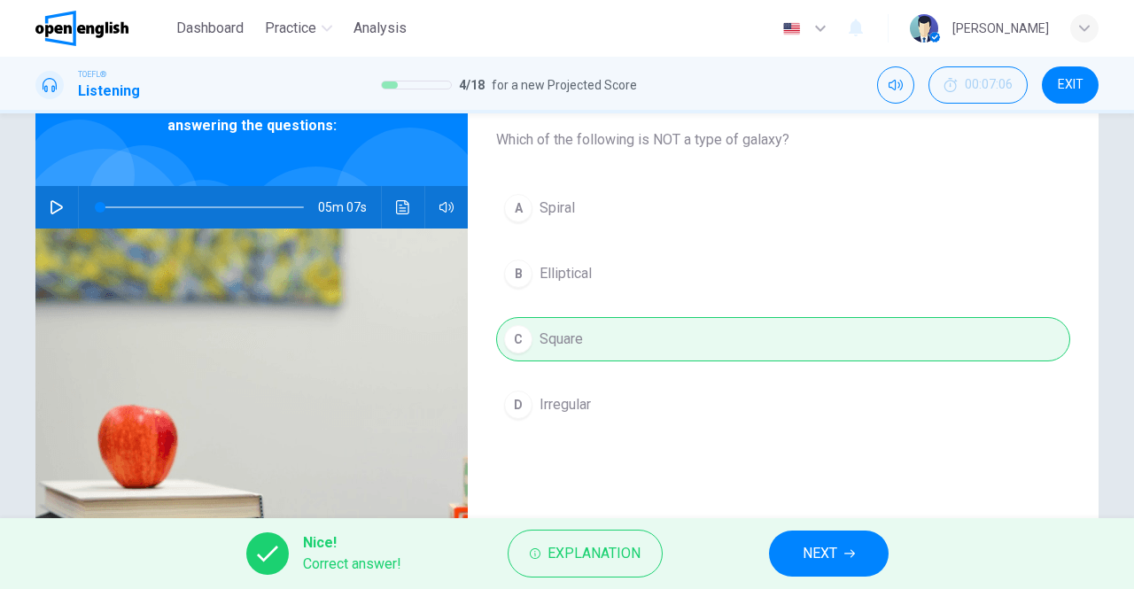
scroll to position [105, 0]
click at [813, 554] on span "NEXT" at bounding box center [820, 553] width 35 height 25
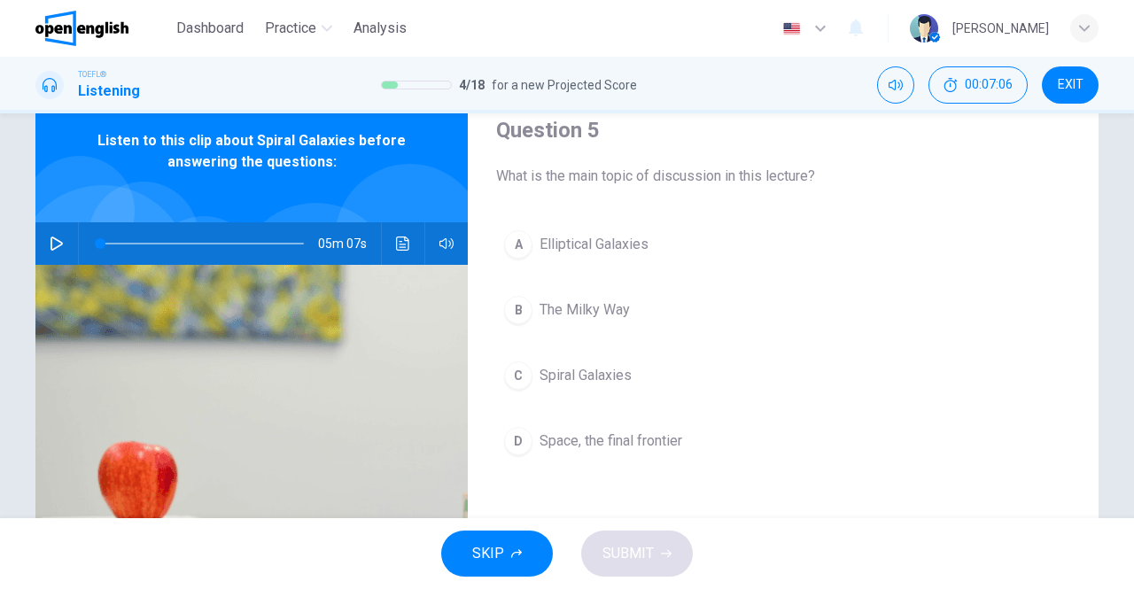
scroll to position [66, 0]
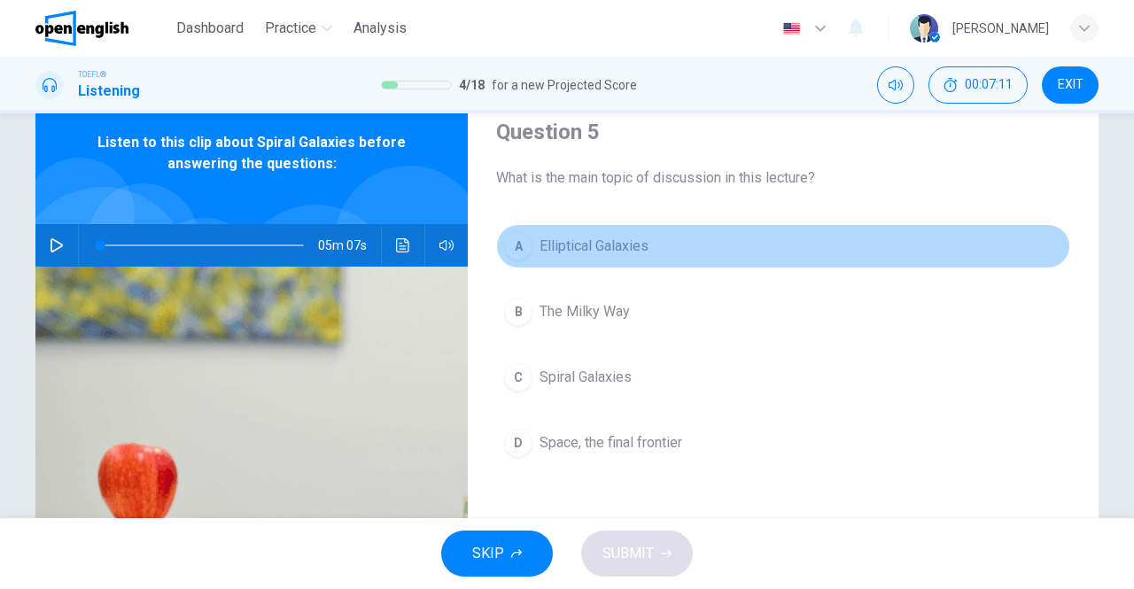
click at [549, 246] on span "Elliptical Galaxies" at bounding box center [594, 246] width 109 height 21
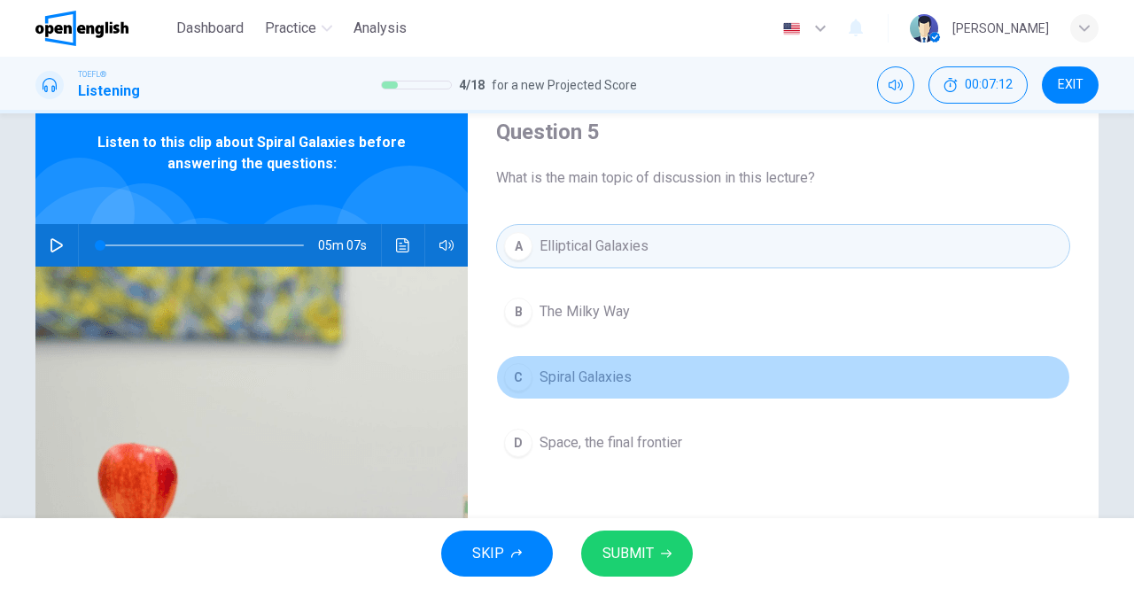
click at [569, 374] on span "Spiral Galaxies" at bounding box center [586, 377] width 92 height 21
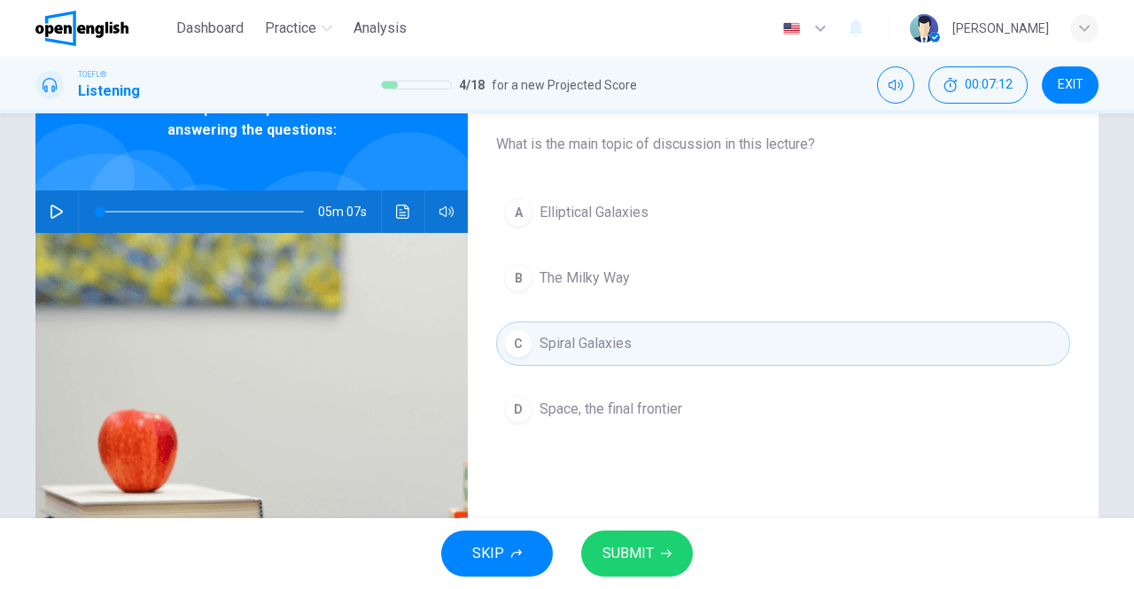
scroll to position [101, 0]
click at [634, 545] on span "SUBMIT" at bounding box center [628, 553] width 51 height 25
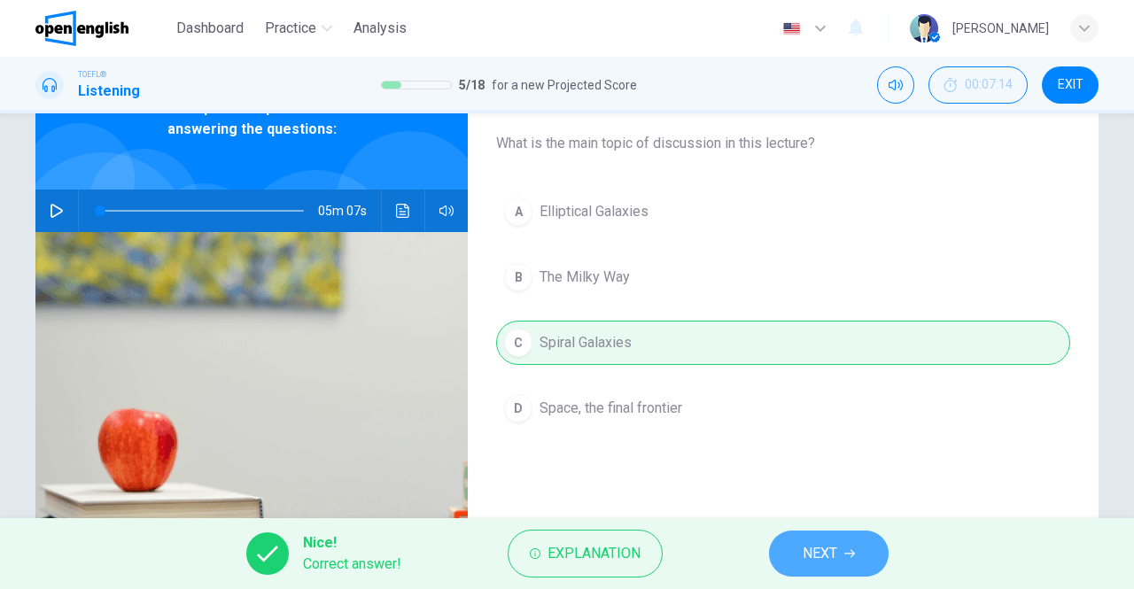
click at [825, 548] on span "NEXT" at bounding box center [820, 553] width 35 height 25
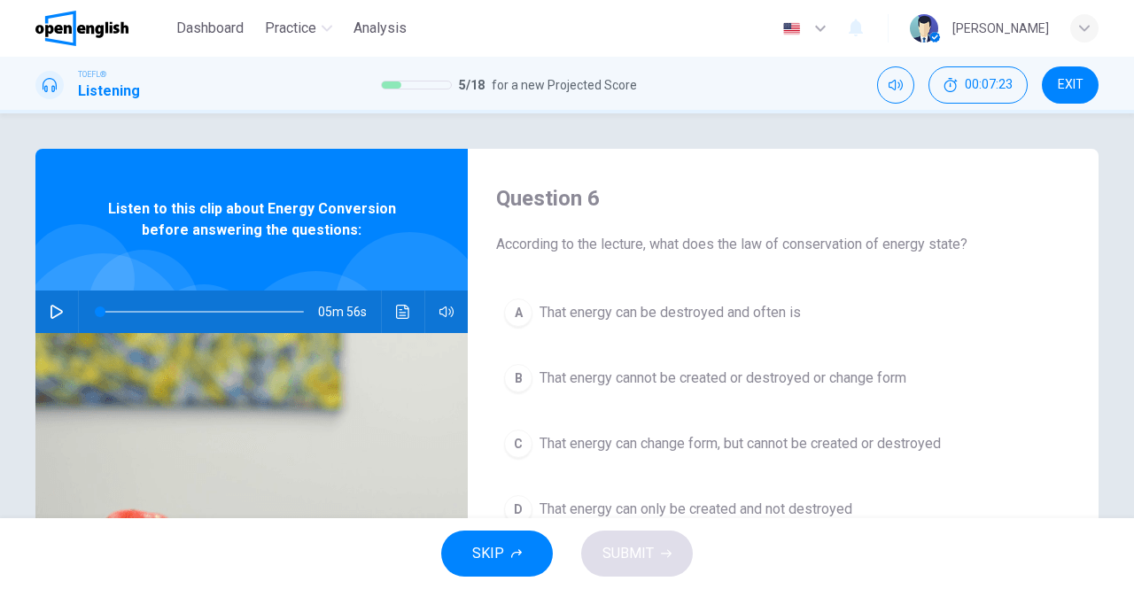
scroll to position [43, 0]
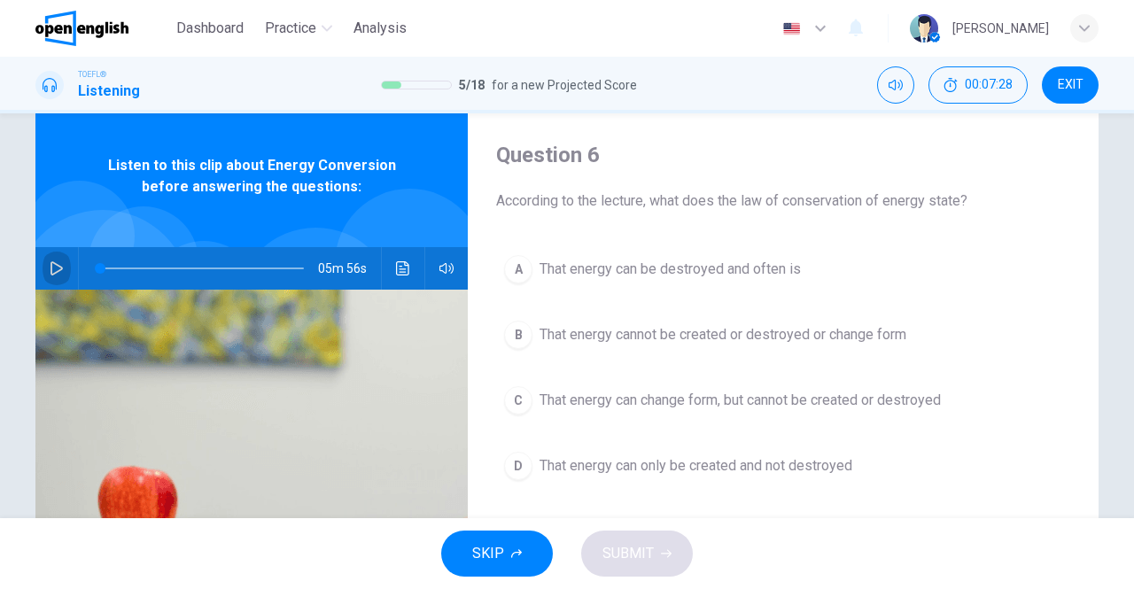
click at [55, 262] on icon "button" at bounding box center [57, 268] width 14 height 14
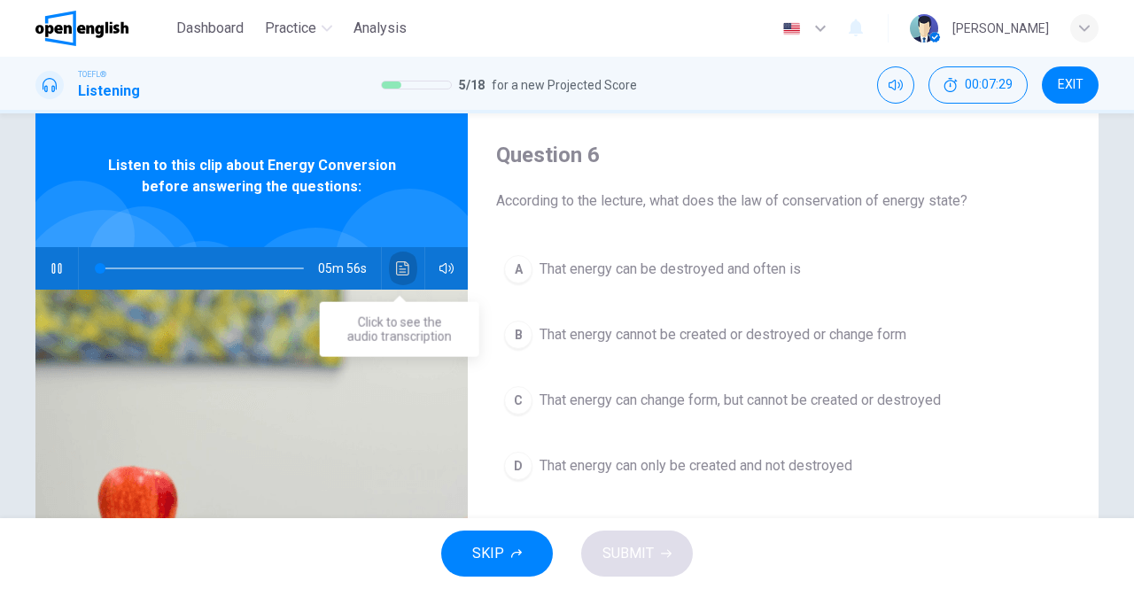
click at [396, 270] on icon "Click to see the audio transcription" at bounding box center [403, 268] width 14 height 14
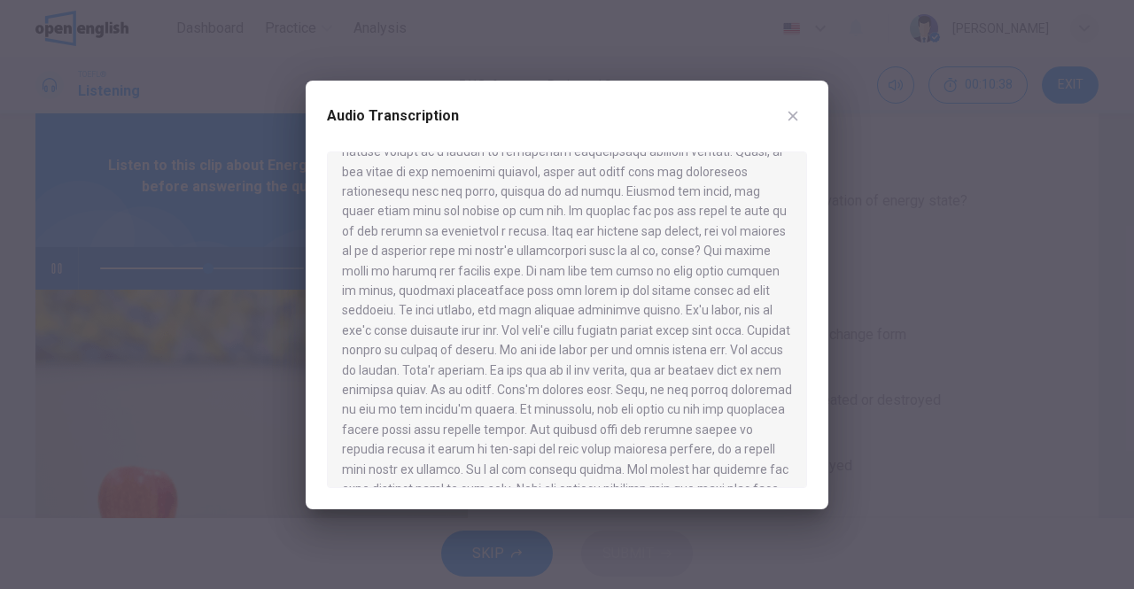
scroll to position [523, 0]
click at [797, 121] on icon "button" at bounding box center [793, 116] width 14 height 14
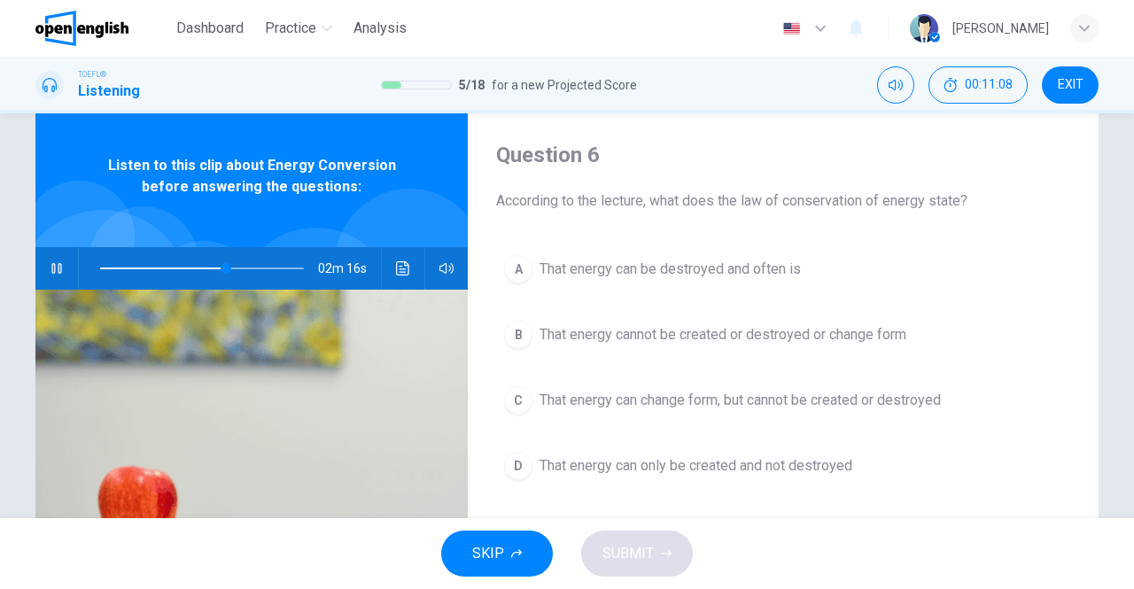
click at [63, 260] on button "button" at bounding box center [57, 268] width 28 height 43
click at [221, 268] on span at bounding box center [226, 268] width 11 height 11
click at [52, 261] on icon "button" at bounding box center [57, 268] width 14 height 14
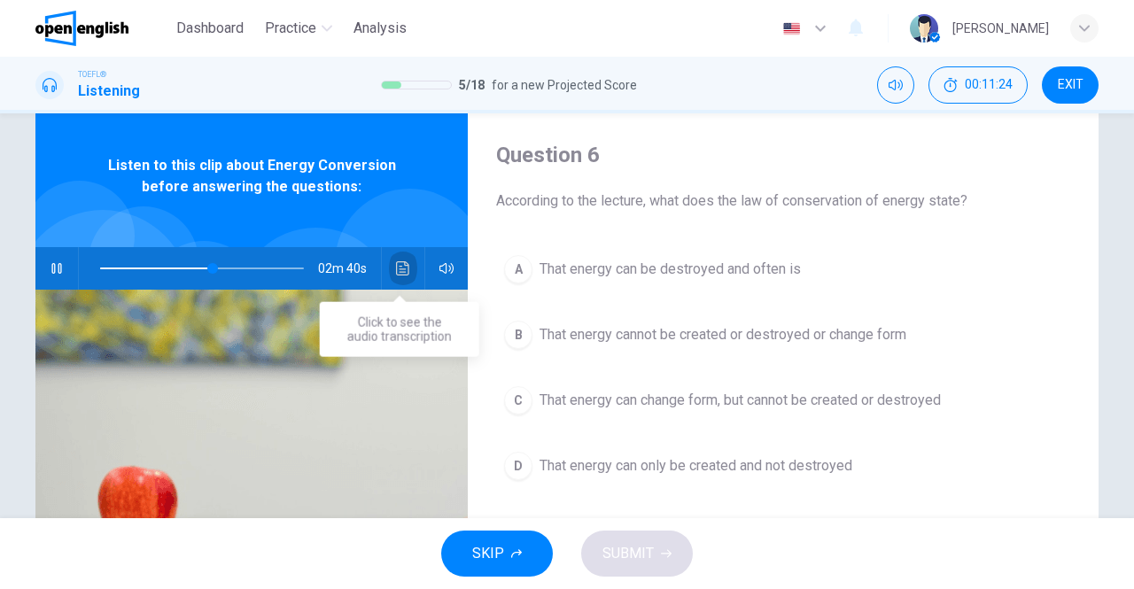
click at [399, 267] on icon "Click to see the audio transcription" at bounding box center [403, 268] width 14 height 14
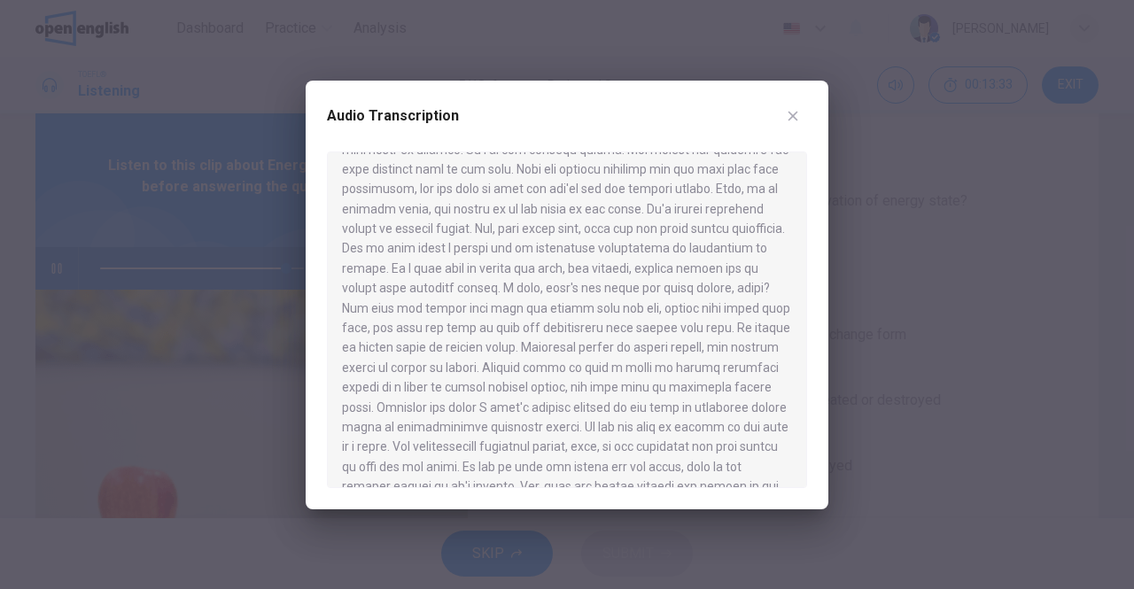
scroll to position [883, 0]
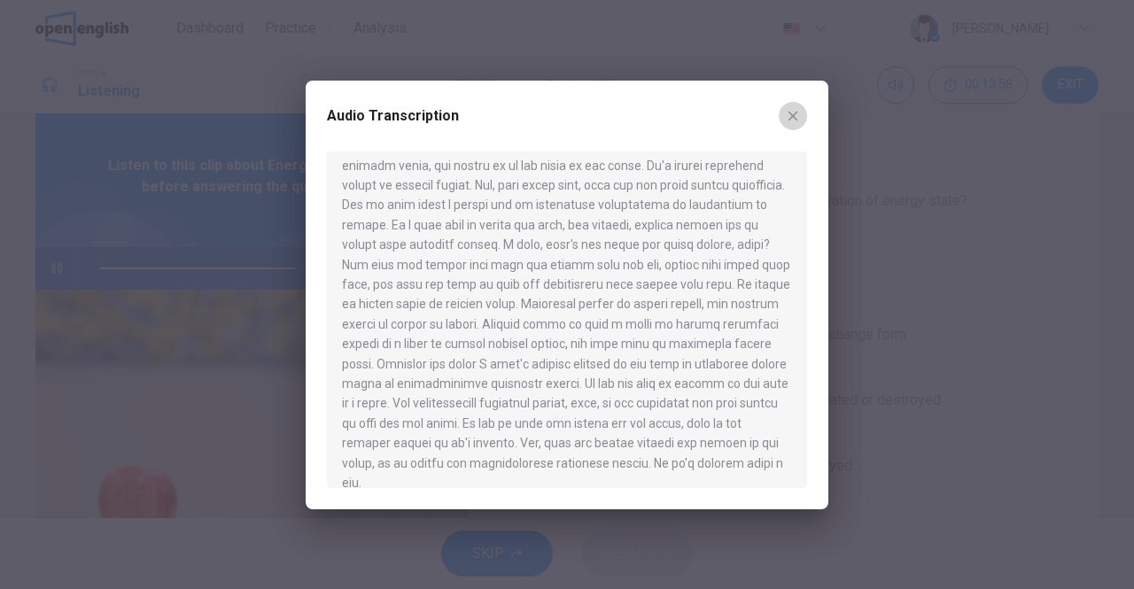
click at [794, 123] on button "button" at bounding box center [793, 116] width 28 height 28
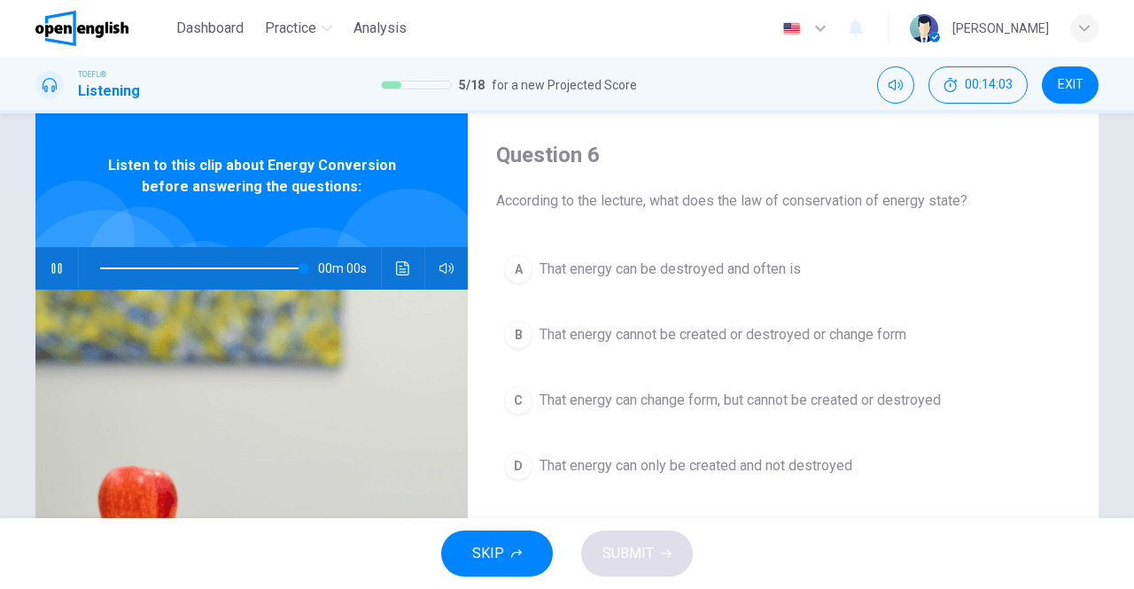
type input "*"
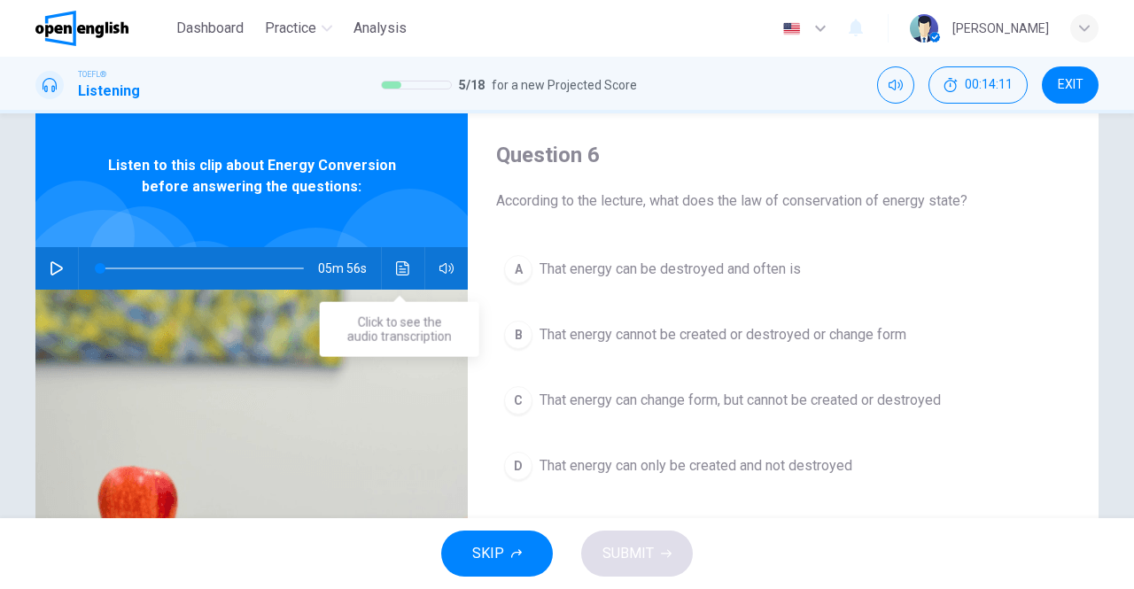
click at [396, 273] on icon "Click to see the audio transcription" at bounding box center [403, 268] width 14 height 14
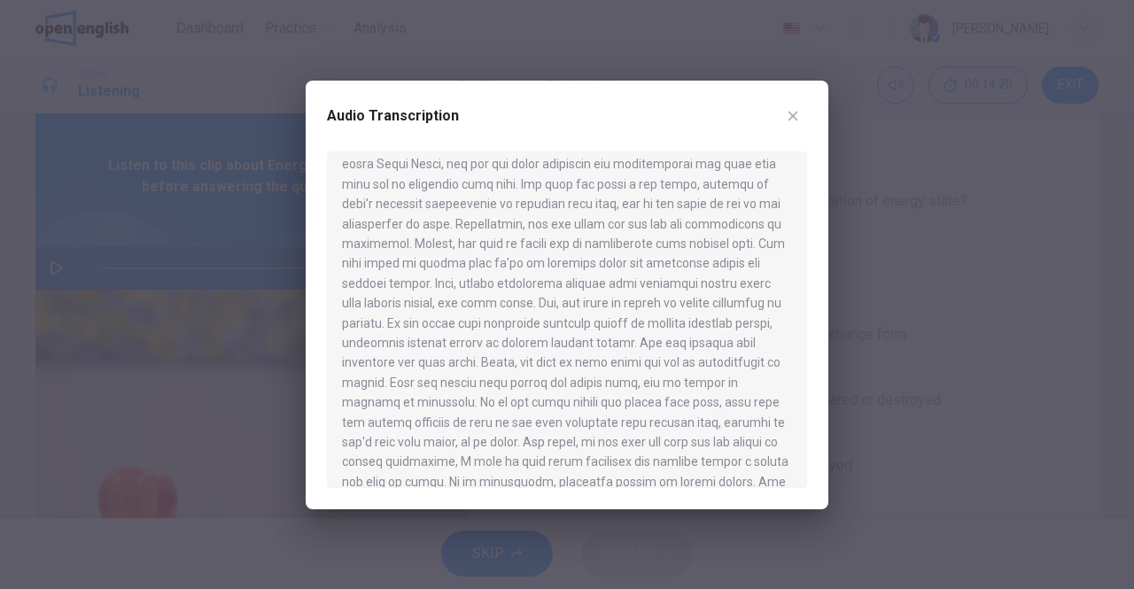
scroll to position [110, 0]
click at [796, 113] on icon "button" at bounding box center [794, 116] width 10 height 10
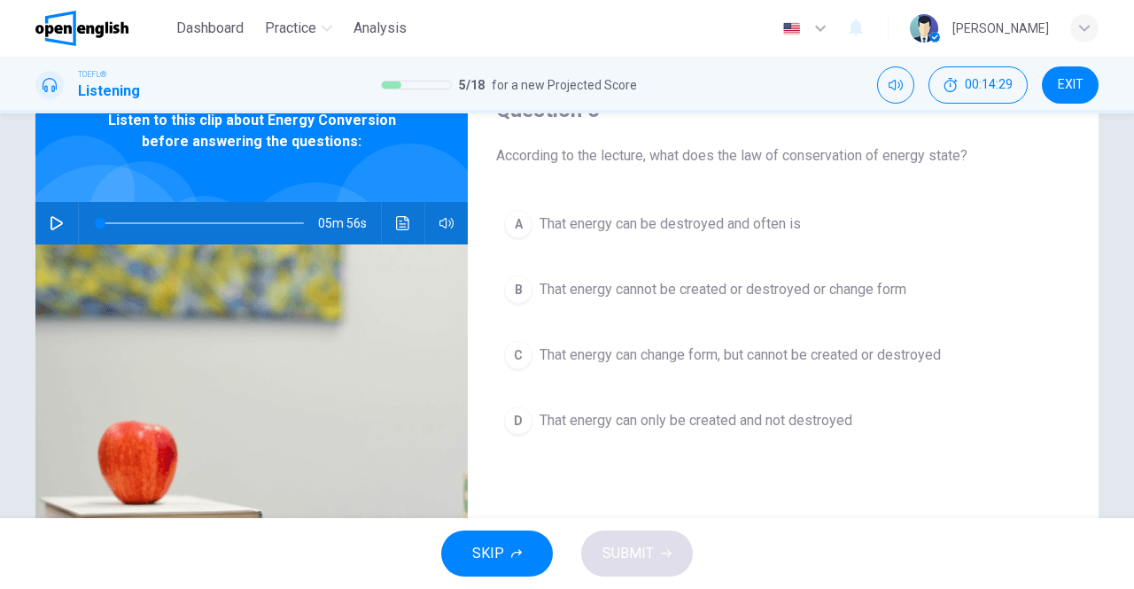
scroll to position [93, 0]
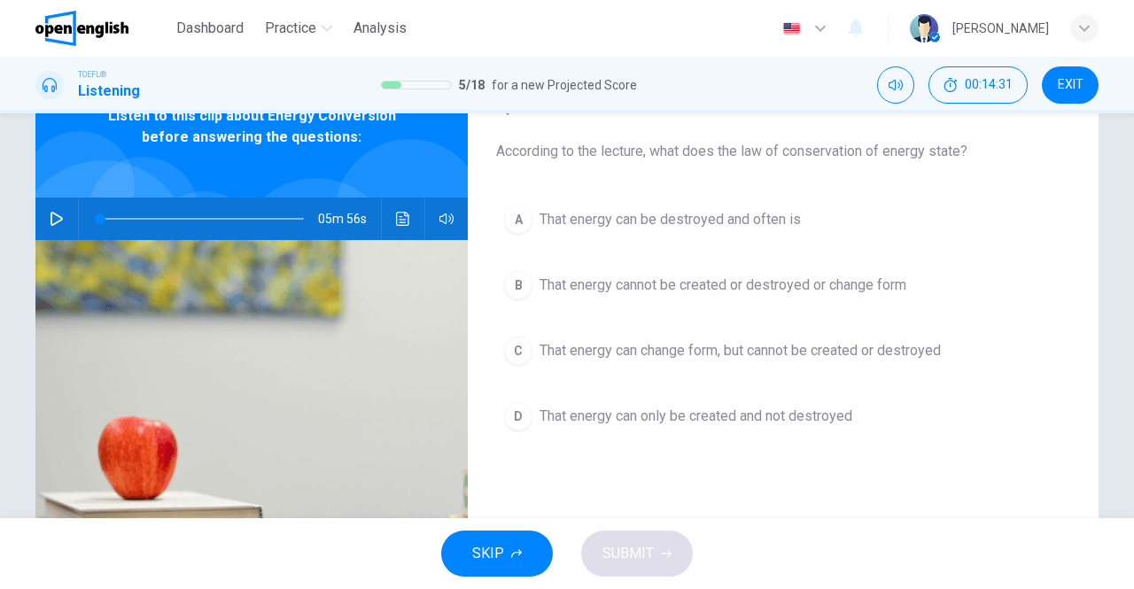
click at [691, 357] on span "That energy can change form, but cannot be created or destroyed" at bounding box center [740, 350] width 401 height 21
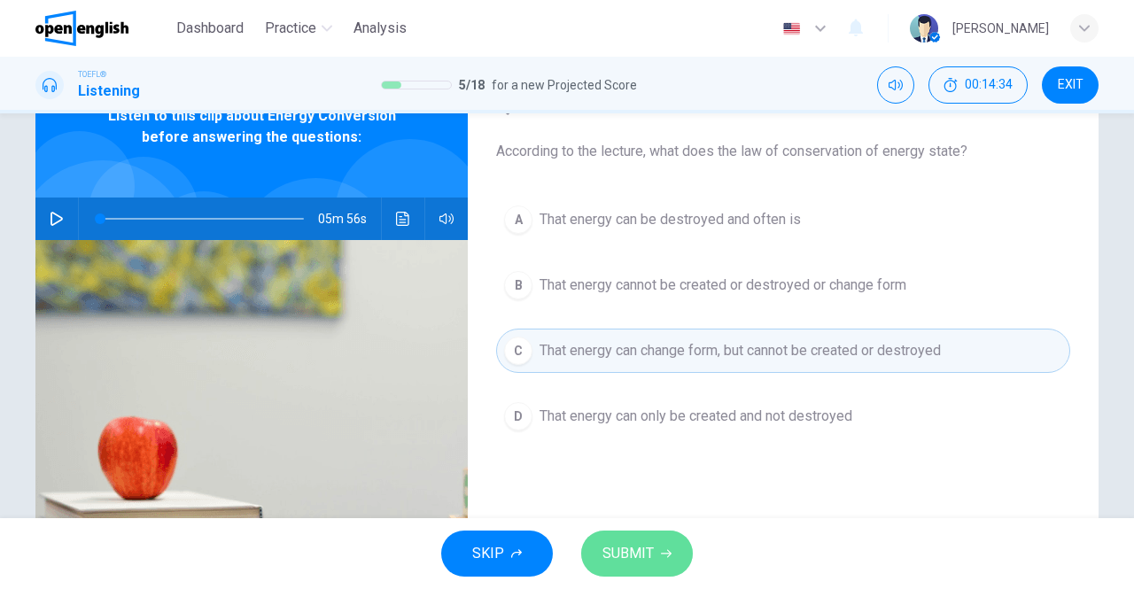
click at [624, 546] on span "SUBMIT" at bounding box center [628, 553] width 51 height 25
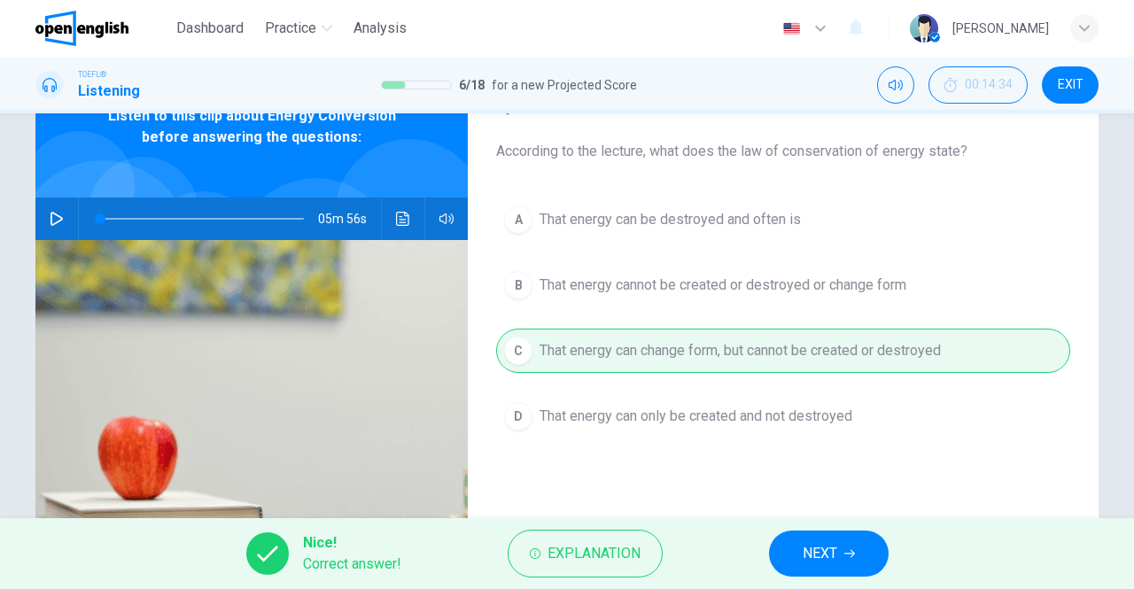
click at [819, 556] on span "NEXT" at bounding box center [820, 553] width 35 height 25
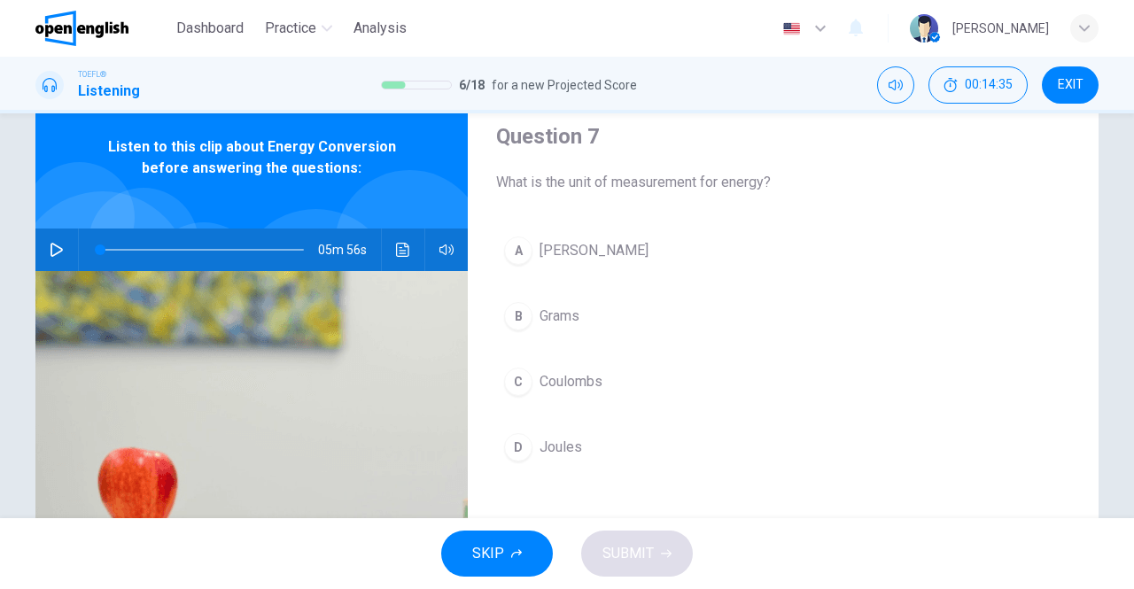
scroll to position [60, 0]
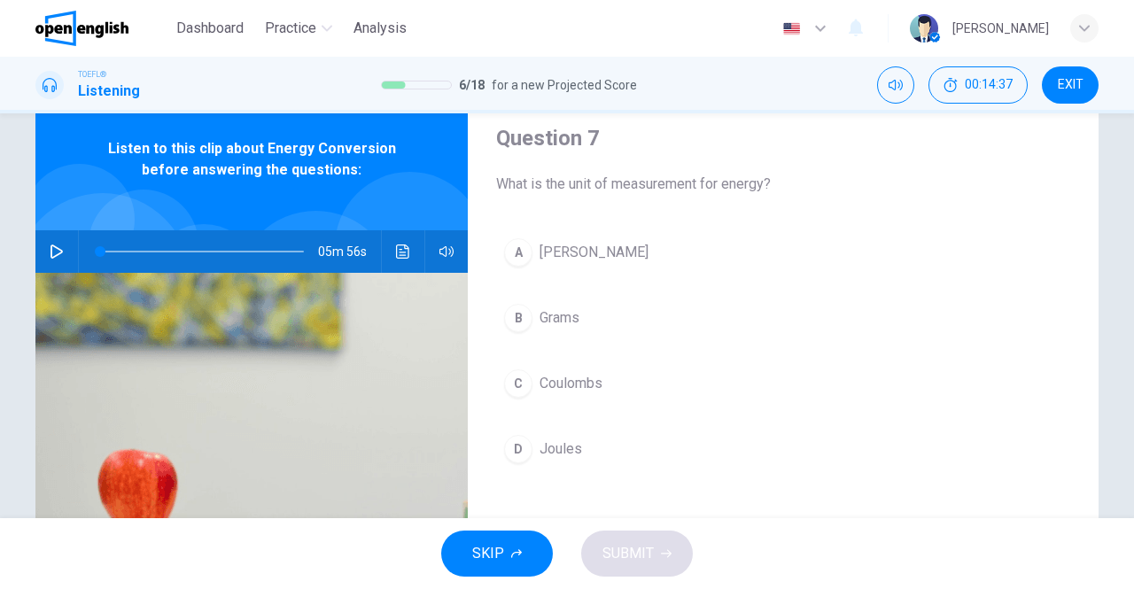
click at [512, 456] on div "D" at bounding box center [518, 449] width 28 height 28
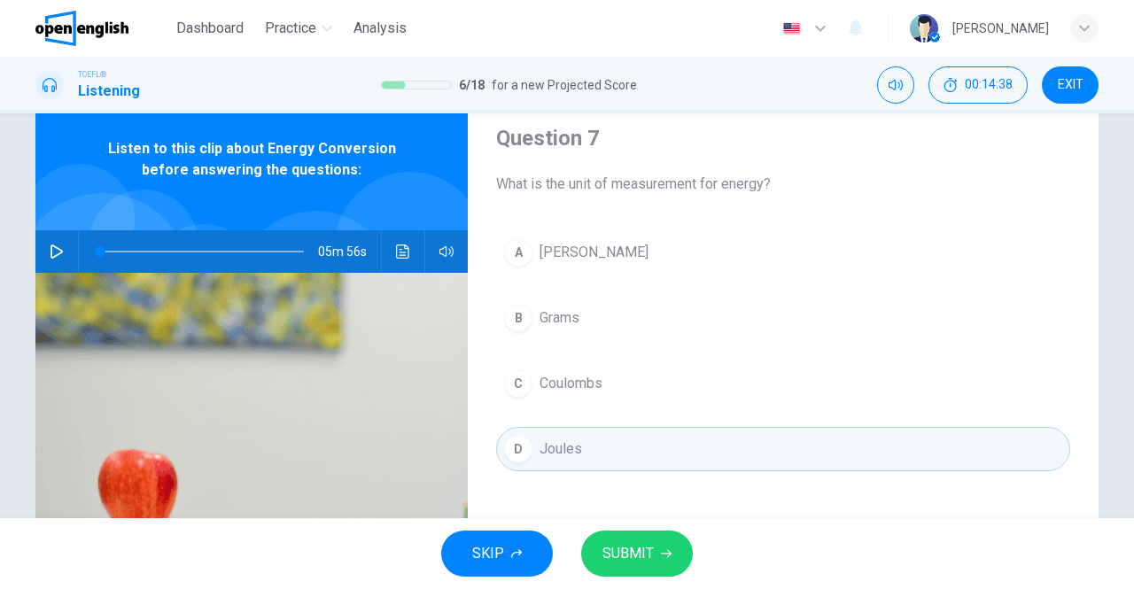
click at [645, 555] on span "SUBMIT" at bounding box center [628, 553] width 51 height 25
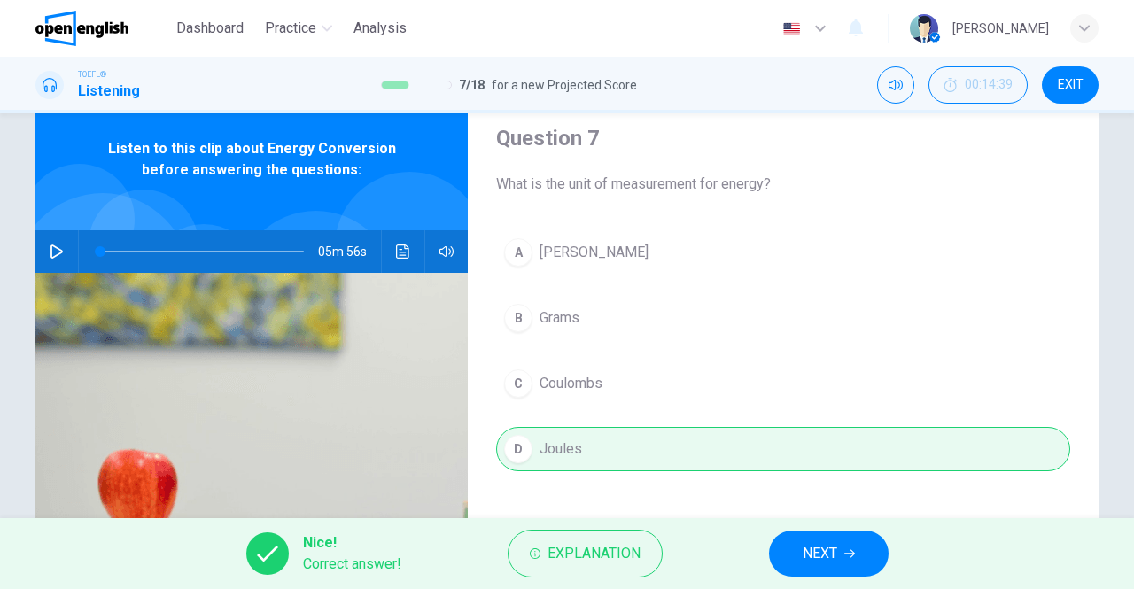
click at [801, 547] on button "NEXT" at bounding box center [829, 554] width 120 height 46
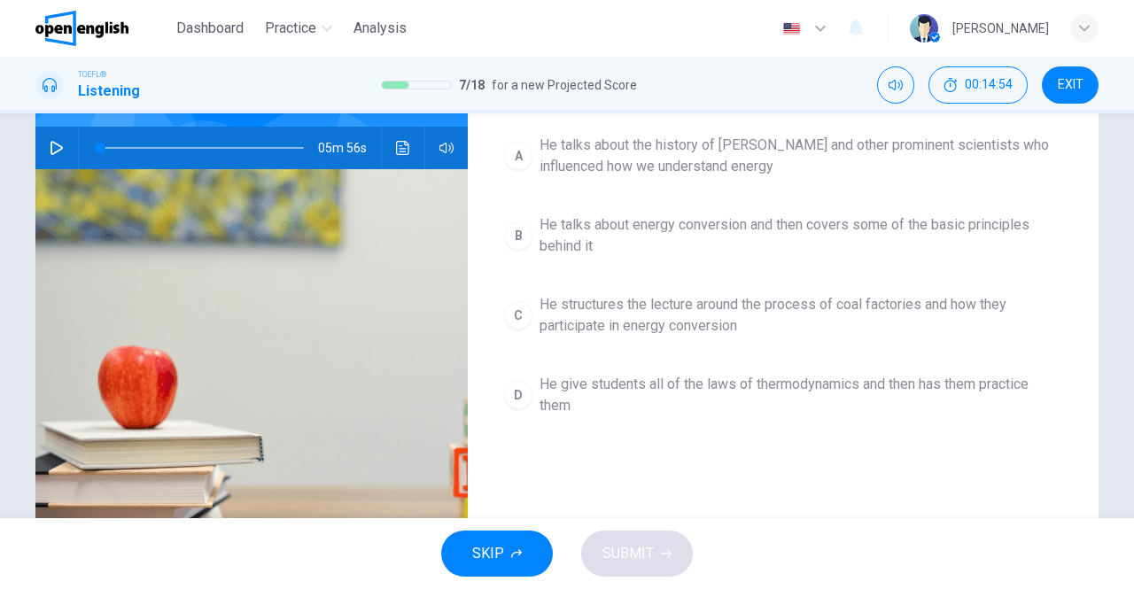
scroll to position [171, 0]
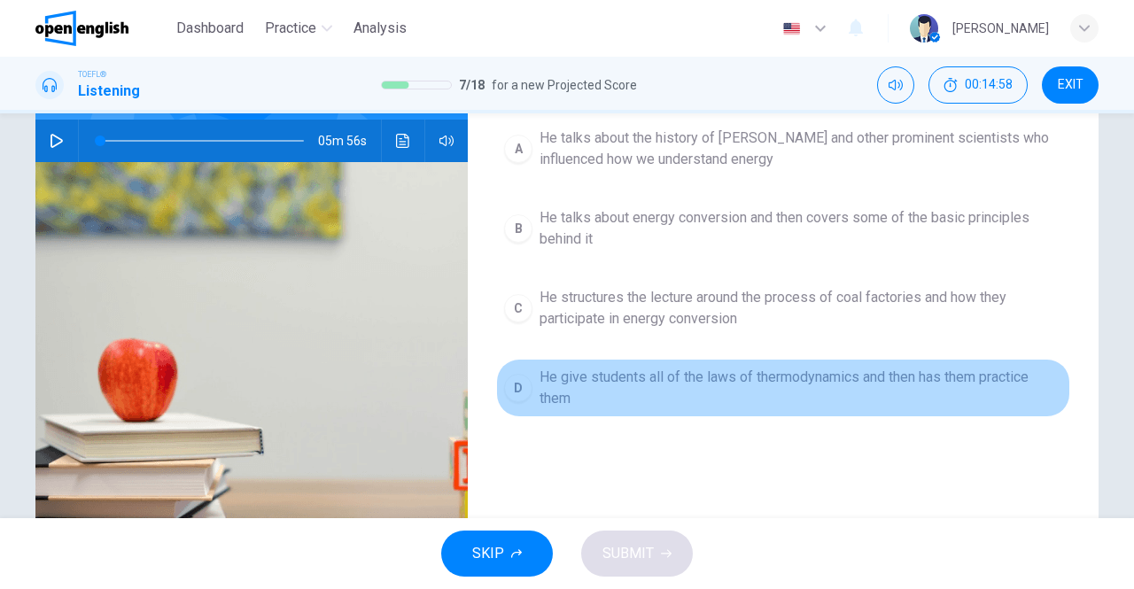
click at [572, 388] on span "He give students all of the laws of thermodynamics and then has them practice t…" at bounding box center [801, 388] width 523 height 43
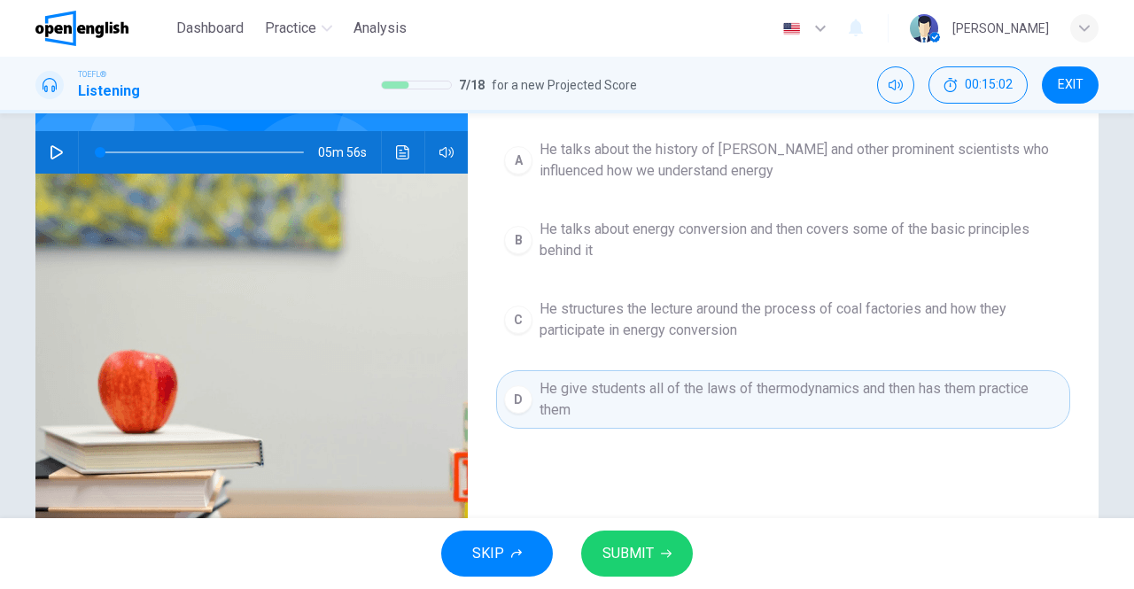
scroll to position [162, 0]
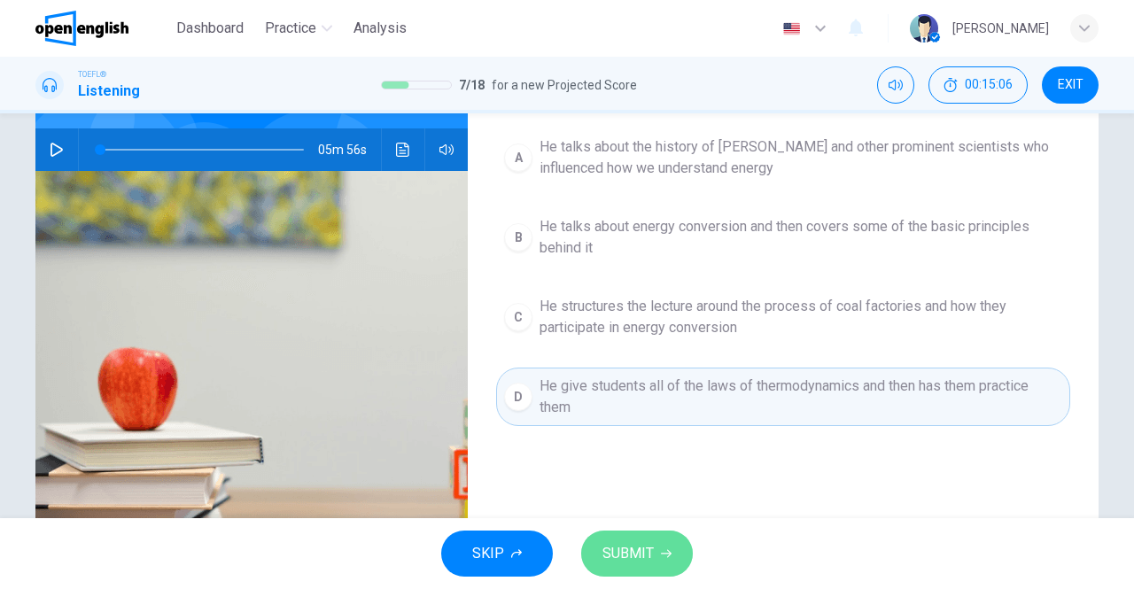
click at [629, 538] on button "SUBMIT" at bounding box center [637, 554] width 112 height 46
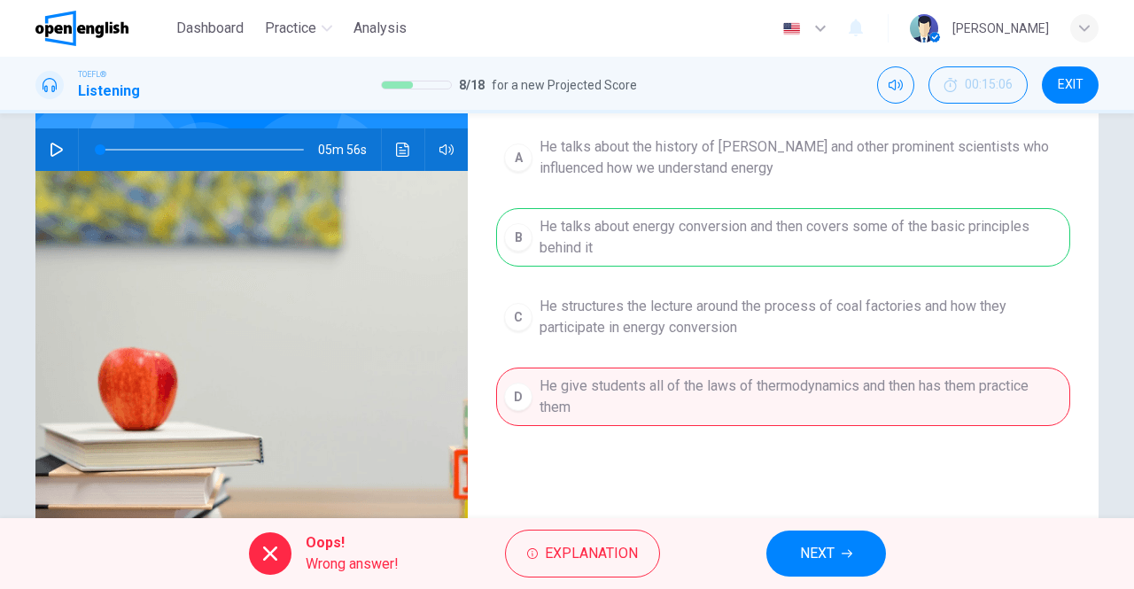
click at [813, 547] on span "NEXT" at bounding box center [817, 553] width 35 height 25
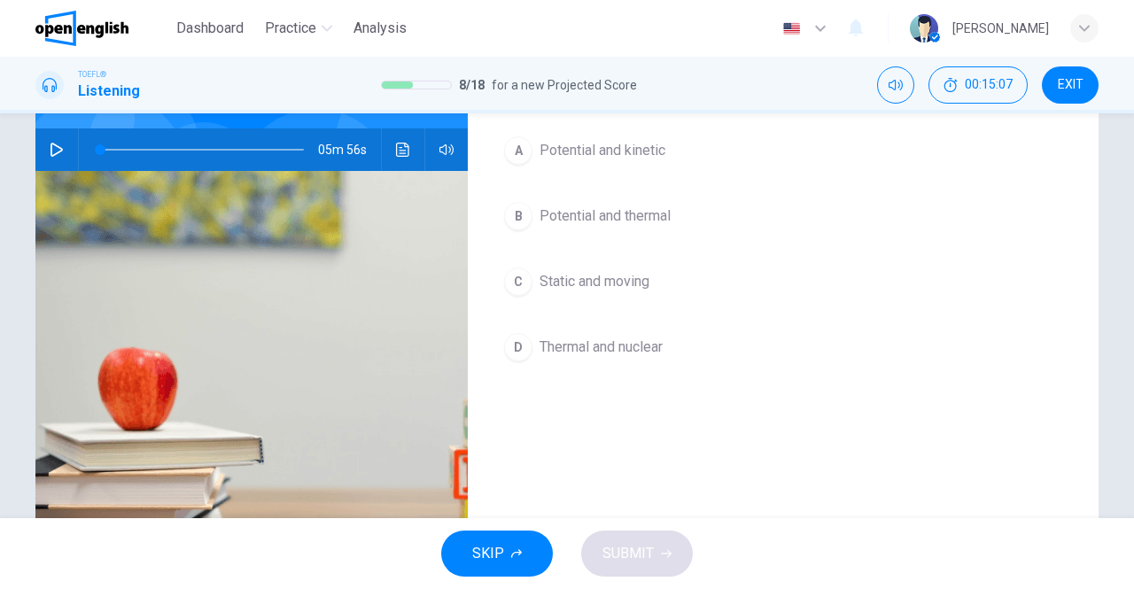
scroll to position [27, 0]
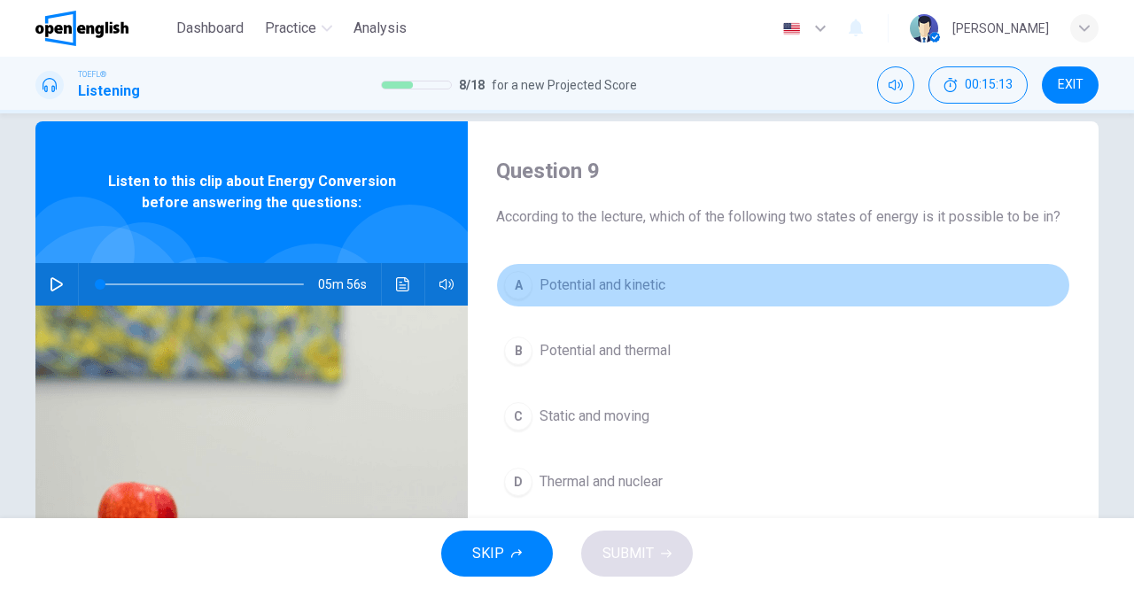
click at [618, 286] on span "Potential and kinetic" at bounding box center [603, 285] width 126 height 21
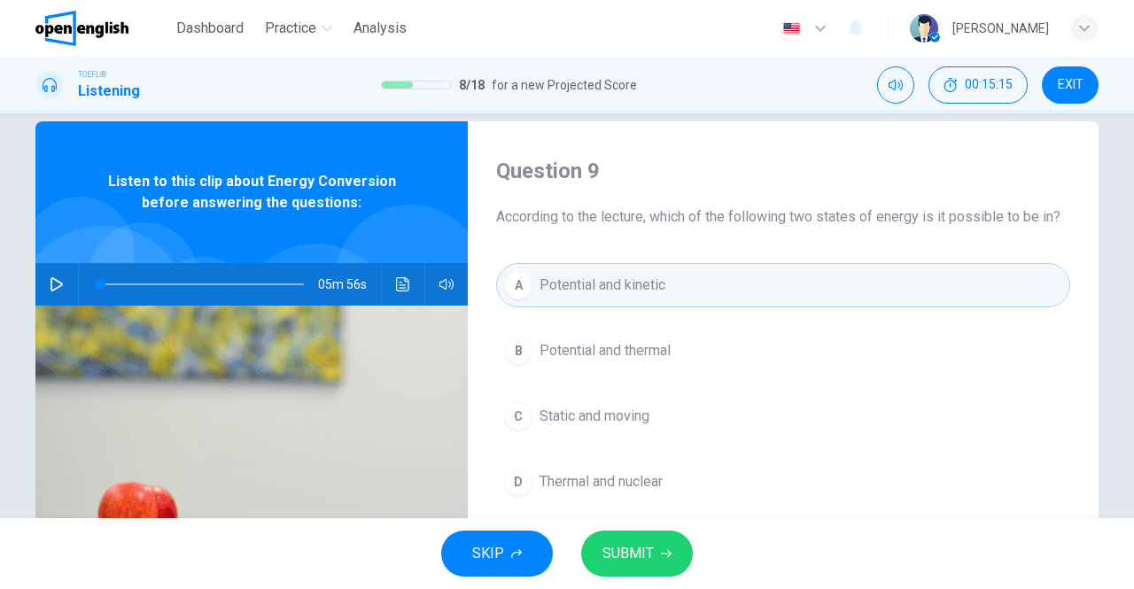
click at [605, 552] on span "SUBMIT" at bounding box center [628, 553] width 51 height 25
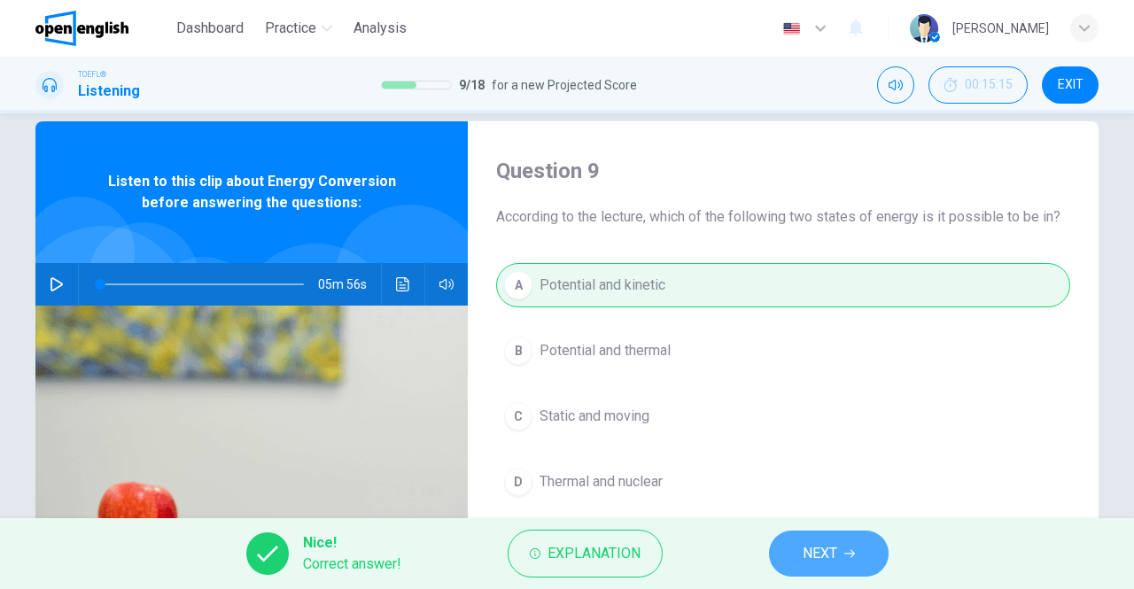
click at [815, 559] on span "NEXT" at bounding box center [820, 553] width 35 height 25
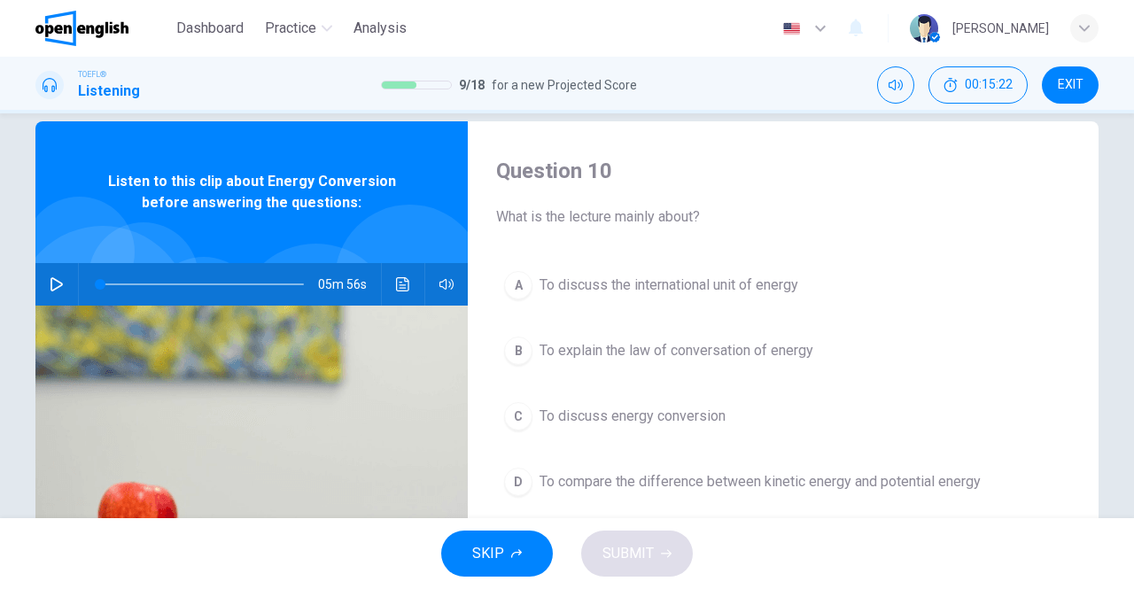
scroll to position [94, 0]
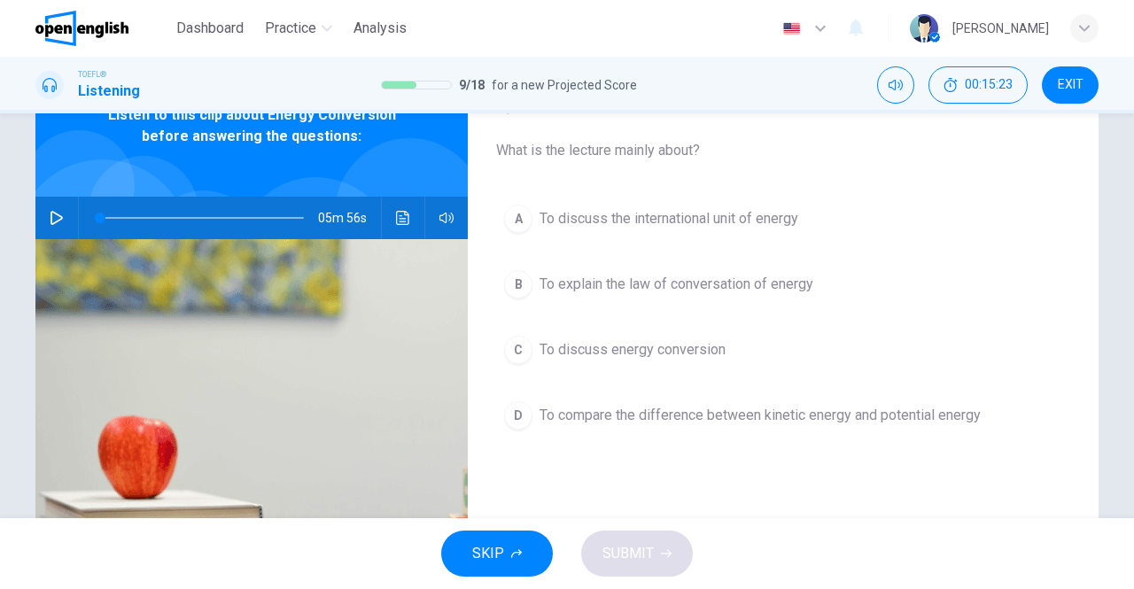
click at [588, 350] on span "To discuss energy conversion" at bounding box center [633, 349] width 186 height 21
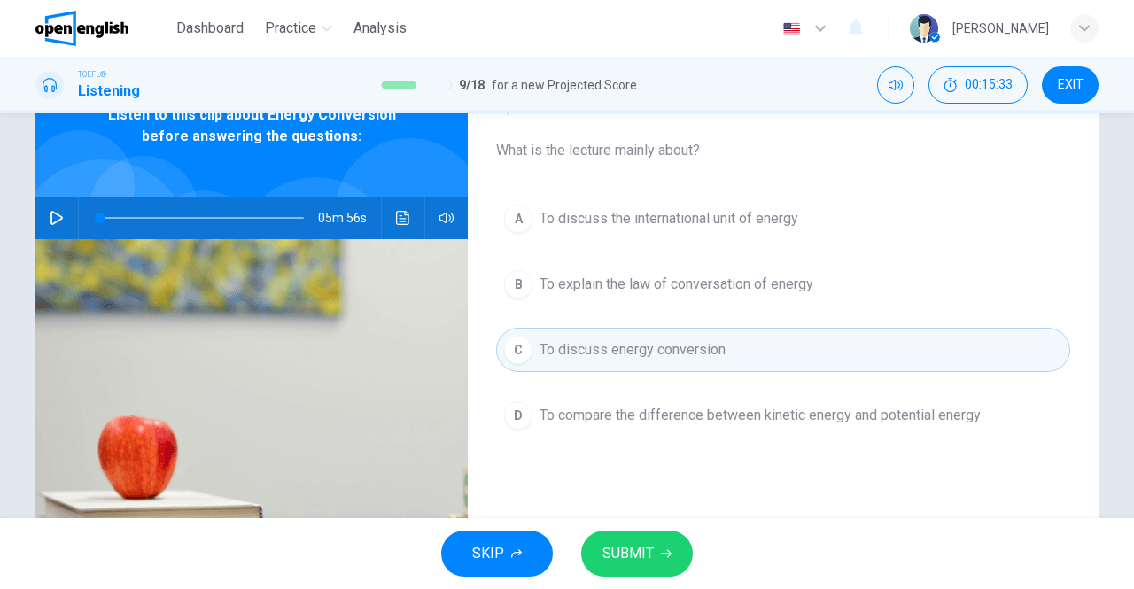
click at [641, 412] on span "To compare the difference between kinetic energy and potential energy" at bounding box center [760, 415] width 441 height 21
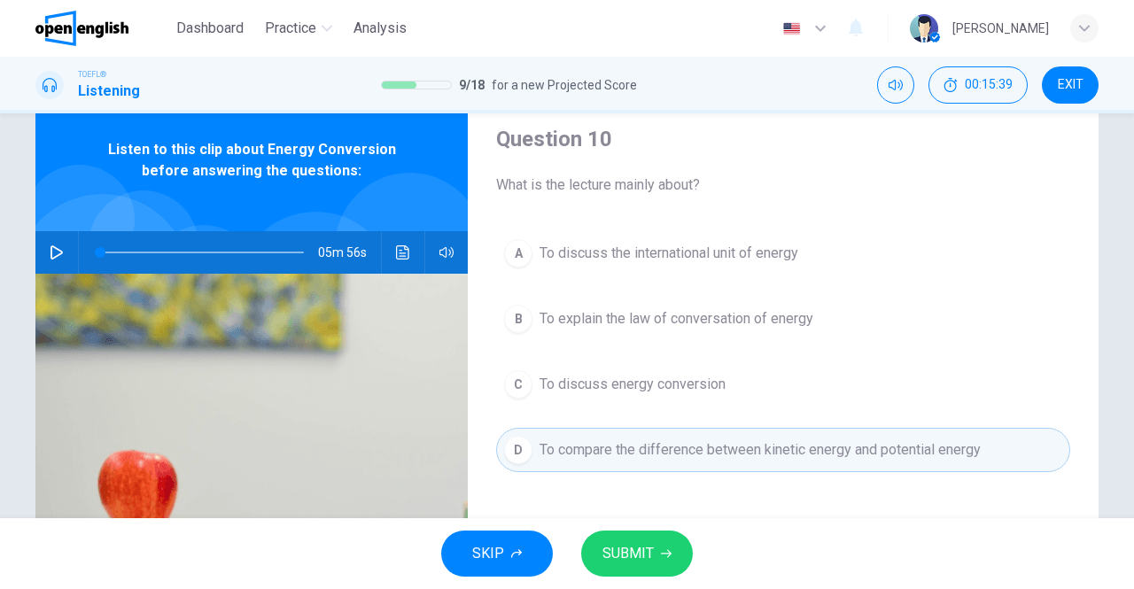
scroll to position [61, 0]
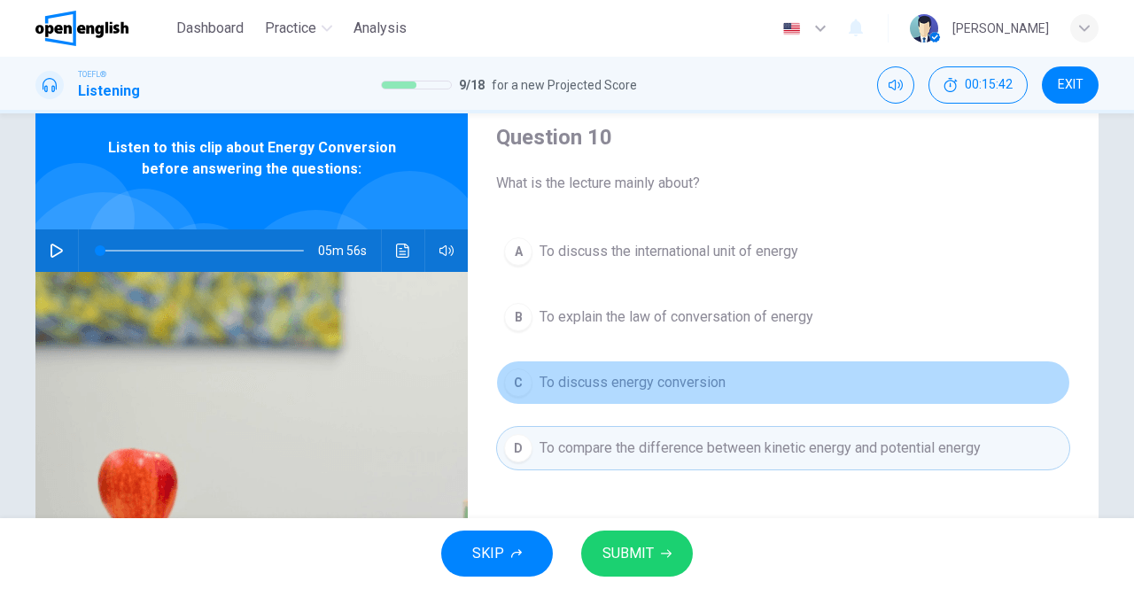
click at [629, 385] on span "To discuss energy conversion" at bounding box center [633, 382] width 186 height 21
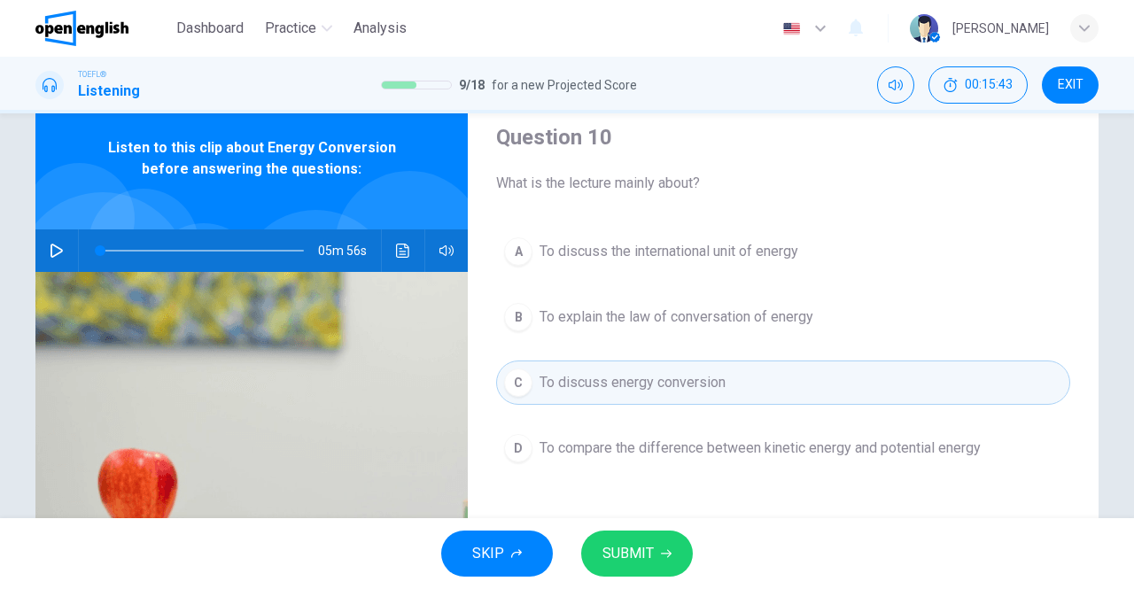
click at [625, 540] on button "SUBMIT" at bounding box center [637, 554] width 112 height 46
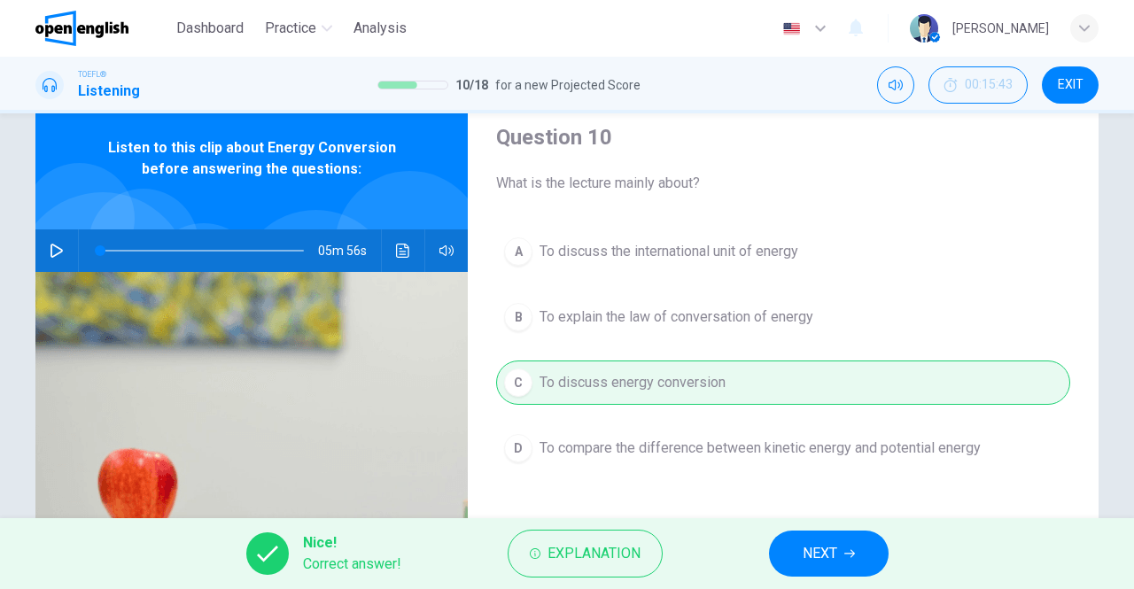
click at [794, 553] on button "NEXT" at bounding box center [829, 554] width 120 height 46
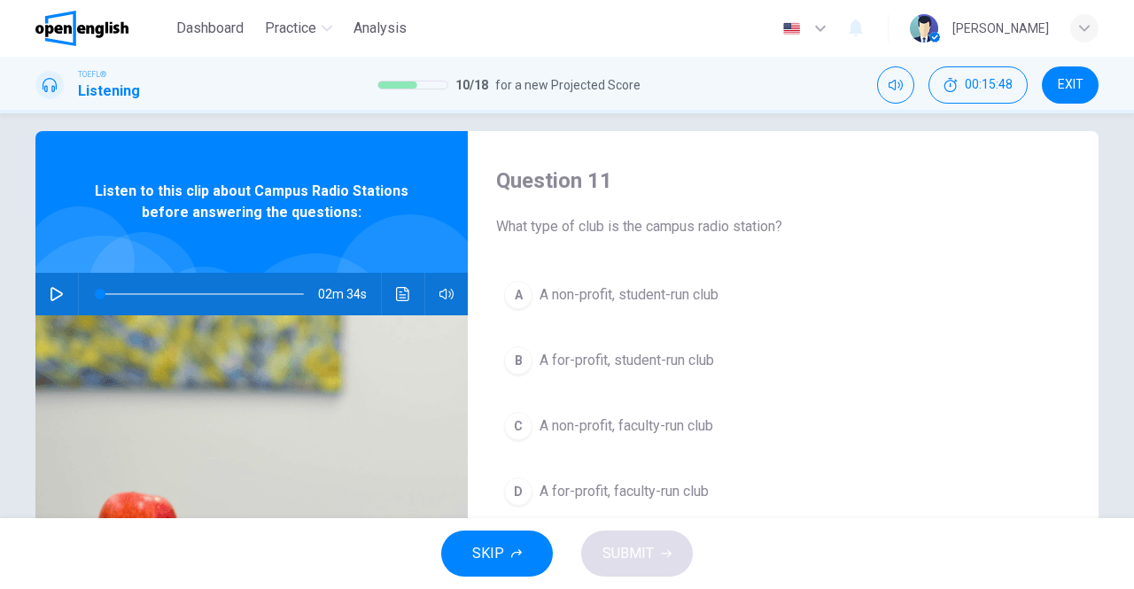
scroll to position [28, 0]
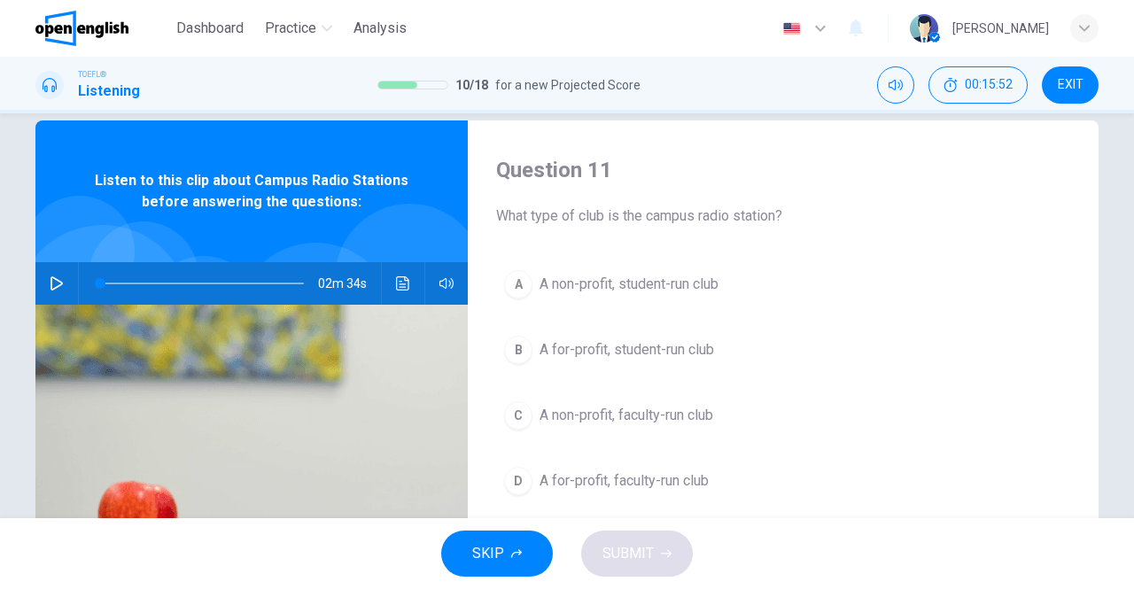
click at [51, 288] on icon "button" at bounding box center [57, 283] width 12 height 14
click at [397, 284] on icon "Click to see the audio transcription" at bounding box center [403, 283] width 14 height 14
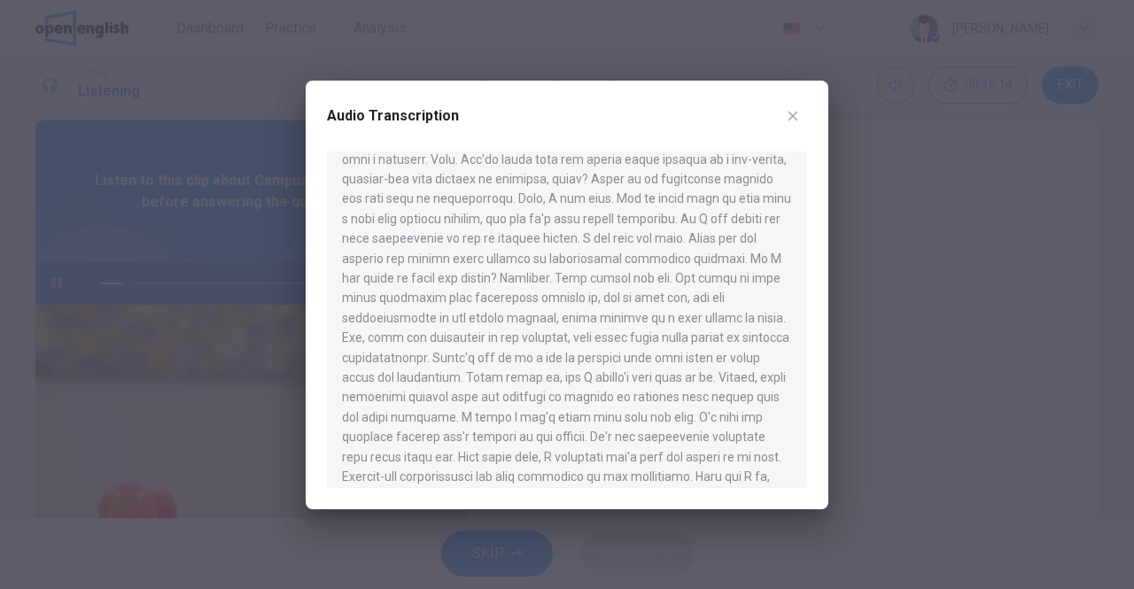
scroll to position [72, 0]
click at [803, 113] on button "button" at bounding box center [793, 116] width 28 height 28
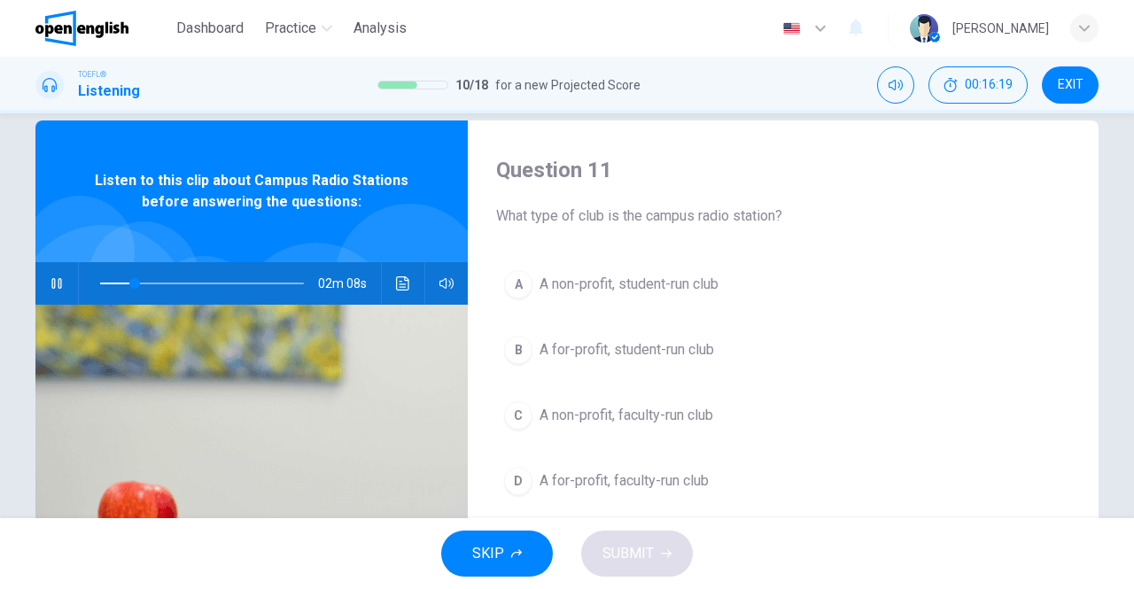
click at [57, 279] on icon "button" at bounding box center [56, 283] width 10 height 11
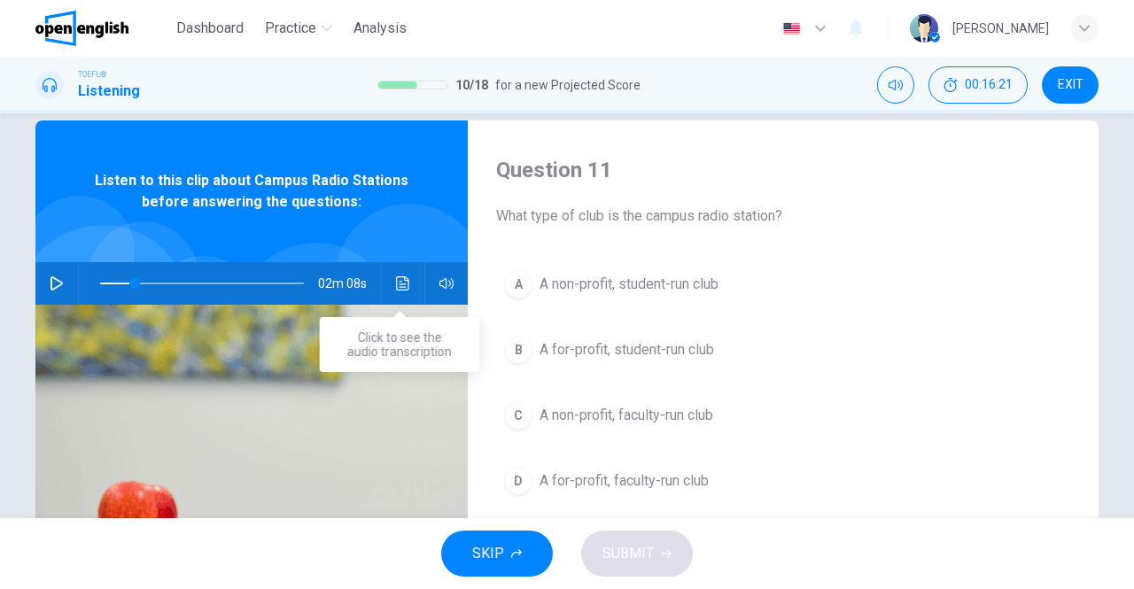
click at [396, 282] on icon "Click to see the audio transcription" at bounding box center [403, 283] width 14 height 14
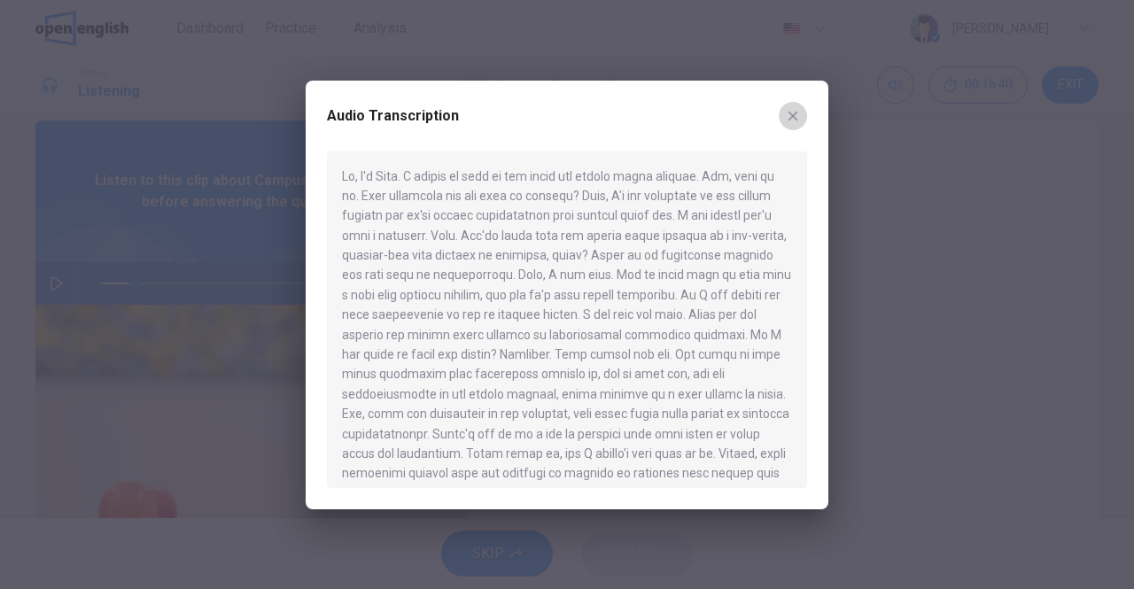
click at [787, 116] on icon "button" at bounding box center [793, 116] width 14 height 14
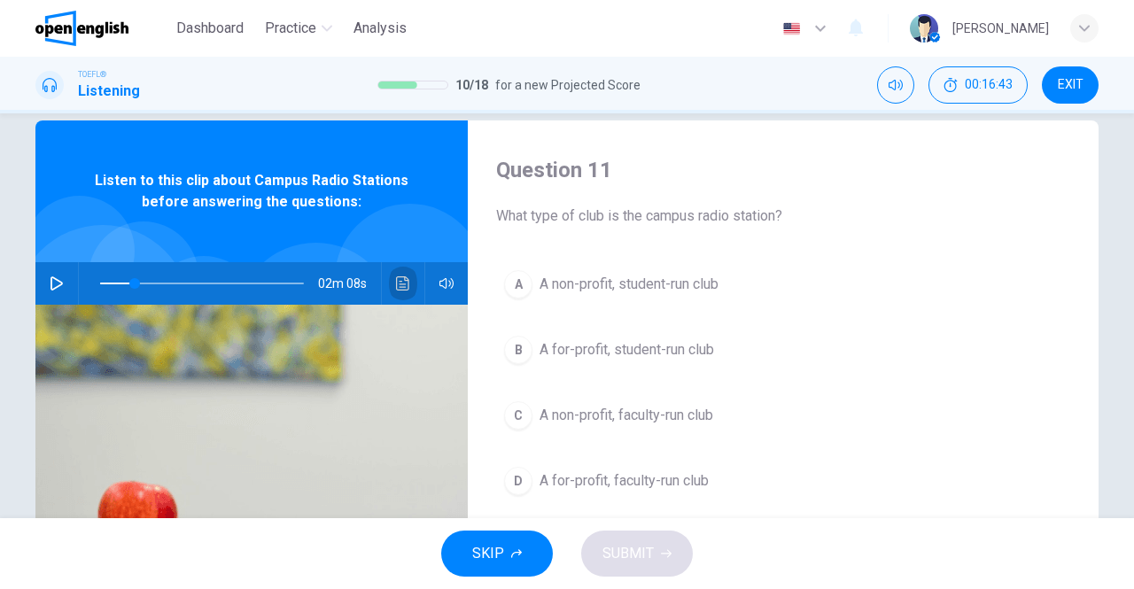
click at [396, 287] on icon "Click to see the audio transcription" at bounding box center [402, 283] width 13 height 14
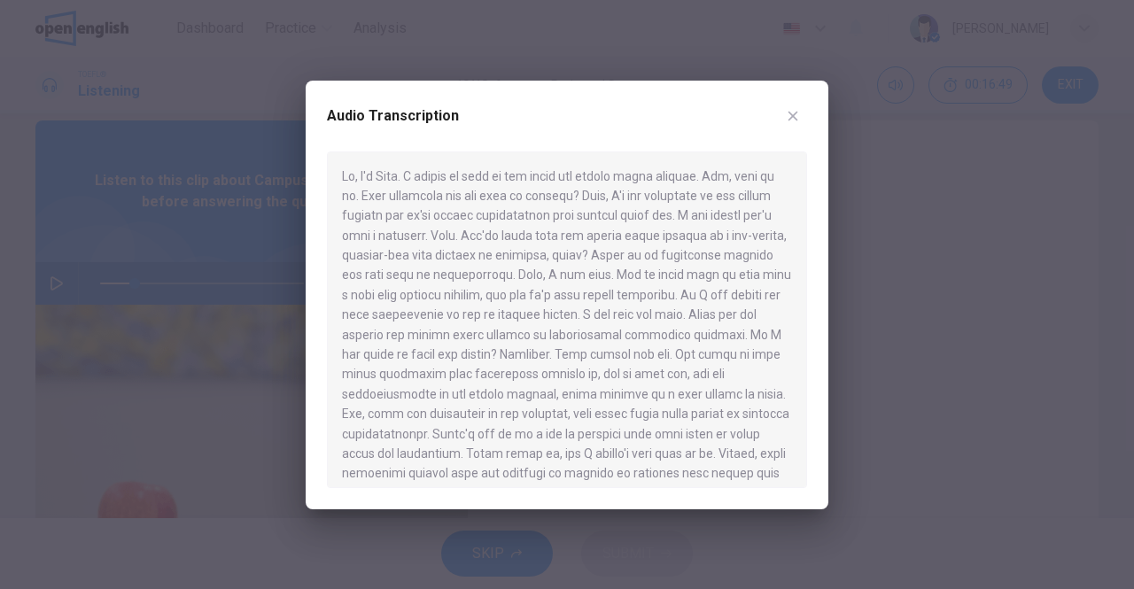
click at [794, 117] on icon "button" at bounding box center [794, 116] width 10 height 10
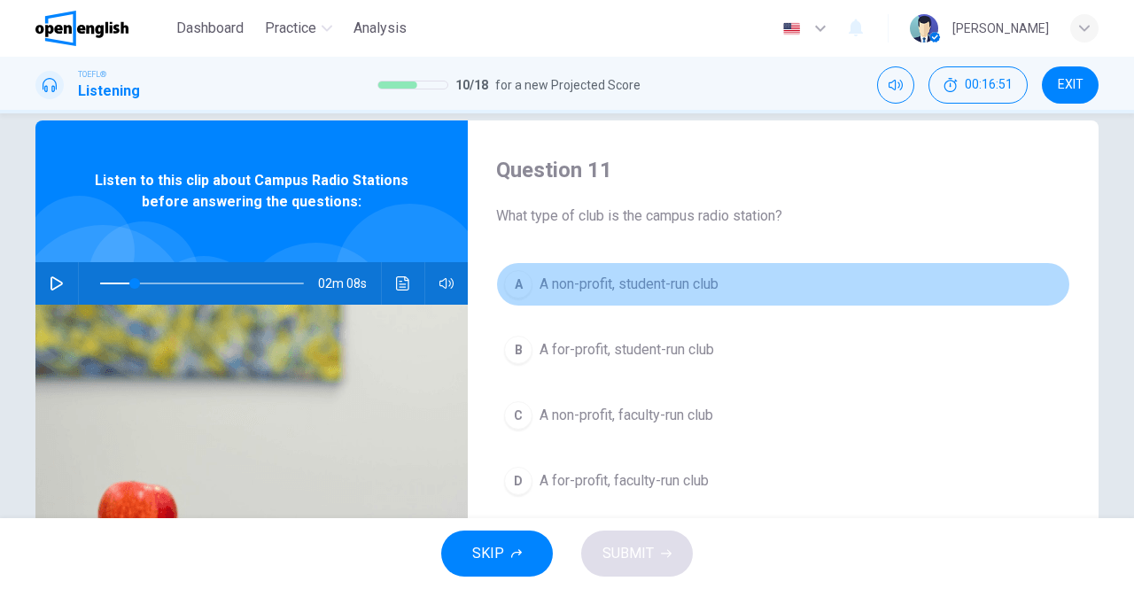
click at [615, 288] on span "A non-profit, student-run club" at bounding box center [629, 284] width 179 height 21
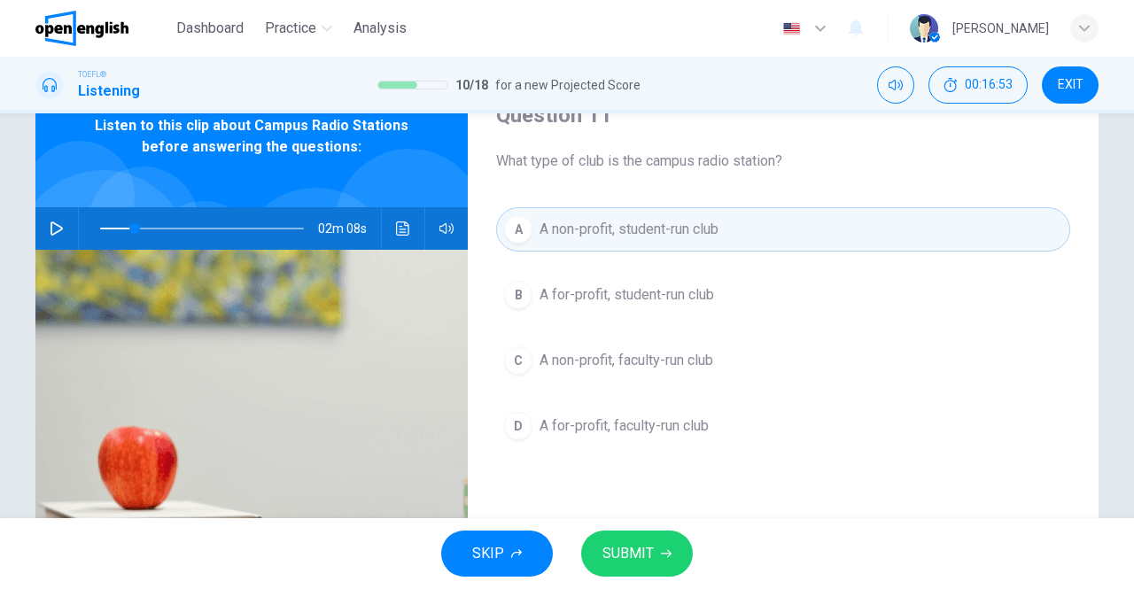
scroll to position [101, 0]
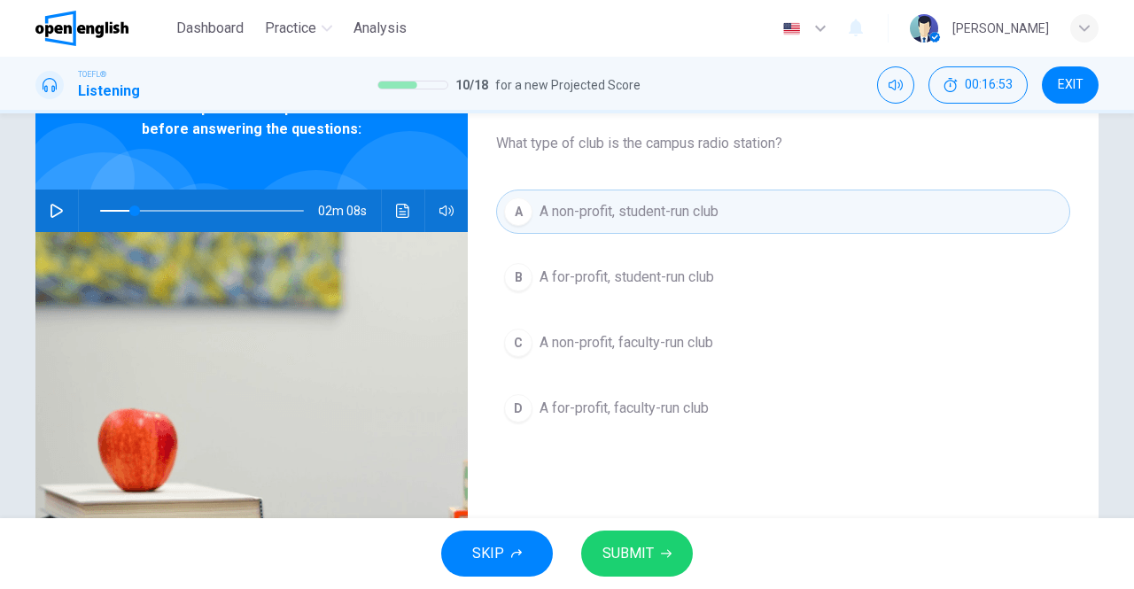
click at [633, 539] on button "SUBMIT" at bounding box center [637, 554] width 112 height 46
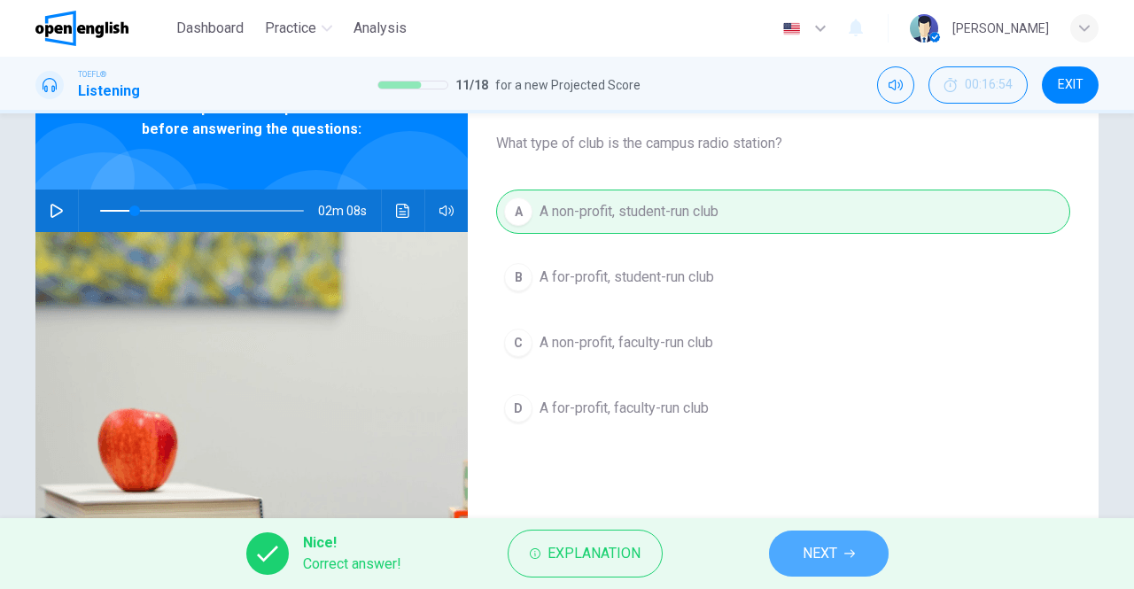
click at [819, 556] on span "NEXT" at bounding box center [820, 553] width 35 height 25
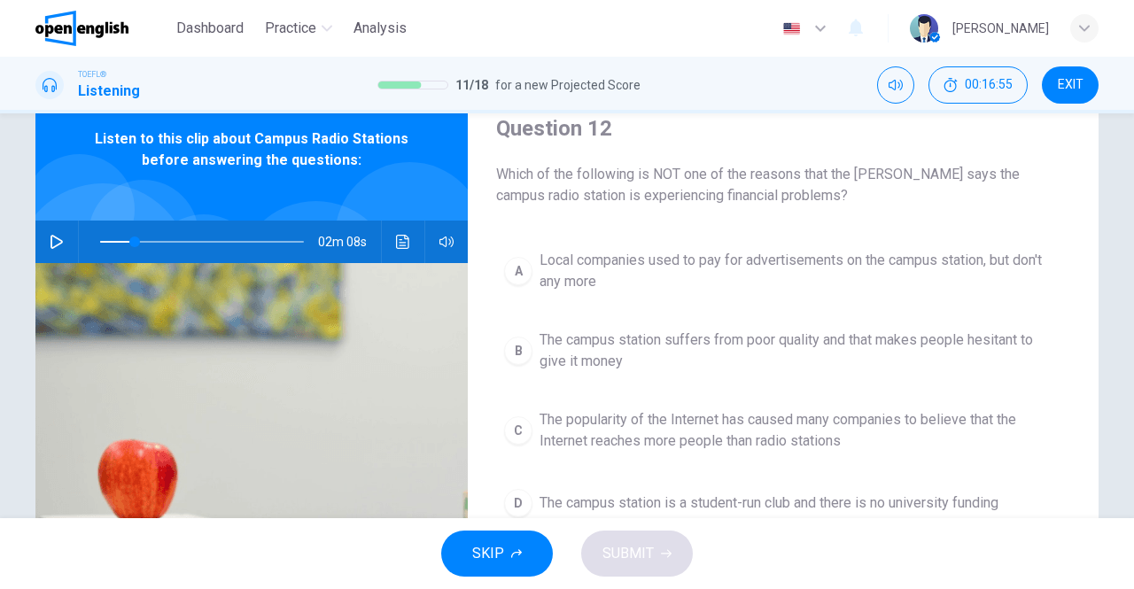
scroll to position [62, 0]
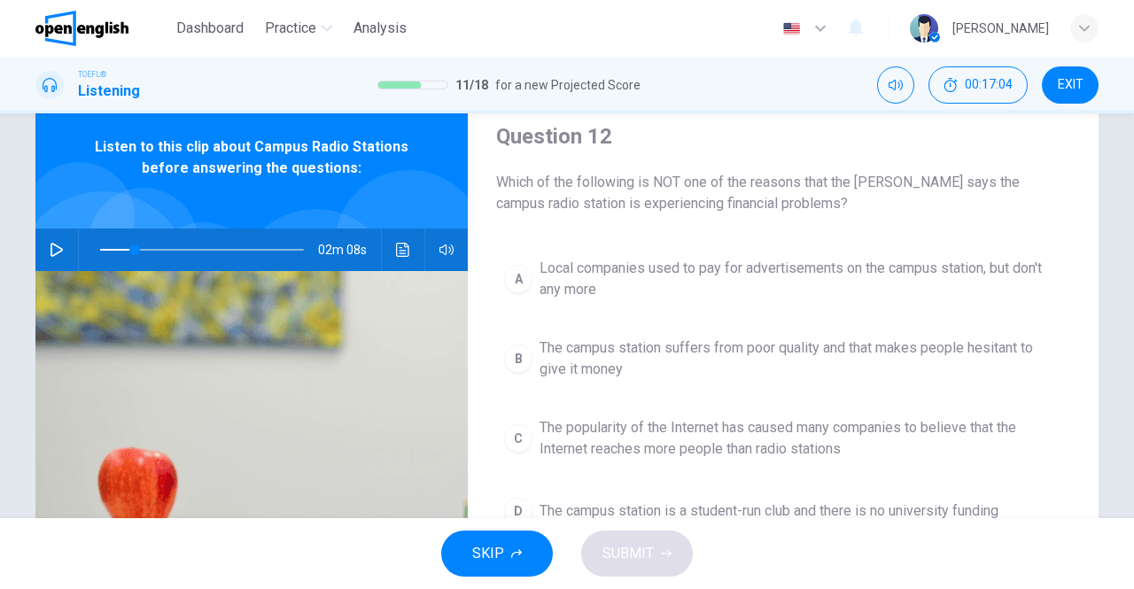
click at [62, 251] on button "button" at bounding box center [57, 250] width 28 height 43
click at [400, 252] on icon "Click to see the audio transcription" at bounding box center [403, 250] width 14 height 14
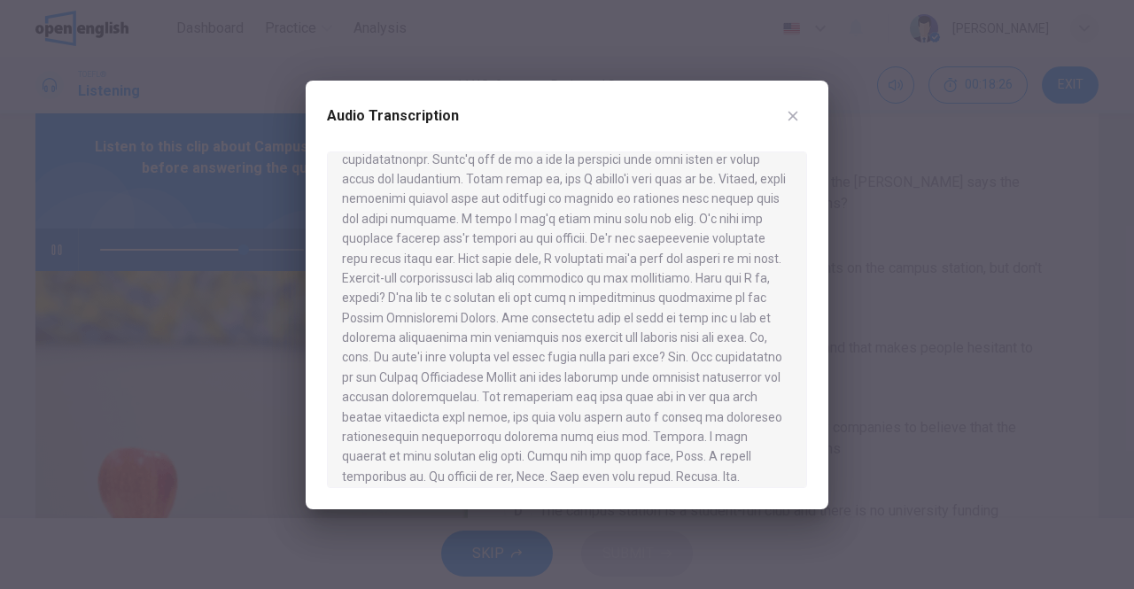
scroll to position [288, 0]
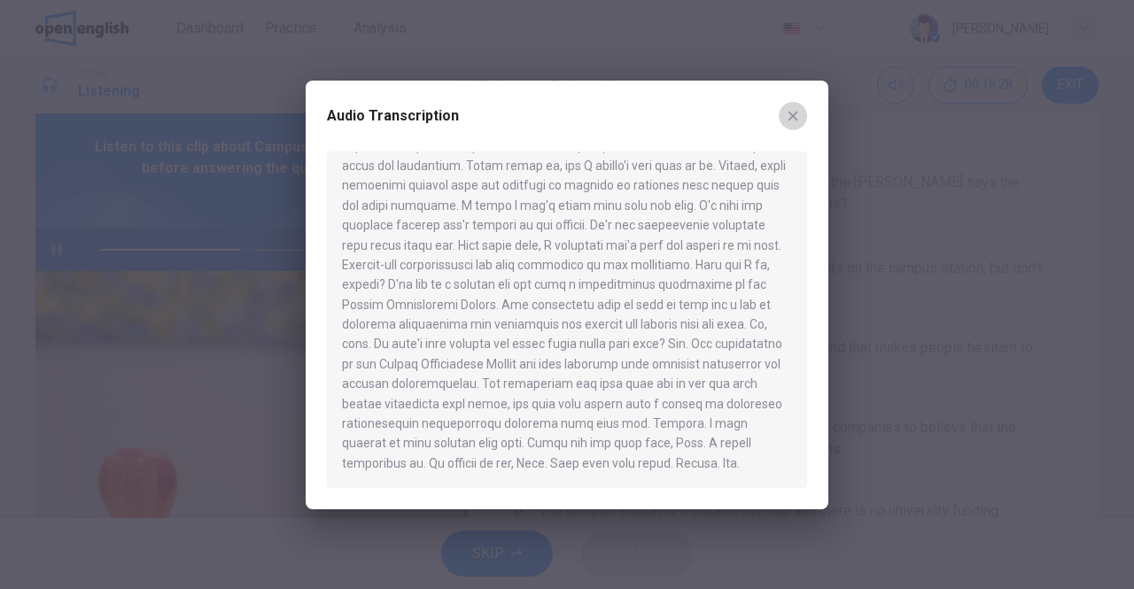
click at [797, 122] on icon "button" at bounding box center [793, 116] width 14 height 14
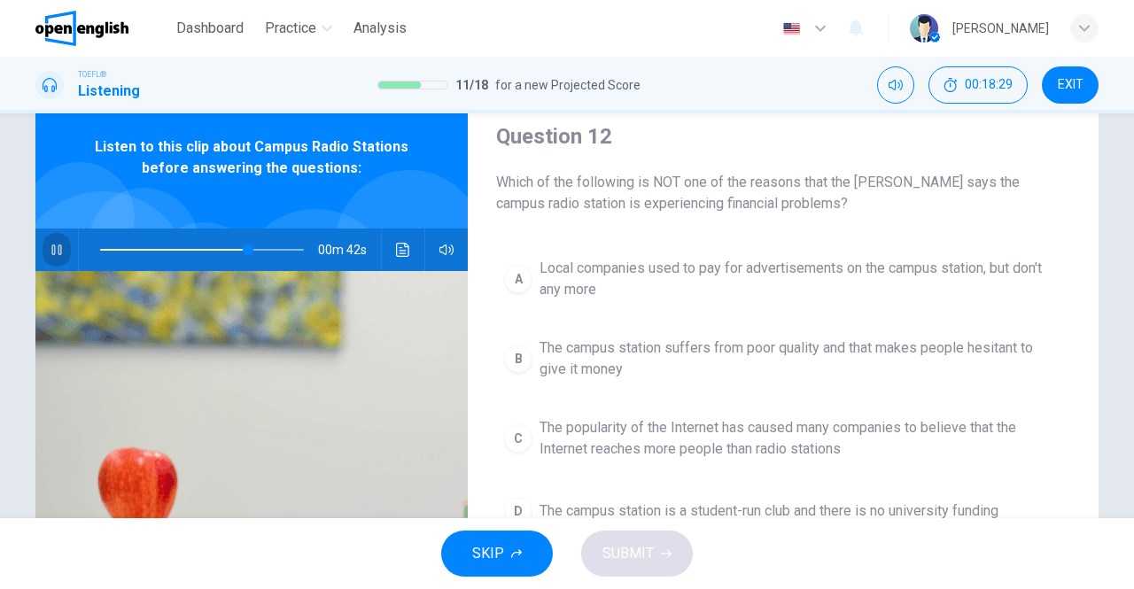
click at [58, 245] on icon "button" at bounding box center [57, 250] width 14 height 14
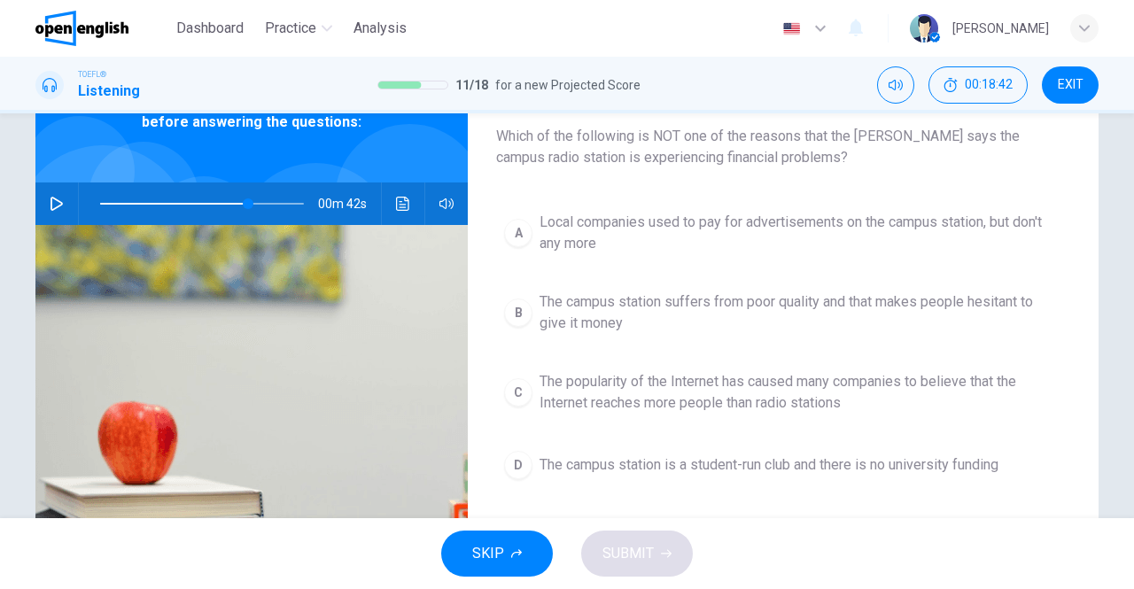
scroll to position [118, 0]
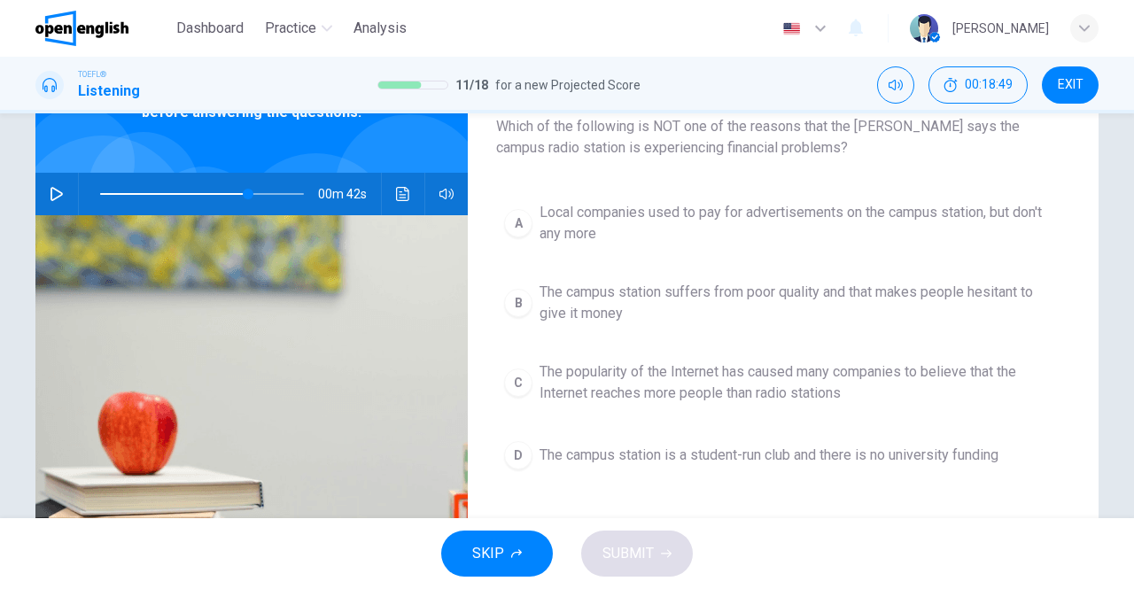
click at [604, 301] on span "The campus station suffers from poor quality and that makes people hesitant to …" at bounding box center [801, 303] width 523 height 43
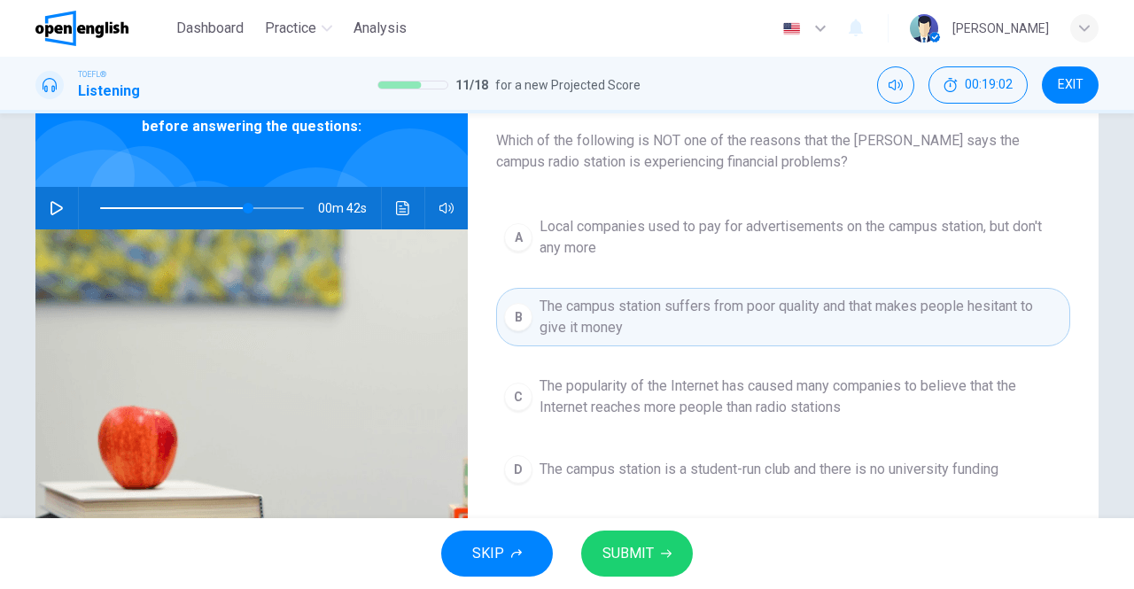
scroll to position [101, 0]
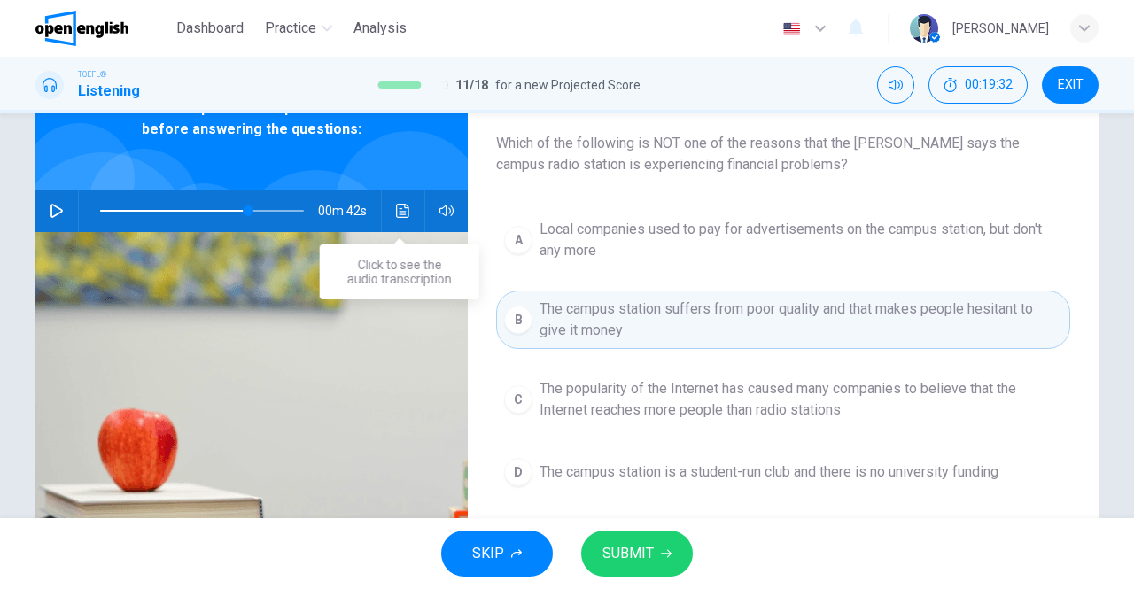
click at [389, 205] on button "Click to see the audio transcription" at bounding box center [403, 211] width 28 height 43
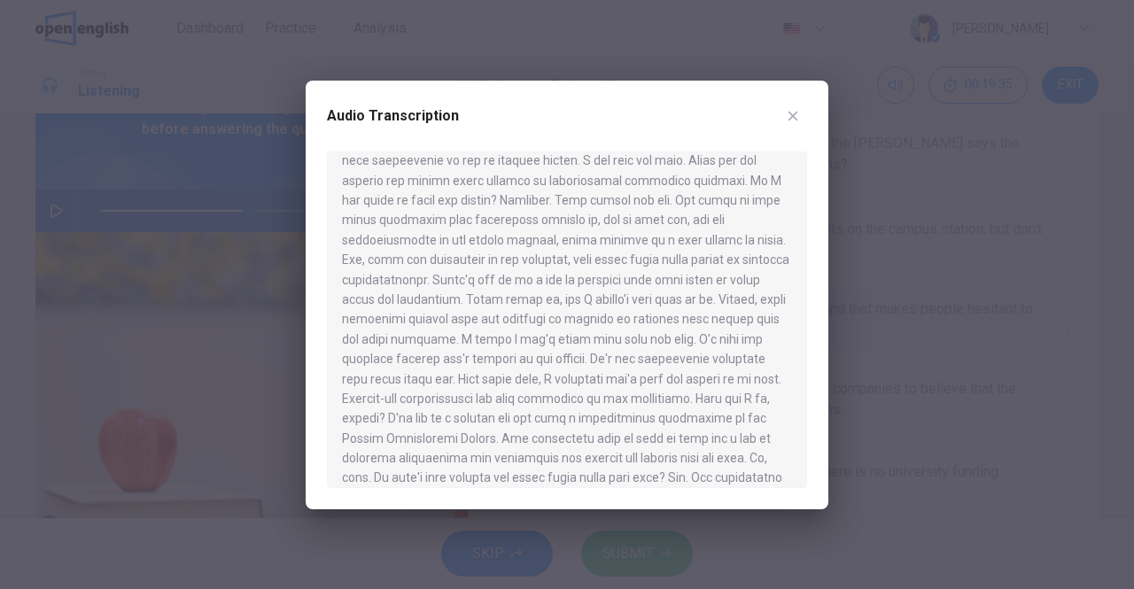
scroll to position [157, 0]
click at [796, 118] on icon "button" at bounding box center [794, 116] width 10 height 10
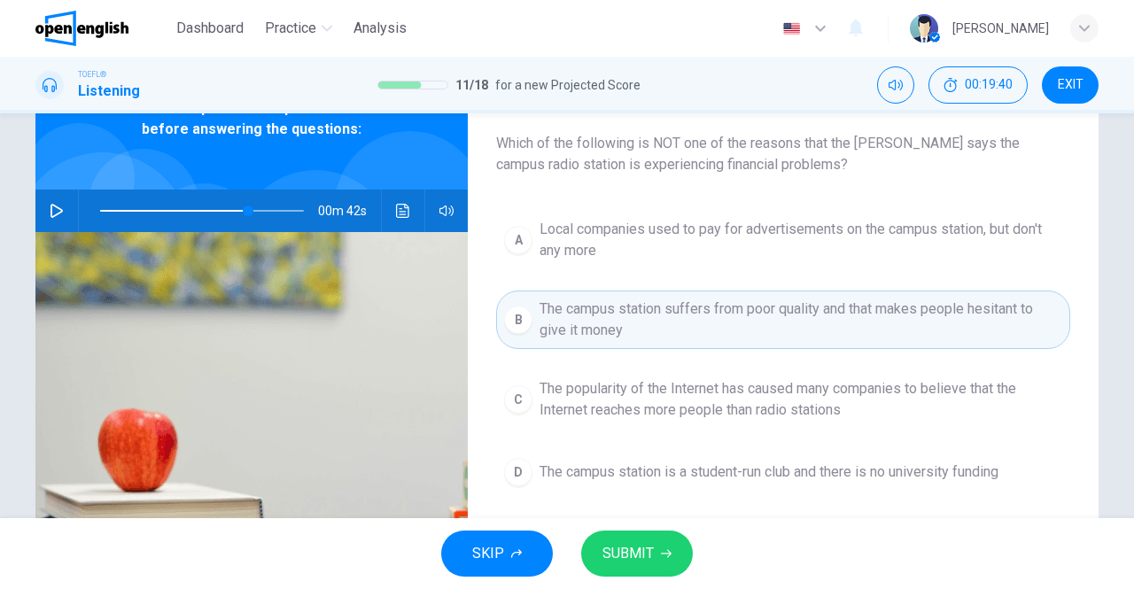
click at [644, 471] on span "The campus station is a student-run club and there is no university funding" at bounding box center [769, 472] width 459 height 21
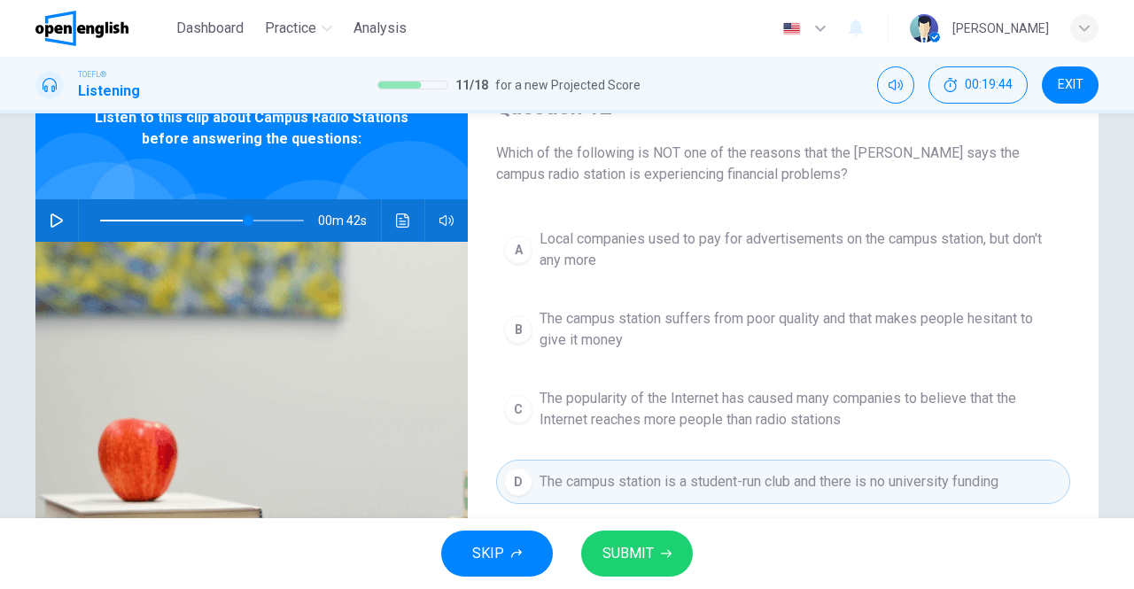
scroll to position [99, 0]
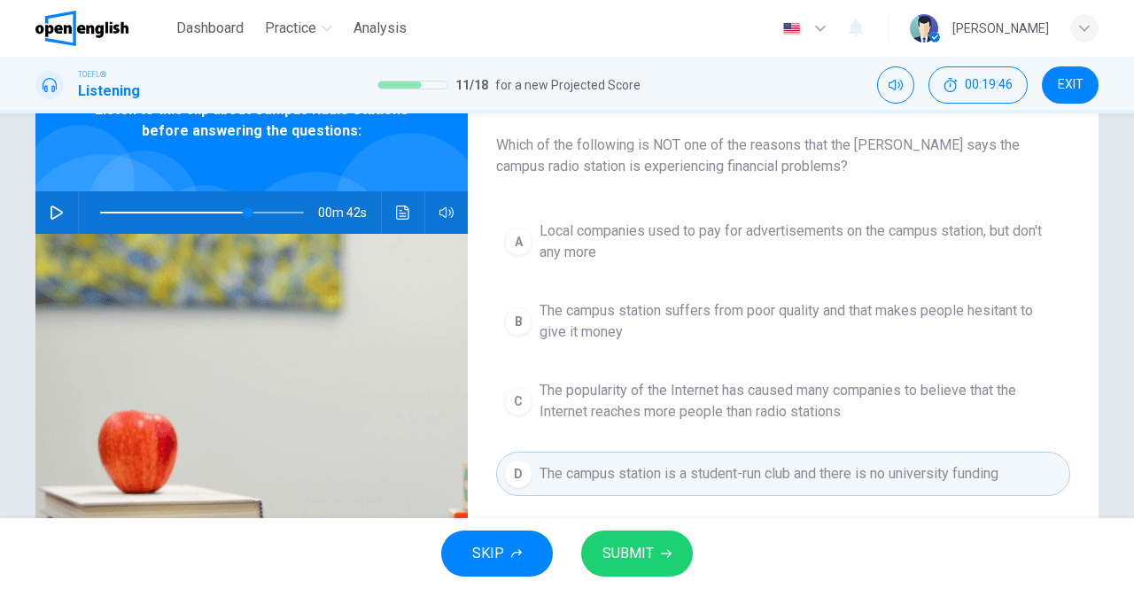
click at [599, 323] on span "The campus station suffers from poor quality and that makes people hesitant to …" at bounding box center [801, 321] width 523 height 43
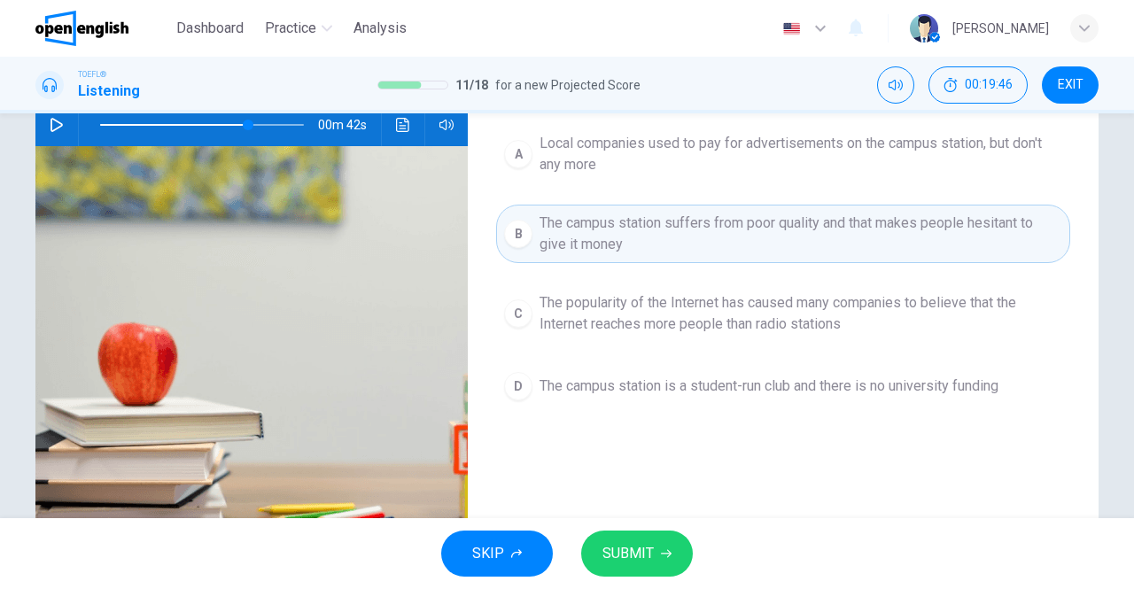
scroll to position [188, 0]
click at [641, 542] on span "SUBMIT" at bounding box center [628, 553] width 51 height 25
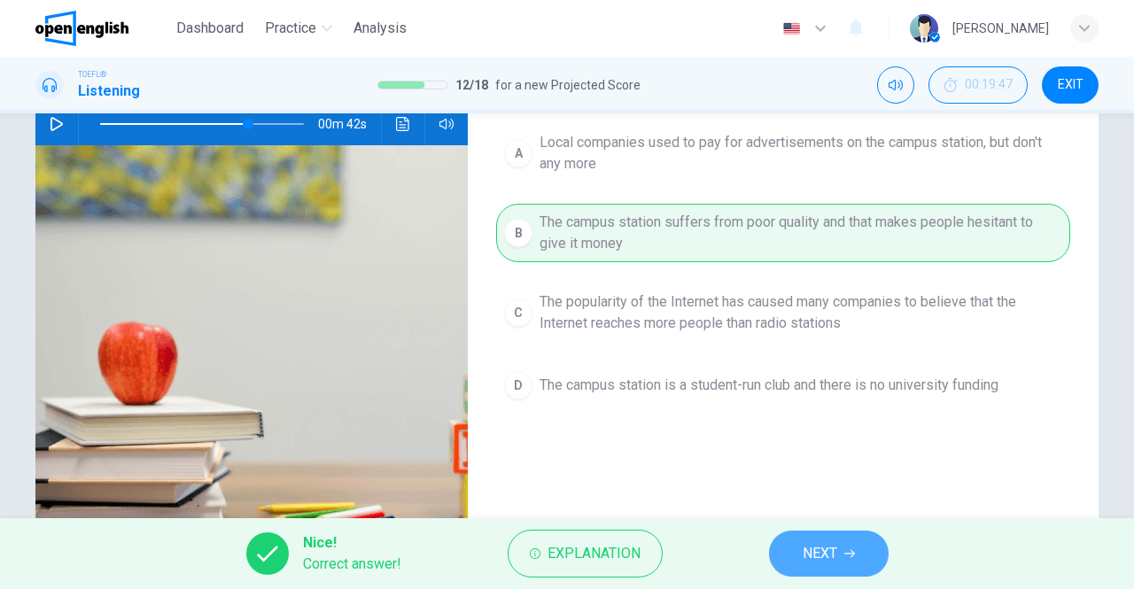
click at [808, 551] on span "NEXT" at bounding box center [820, 553] width 35 height 25
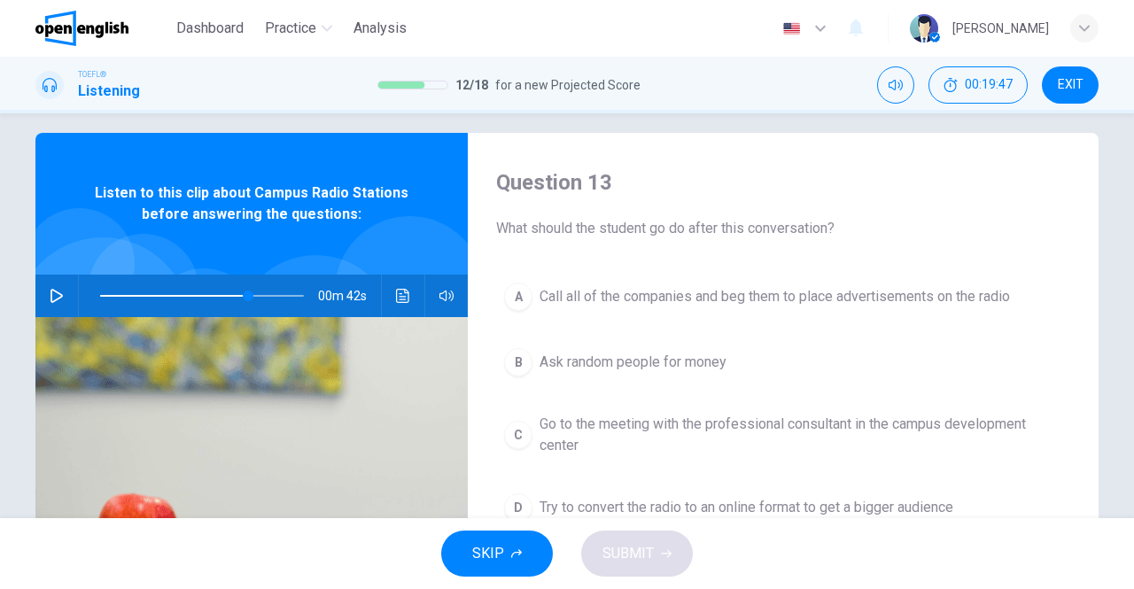
scroll to position [9, 0]
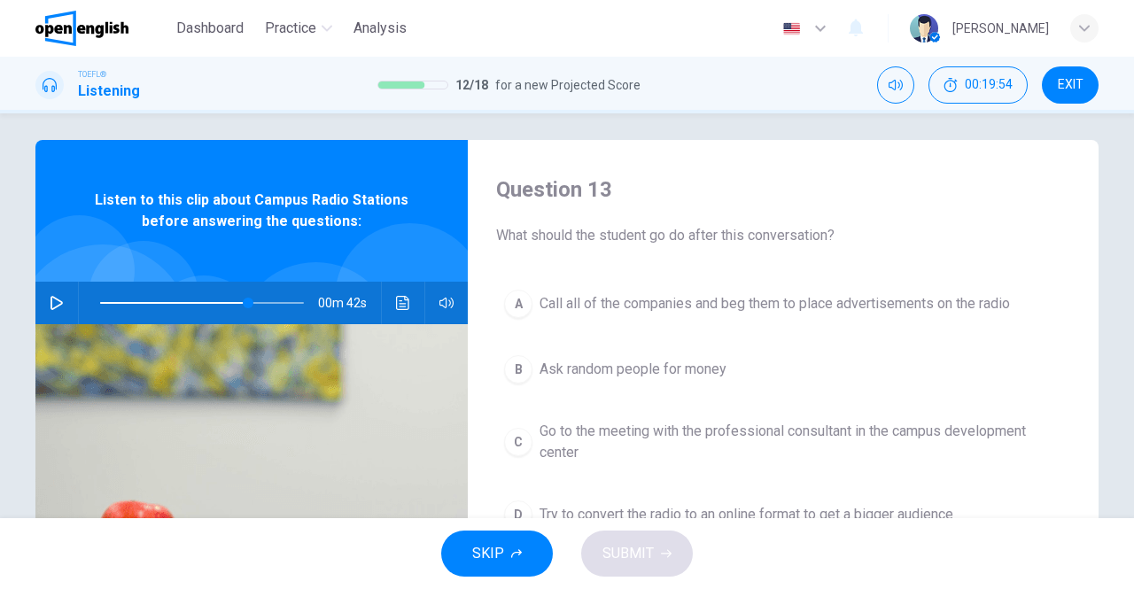
click at [50, 299] on icon "button" at bounding box center [57, 303] width 14 height 14
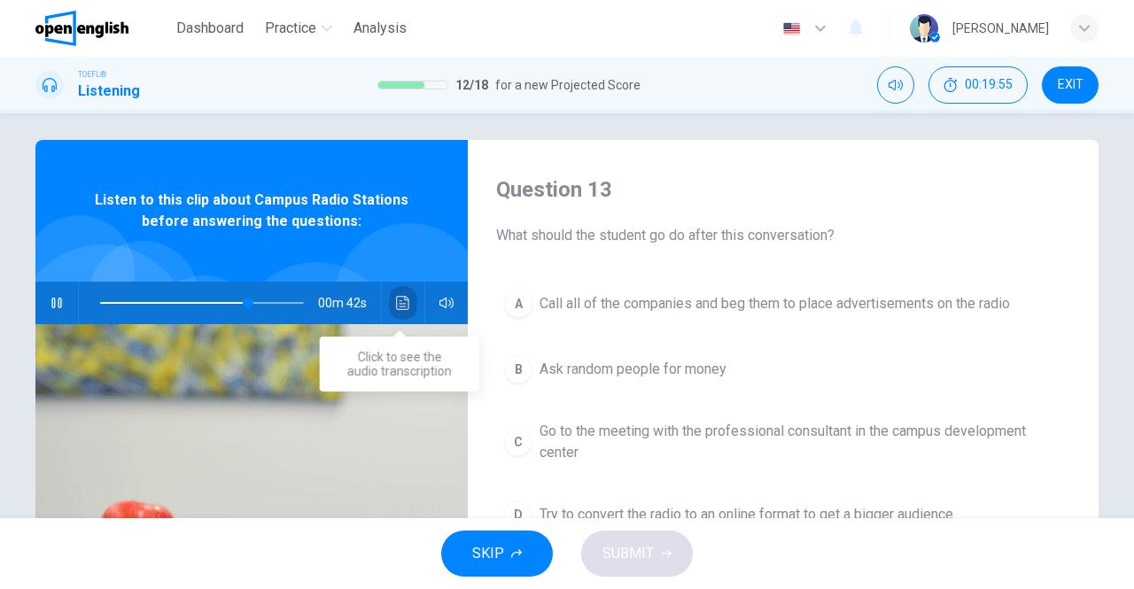
click at [397, 308] on icon "Click to see the audio transcription" at bounding box center [403, 303] width 14 height 14
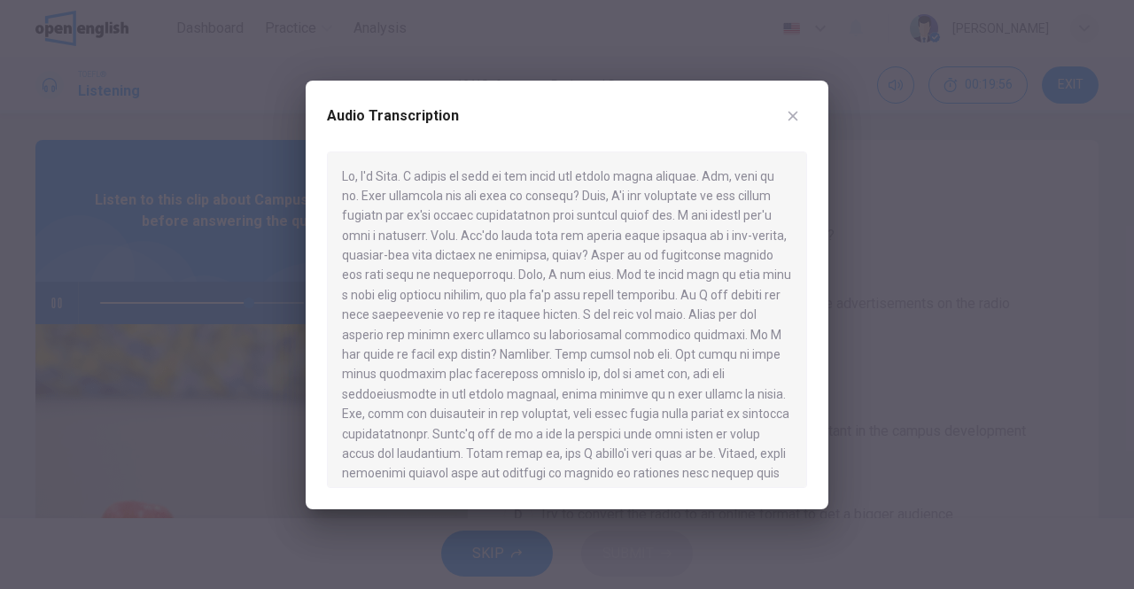
scroll to position [288, 0]
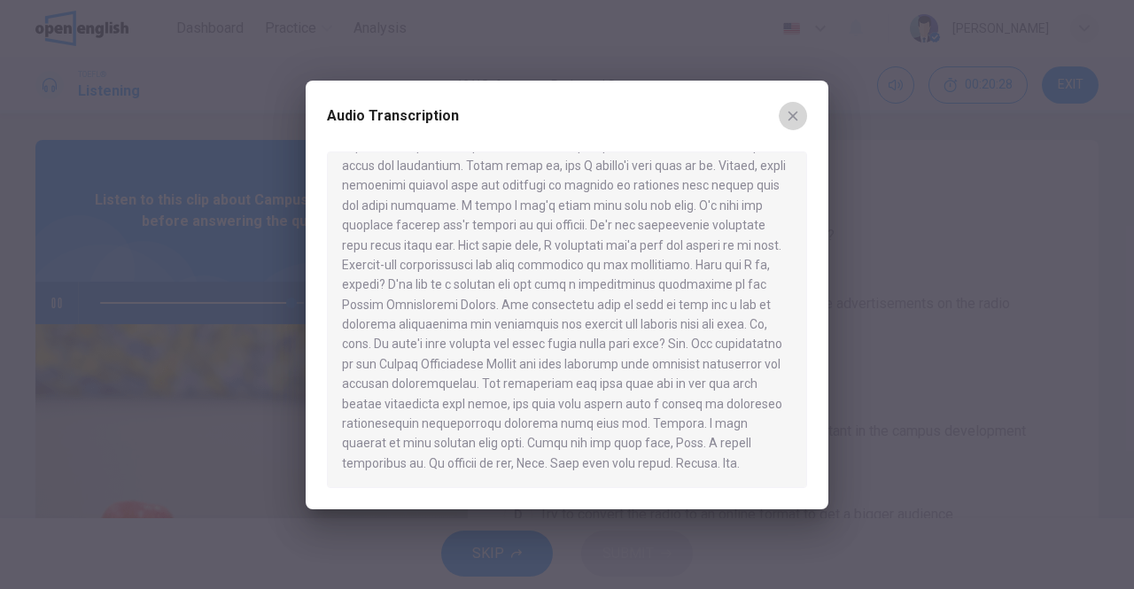
click at [789, 123] on button "button" at bounding box center [793, 116] width 28 height 28
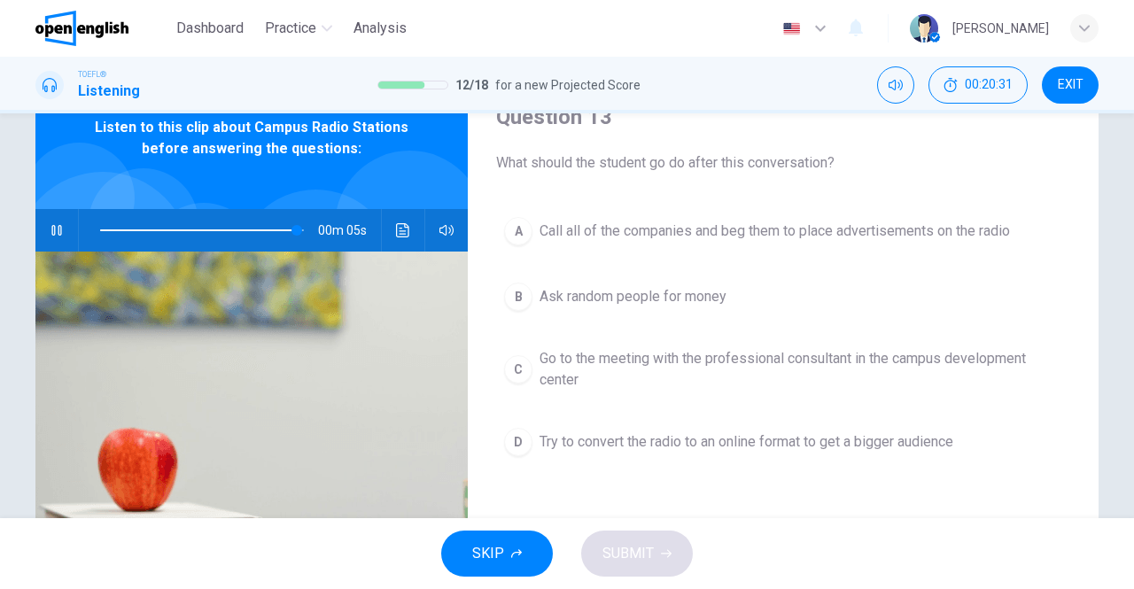
scroll to position [82, 0]
click at [638, 357] on span "Go to the meeting with the professional consultant in the campus development ce…" at bounding box center [801, 368] width 523 height 43
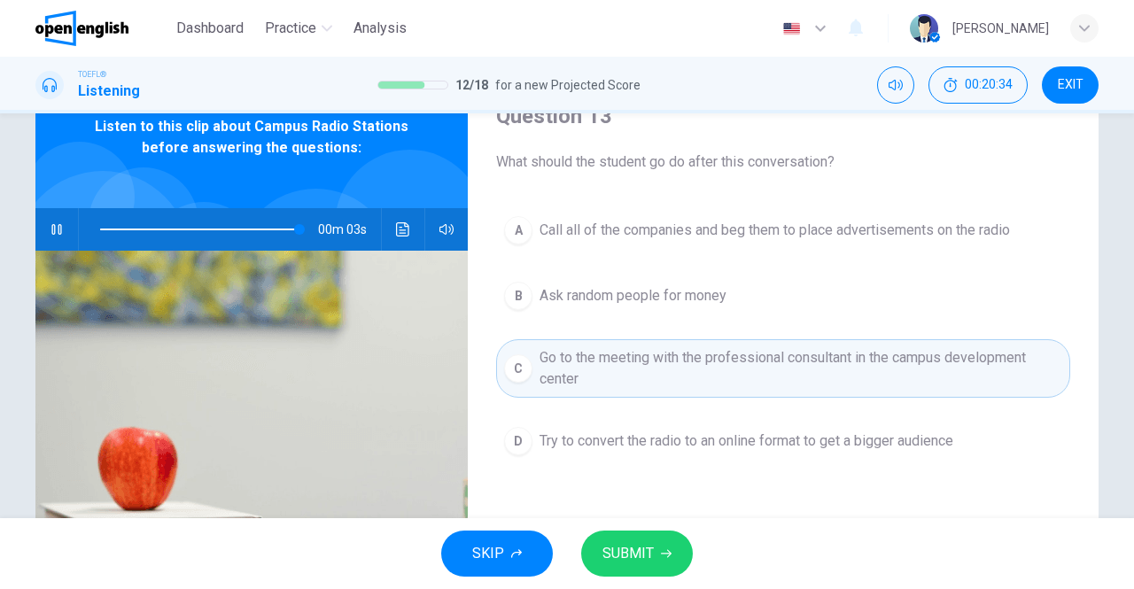
scroll to position [113, 0]
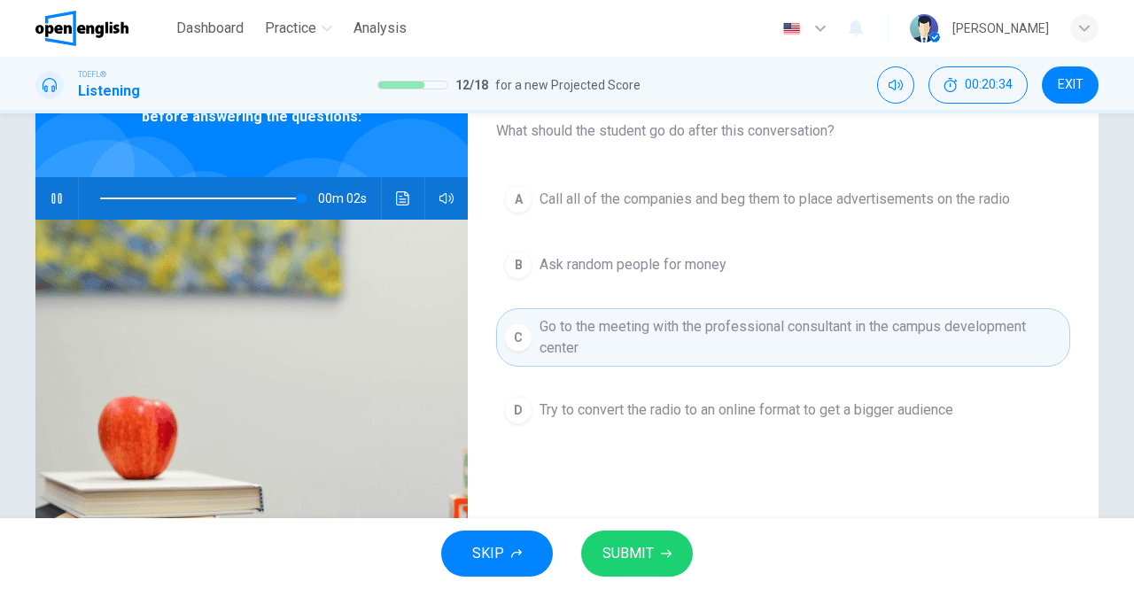
click at [643, 548] on span "SUBMIT" at bounding box center [628, 553] width 51 height 25
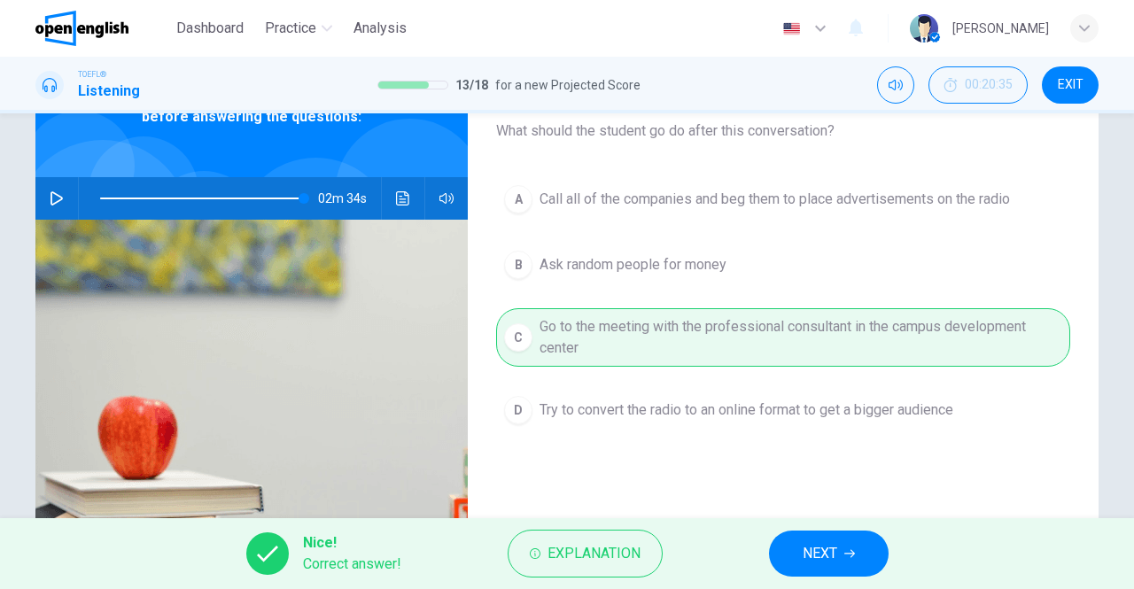
type input "*"
click at [803, 536] on button "NEXT" at bounding box center [829, 554] width 120 height 46
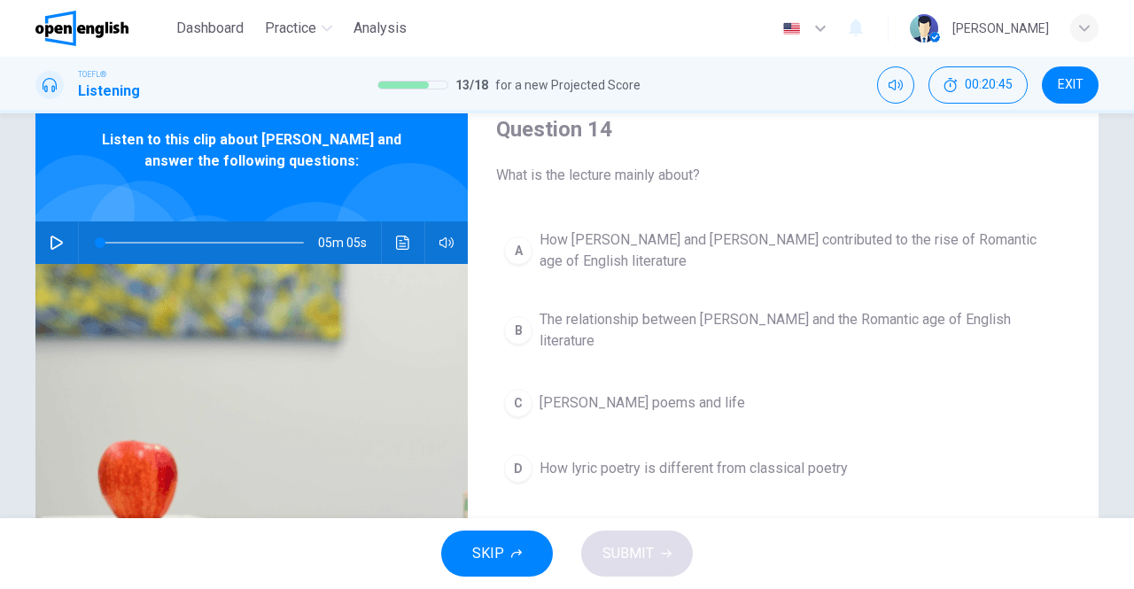
scroll to position [75, 0]
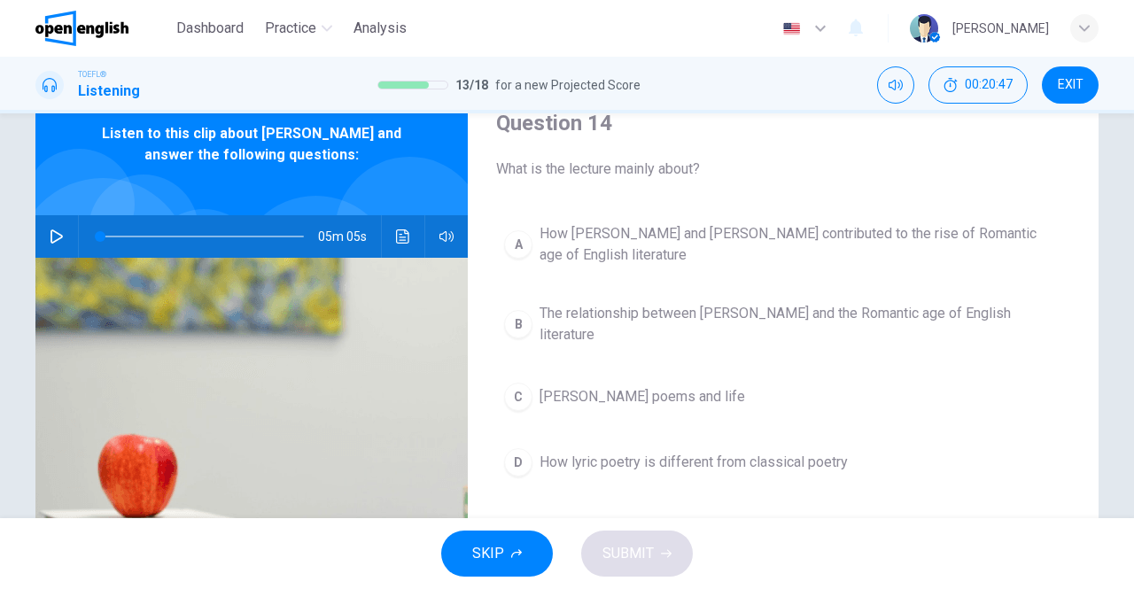
click at [50, 233] on icon "button" at bounding box center [57, 236] width 14 height 14
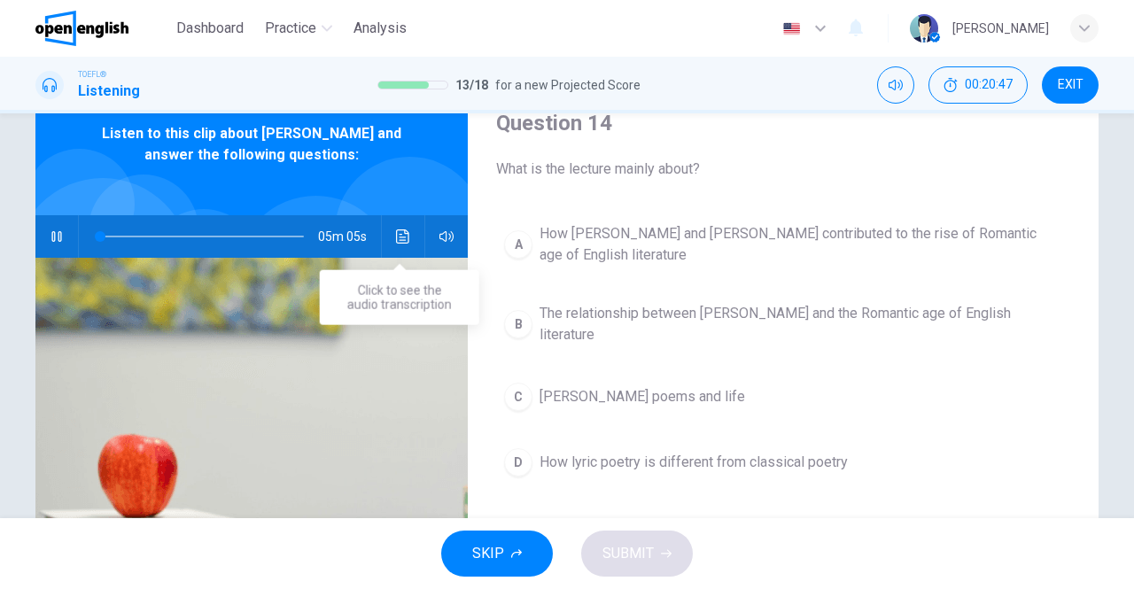
click at [403, 237] on icon "Click to see the audio transcription" at bounding box center [403, 236] width 14 height 14
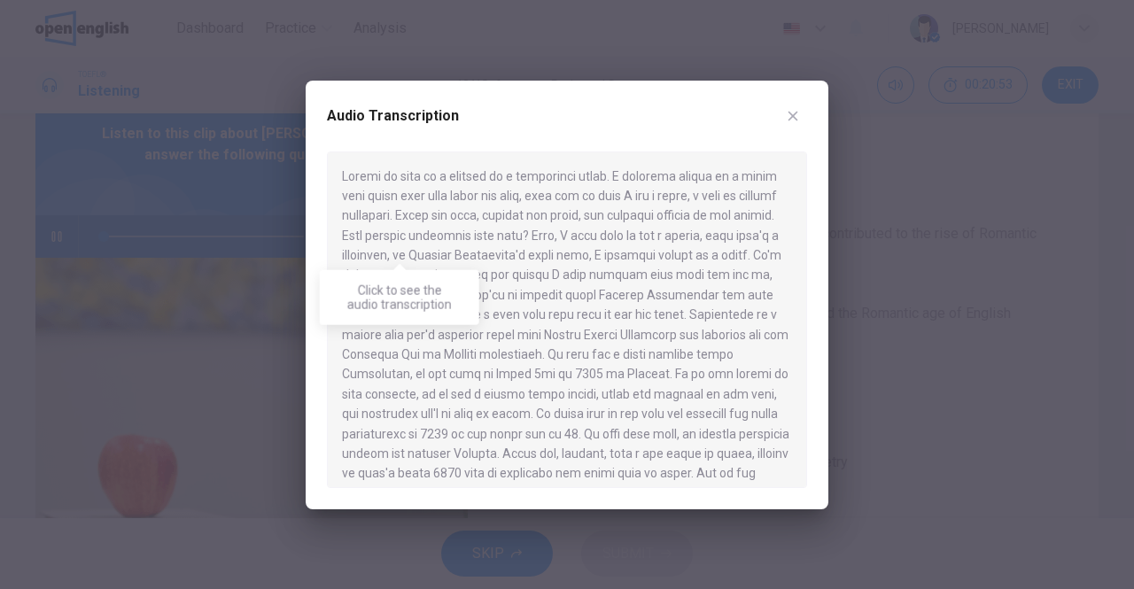
click at [395, 290] on div "Click to see the audio transcription" at bounding box center [399, 297] width 159 height 55
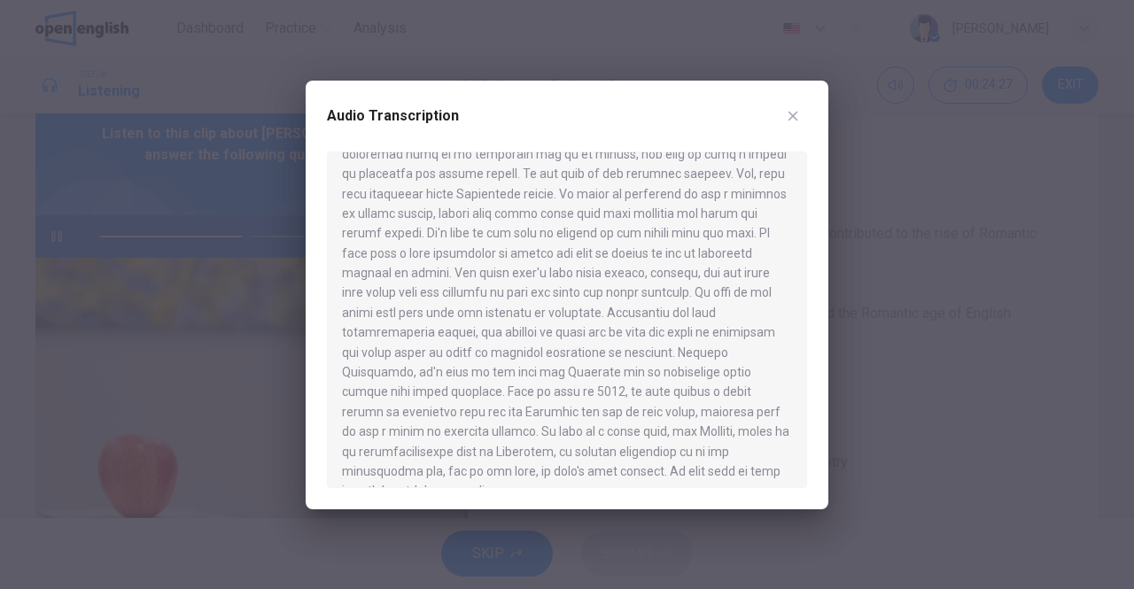
scroll to position [804, 0]
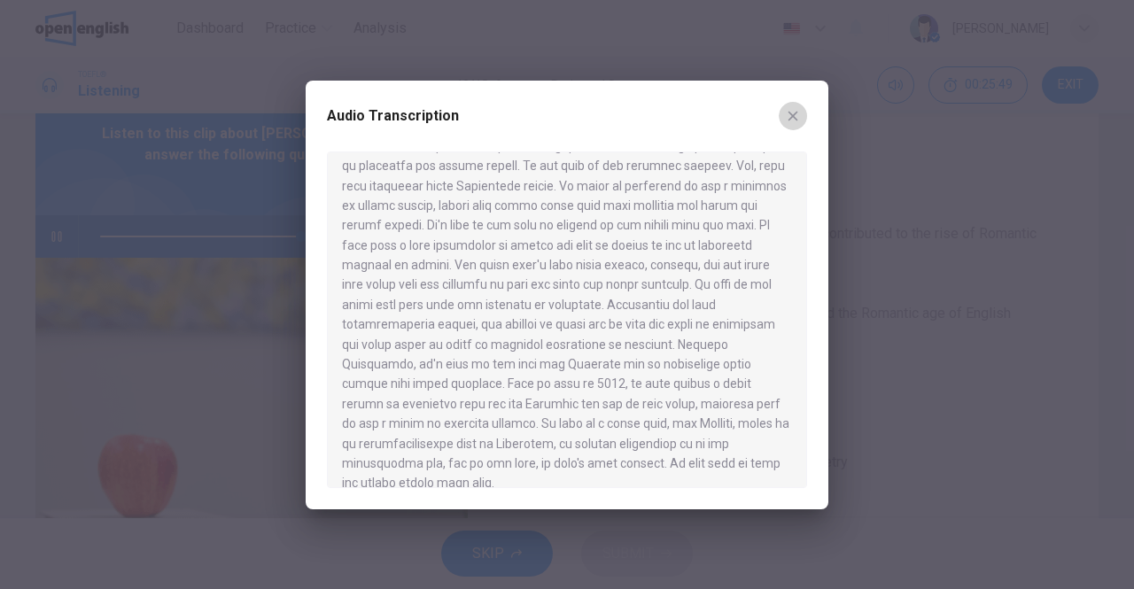
click at [795, 113] on icon "button" at bounding box center [794, 116] width 10 height 10
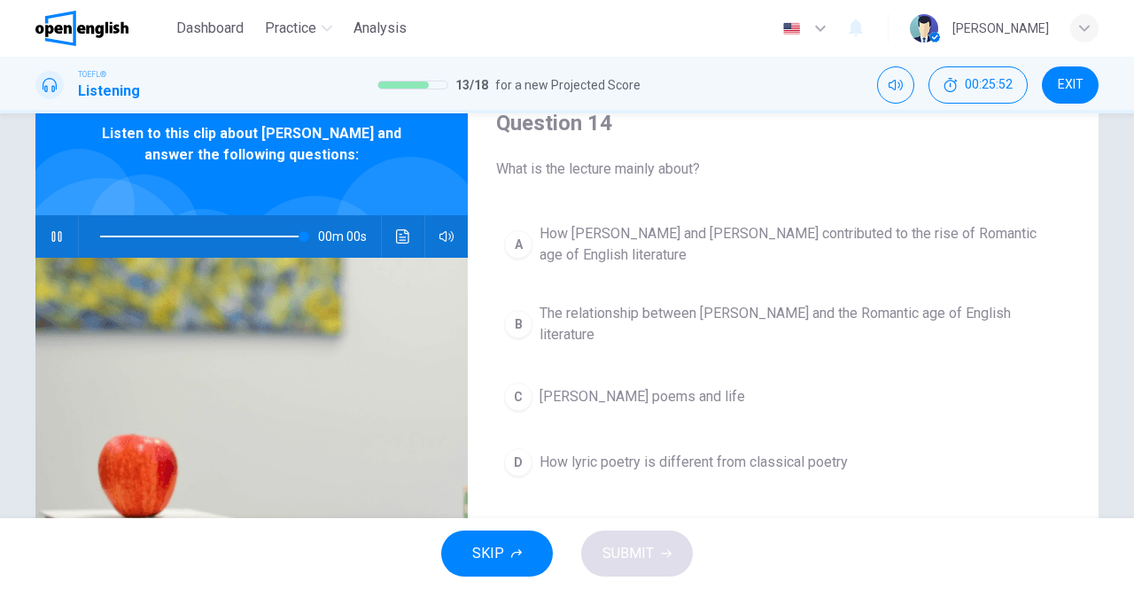
type input "*"
click at [603, 400] on span "William Wordsworth's poems and life" at bounding box center [643, 396] width 206 height 21
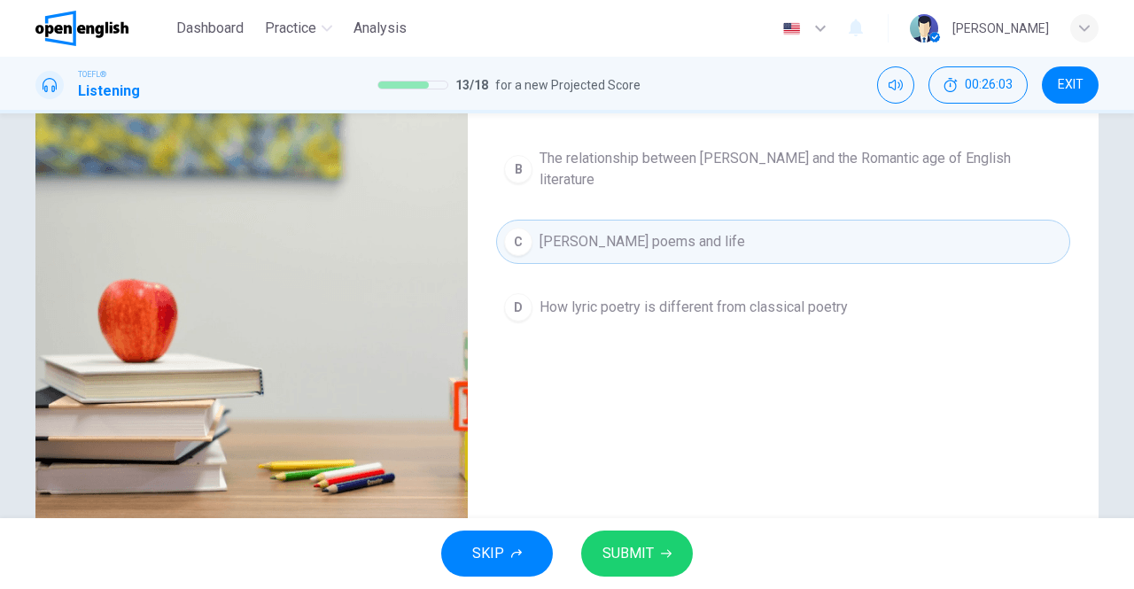
scroll to position [235, 0]
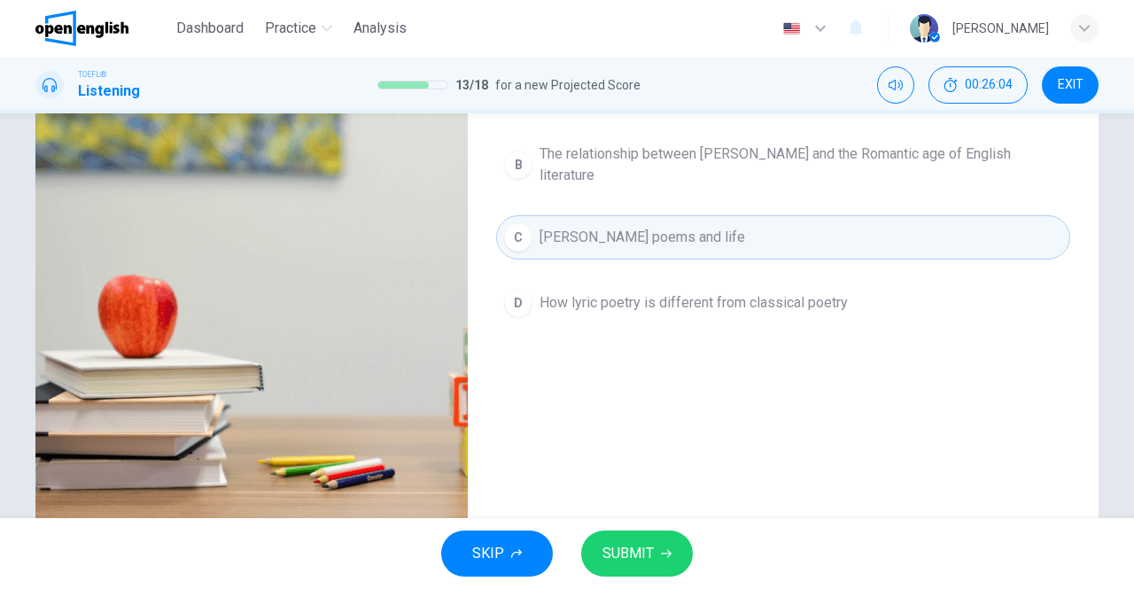
click at [642, 549] on span "SUBMIT" at bounding box center [628, 553] width 51 height 25
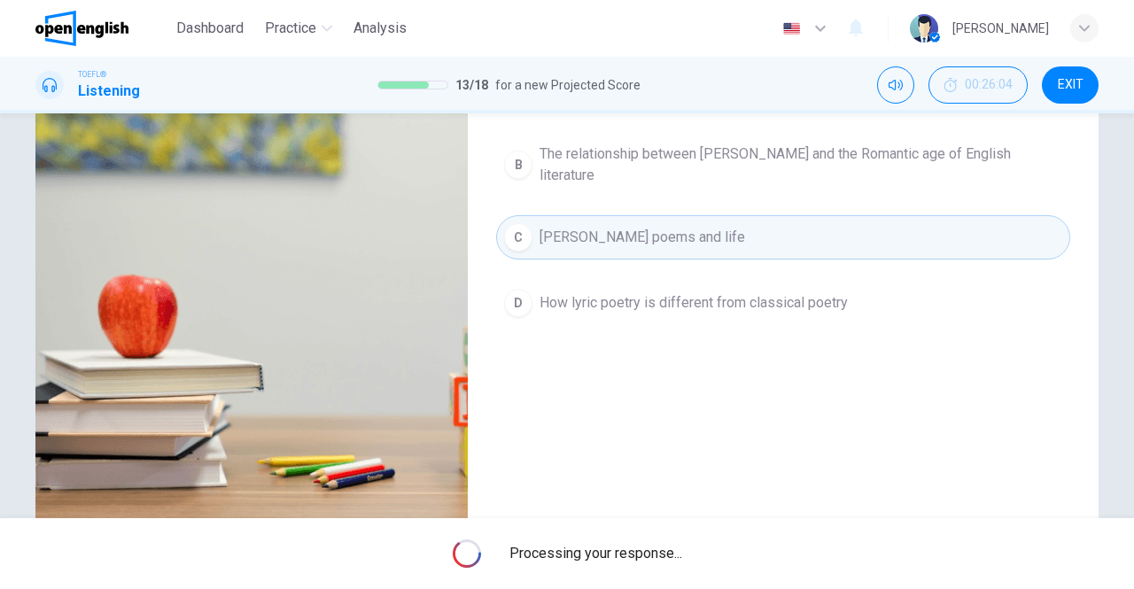
scroll to position [183, 0]
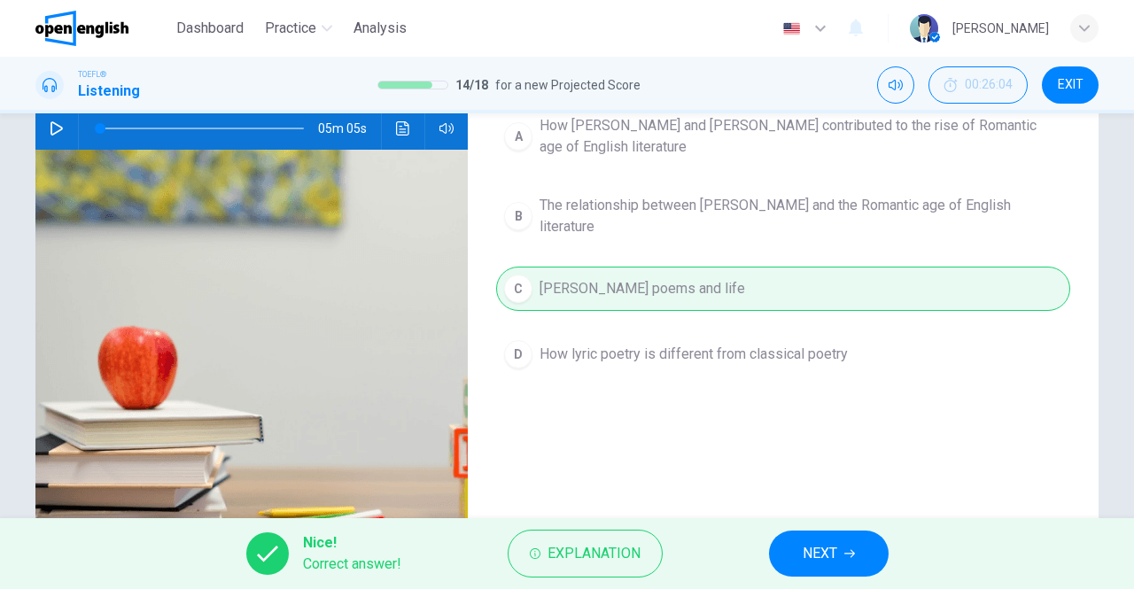
click at [810, 565] on span "NEXT" at bounding box center [820, 553] width 35 height 25
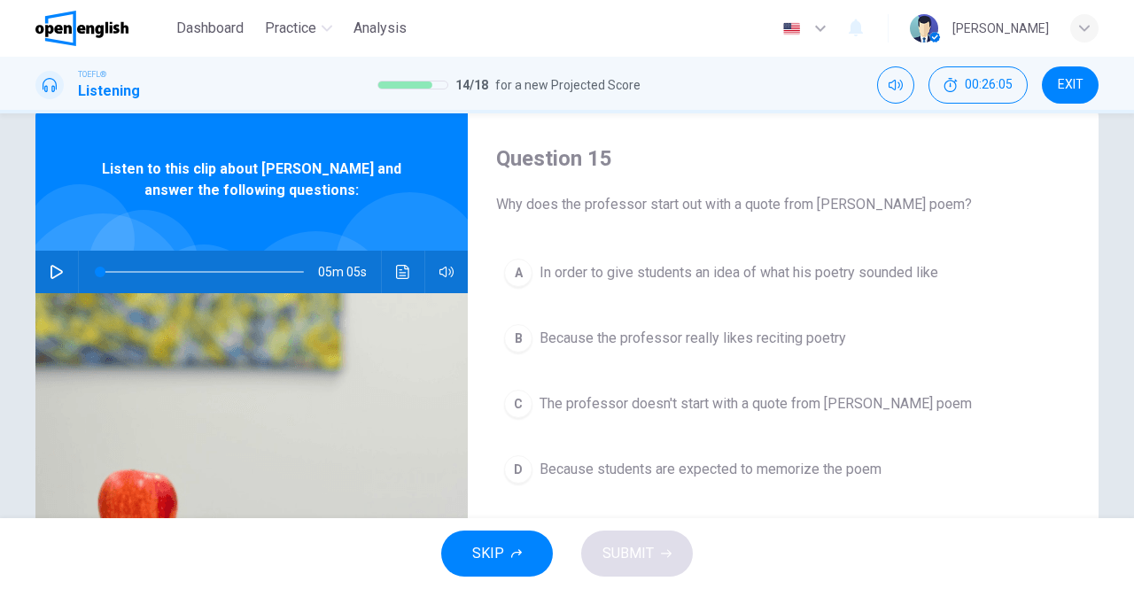
scroll to position [39, 0]
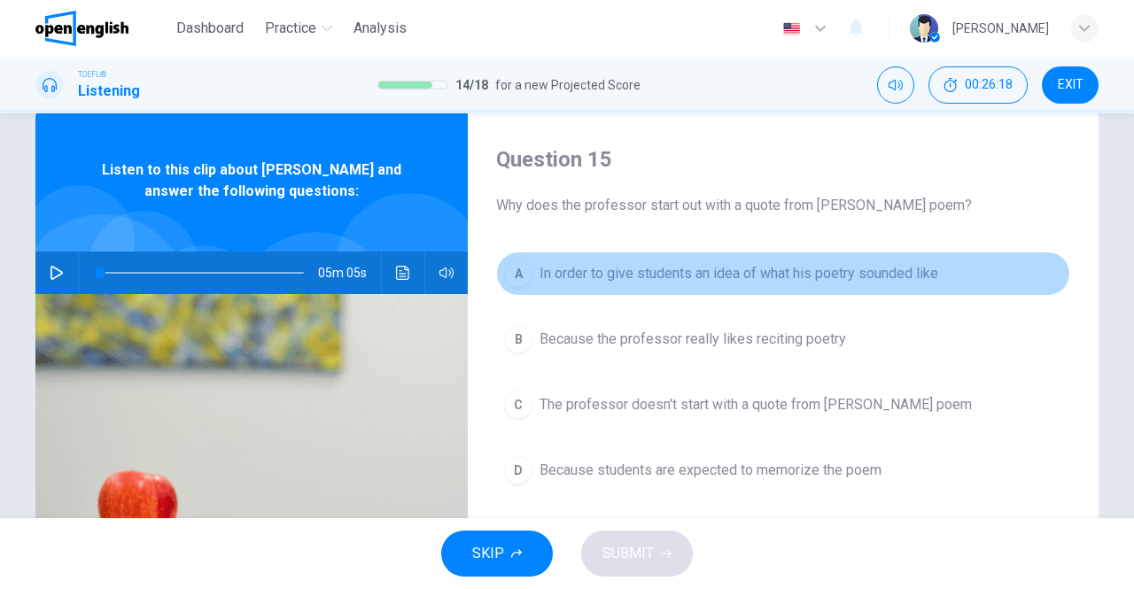
click at [670, 283] on span "In order to give students an idea of what his poetry sounded like" at bounding box center [739, 273] width 399 height 21
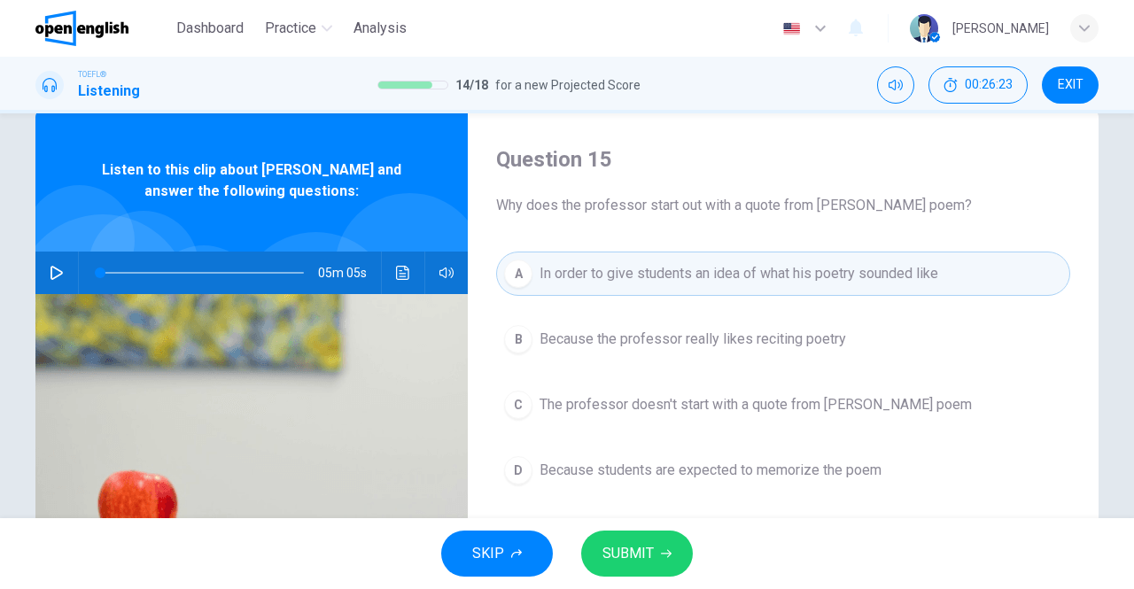
click at [637, 541] on span "SUBMIT" at bounding box center [628, 553] width 51 height 25
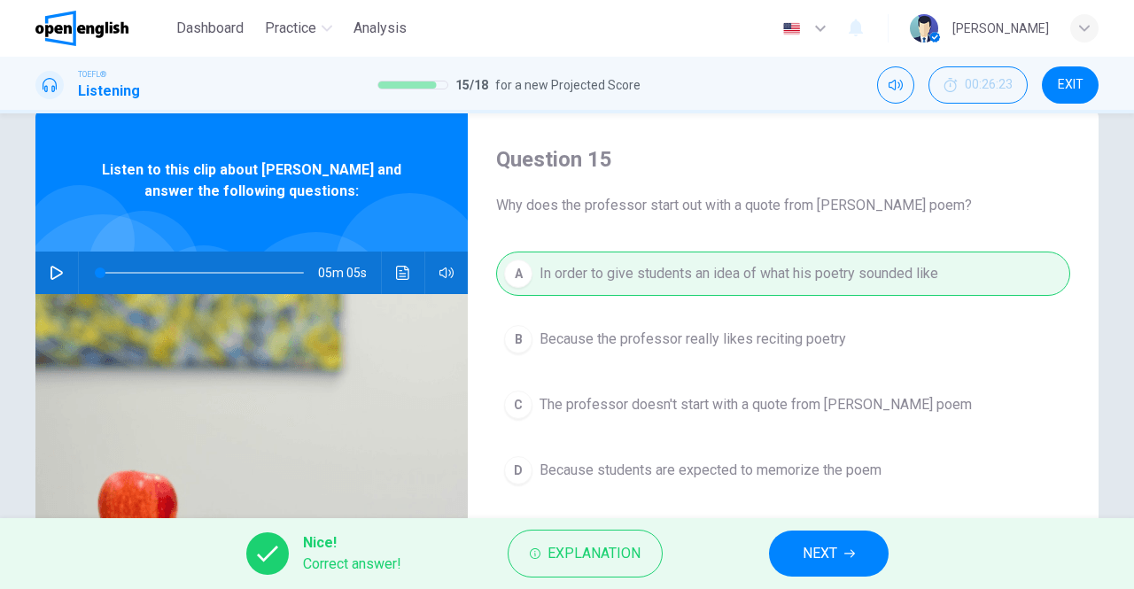
click at [829, 548] on span "NEXT" at bounding box center [820, 553] width 35 height 25
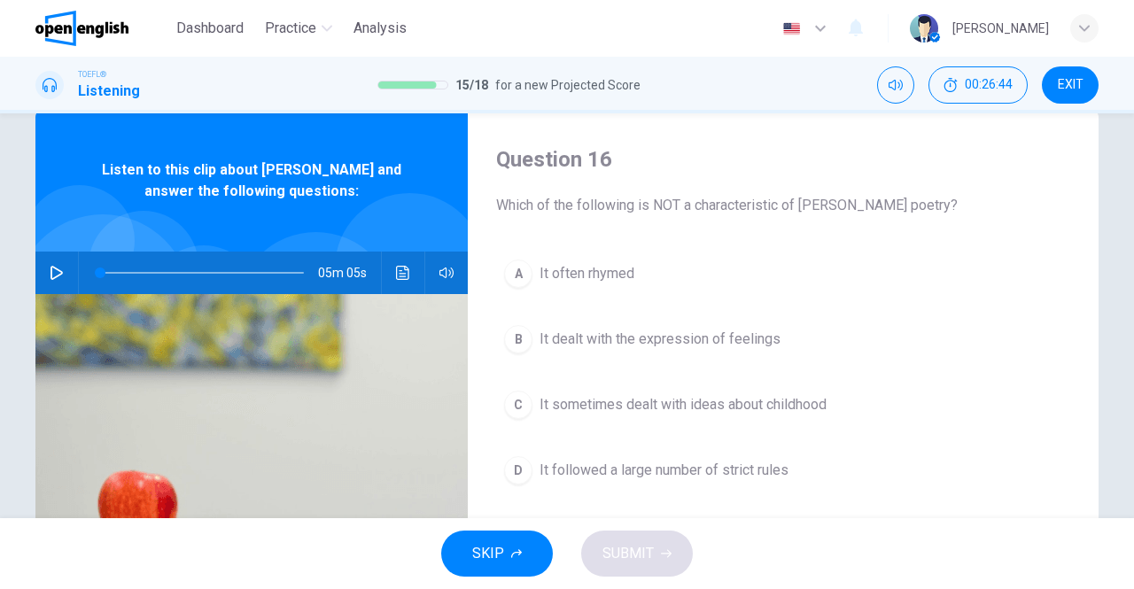
click at [569, 460] on span "It followed a large number of strict rules" at bounding box center [664, 470] width 249 height 21
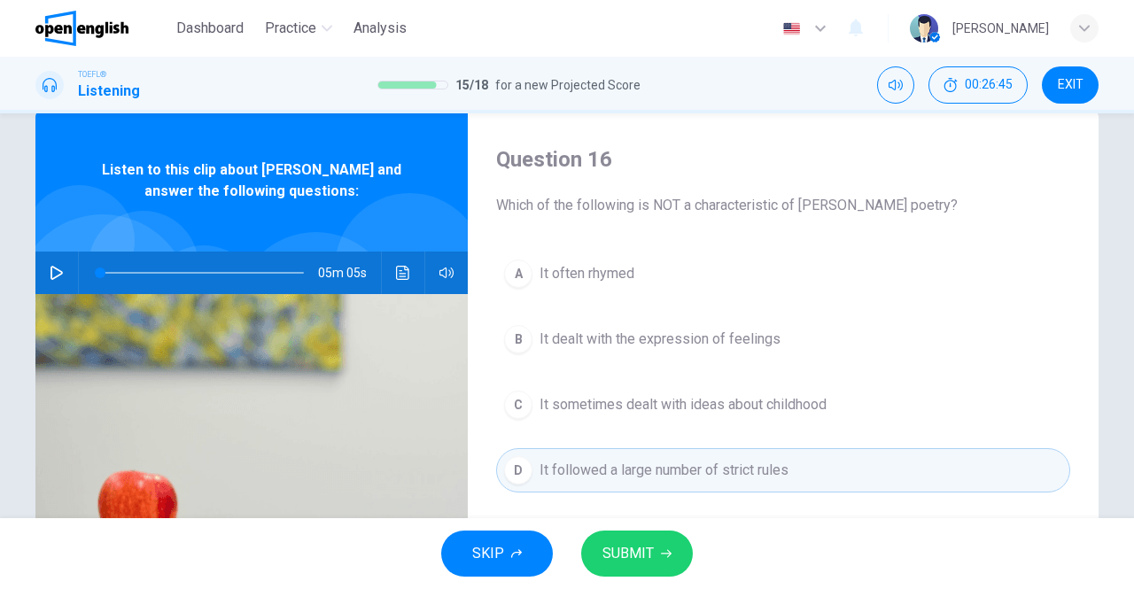
click at [645, 540] on button "SUBMIT" at bounding box center [637, 554] width 112 height 46
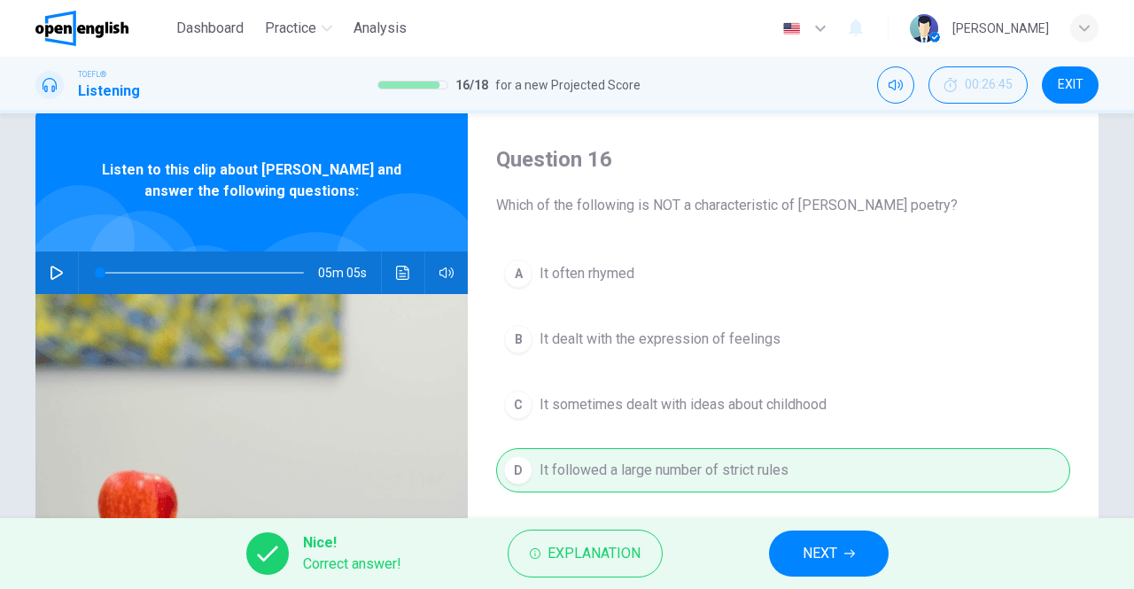
click at [839, 548] on button "NEXT" at bounding box center [829, 554] width 120 height 46
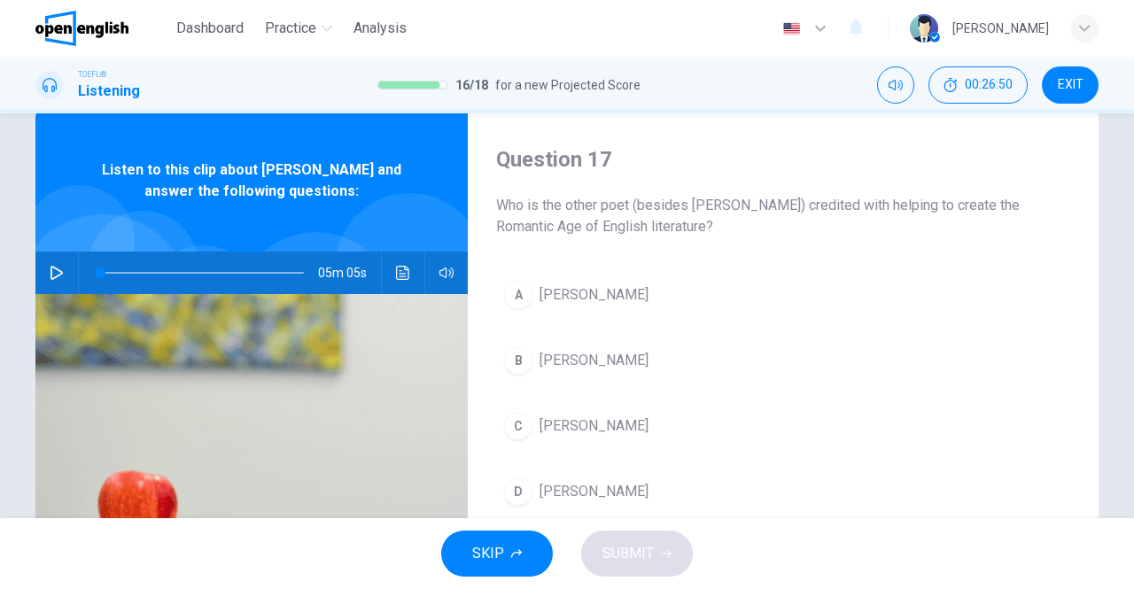
click at [574, 293] on span "Samuel Taylor Coleridge" at bounding box center [594, 294] width 109 height 21
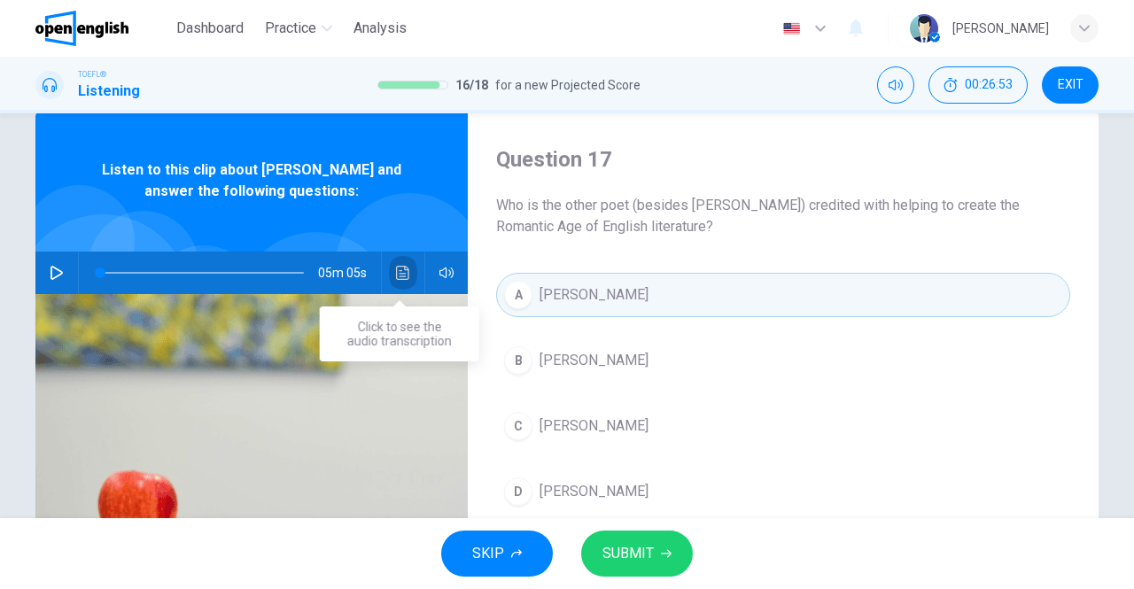
click at [396, 270] on icon "Click to see the audio transcription" at bounding box center [402, 273] width 13 height 14
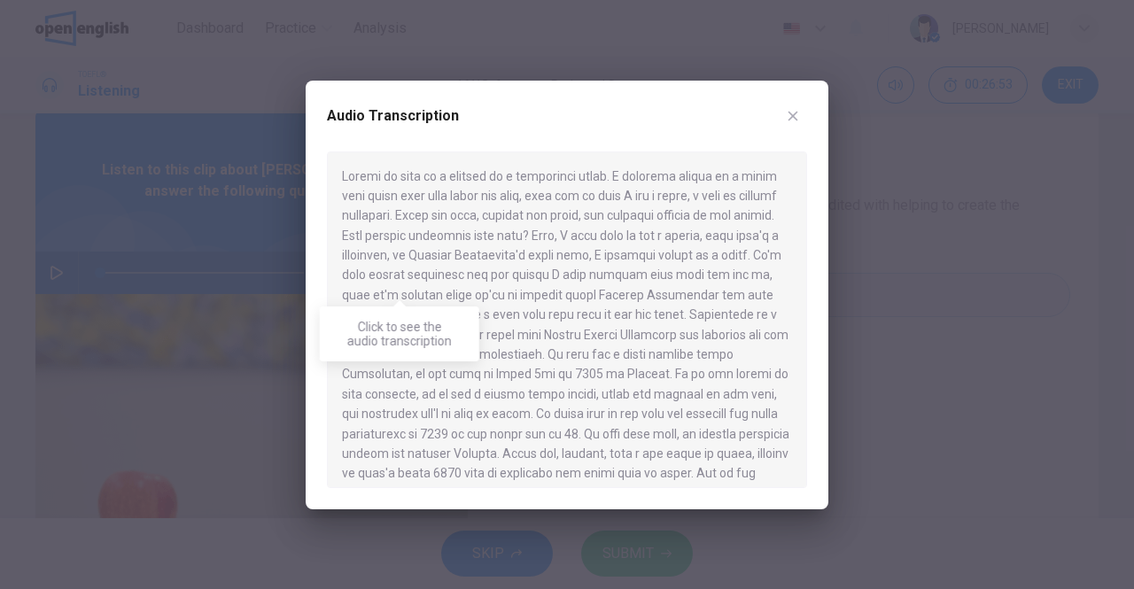
click at [395, 270] on div at bounding box center [567, 320] width 480 height 337
click at [786, 117] on icon "button" at bounding box center [793, 116] width 14 height 14
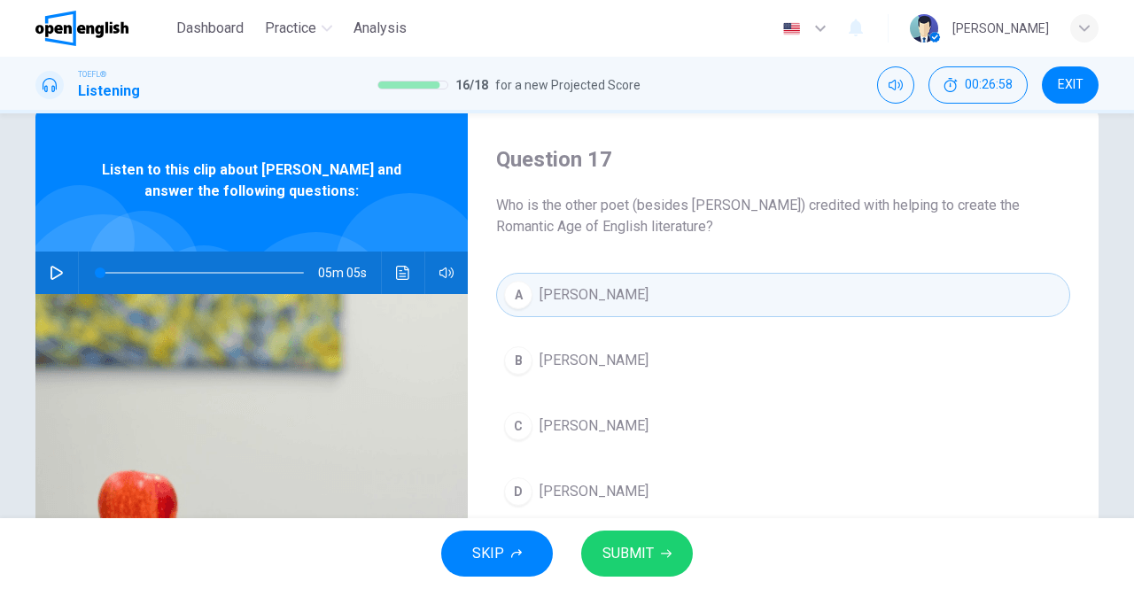
click at [625, 542] on span "SUBMIT" at bounding box center [628, 553] width 51 height 25
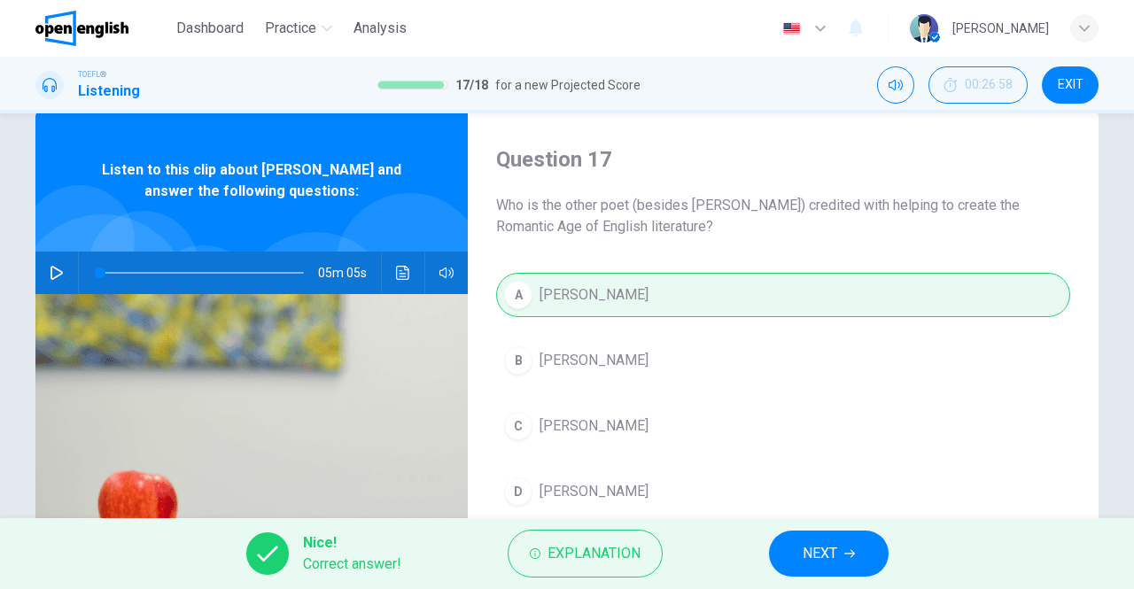
click at [852, 557] on icon "button" at bounding box center [849, 553] width 11 height 11
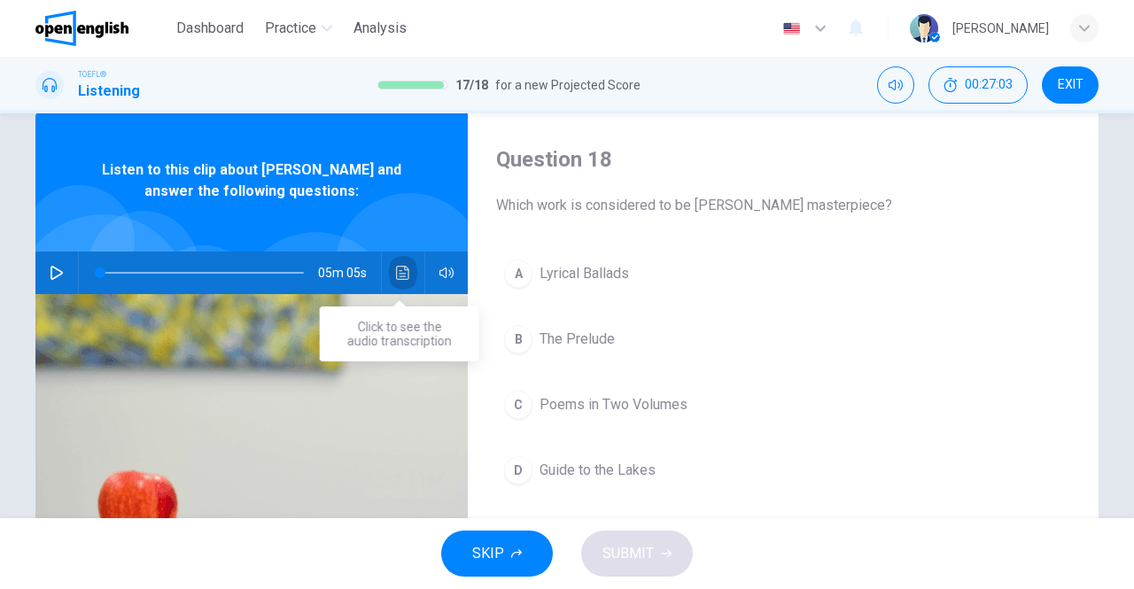
click at [396, 268] on icon "Click to see the audio transcription" at bounding box center [402, 273] width 13 height 14
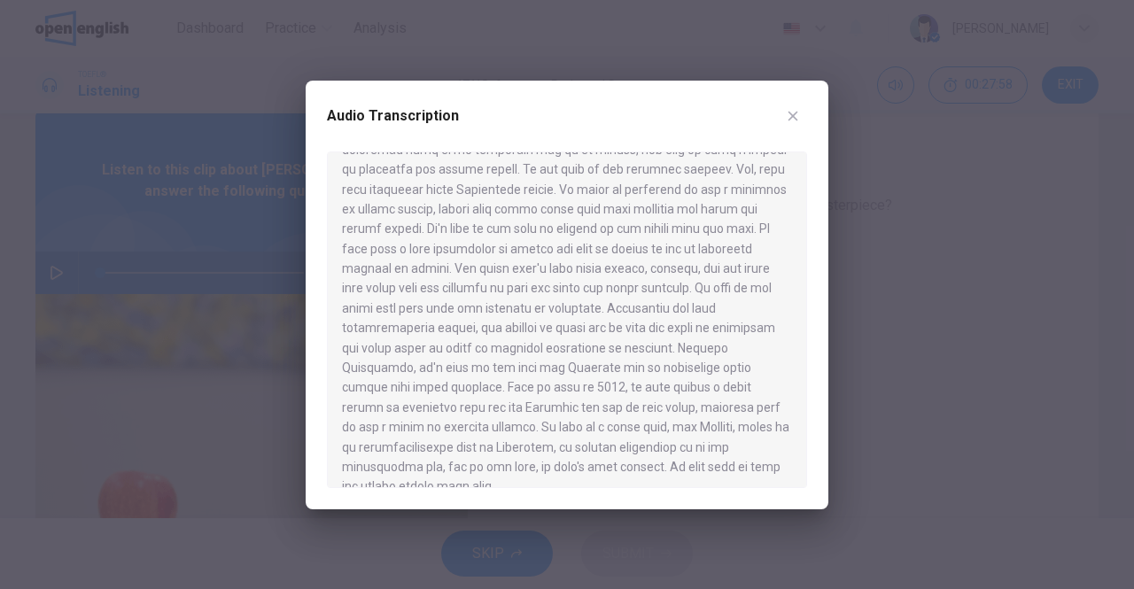
scroll to position [804, 0]
click at [792, 116] on icon "button" at bounding box center [794, 116] width 10 height 10
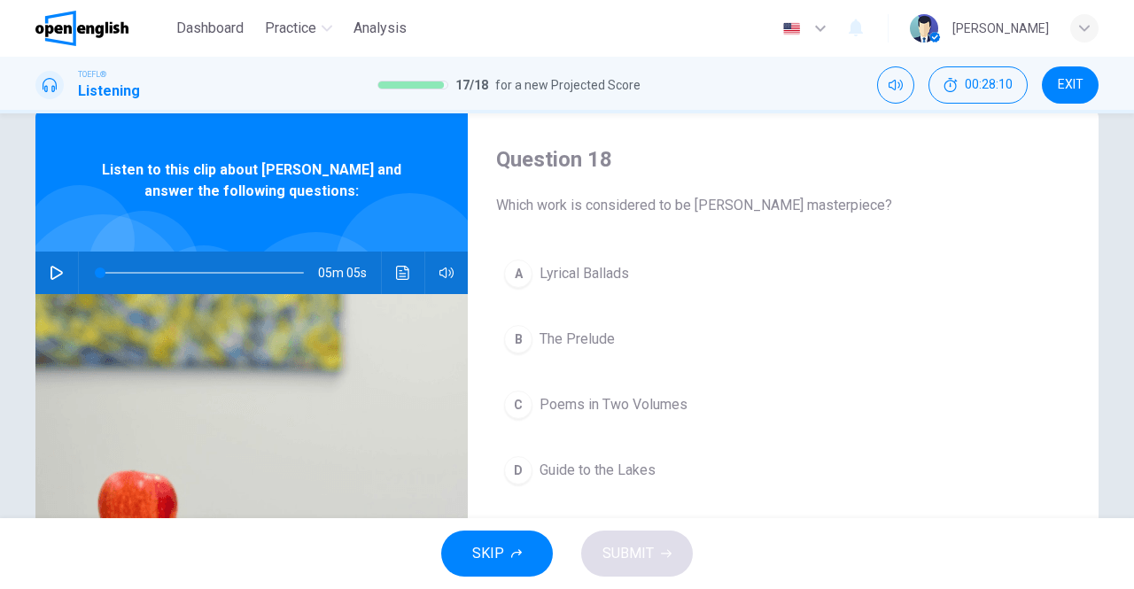
click at [519, 340] on div "B" at bounding box center [518, 339] width 28 height 28
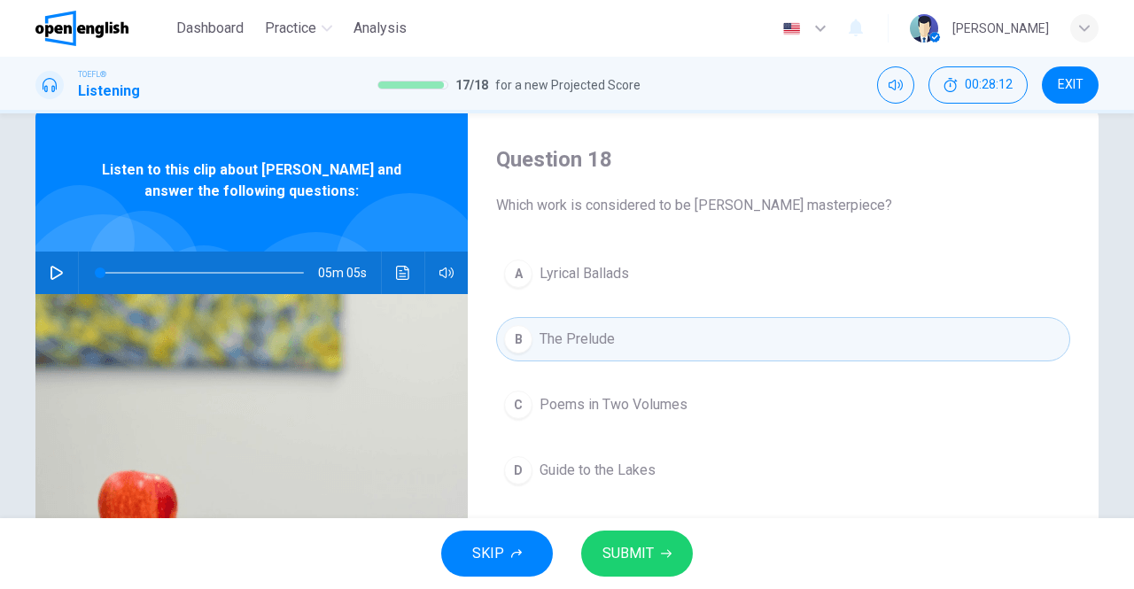
click at [395, 281] on button "Click to see the audio transcription" at bounding box center [403, 273] width 28 height 43
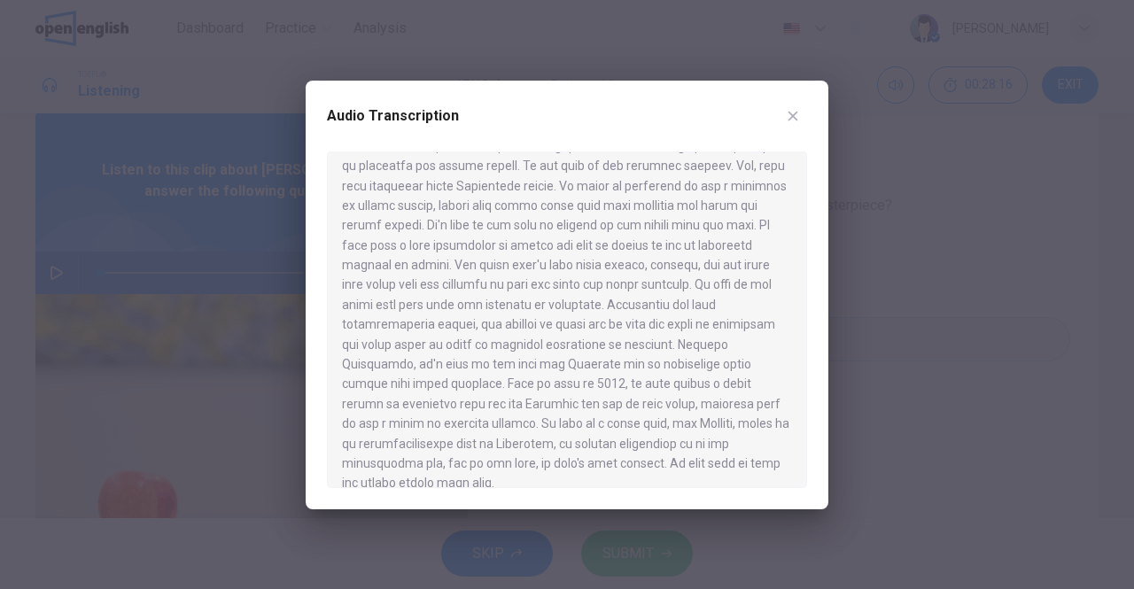
click at [789, 116] on icon "button" at bounding box center [793, 116] width 14 height 14
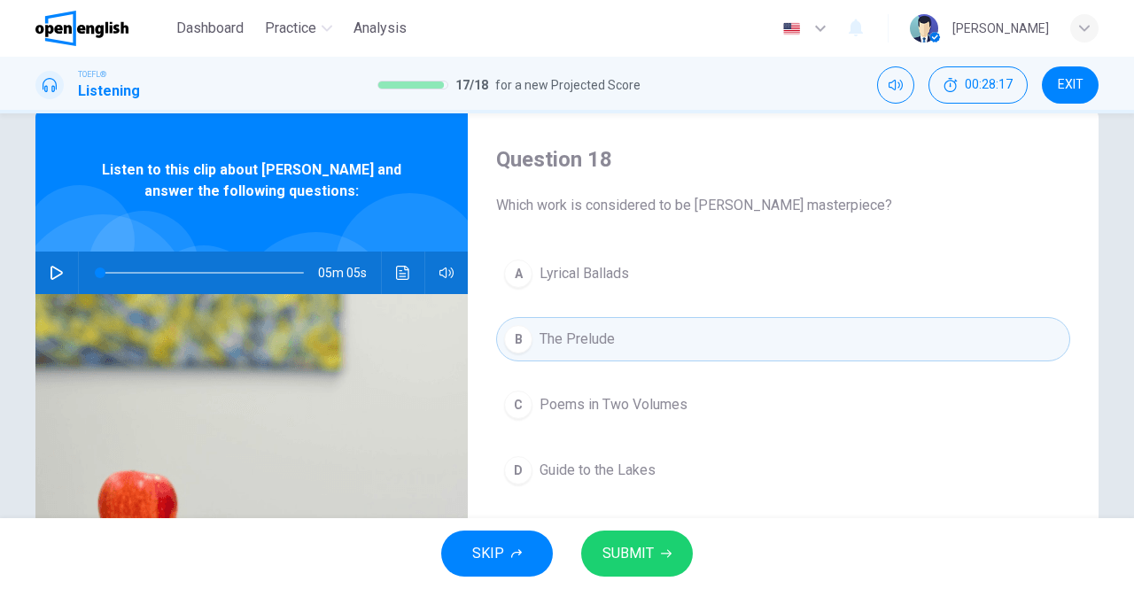
click at [618, 541] on span "SUBMIT" at bounding box center [628, 553] width 51 height 25
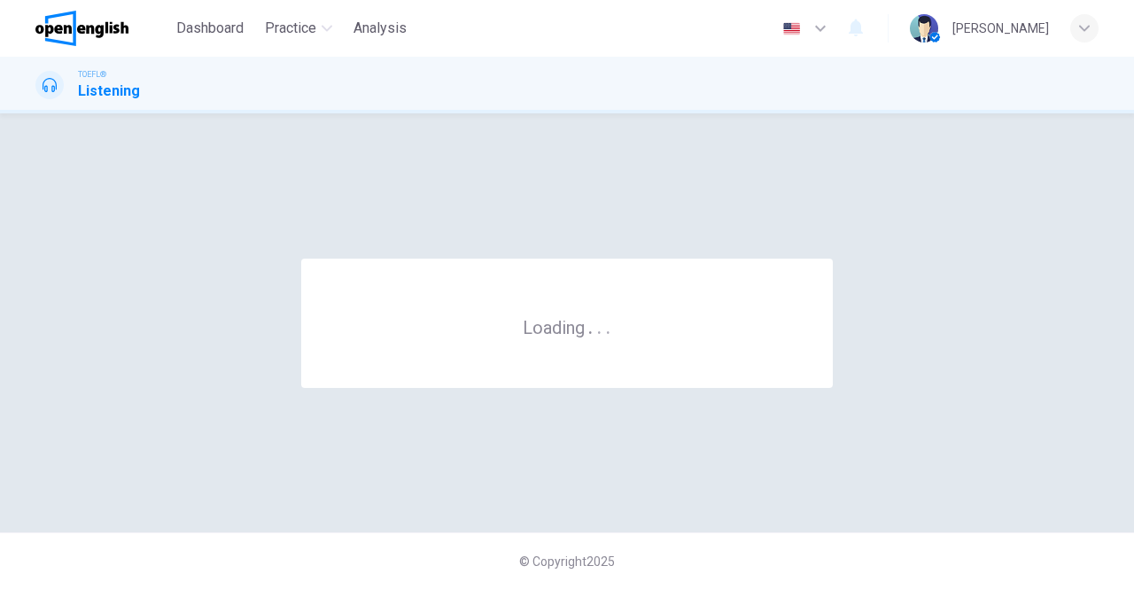
scroll to position [0, 0]
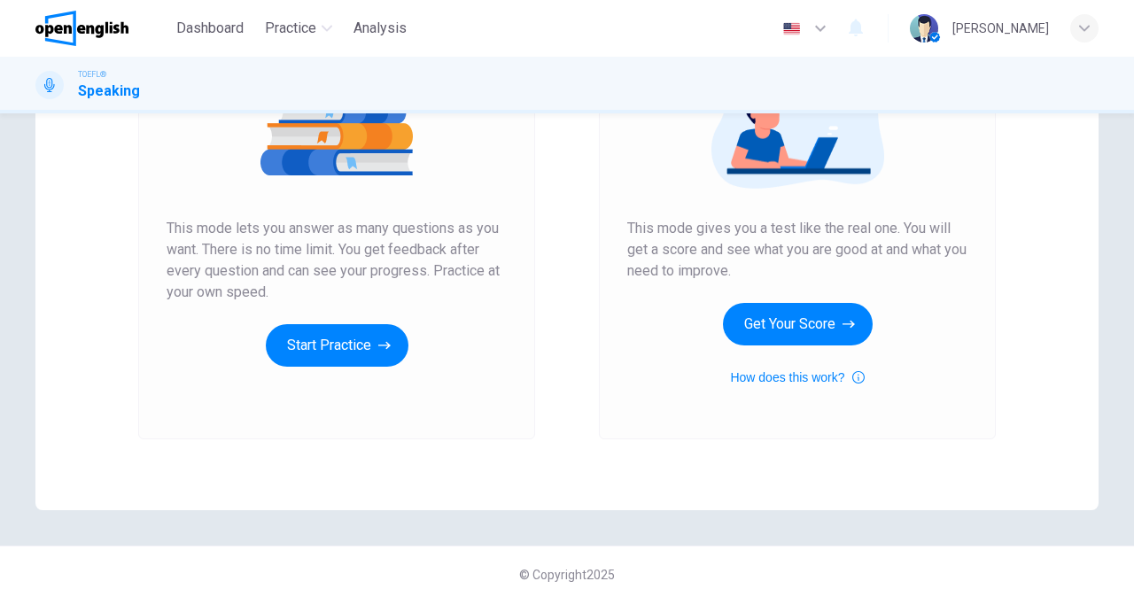
scroll to position [261, 0]
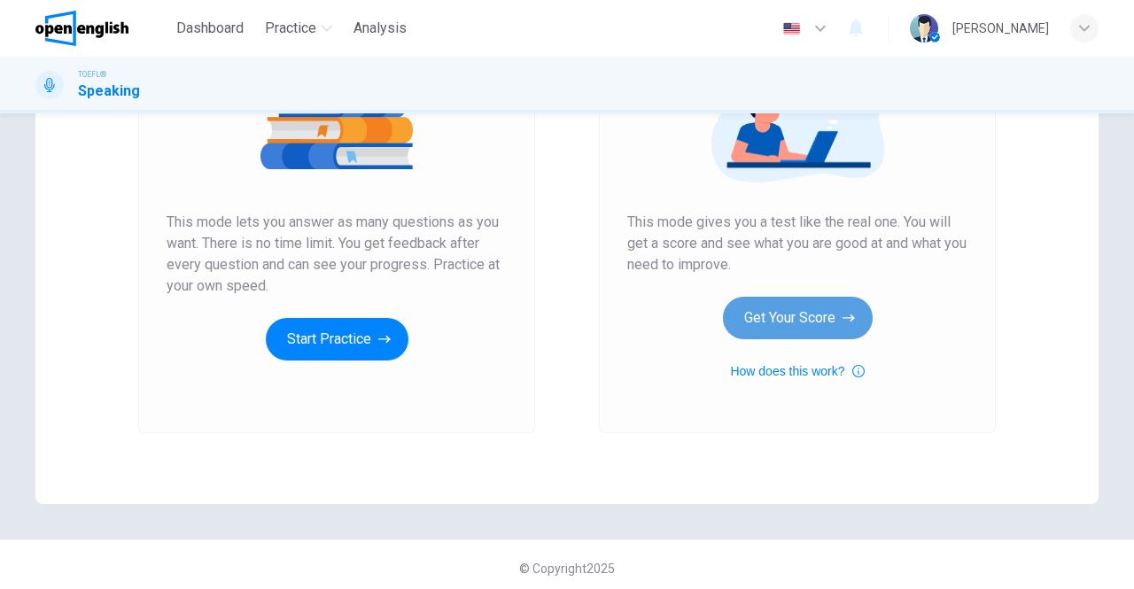
click at [781, 306] on button "Get Your Score" at bounding box center [798, 318] width 150 height 43
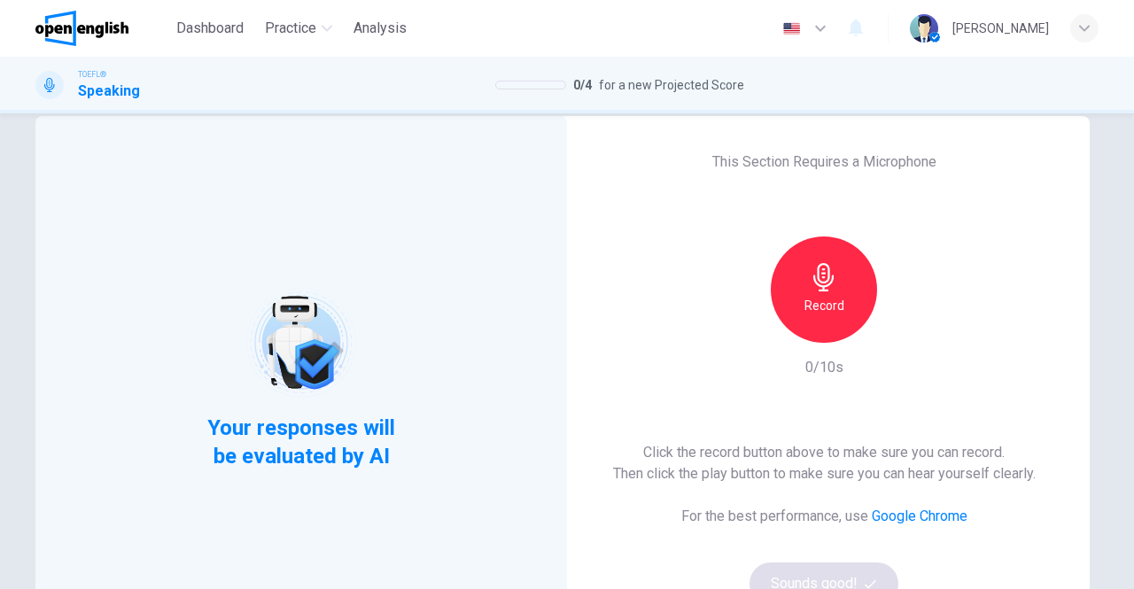
scroll to position [37, 0]
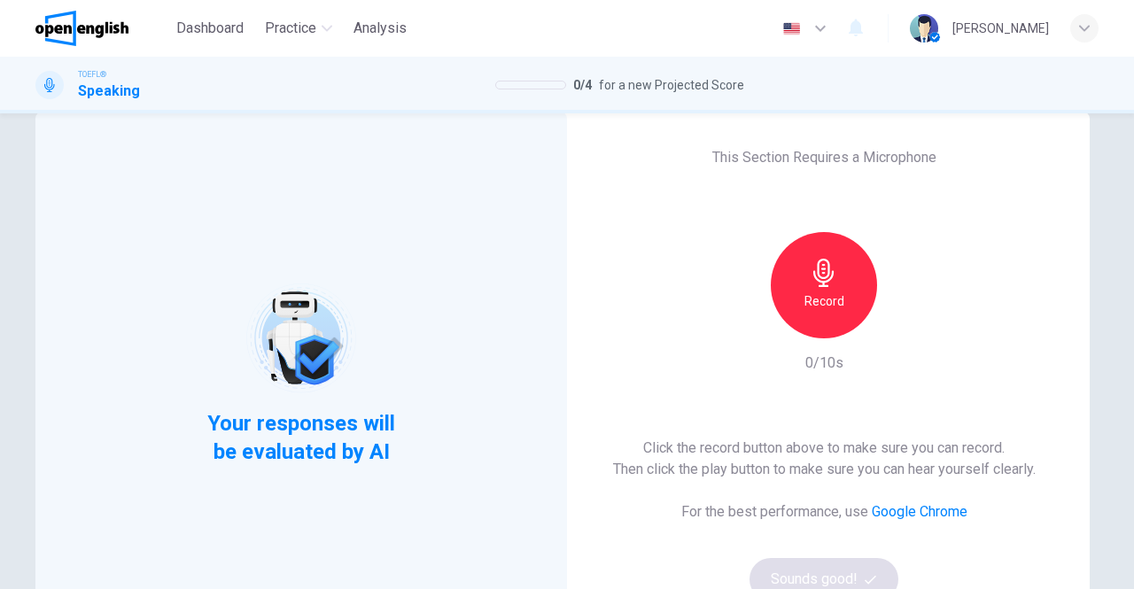
click at [823, 288] on div "Record" at bounding box center [824, 285] width 106 height 106
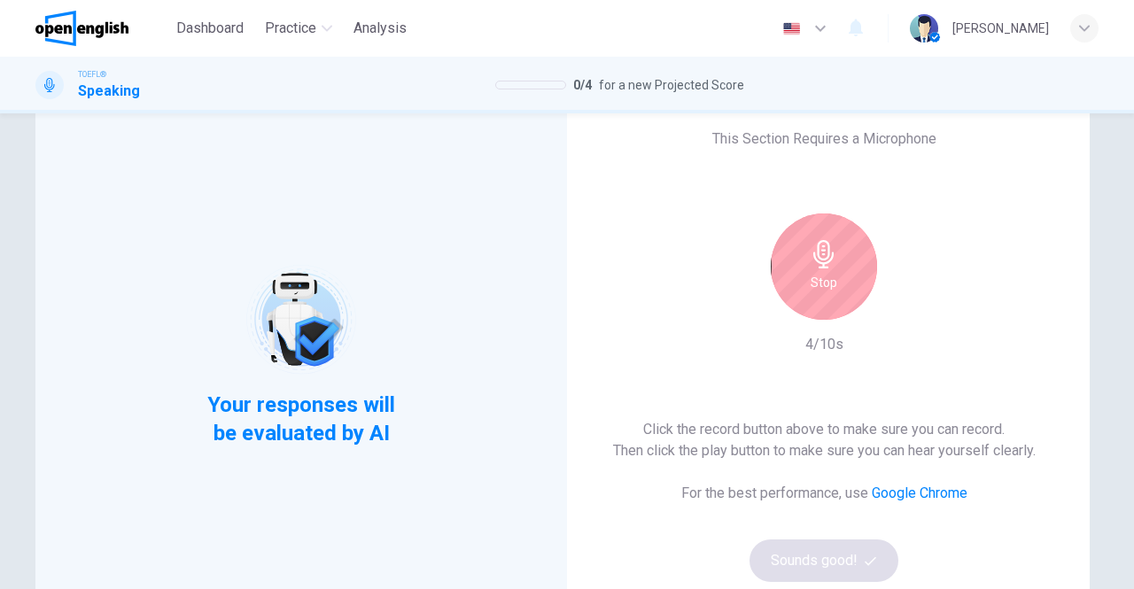
scroll to position [57, 0]
click at [833, 277] on div "Stop" at bounding box center [824, 266] width 106 height 106
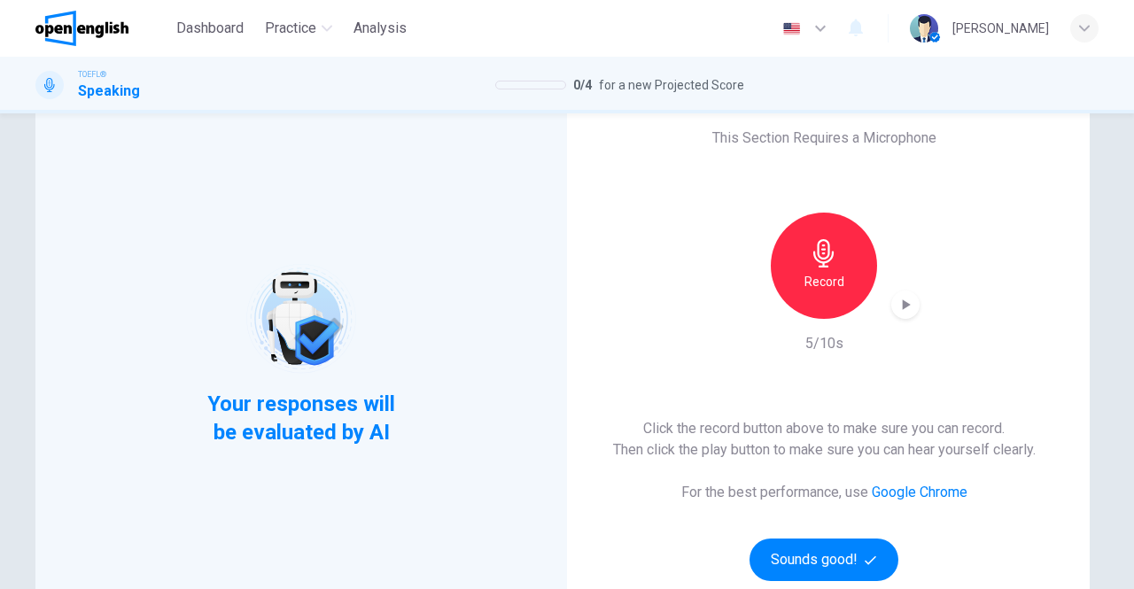
click at [897, 310] on icon "button" at bounding box center [906, 305] width 18 height 18
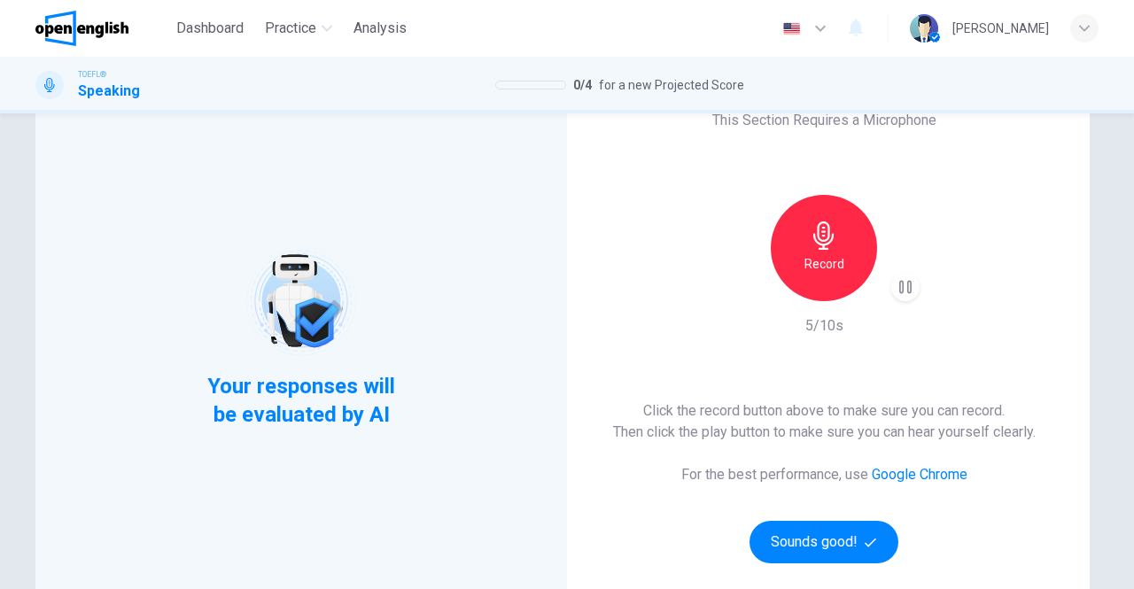
scroll to position [70, 0]
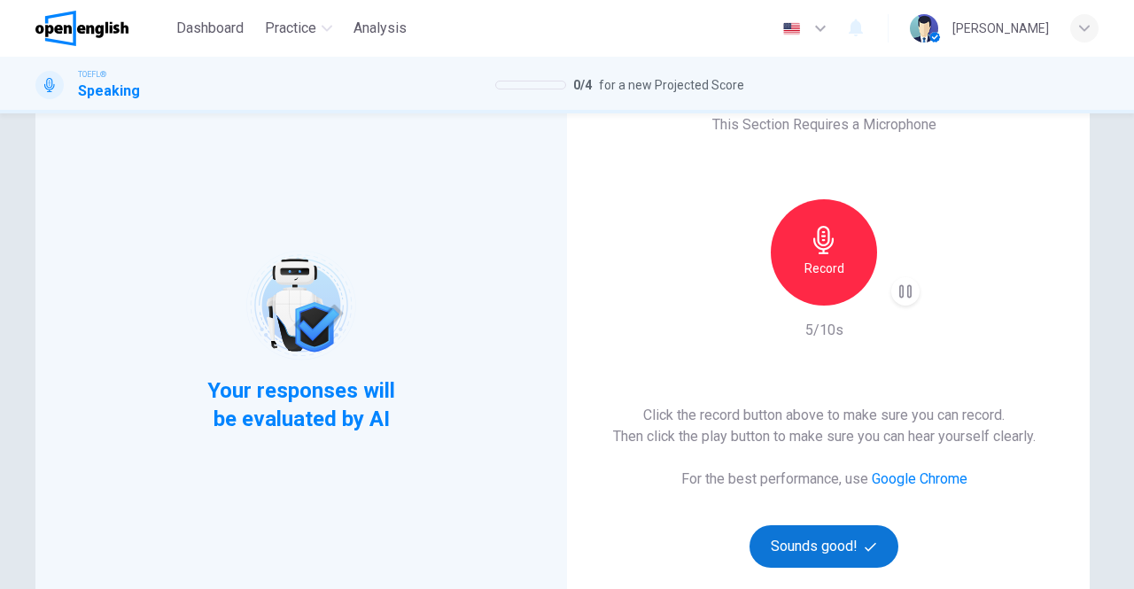
click at [785, 530] on button "Sounds good!" at bounding box center [824, 546] width 149 height 43
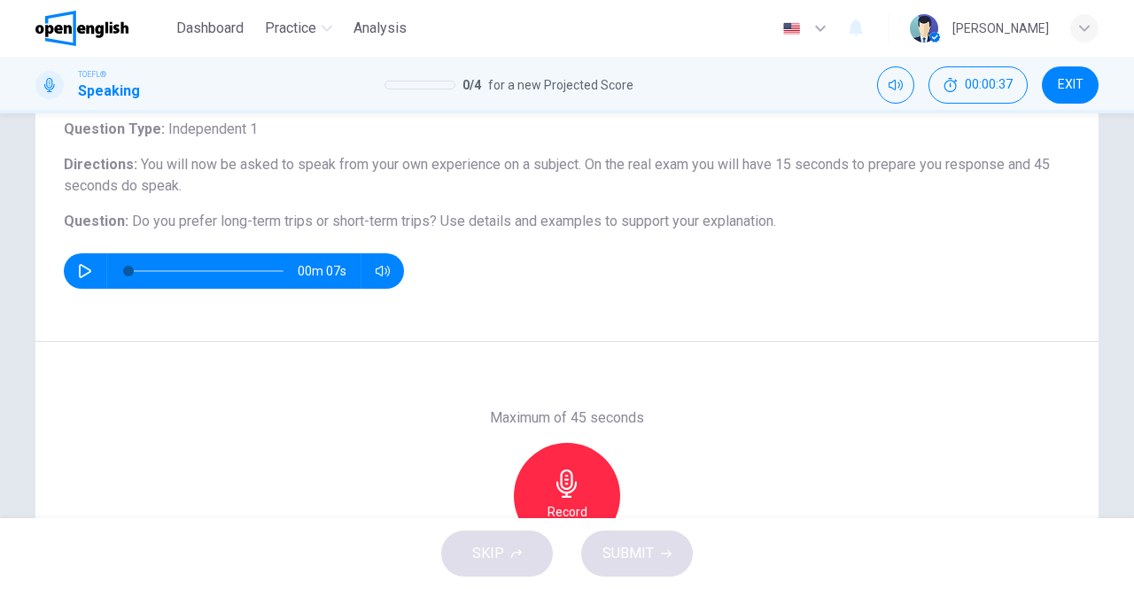
scroll to position [97, 0]
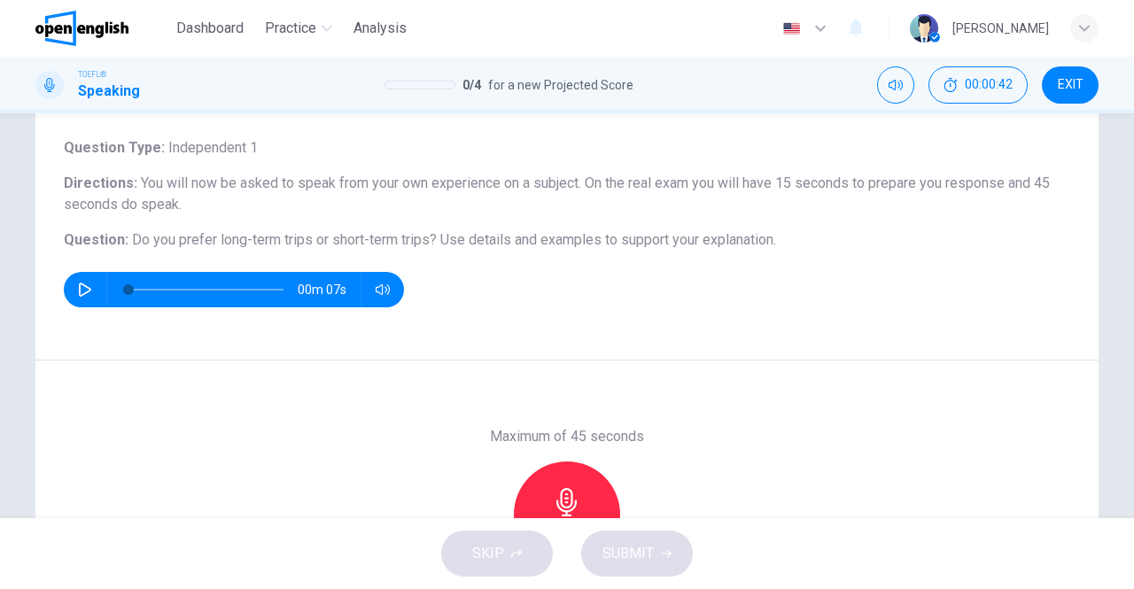
click at [79, 286] on icon "button" at bounding box center [85, 290] width 14 height 14
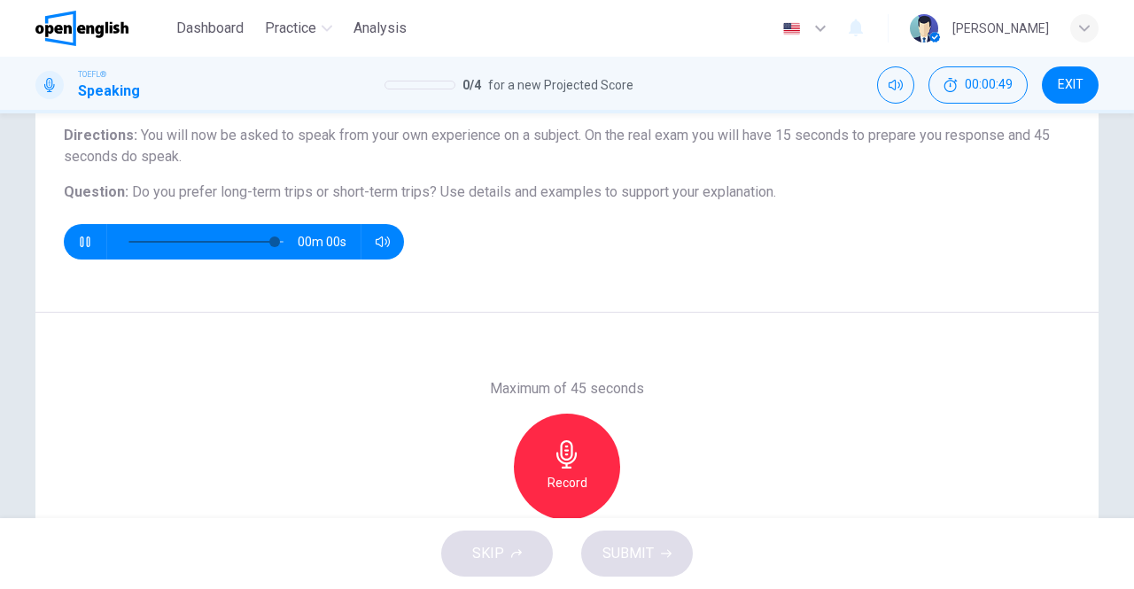
type input "*"
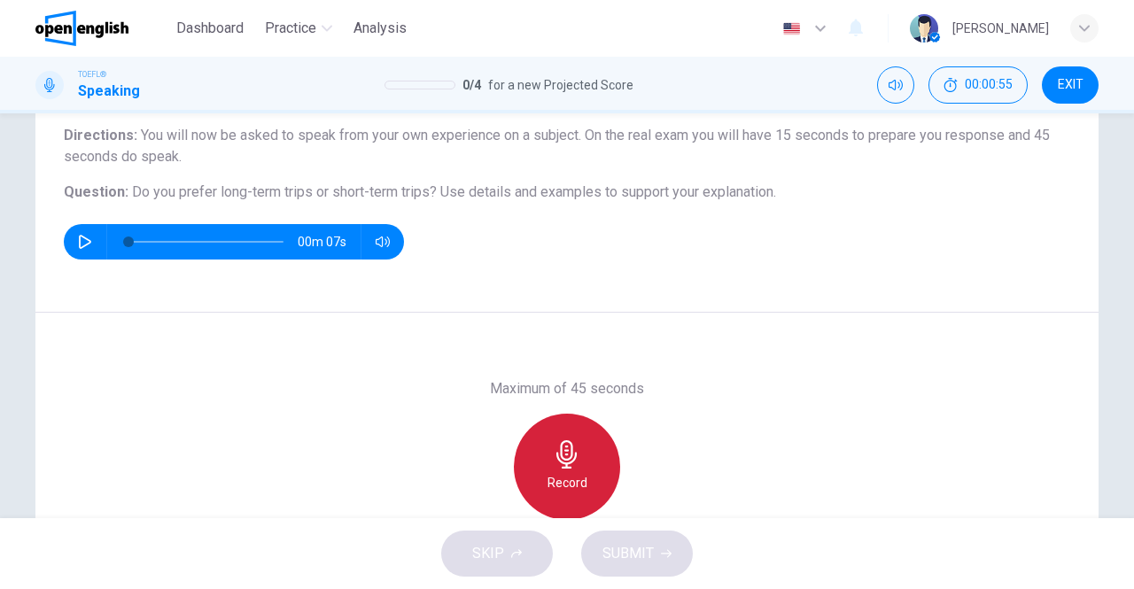
click at [555, 436] on div "Record" at bounding box center [567, 467] width 106 height 106
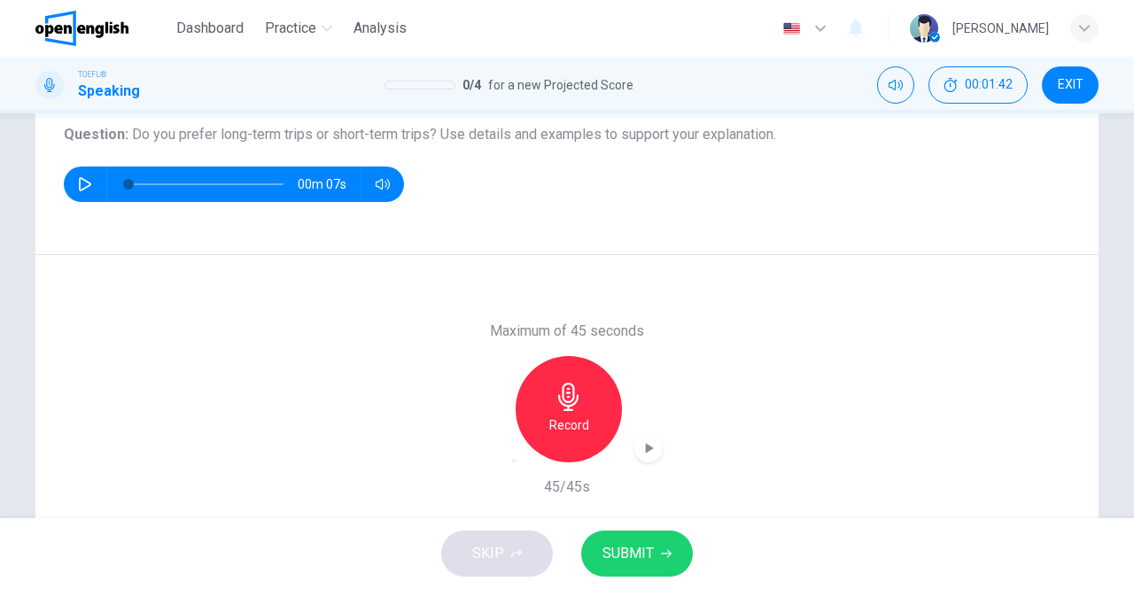
scroll to position [282, 0]
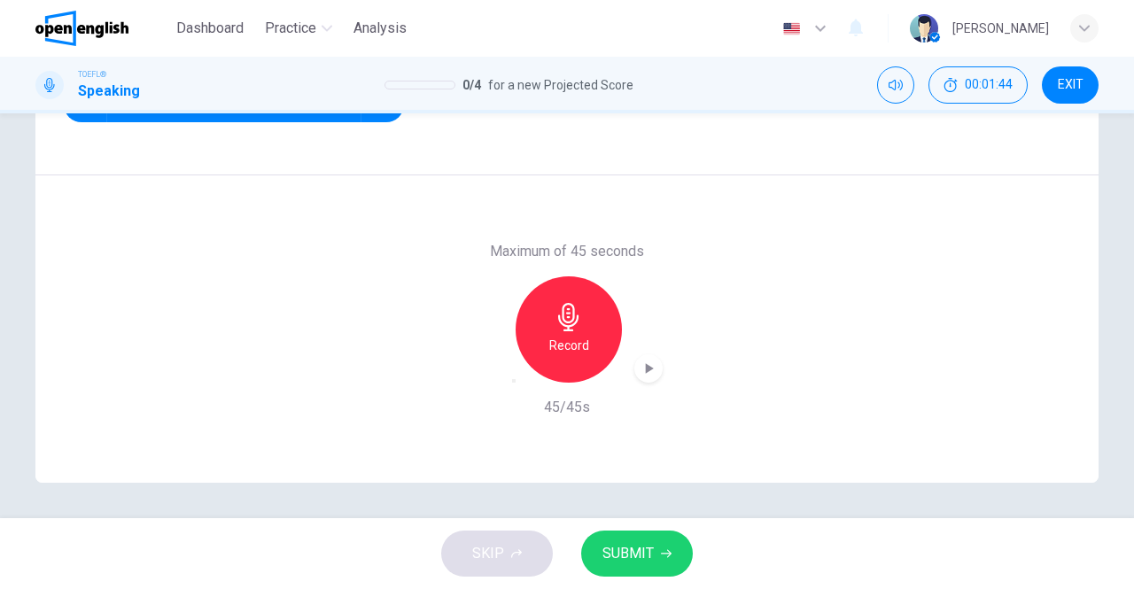
click at [618, 553] on span "SUBMIT" at bounding box center [628, 553] width 51 height 25
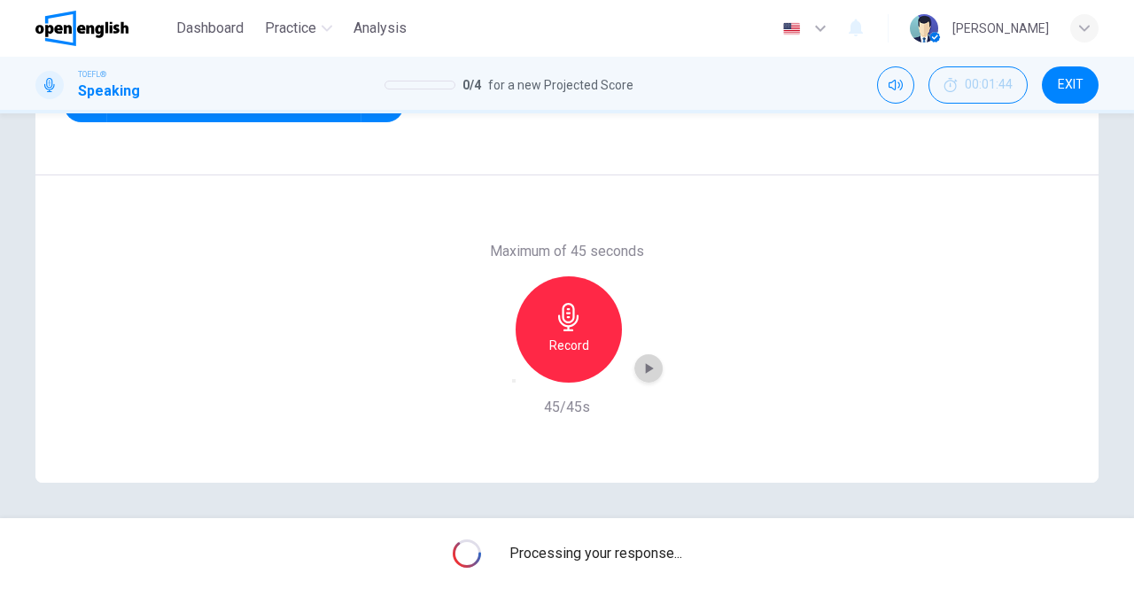
click at [640, 376] on icon "button" at bounding box center [649, 369] width 18 height 18
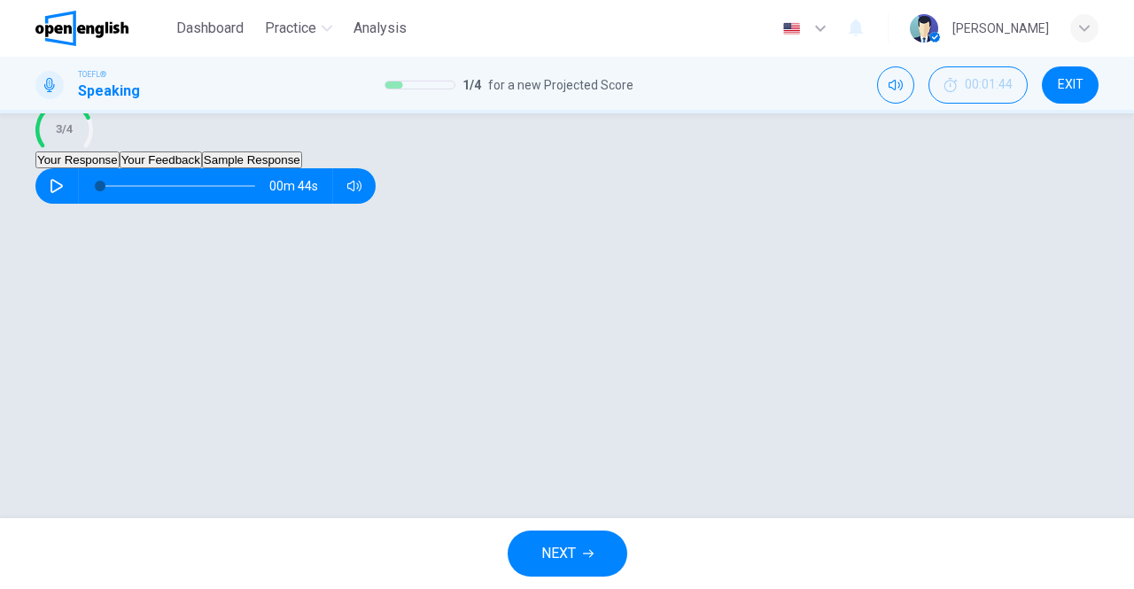
scroll to position [300, 0]
click at [546, 536] on button "NEXT" at bounding box center [568, 554] width 120 height 46
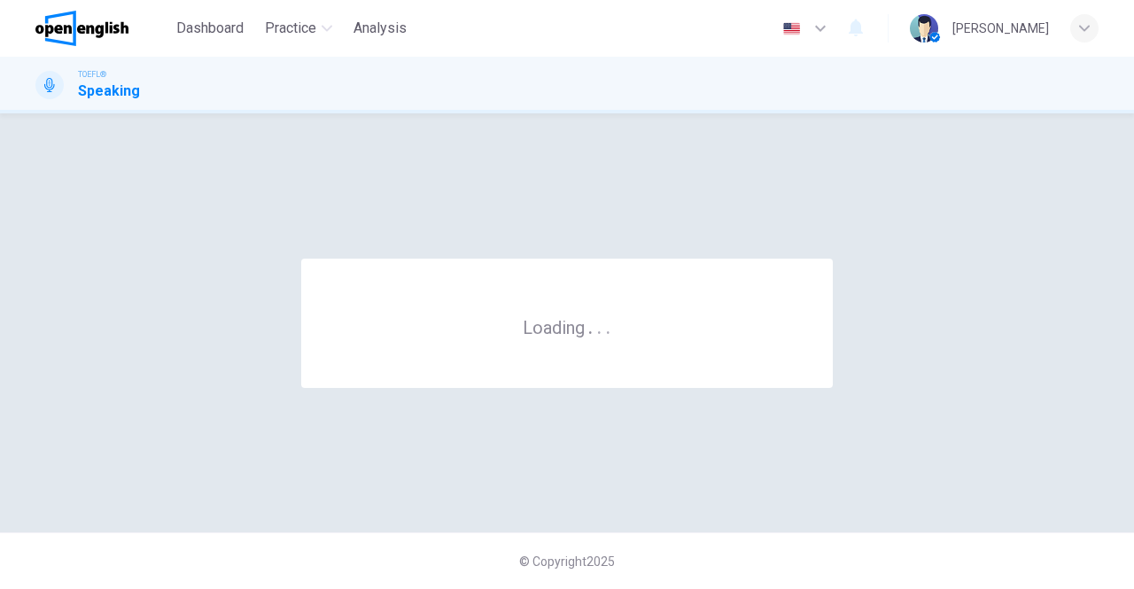
scroll to position [0, 0]
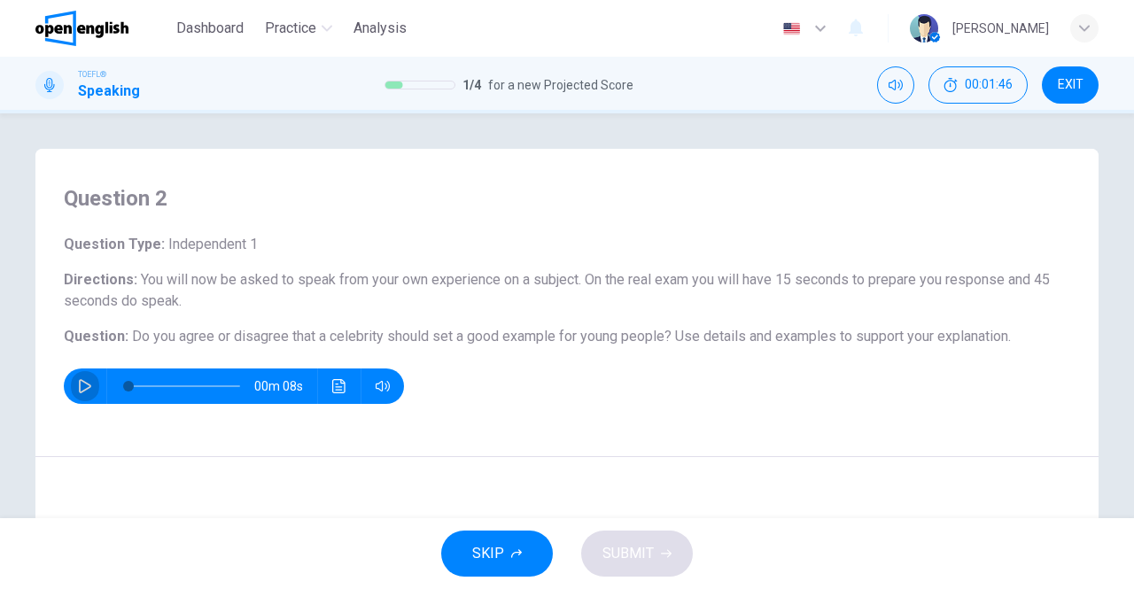
click at [83, 385] on icon "button" at bounding box center [85, 386] width 14 height 14
type input "*"
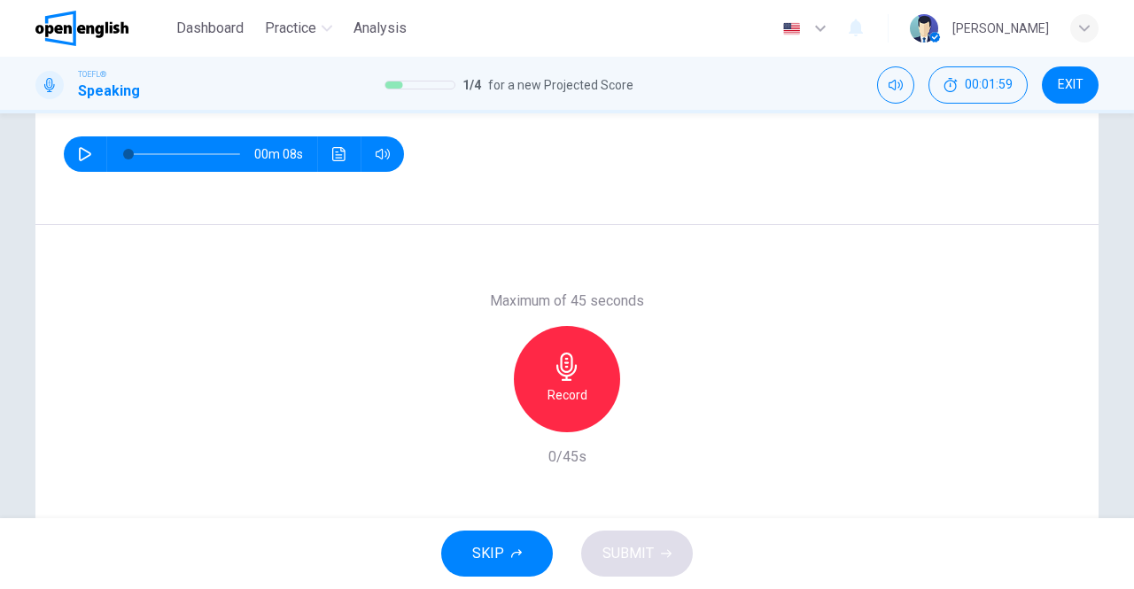
scroll to position [233, 0]
click at [569, 368] on icon "button" at bounding box center [567, 366] width 28 height 28
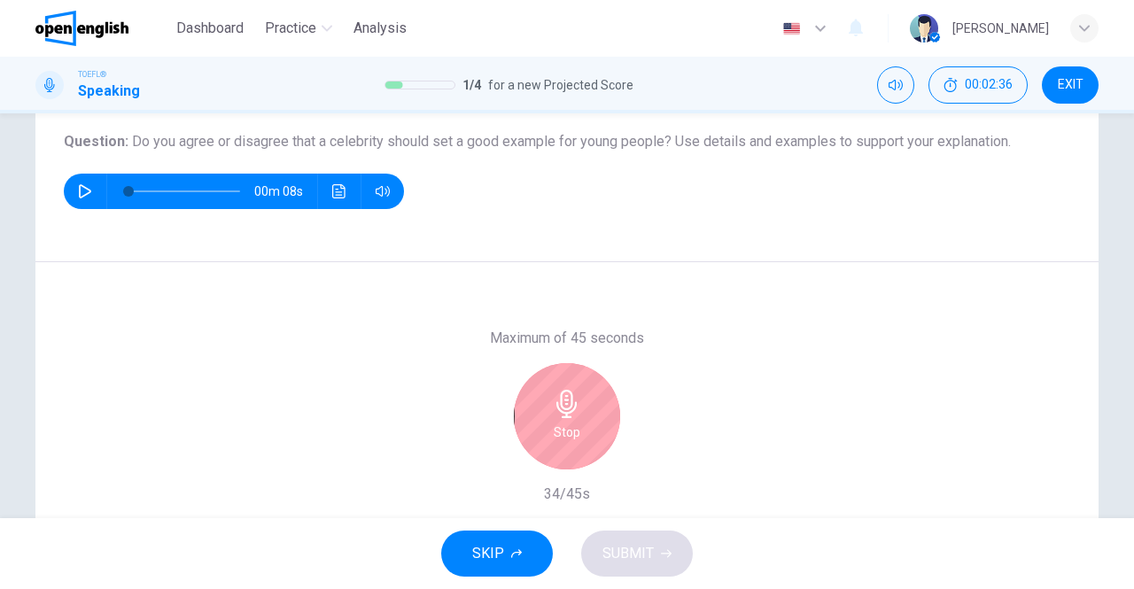
scroll to position [205, 0]
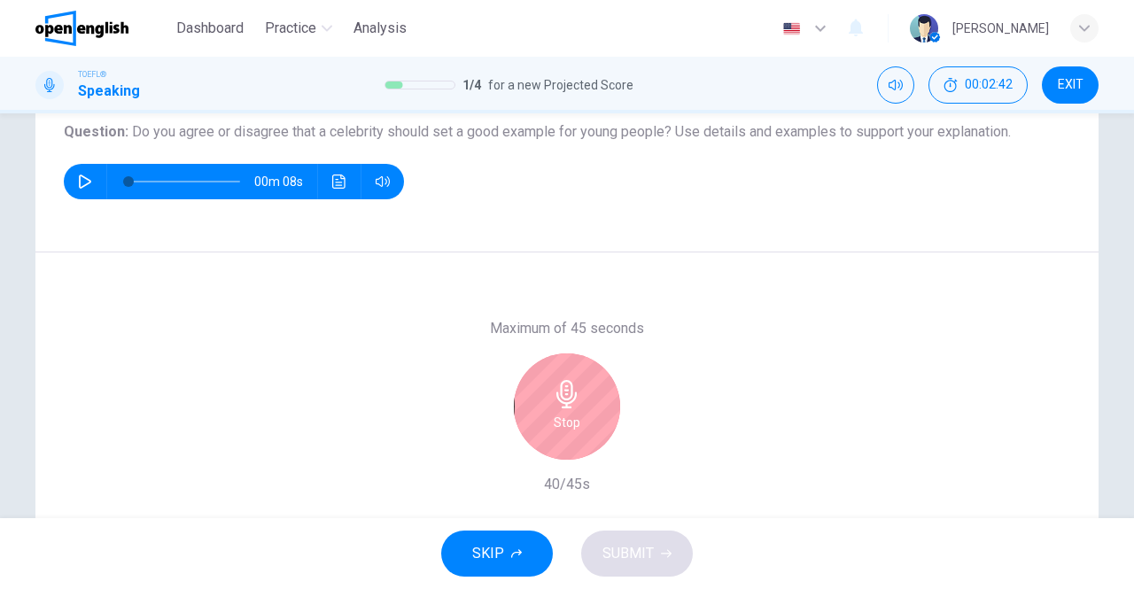
click at [564, 394] on icon "button" at bounding box center [567, 394] width 28 height 28
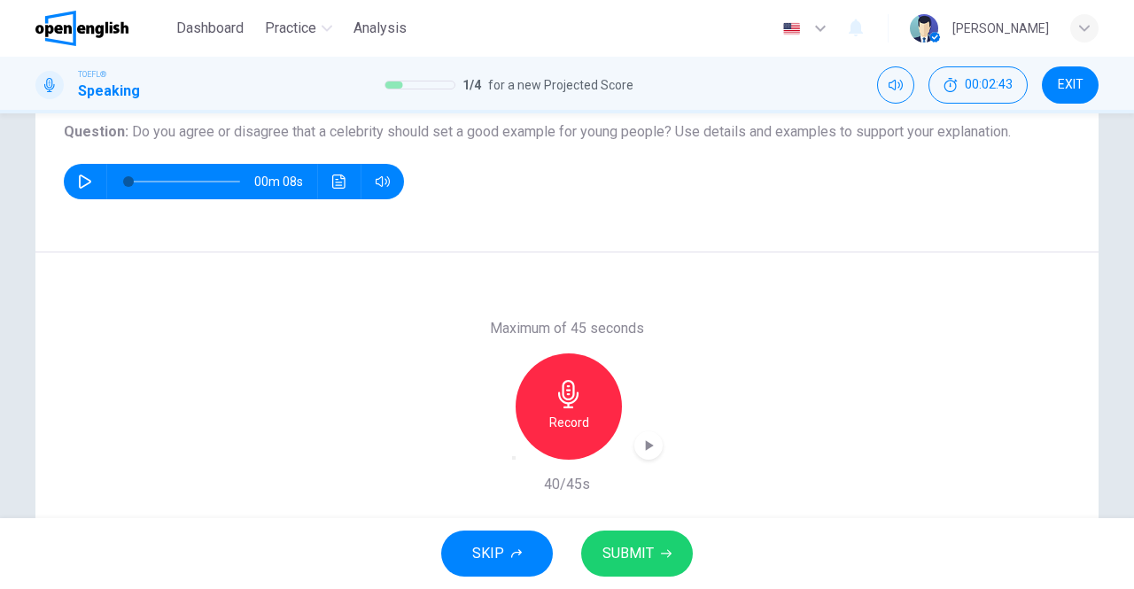
click at [611, 536] on button "SUBMIT" at bounding box center [637, 554] width 112 height 46
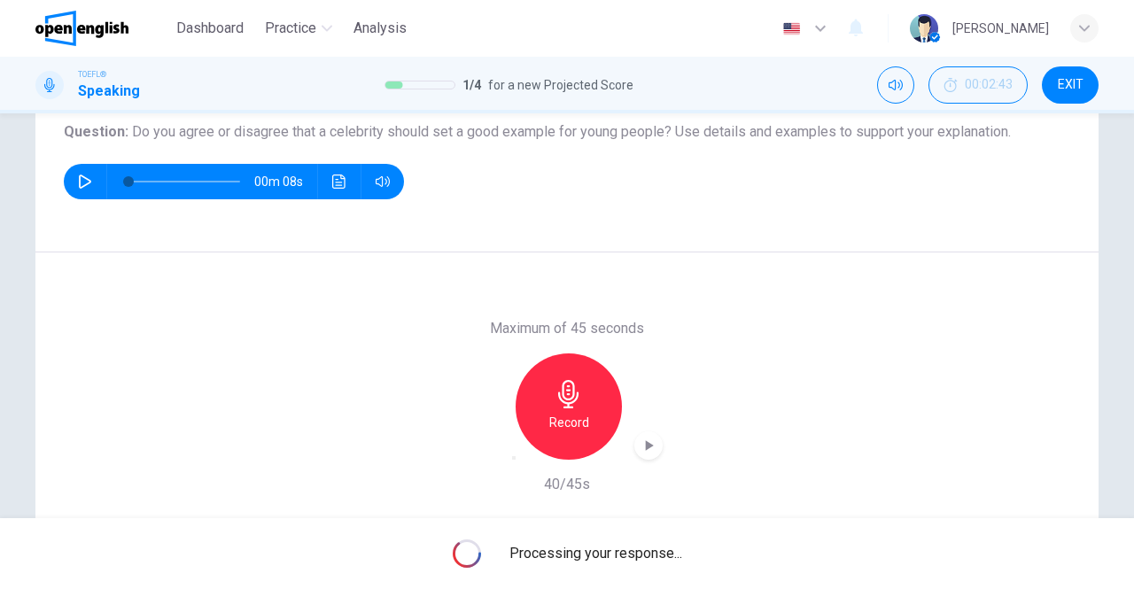
scroll to position [282, 0]
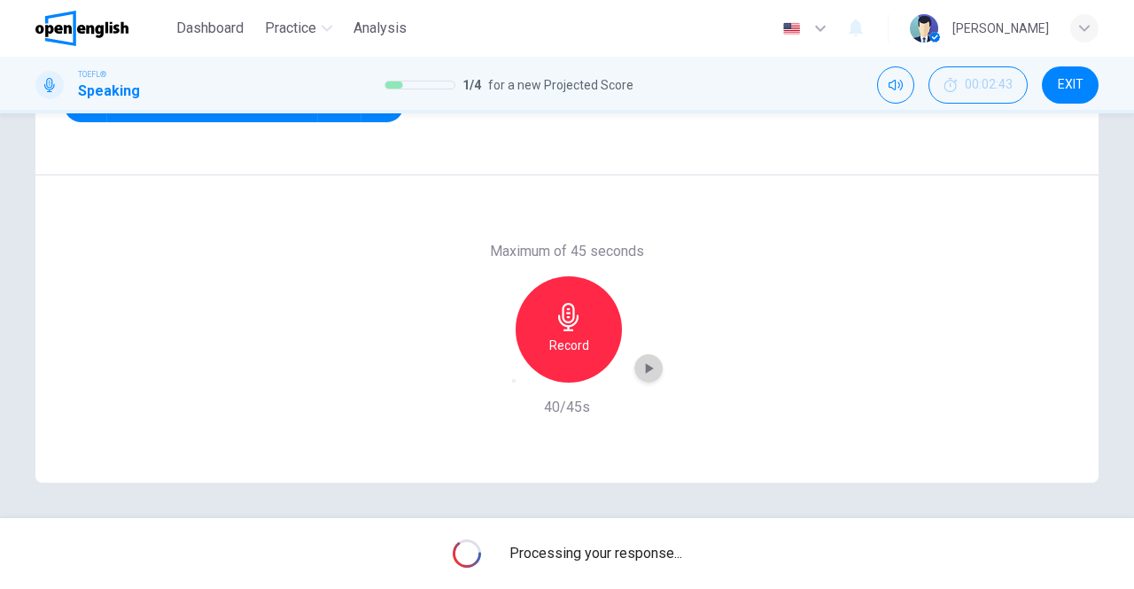
click at [652, 371] on icon "button" at bounding box center [649, 369] width 18 height 18
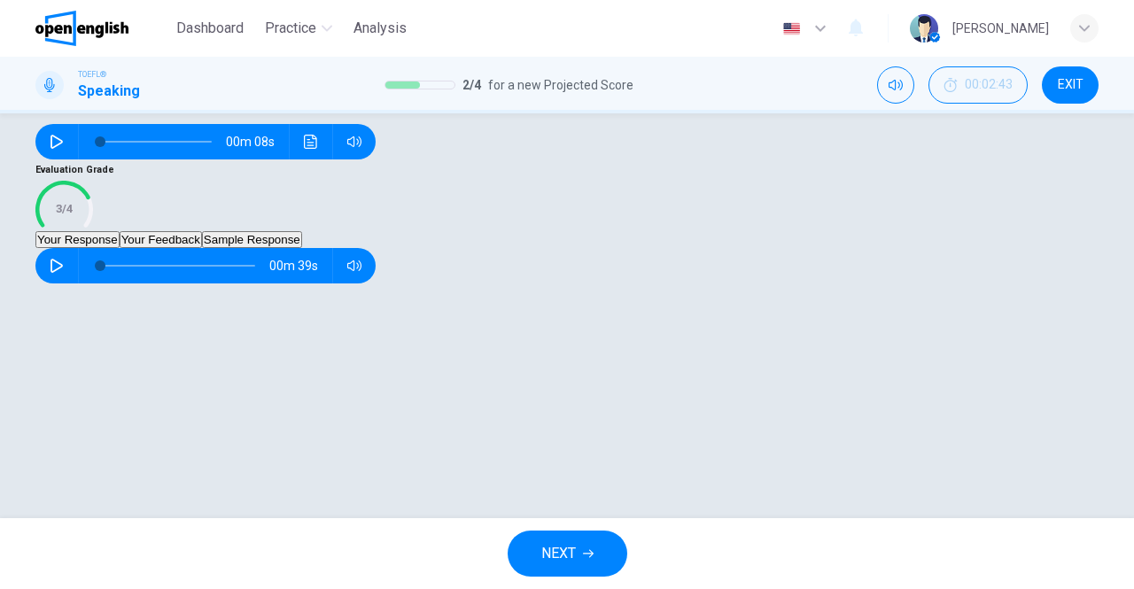
scroll to position [300, 0]
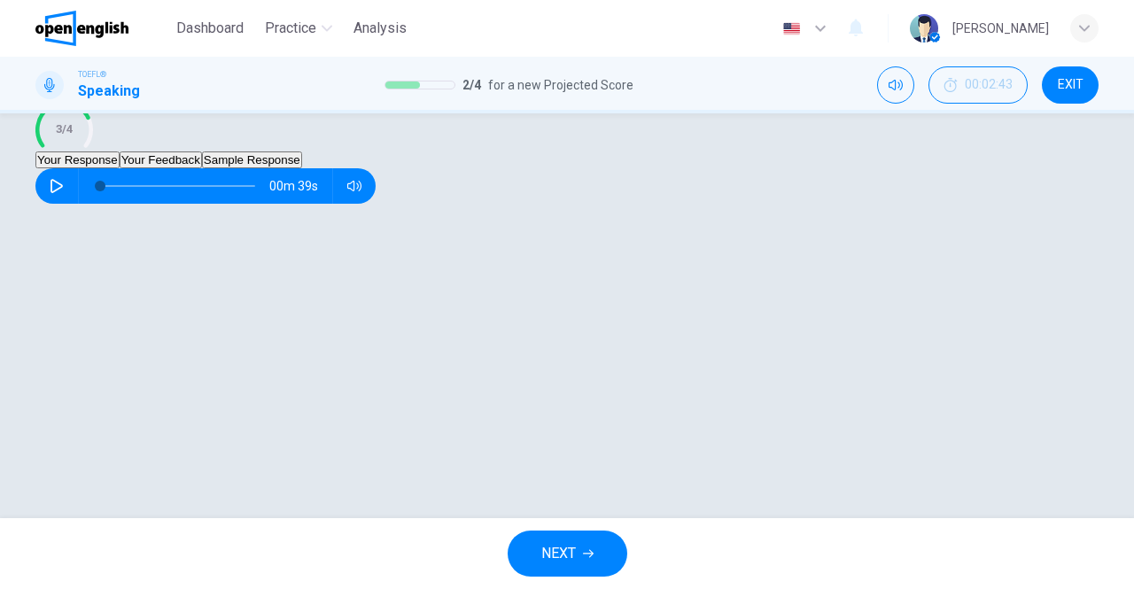
click at [202, 168] on button "Your Feedback" at bounding box center [161, 160] width 82 height 17
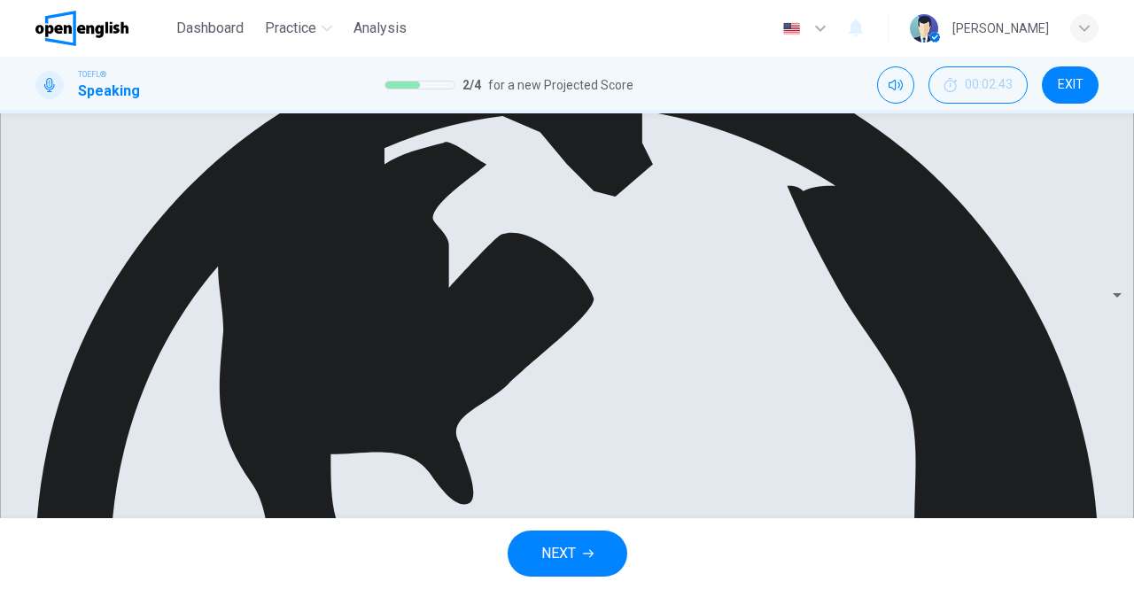
scroll to position [430, 0]
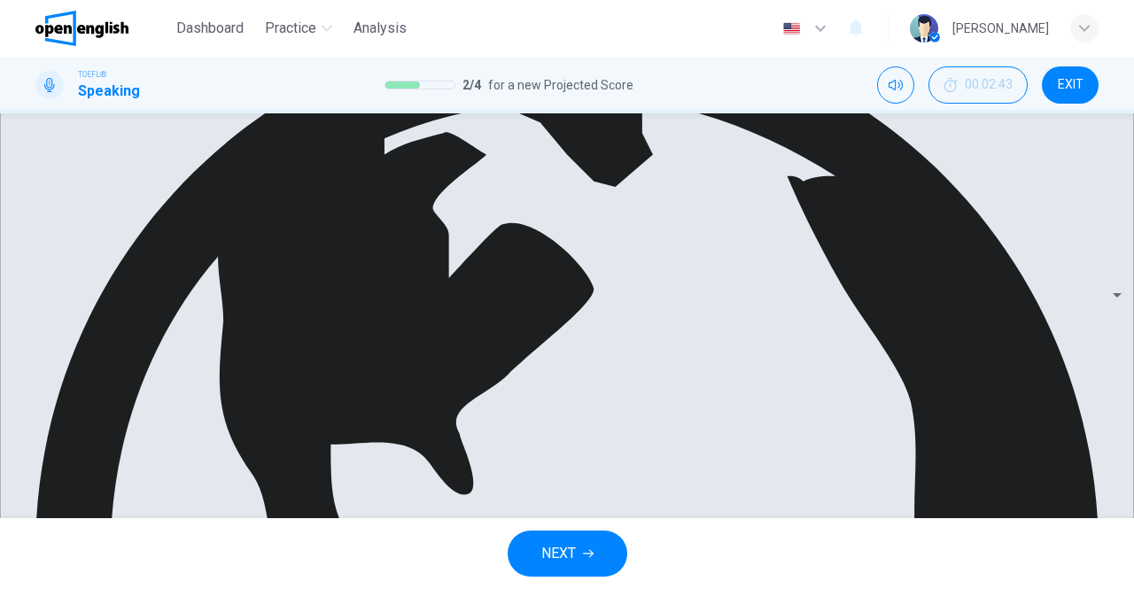
click at [566, 544] on span "NEXT" at bounding box center [558, 553] width 35 height 25
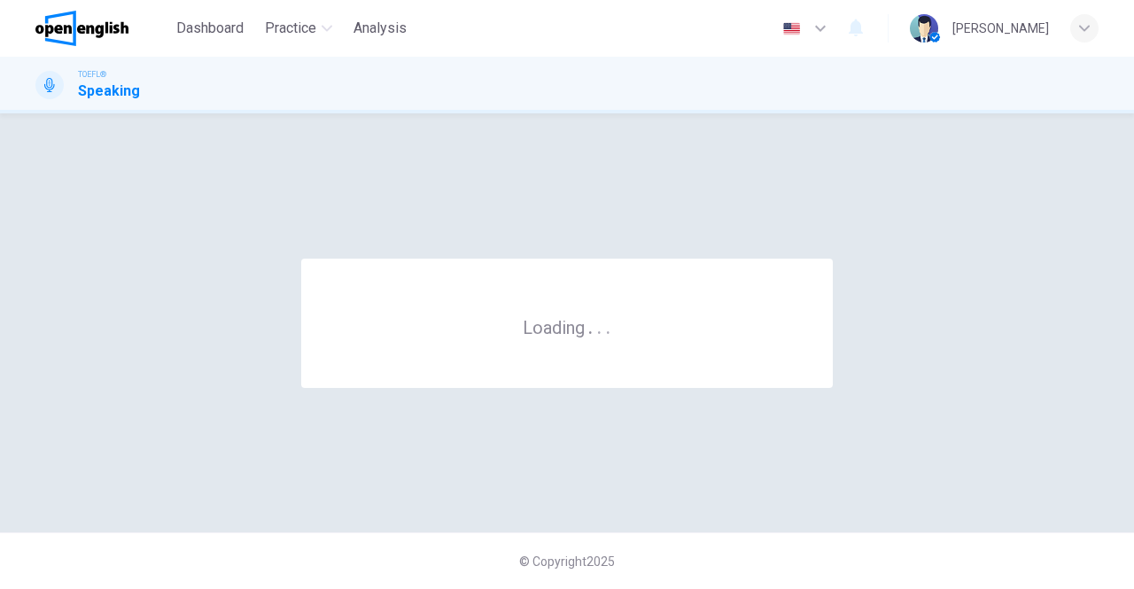
scroll to position [0, 0]
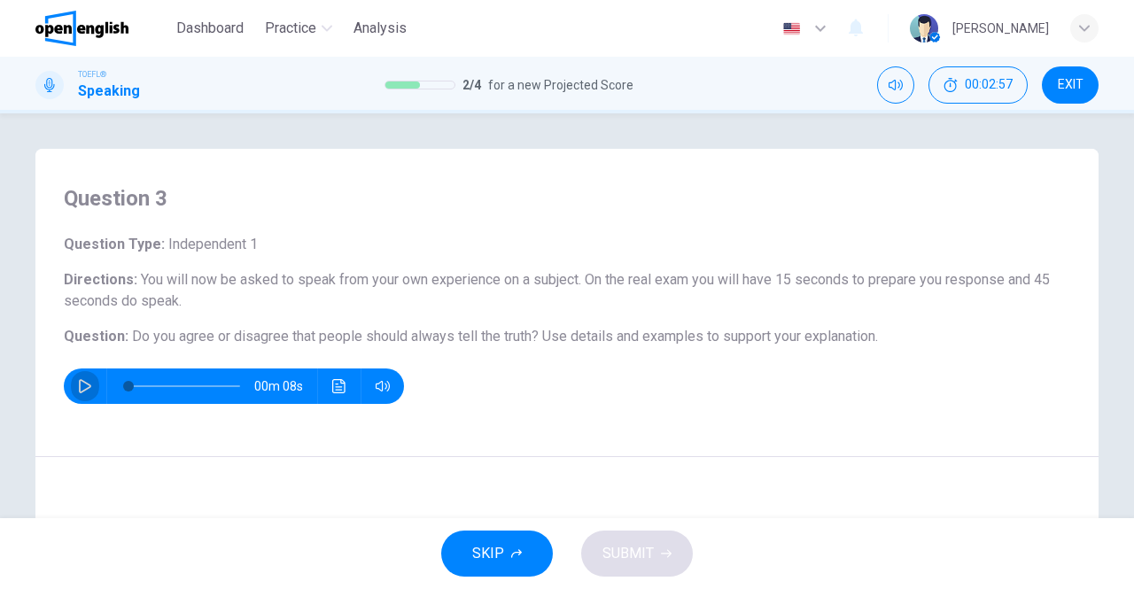
click at [73, 378] on button "button" at bounding box center [85, 386] width 28 height 35
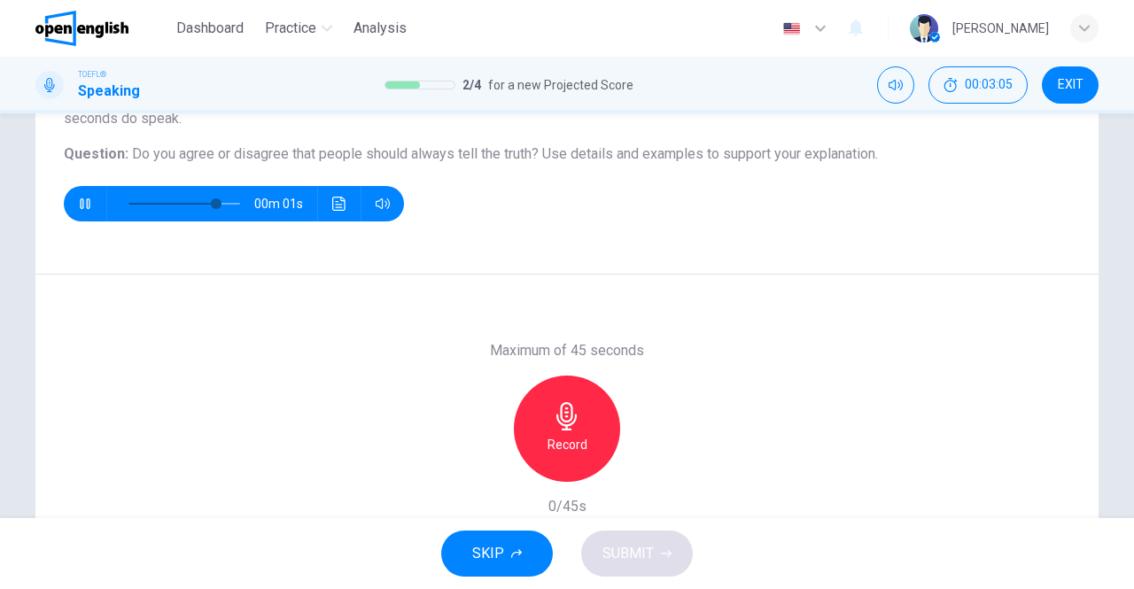
scroll to position [183, 0]
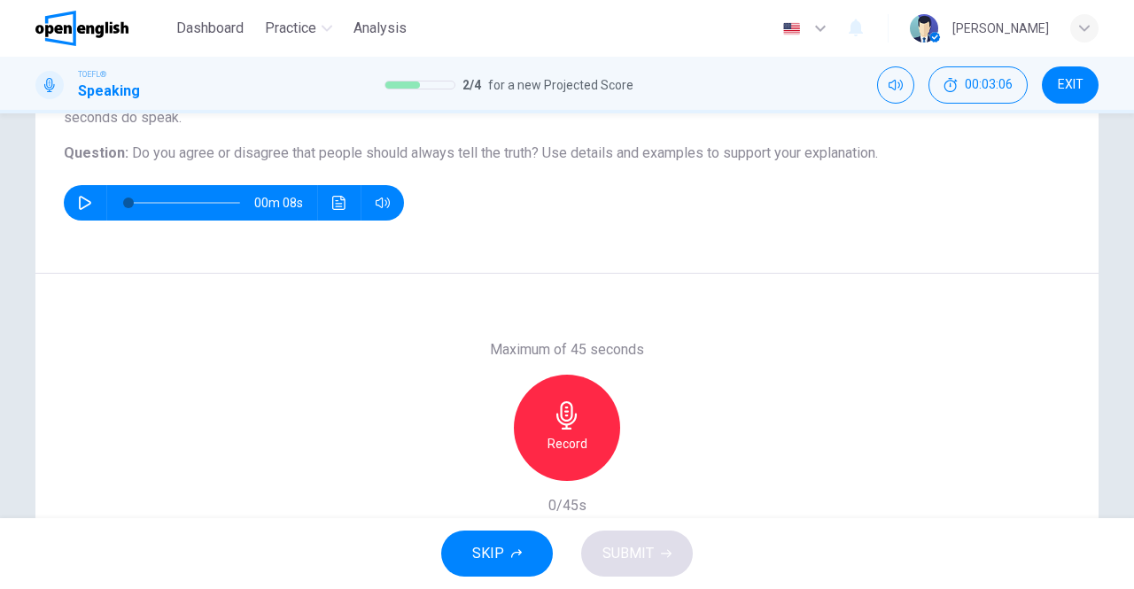
type input "*"
click at [569, 397] on div "Record" at bounding box center [567, 428] width 106 height 106
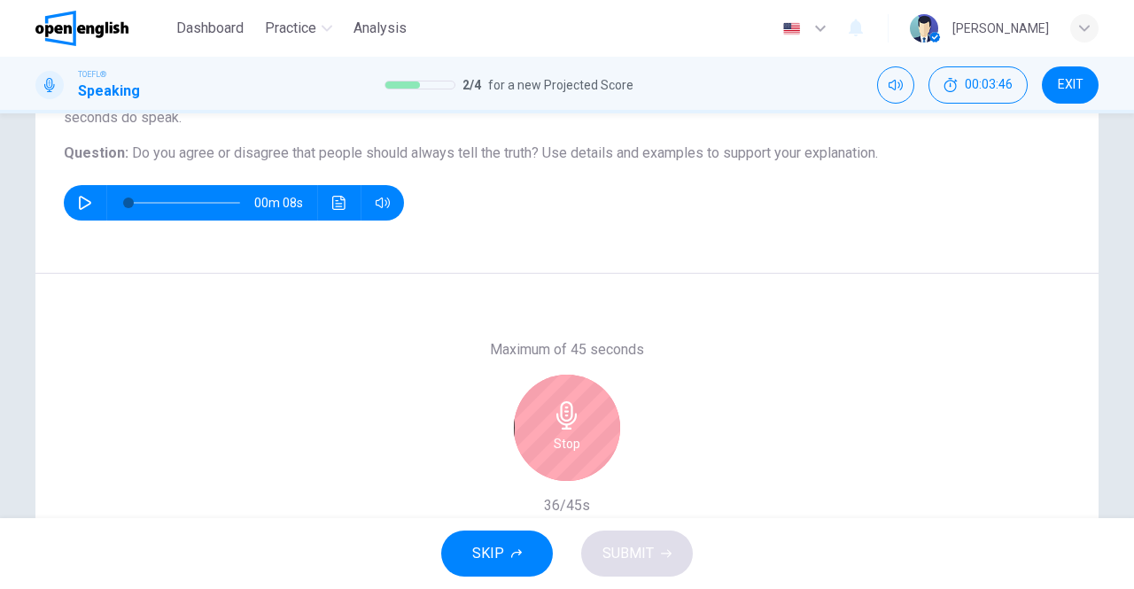
click at [557, 406] on icon "button" at bounding box center [566, 415] width 20 height 28
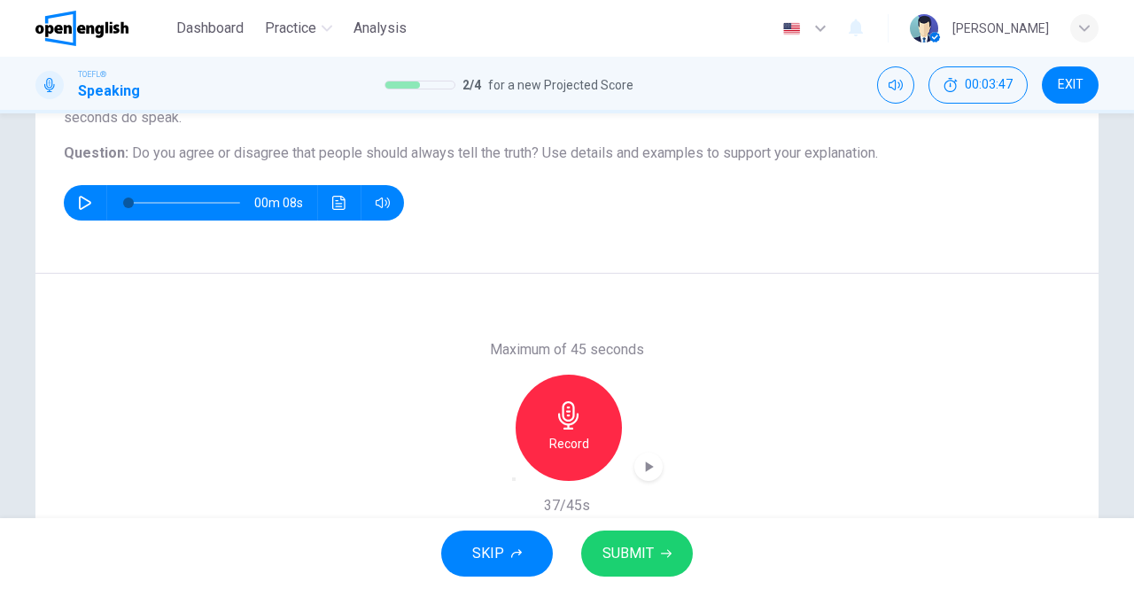
click at [619, 550] on span "SUBMIT" at bounding box center [628, 553] width 51 height 25
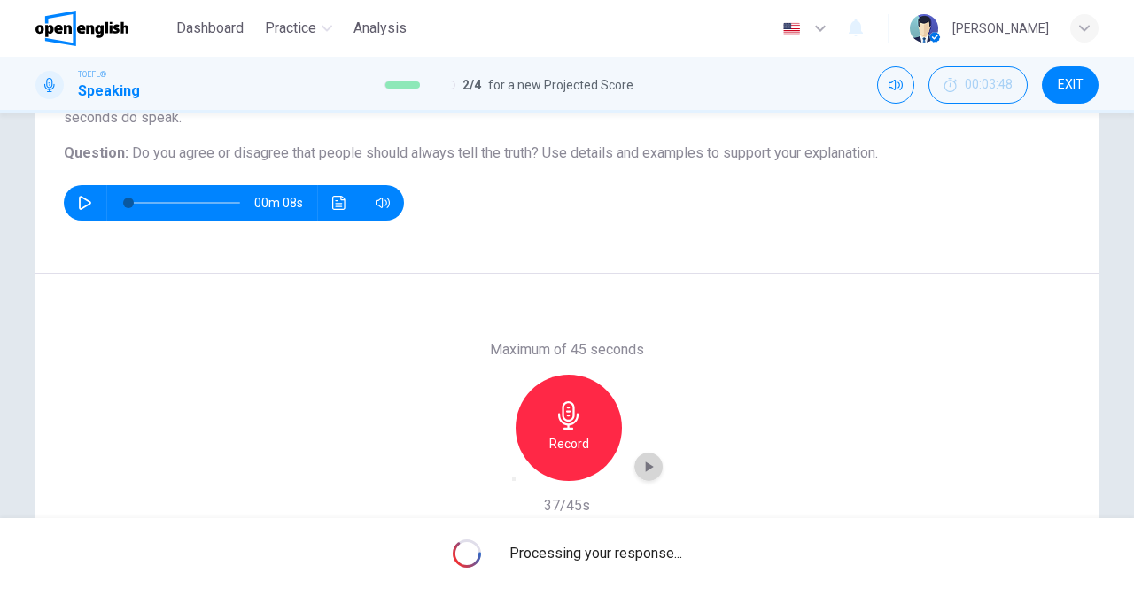
click at [634, 468] on div "button" at bounding box center [648, 467] width 28 height 28
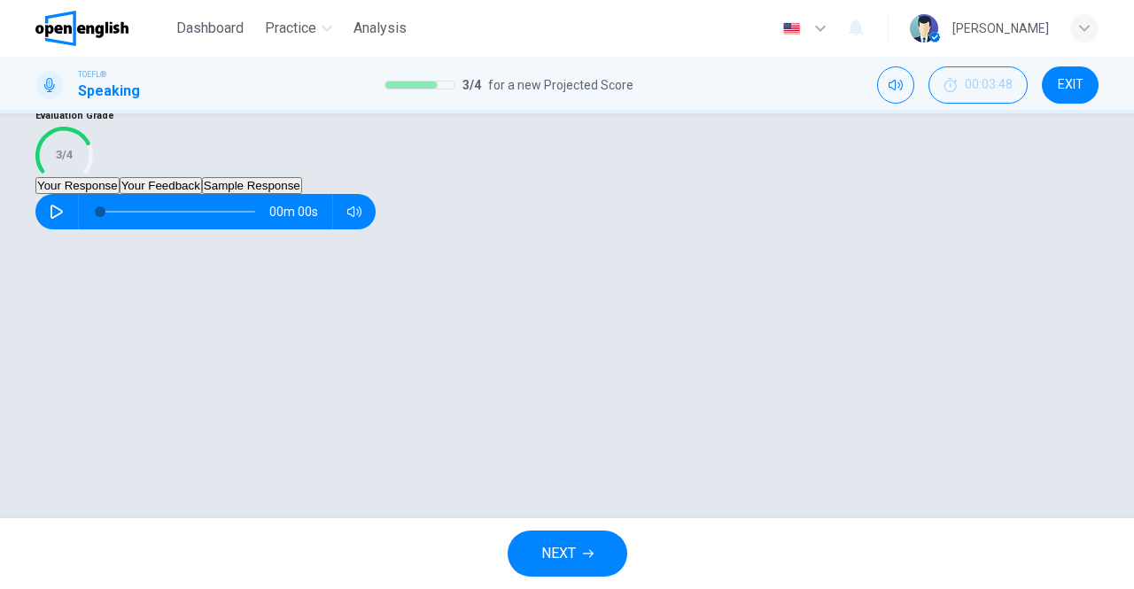
scroll to position [261, 0]
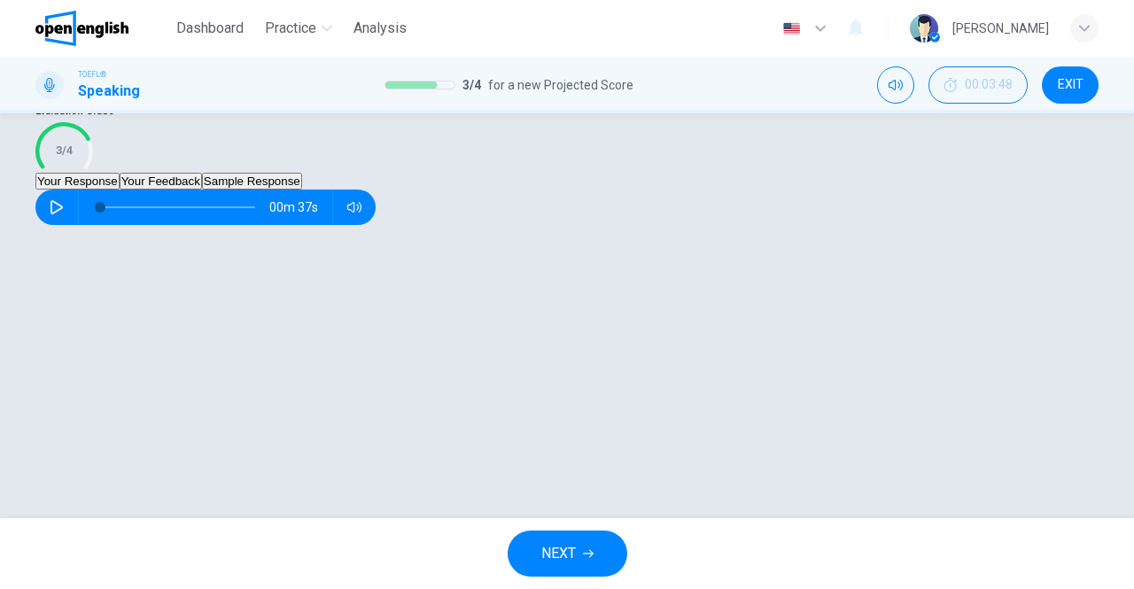
click at [202, 190] on button "Your Feedback" at bounding box center [161, 181] width 82 height 17
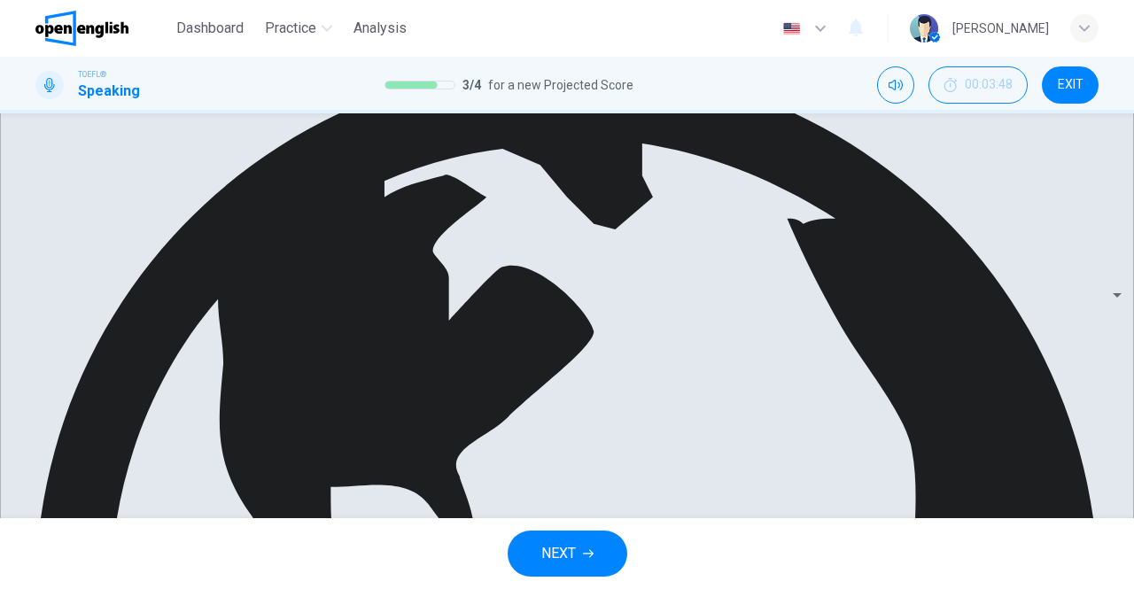
scroll to position [388, 0]
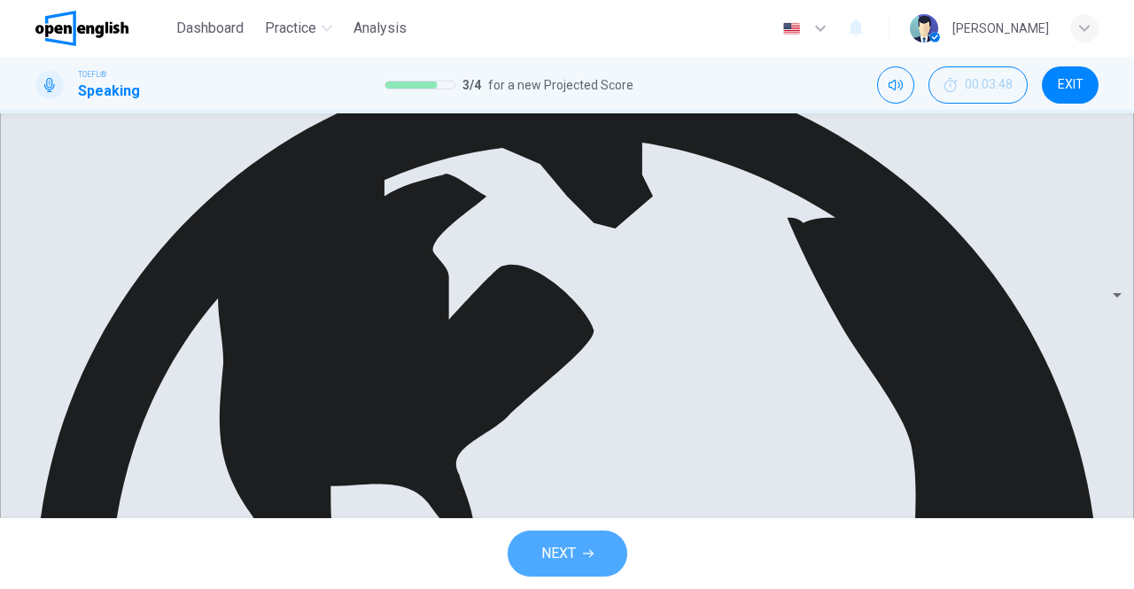
click at [549, 546] on span "NEXT" at bounding box center [558, 553] width 35 height 25
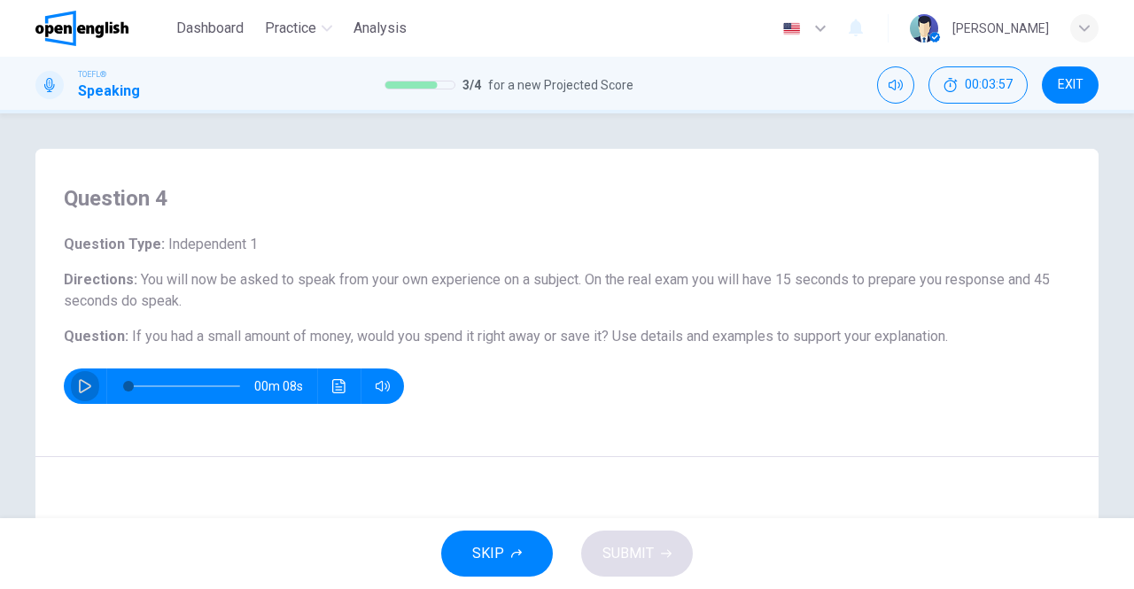
click at [80, 385] on icon "button" at bounding box center [85, 386] width 14 height 14
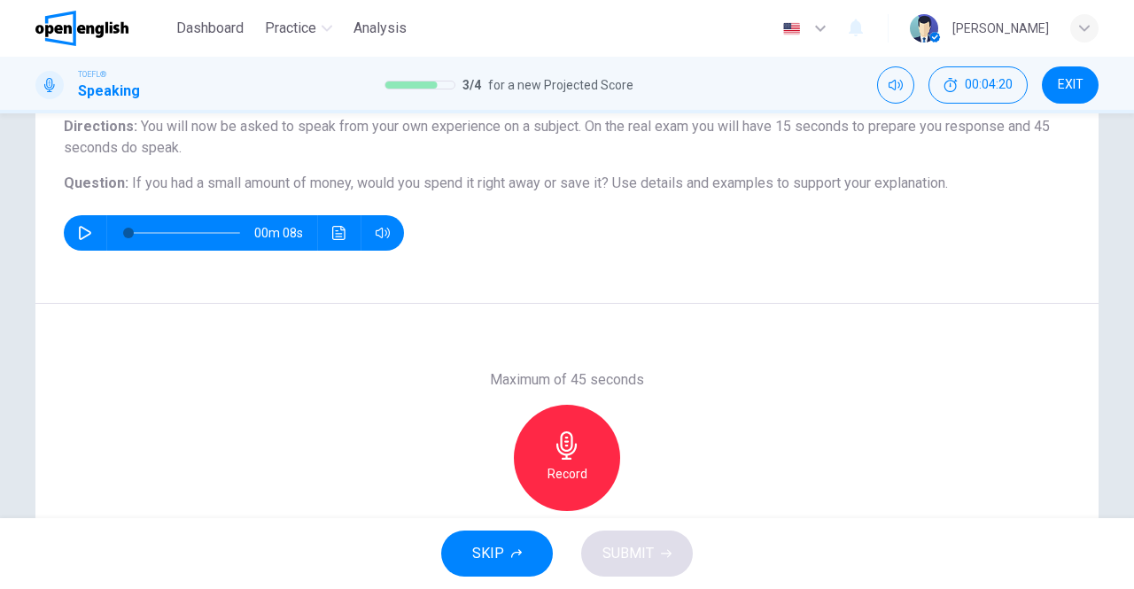
scroll to position [154, 0]
click at [83, 225] on icon "button" at bounding box center [85, 232] width 14 height 14
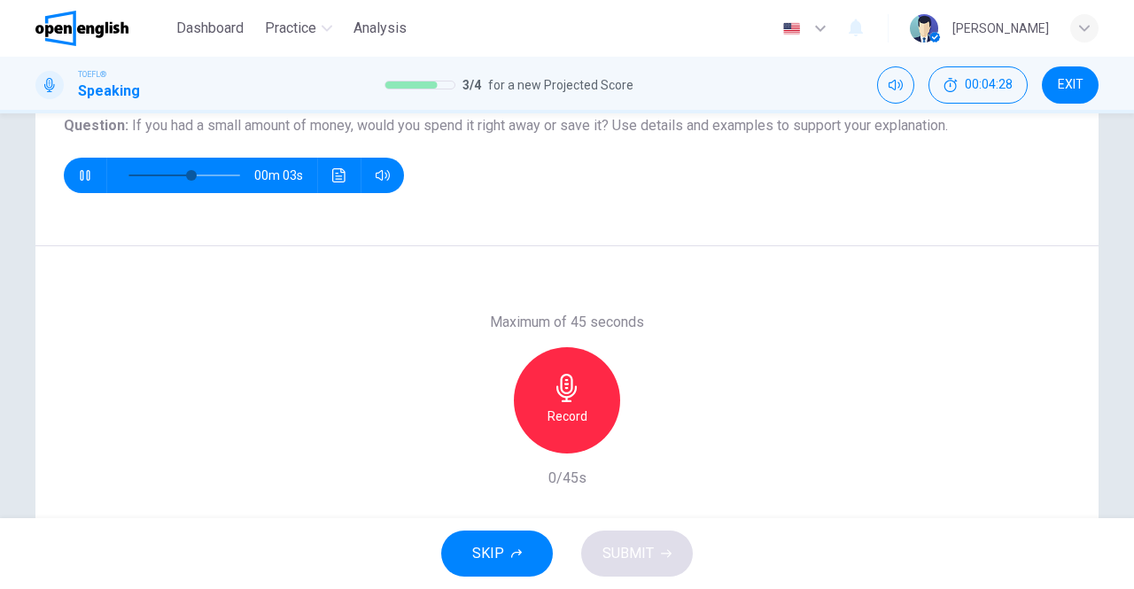
scroll to position [194, 0]
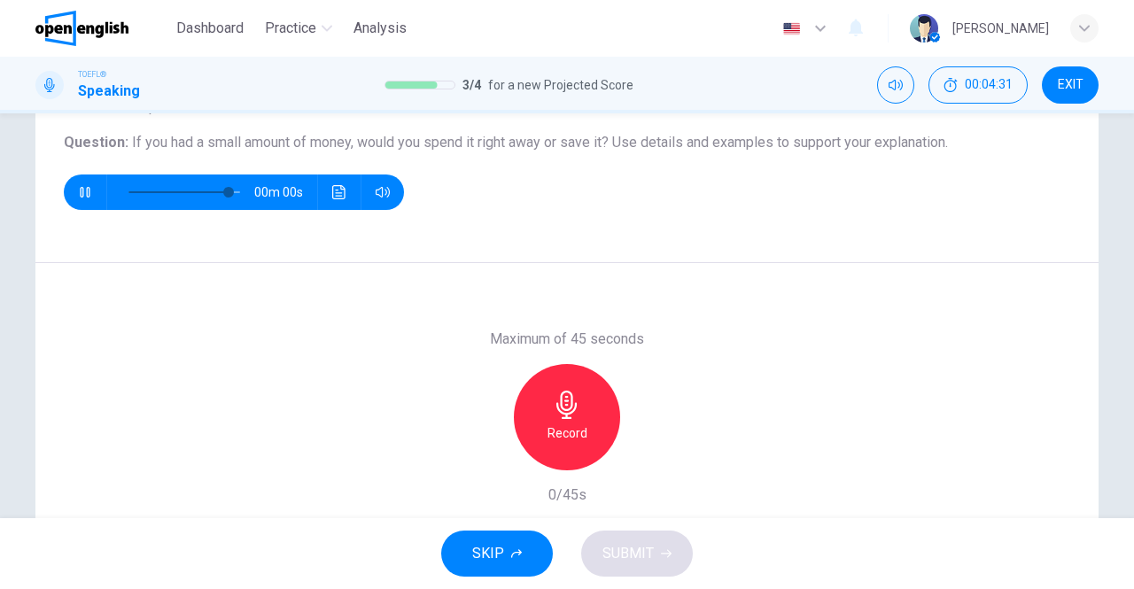
type input "*"
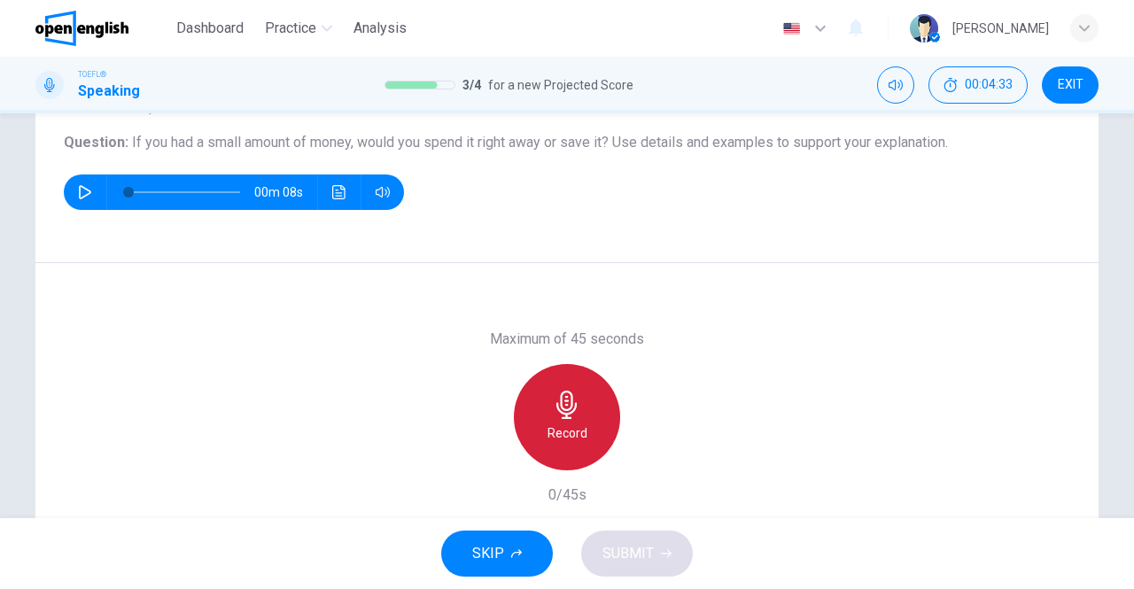
click at [560, 398] on icon "button" at bounding box center [567, 405] width 28 height 28
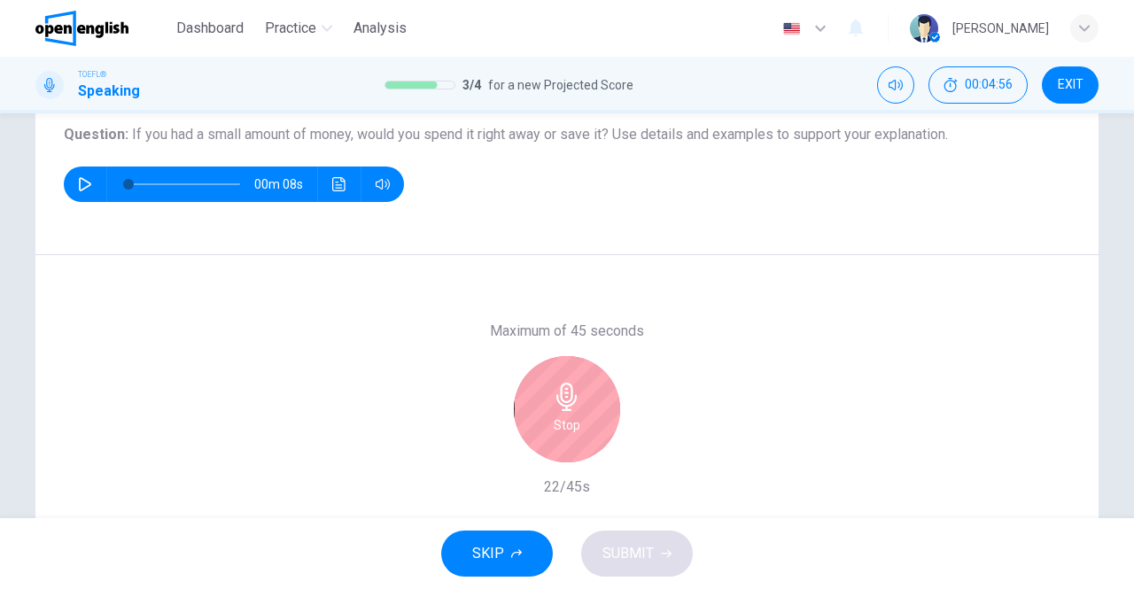
scroll to position [207, 0]
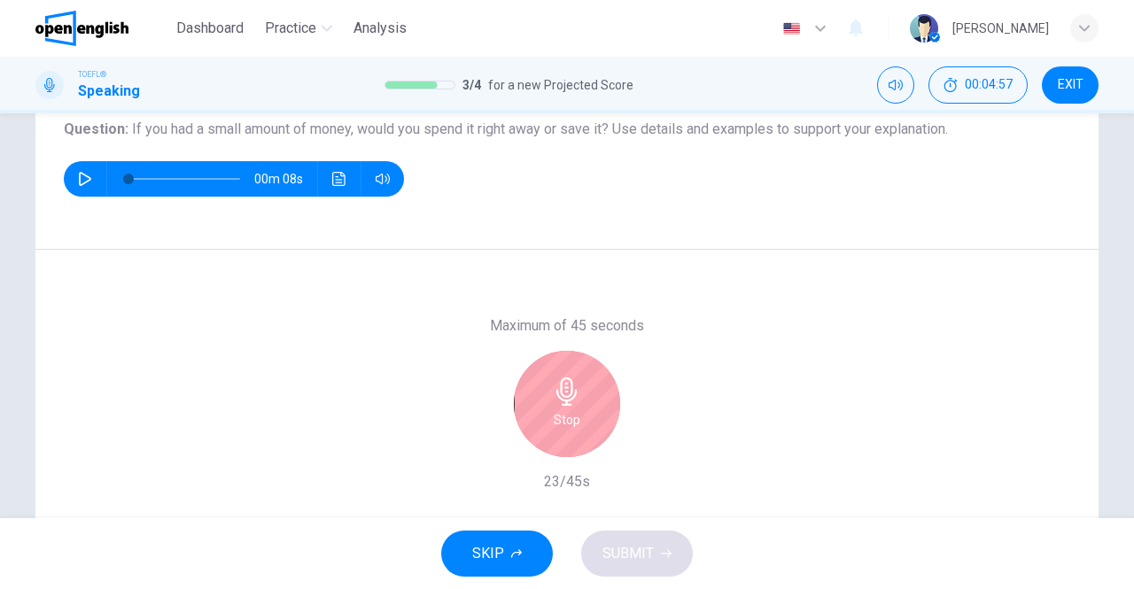
click at [578, 406] on div "Stop" at bounding box center [567, 404] width 106 height 106
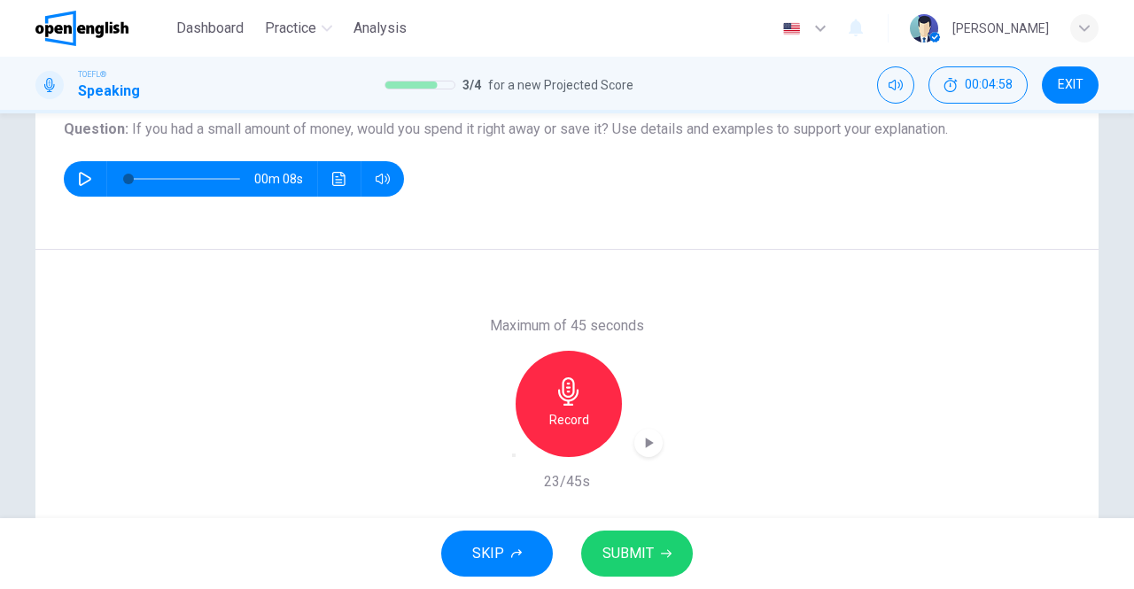
click at [620, 545] on span "SUBMIT" at bounding box center [628, 553] width 51 height 25
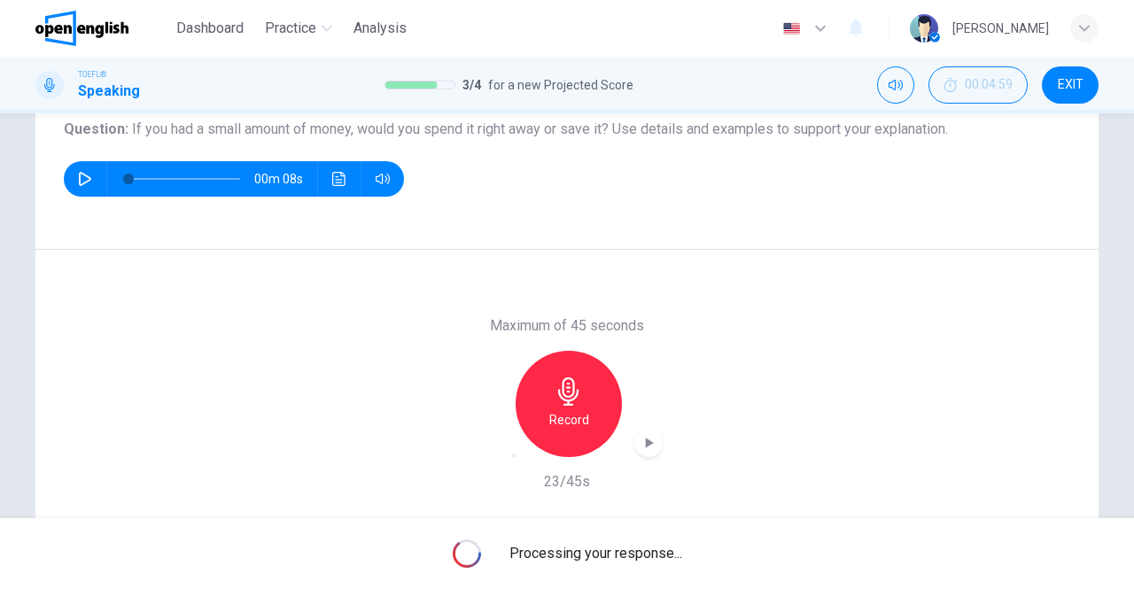
scroll to position [282, 0]
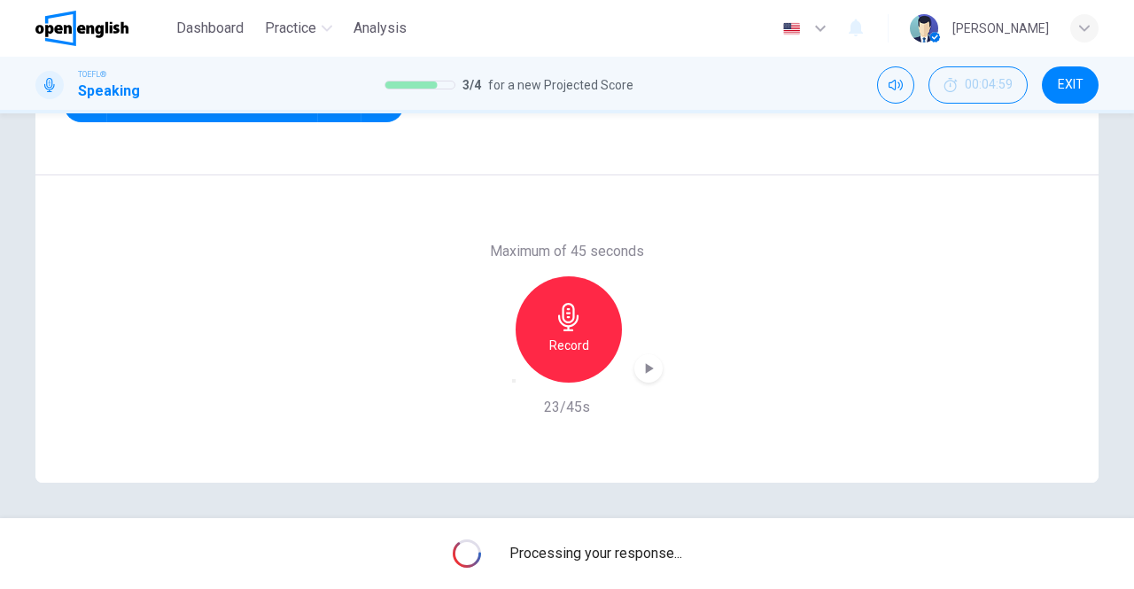
click at [645, 373] on icon "button" at bounding box center [649, 369] width 18 height 18
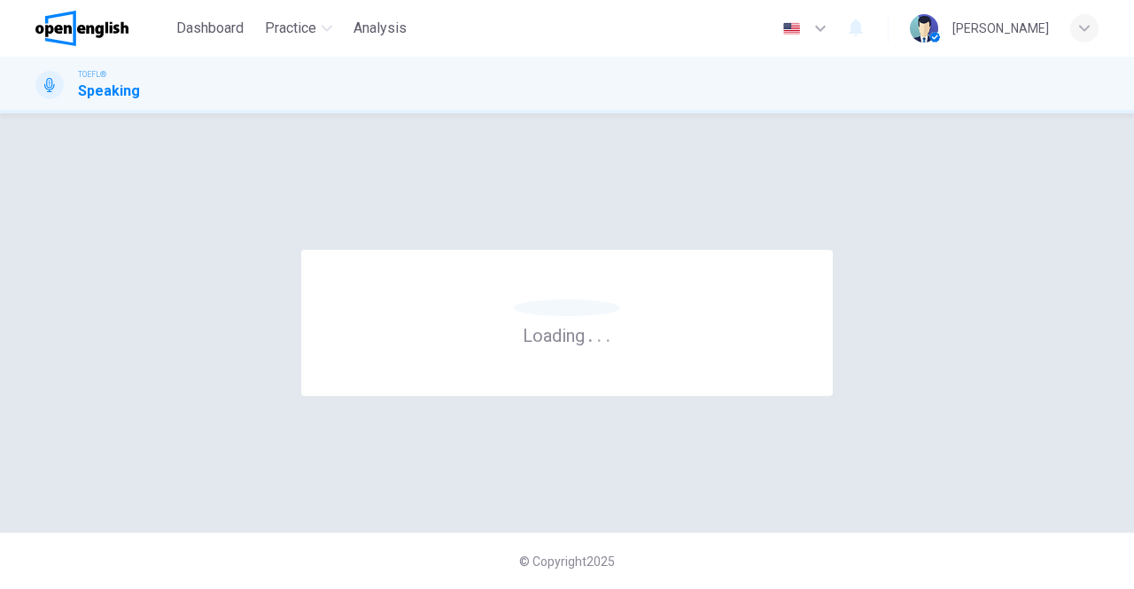
scroll to position [0, 0]
